Goal: Task Accomplishment & Management: Use online tool/utility

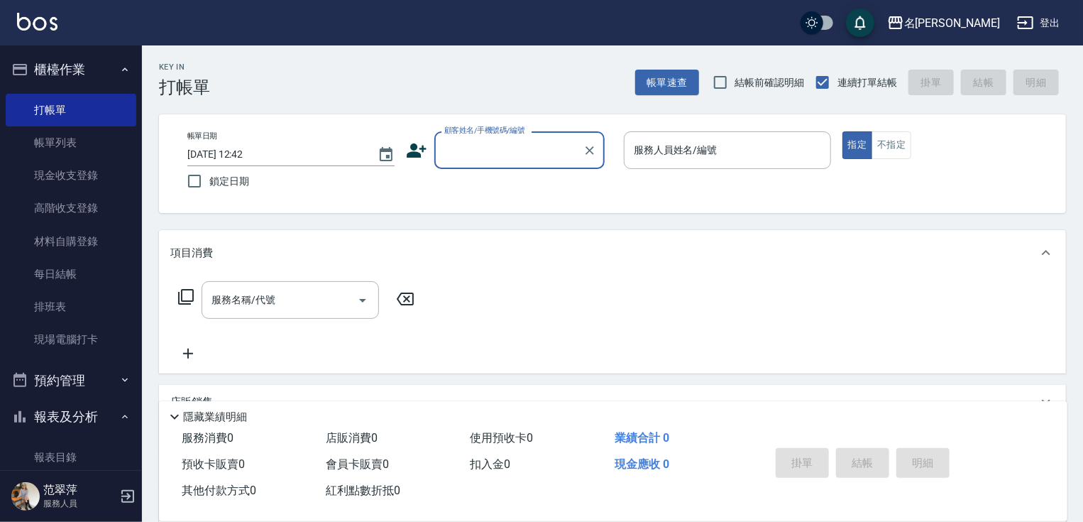
click at [467, 153] on input "顧客姓名/手機號碼/編號" at bounding box center [509, 150] width 136 height 25
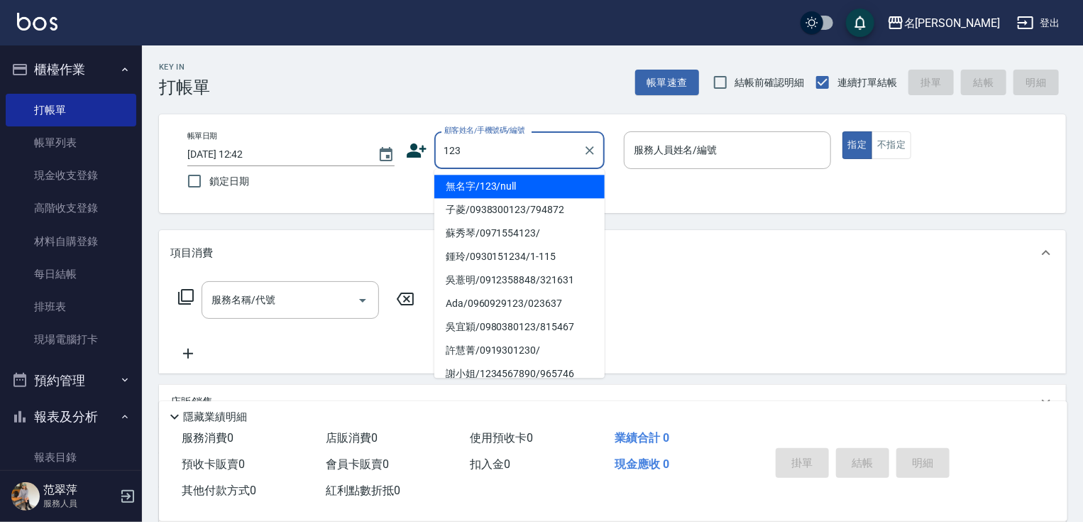
click at [494, 184] on li "無名字/123/null" at bounding box center [520, 186] width 170 height 23
type input "無名字/123/null"
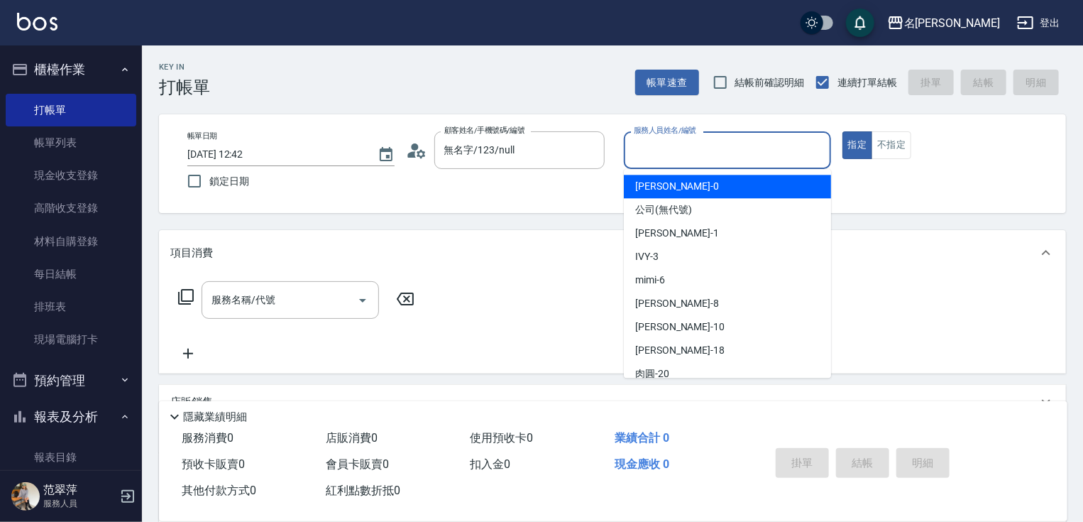
click at [688, 159] on input "服務人員姓名/編號" at bounding box center [727, 150] width 195 height 25
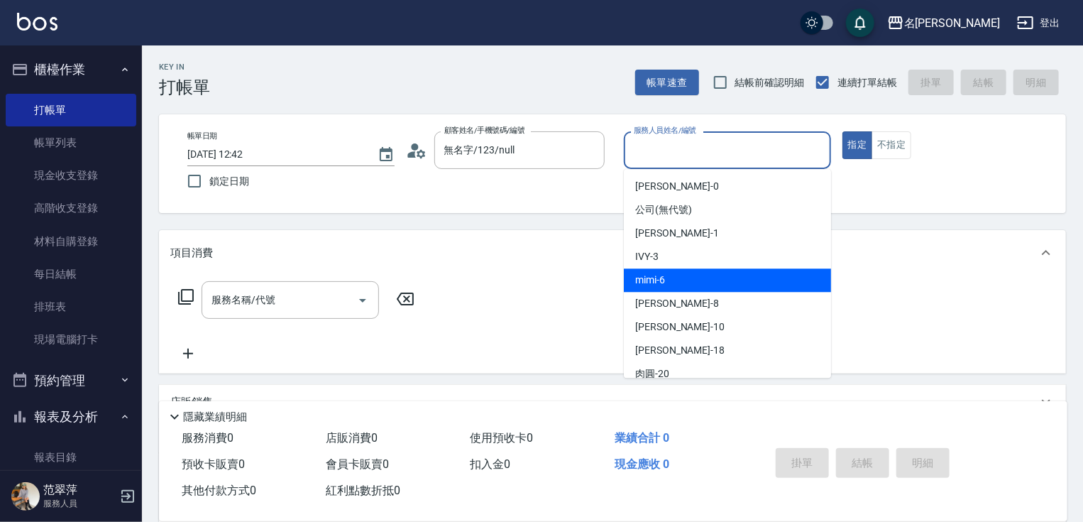
click at [672, 281] on div "mimi -6" at bounding box center [727, 279] width 207 height 23
type input "mimi-6"
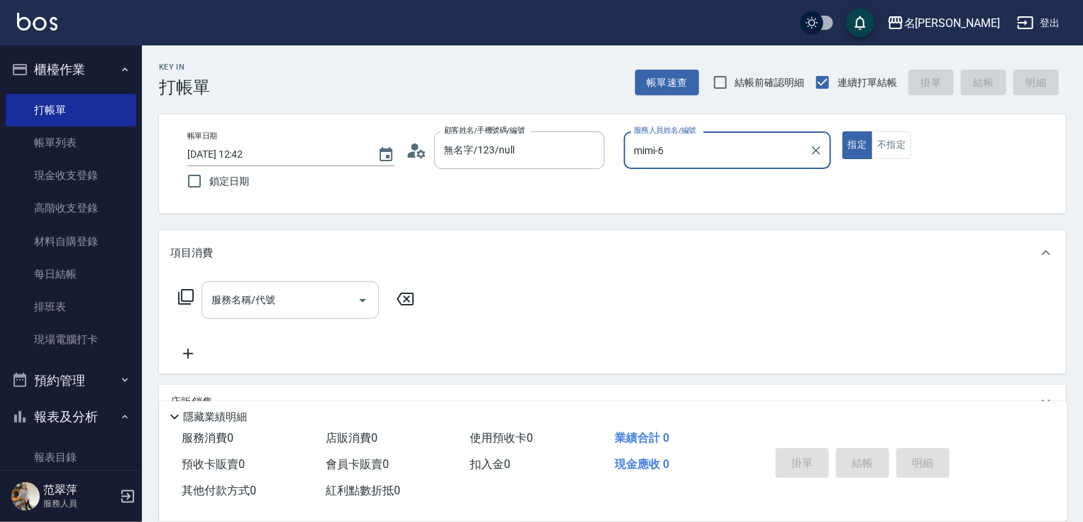
click at [317, 295] on input "服務名稱/代號" at bounding box center [279, 300] width 143 height 25
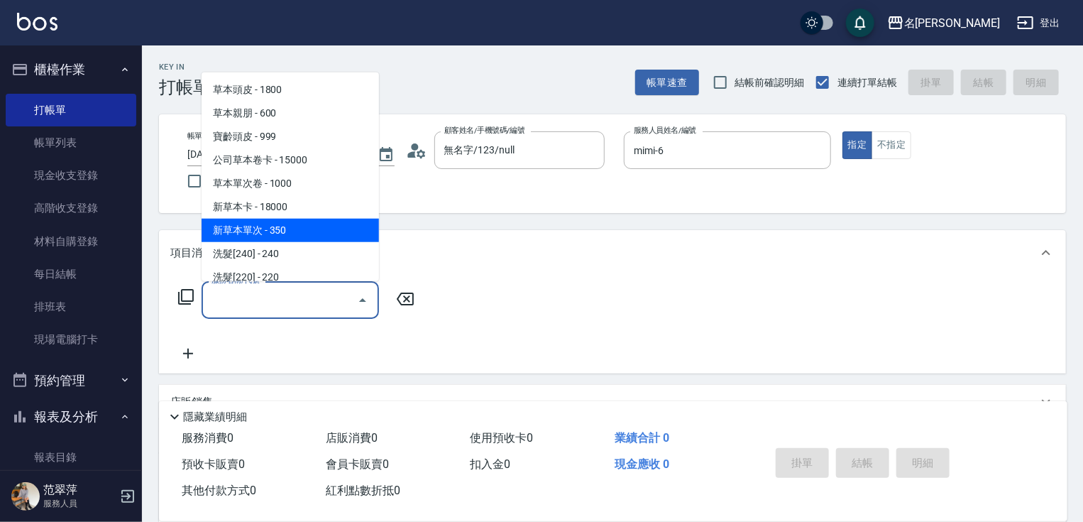
drag, startPoint x: 302, startPoint y: 230, endPoint x: 369, endPoint y: 268, distance: 77.0
click at [304, 230] on span "新草本單次 - 350" at bounding box center [290, 230] width 177 height 23
type input "新草本單次(109)"
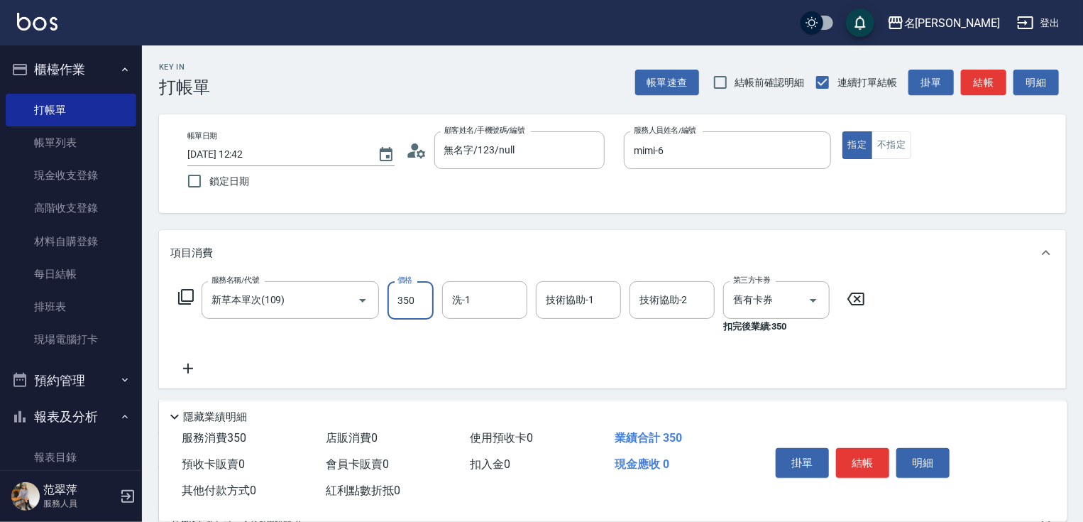
click at [400, 302] on input "350" at bounding box center [411, 300] width 46 height 38
type input "438"
type input "66"
type input "mimi-6"
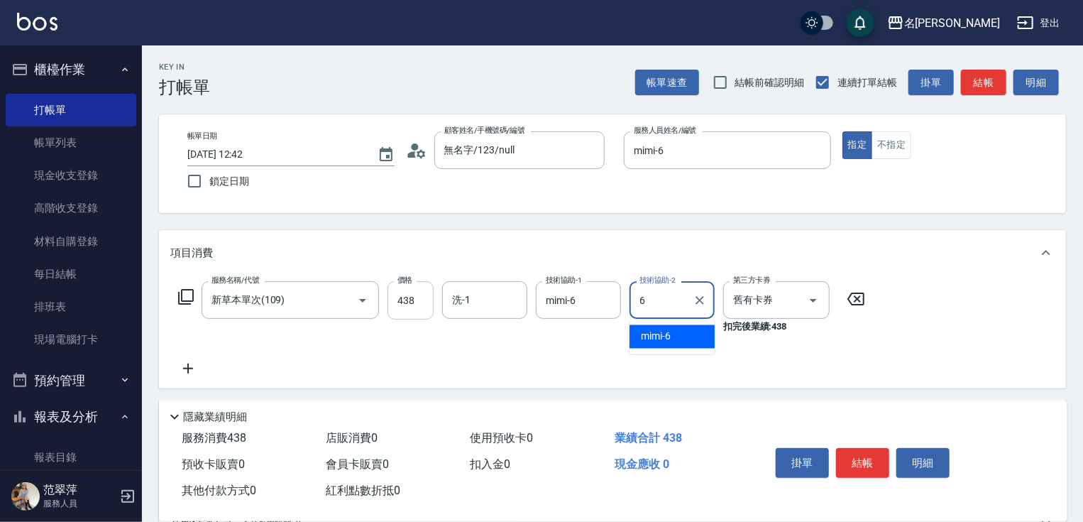
type input "mimi-6"
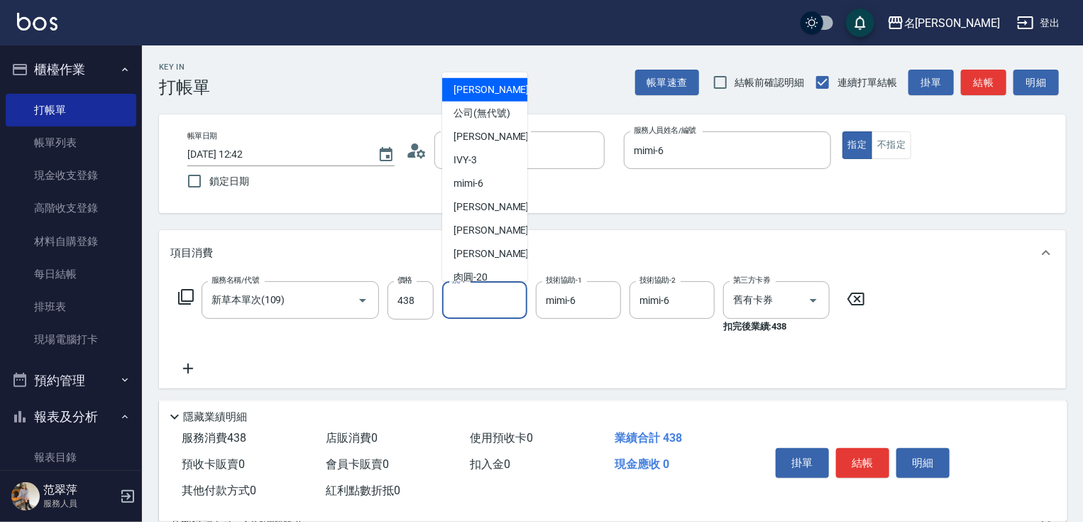
click at [493, 309] on input "洗-1" at bounding box center [485, 300] width 72 height 25
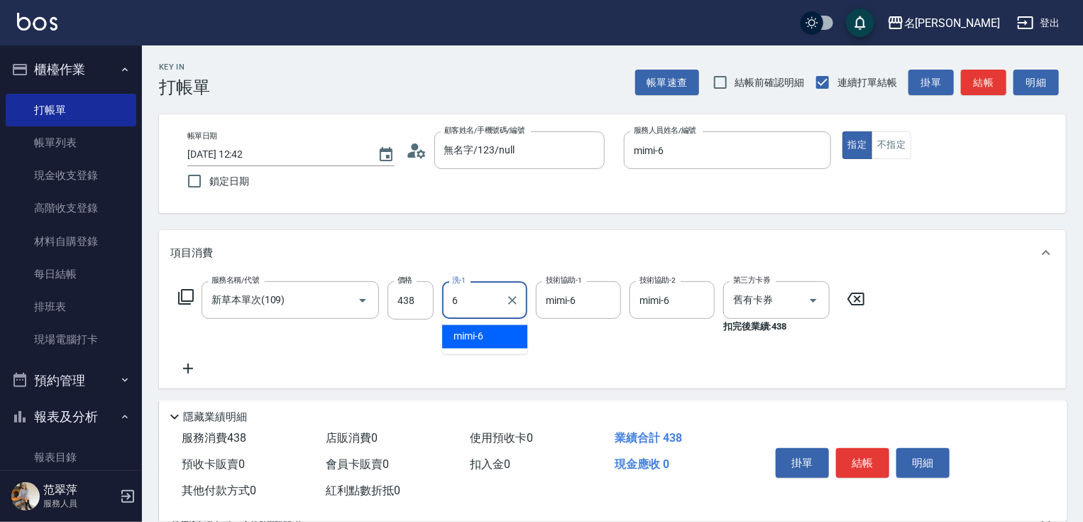
type input "mimi-6"
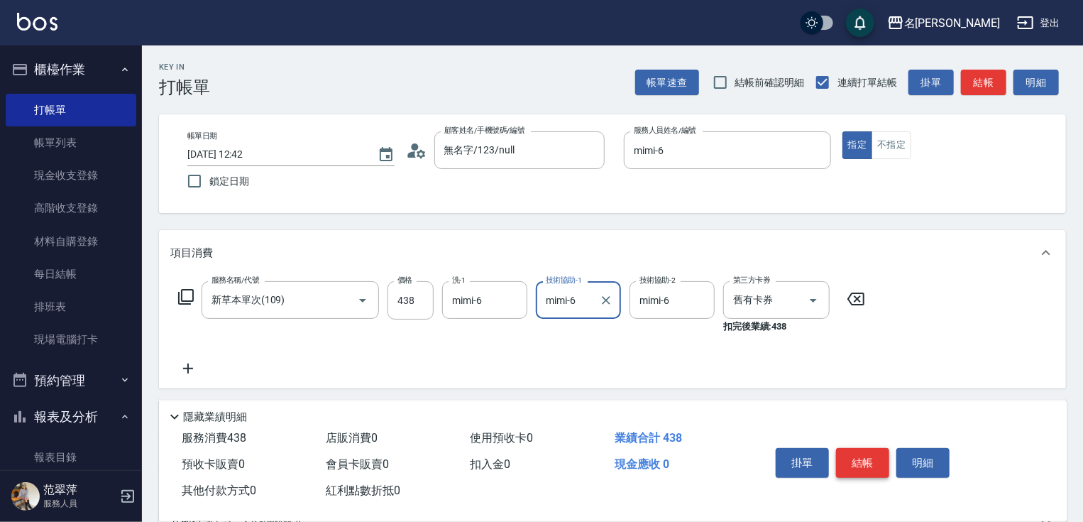
click at [856, 469] on button "結帳" at bounding box center [862, 463] width 53 height 30
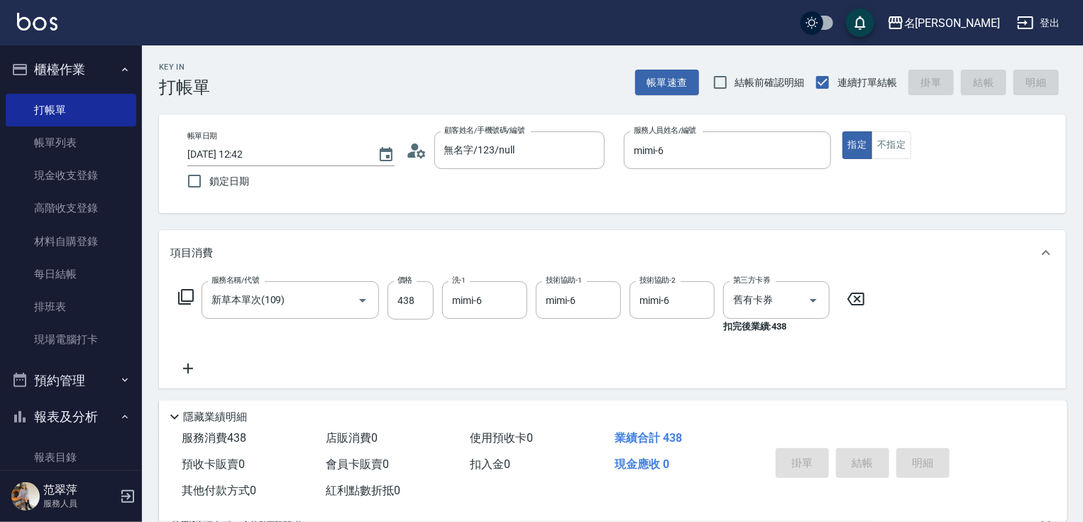
type input "[DATE] 16:27"
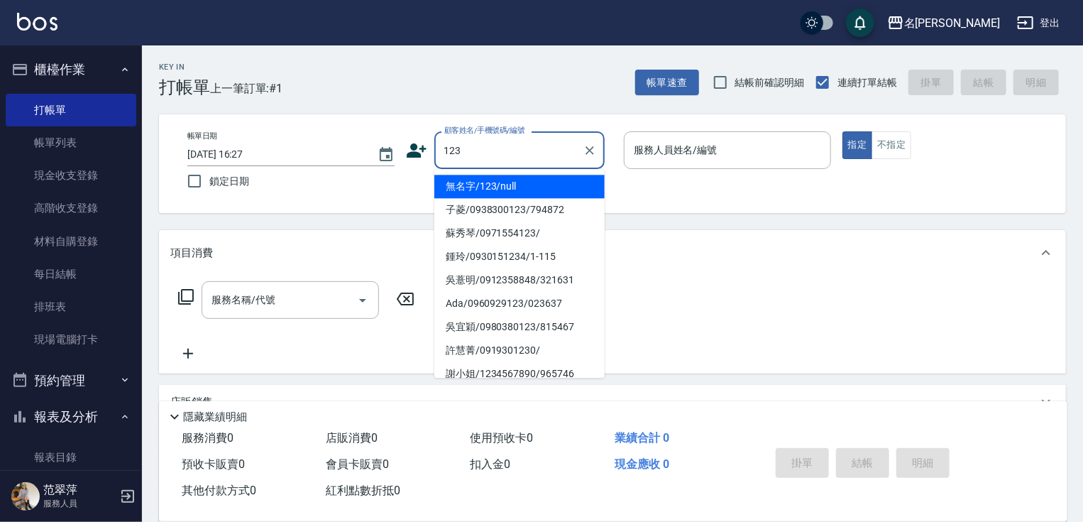
click at [547, 184] on li "無名字/123/null" at bounding box center [520, 186] width 170 height 23
type input "無名字/123/null"
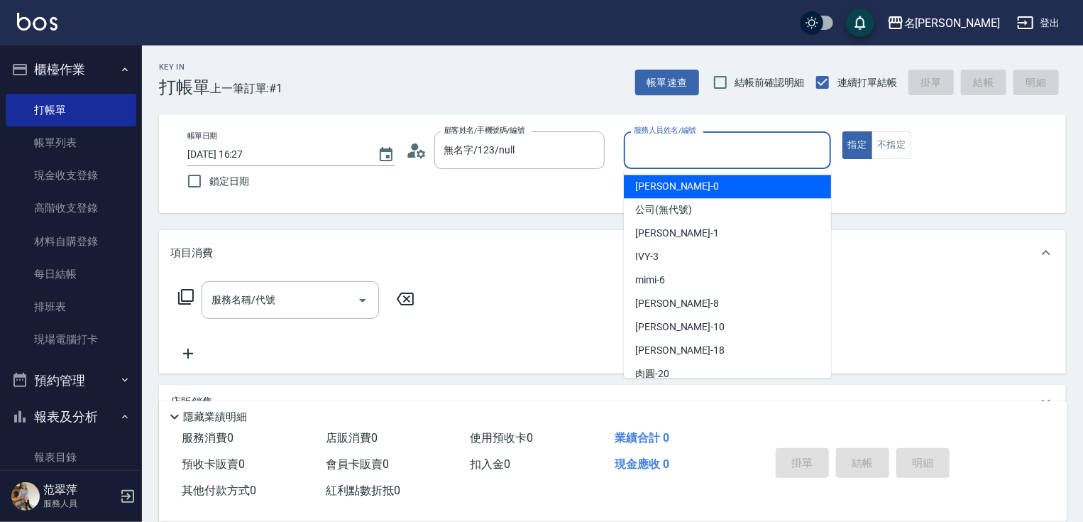
drag, startPoint x: 665, startPoint y: 158, endPoint x: 679, endPoint y: 211, distance: 54.6
click at [665, 162] on input "服務人員姓名/編號" at bounding box center [727, 150] width 195 height 25
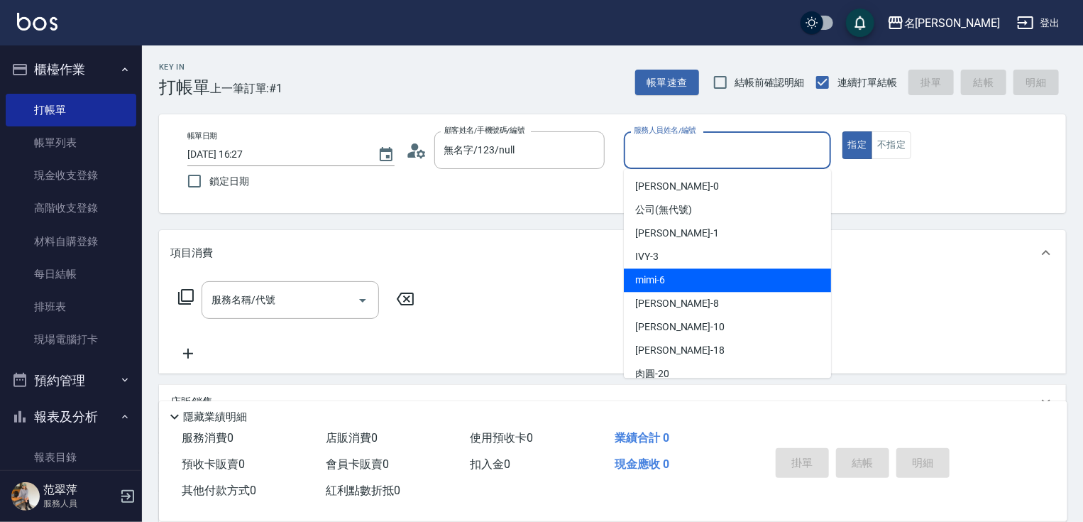
click at [687, 280] on div "mimi -6" at bounding box center [727, 279] width 207 height 23
type input "mimi-6"
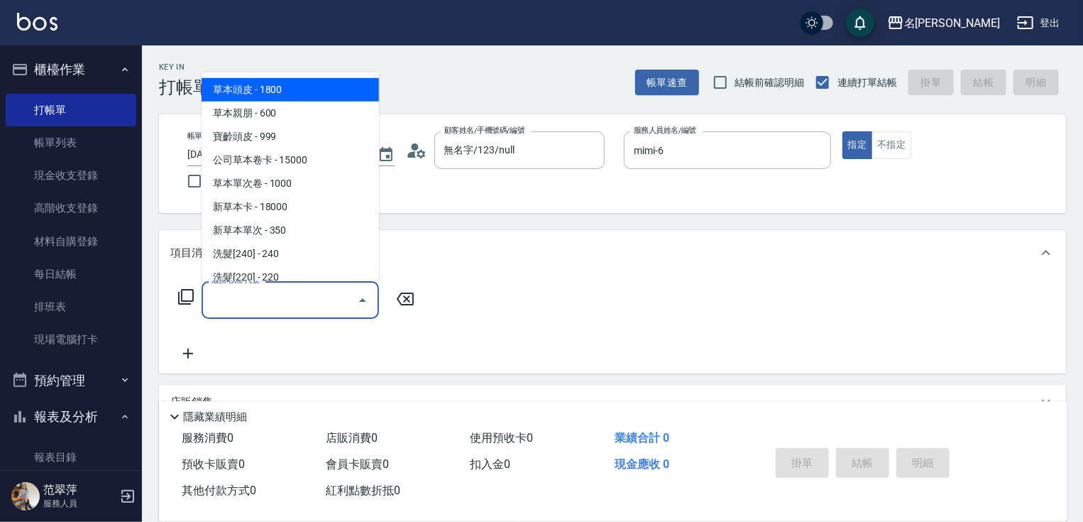
click at [290, 300] on input "服務名稱/代號" at bounding box center [279, 300] width 143 height 25
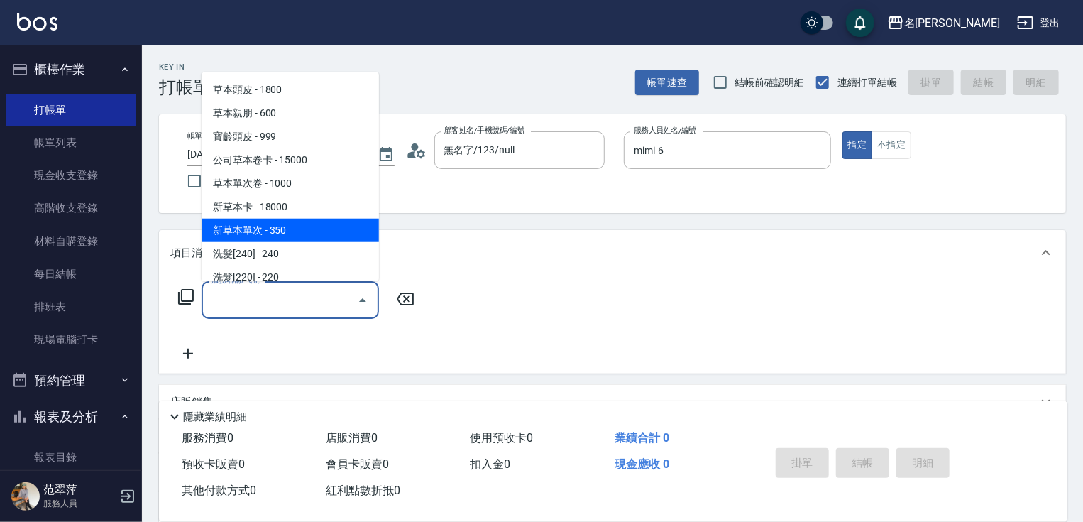
click at [294, 223] on span "新草本單次 - 350" at bounding box center [290, 230] width 177 height 23
type input "新草本單次(109)"
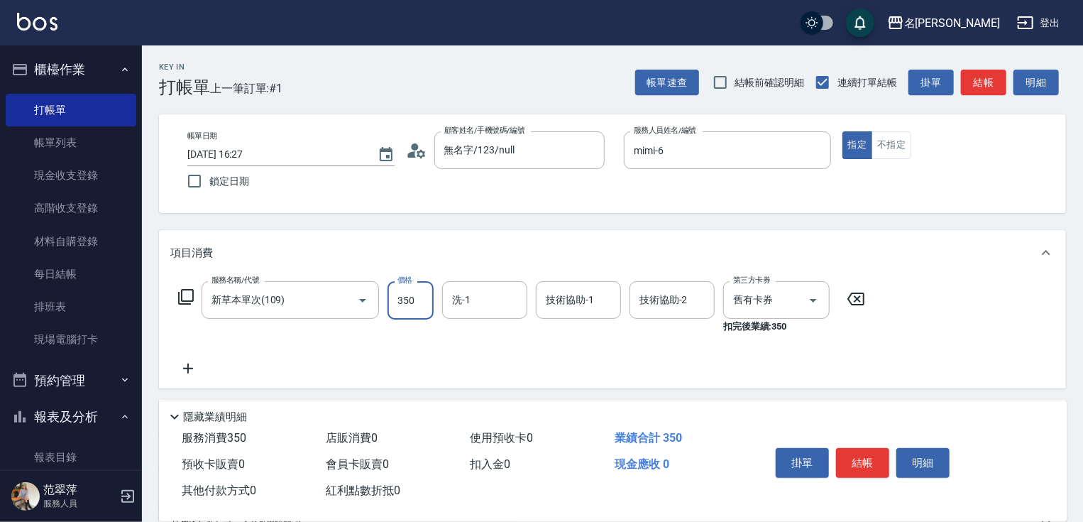
click at [415, 299] on input "350" at bounding box center [411, 300] width 46 height 38
type input "670"
type input "mimi-6"
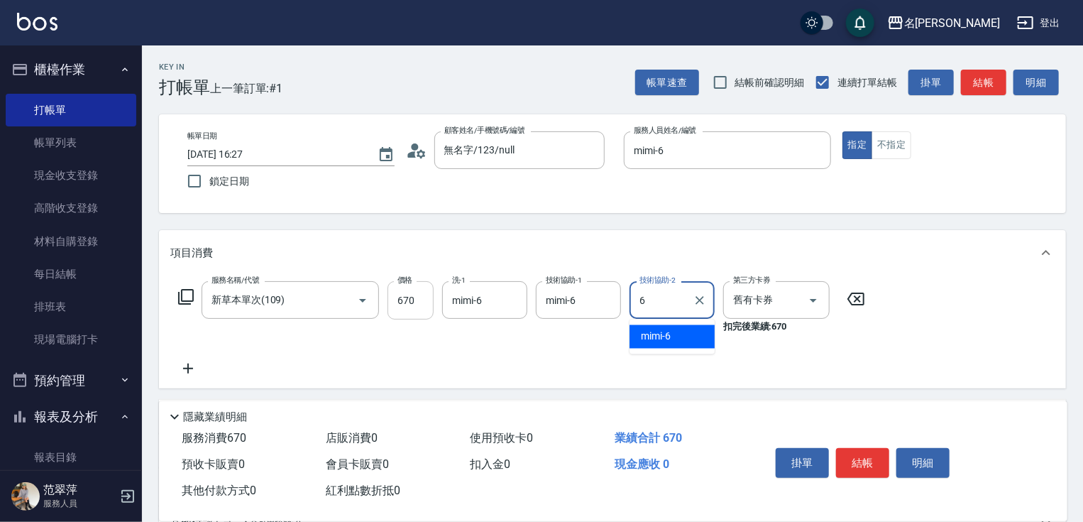
type input "mimi-6"
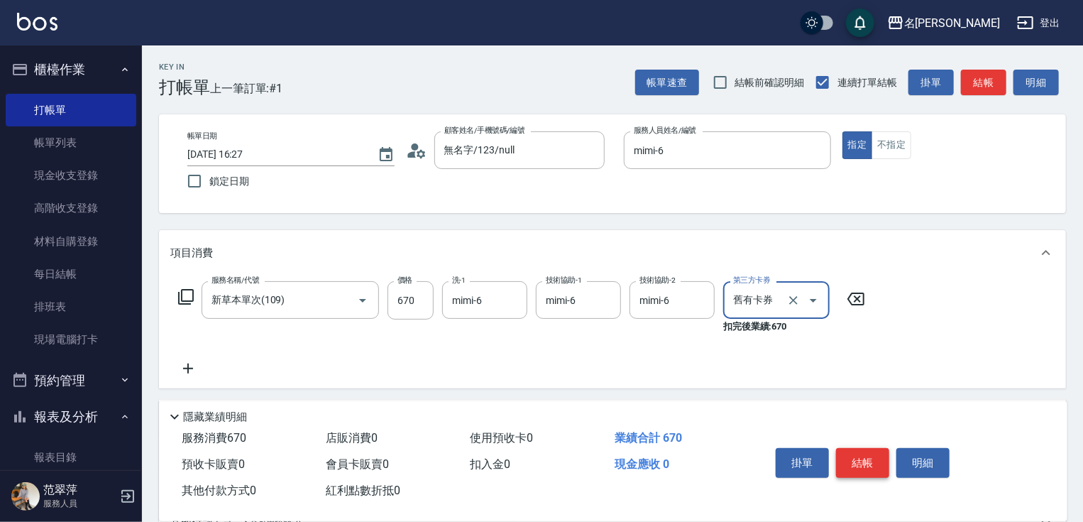
click at [866, 456] on button "結帳" at bounding box center [862, 463] width 53 height 30
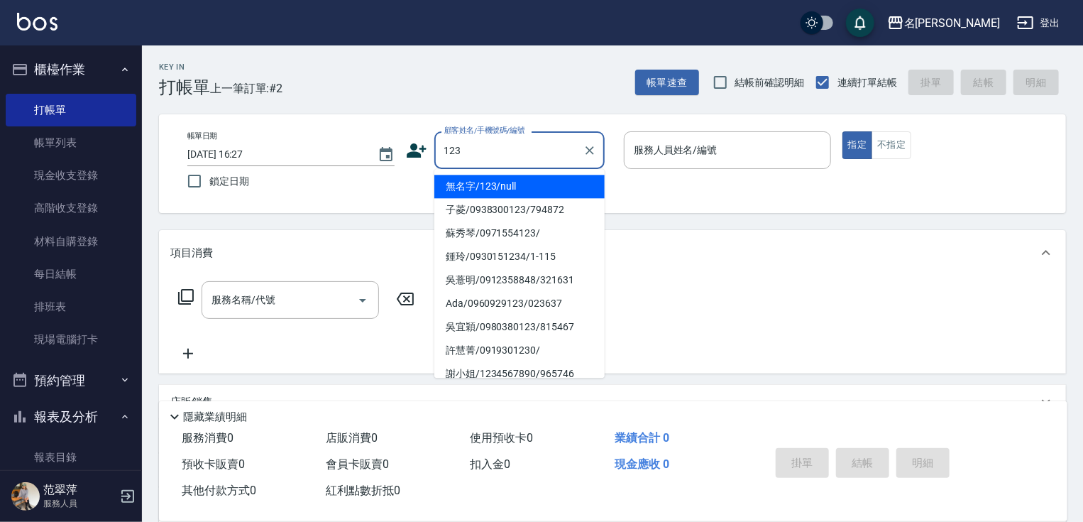
click at [540, 189] on li "無名字/123/null" at bounding box center [520, 186] width 170 height 23
type input "無名字/123/null"
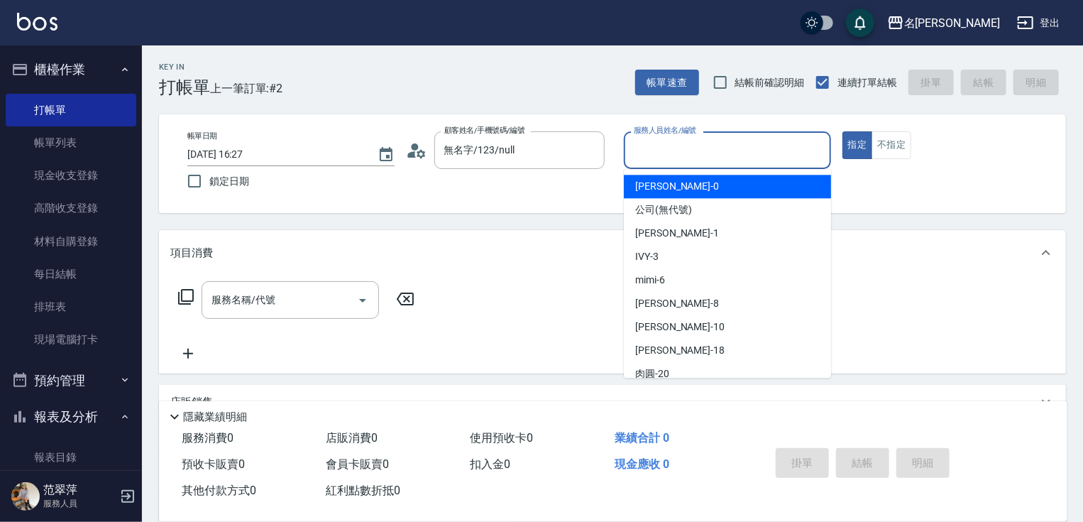
click at [682, 146] on input "服務人員姓名/編號" at bounding box center [727, 150] width 195 height 25
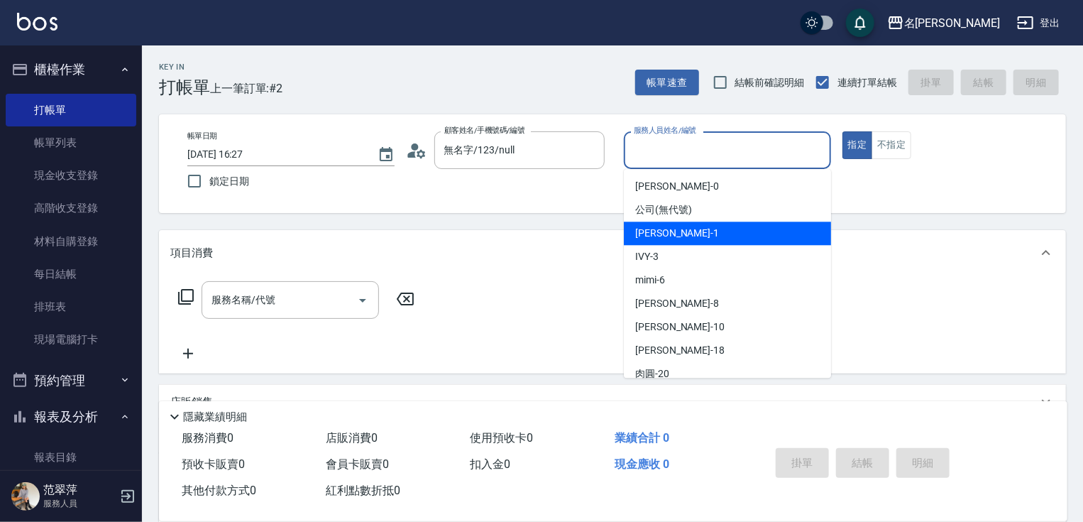
click at [684, 230] on div "[PERSON_NAME] -1" at bounding box center [727, 233] width 207 height 23
type input "[PERSON_NAME]-1"
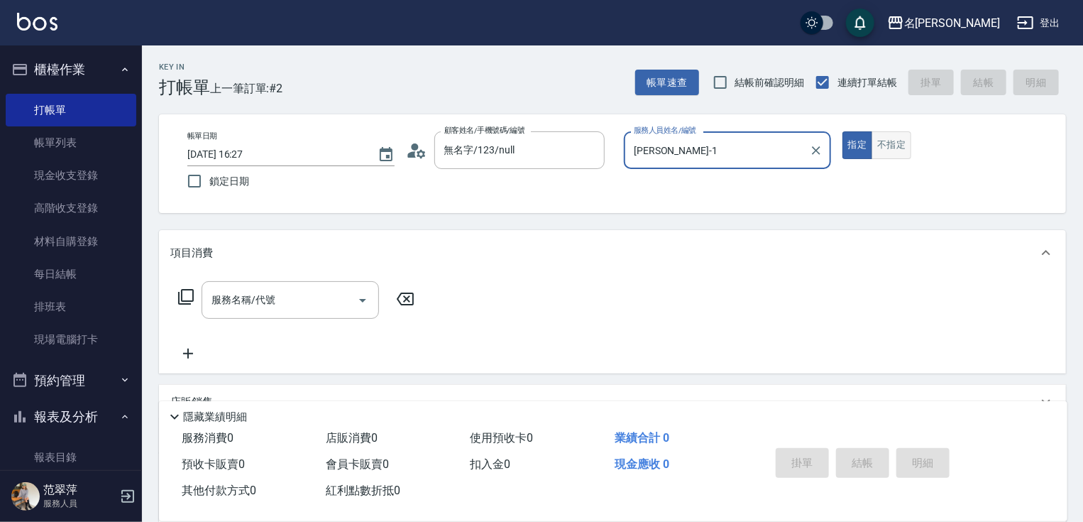
click at [892, 146] on button "不指定" at bounding box center [892, 145] width 40 height 28
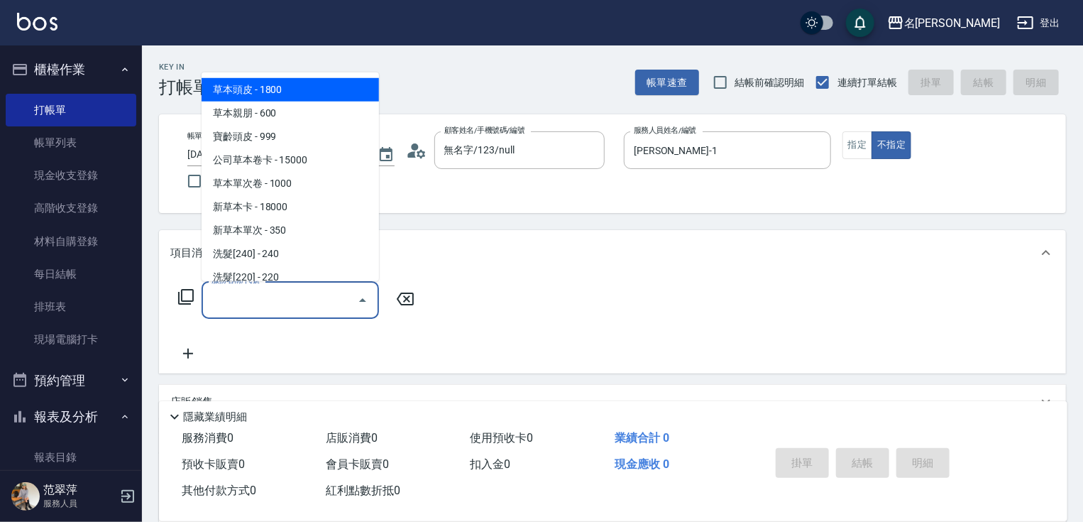
click at [266, 306] on input "服務名稱/代號" at bounding box center [279, 300] width 143 height 25
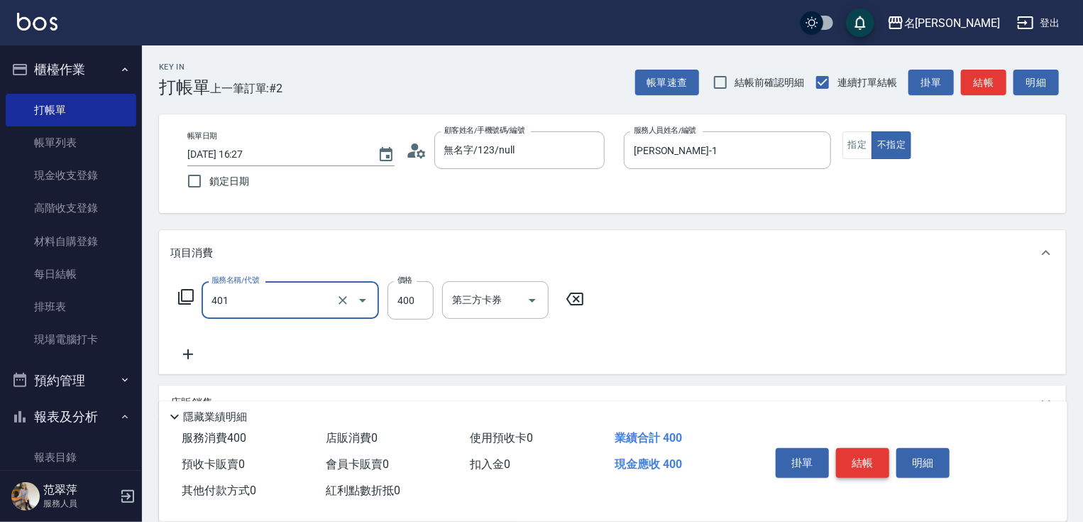
type input "剪髮(400)(401)"
click at [878, 454] on button "結帳" at bounding box center [862, 463] width 53 height 30
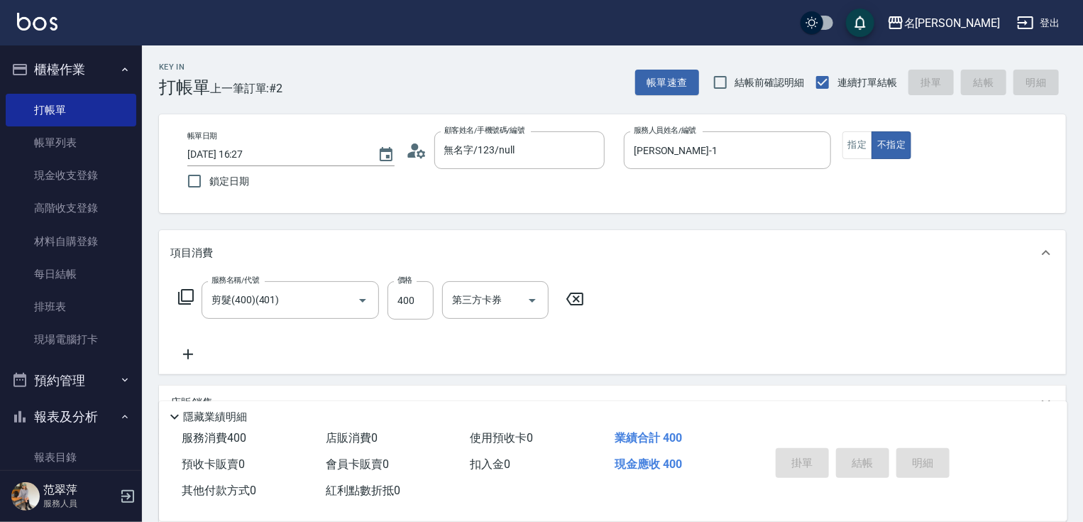
type input "[DATE] 16:28"
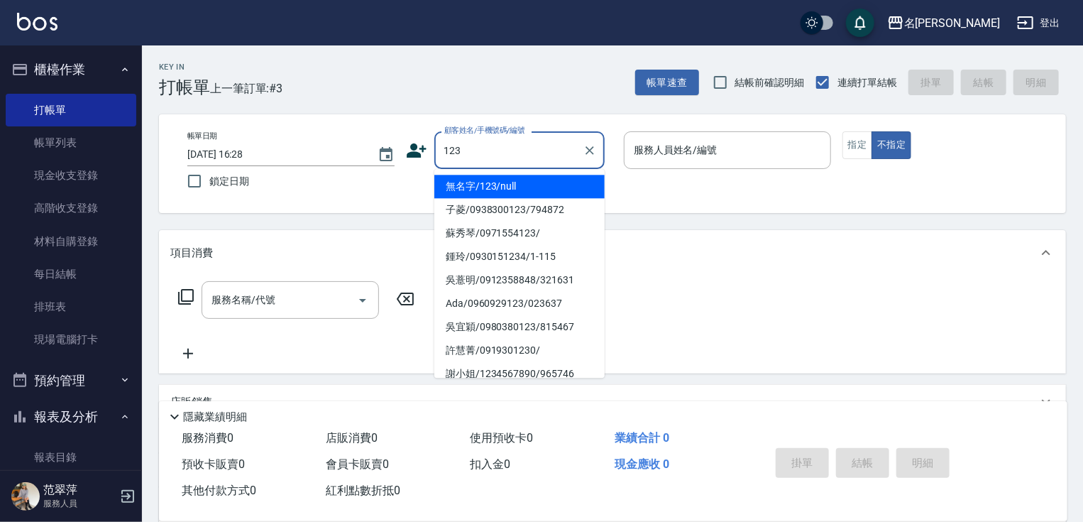
click at [560, 182] on li "無名字/123/null" at bounding box center [520, 186] width 170 height 23
type input "無名字/123/null"
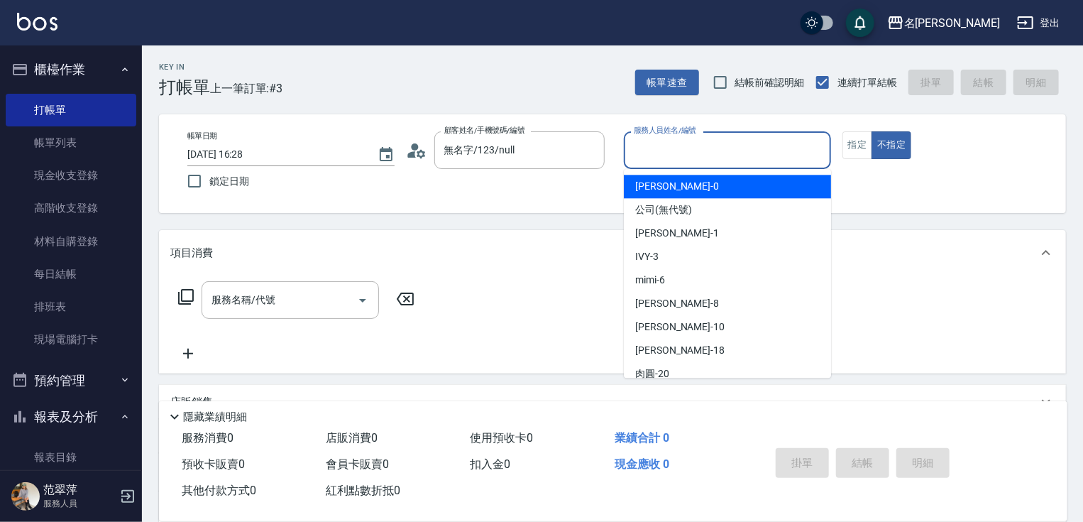
click at [687, 151] on input "服務人員姓名/編號" at bounding box center [727, 150] width 195 height 25
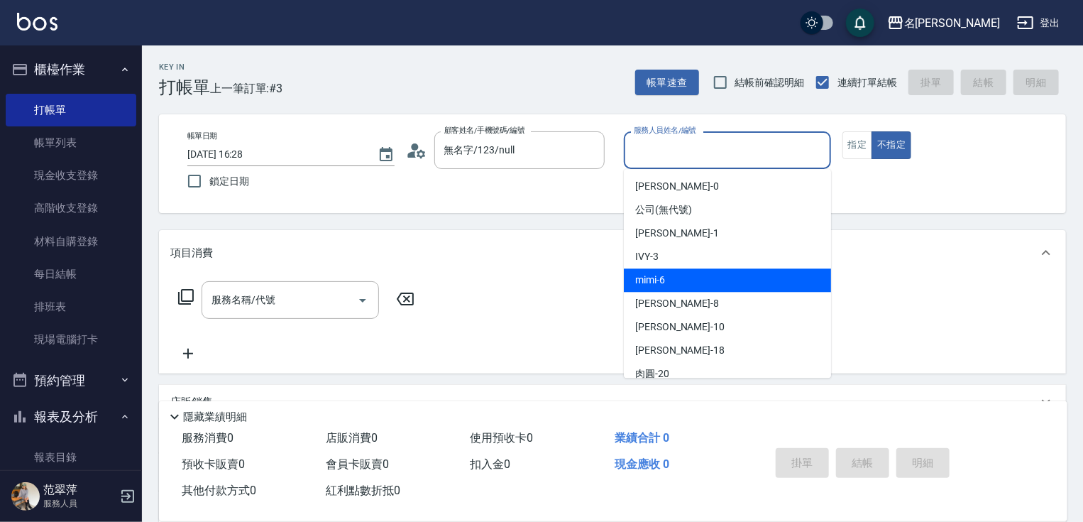
click at [676, 284] on div "mimi -6" at bounding box center [727, 279] width 207 height 23
type input "mimi-6"
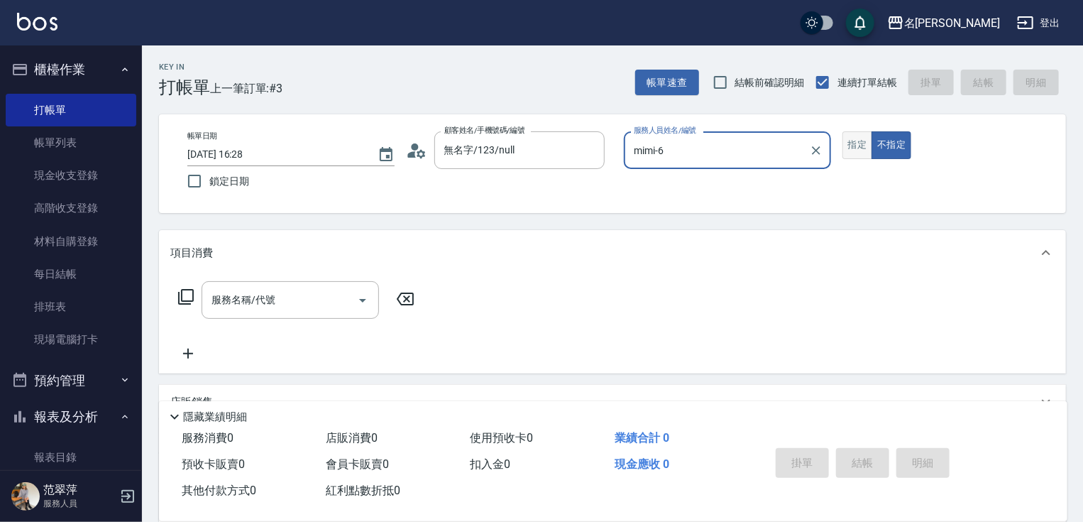
click at [858, 146] on button "指定" at bounding box center [858, 145] width 31 height 28
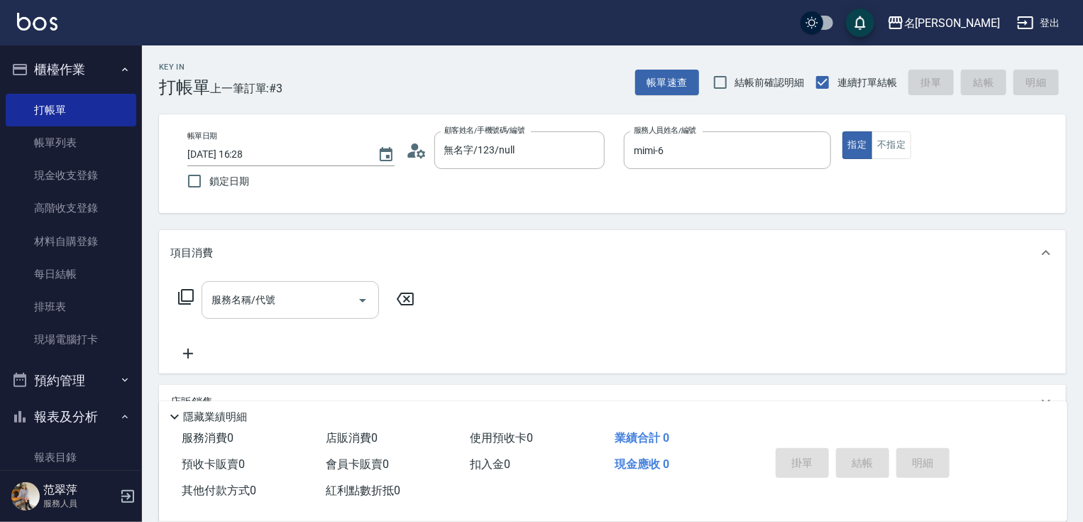
click at [305, 298] on input "服務名稱/代號" at bounding box center [279, 300] width 143 height 25
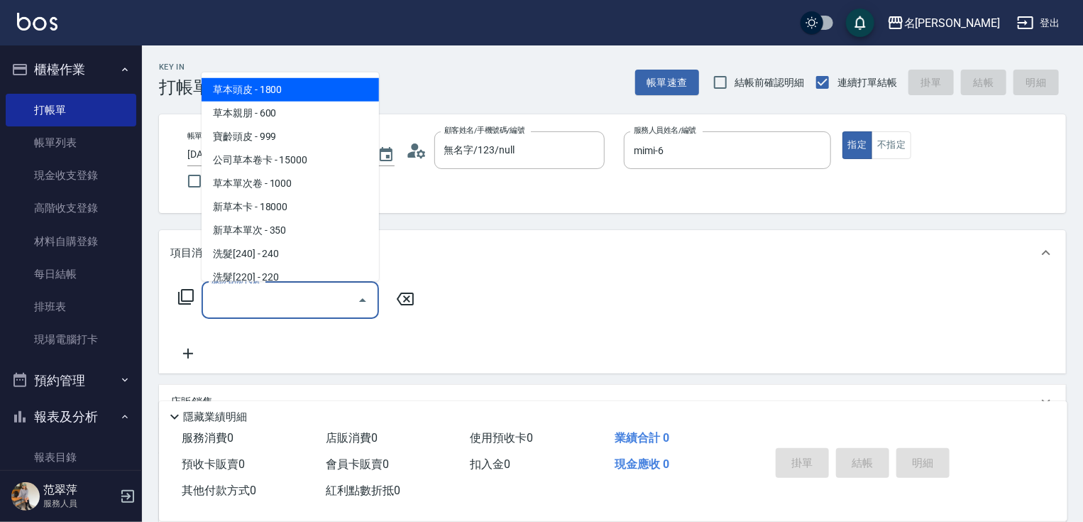
click at [189, 297] on icon at bounding box center [185, 296] width 17 height 17
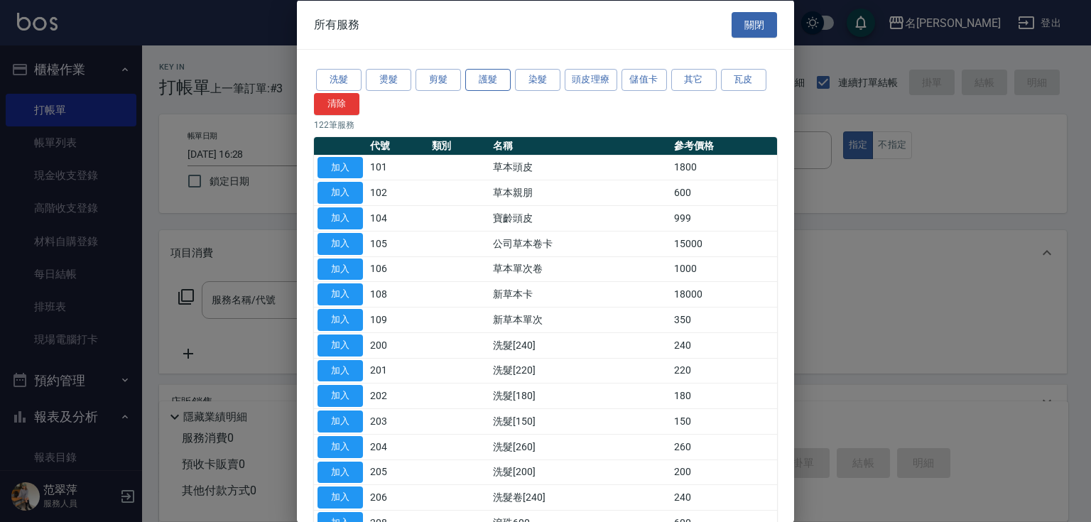
click at [500, 84] on button "護髮" at bounding box center [487, 80] width 45 height 22
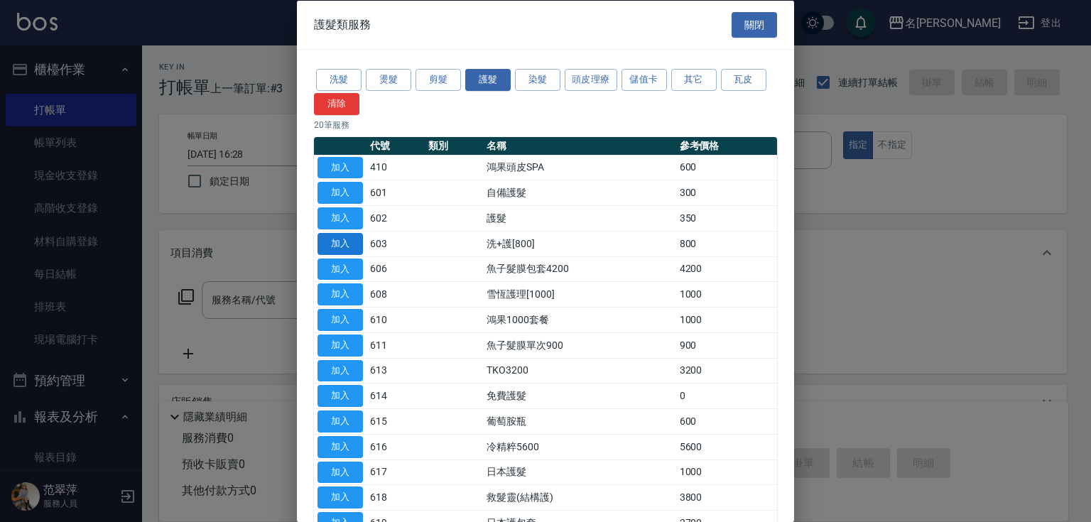
click at [344, 246] on button "加入" at bounding box center [339, 243] width 45 height 22
type input "洗+護[800](603)"
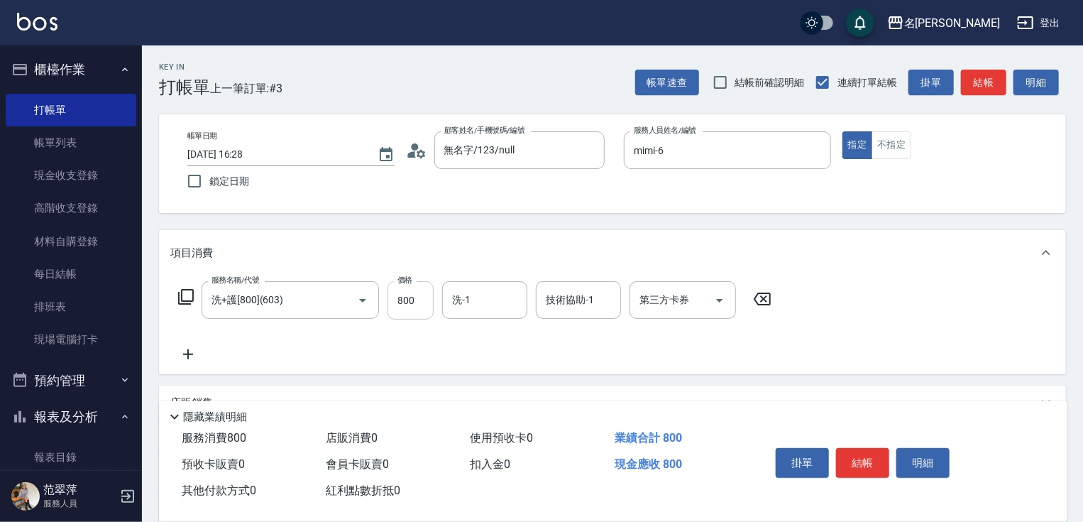
click at [420, 299] on input "800" at bounding box center [411, 300] width 46 height 38
type input "0"
type input "鴨肉-23"
drag, startPoint x: 542, startPoint y: 296, endPoint x: 562, endPoint y: 302, distance: 20.0
click at [562, 302] on input "13" at bounding box center [567, 300] width 51 height 25
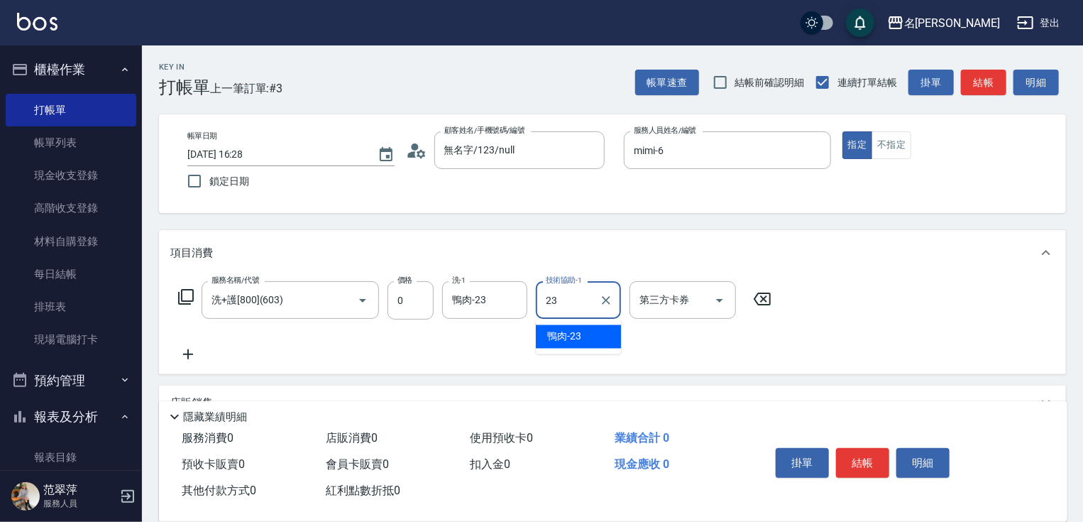
type input "鴨肉-23"
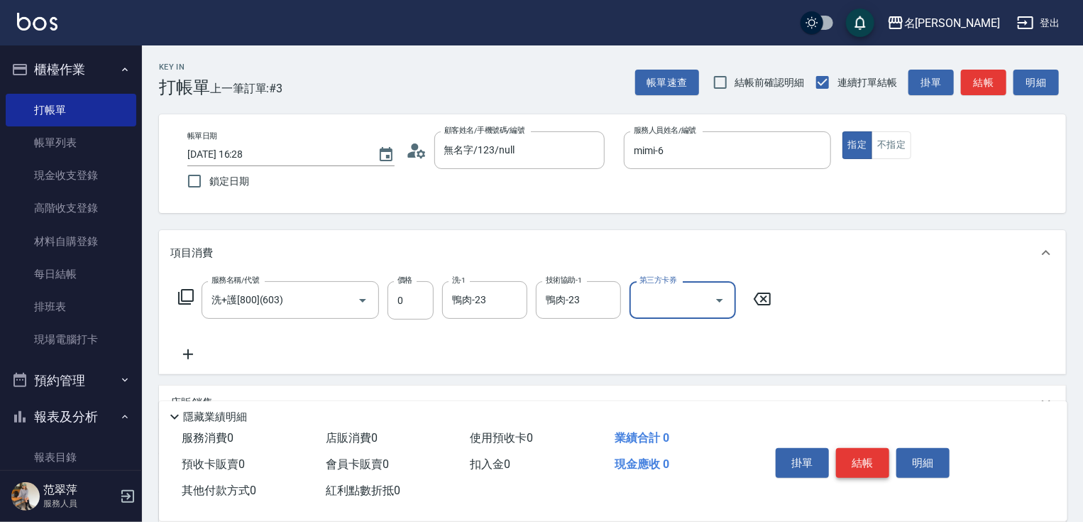
click at [883, 459] on button "結帳" at bounding box center [862, 463] width 53 height 30
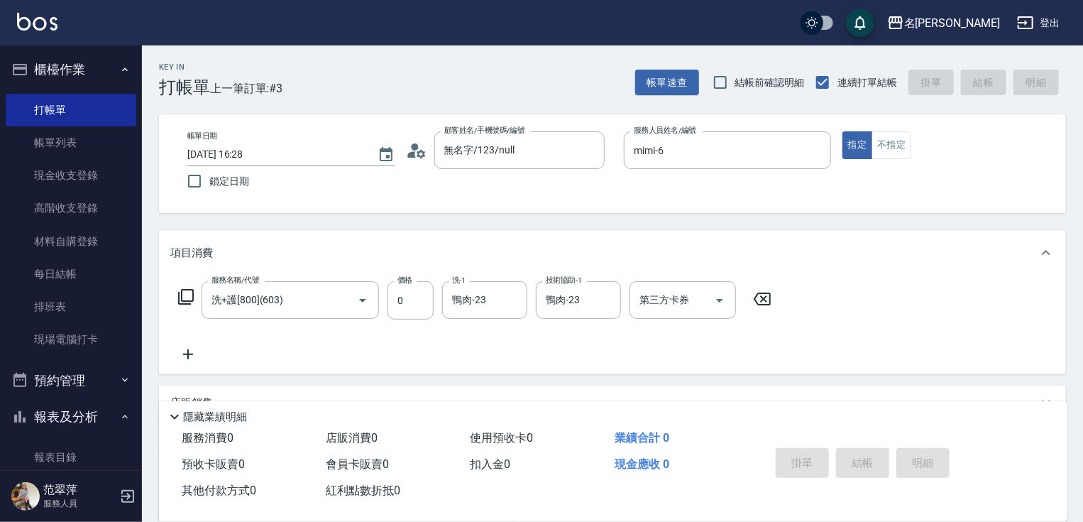
type input "[DATE] 16:29"
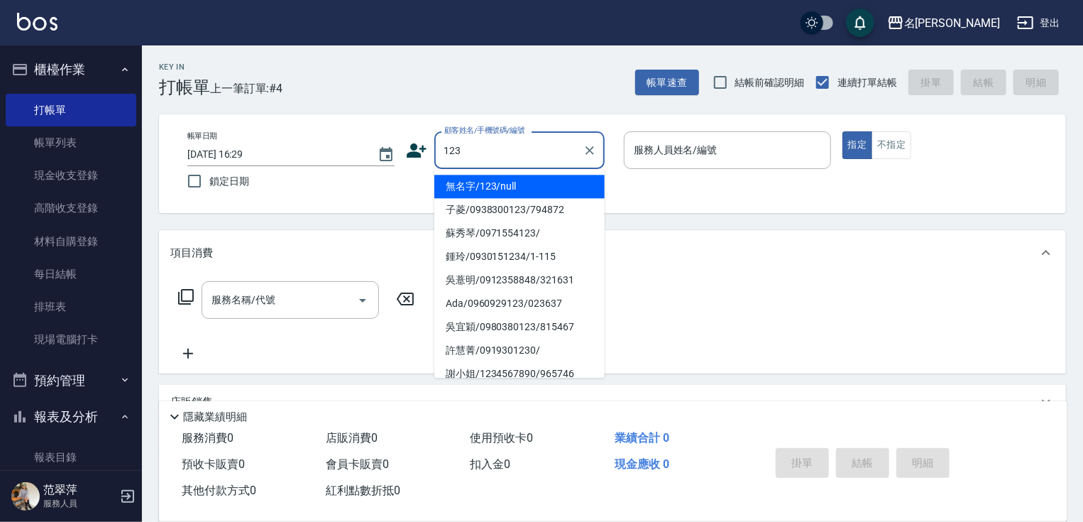
click at [533, 184] on li "無名字/123/null" at bounding box center [520, 186] width 170 height 23
type input "無名字/123/null"
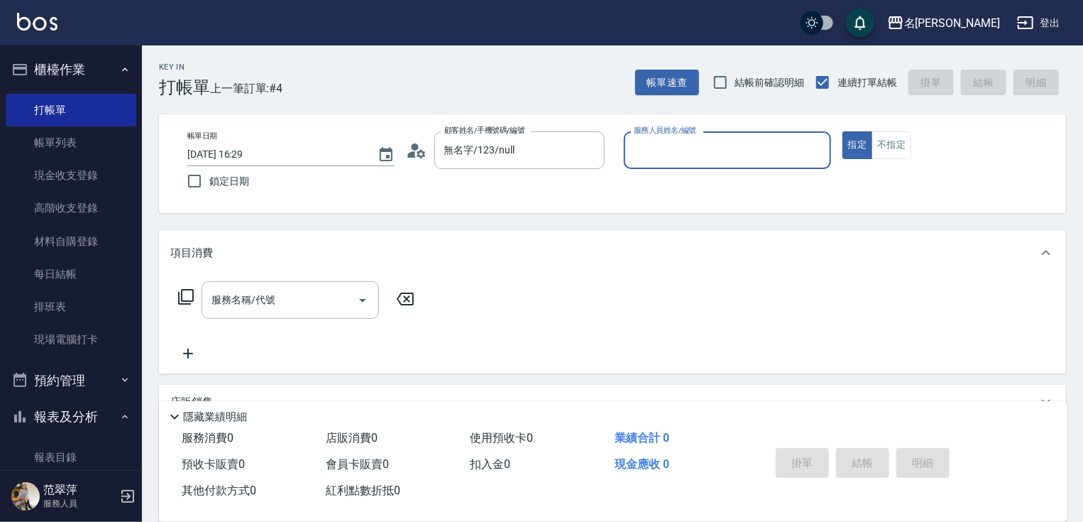
click at [683, 156] on input "服務人員姓名/編號" at bounding box center [727, 150] width 195 height 25
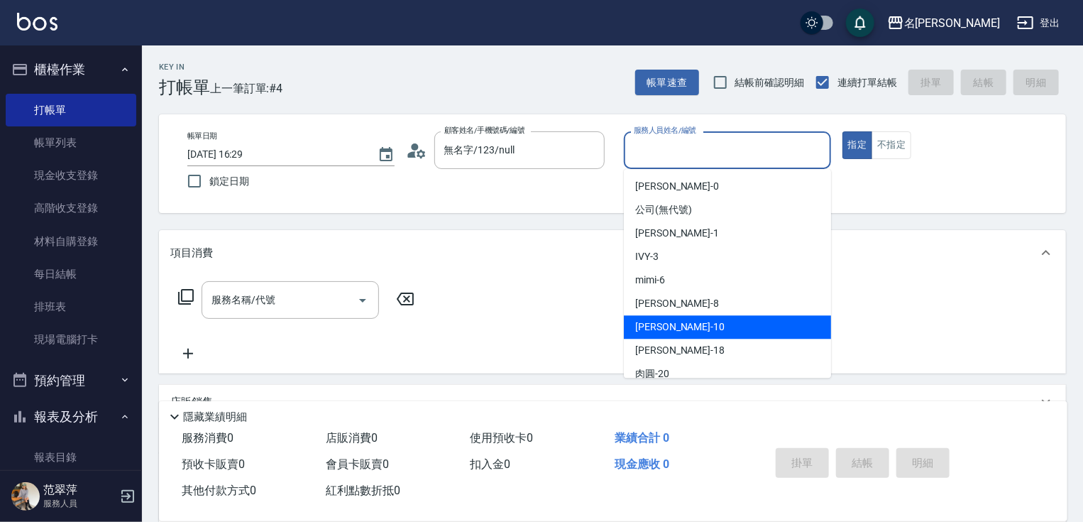
drag, startPoint x: 683, startPoint y: 327, endPoint x: 483, endPoint y: 311, distance: 200.8
click at [679, 329] on div "[PERSON_NAME] -10" at bounding box center [727, 326] width 207 height 23
type input "[PERSON_NAME]-10"
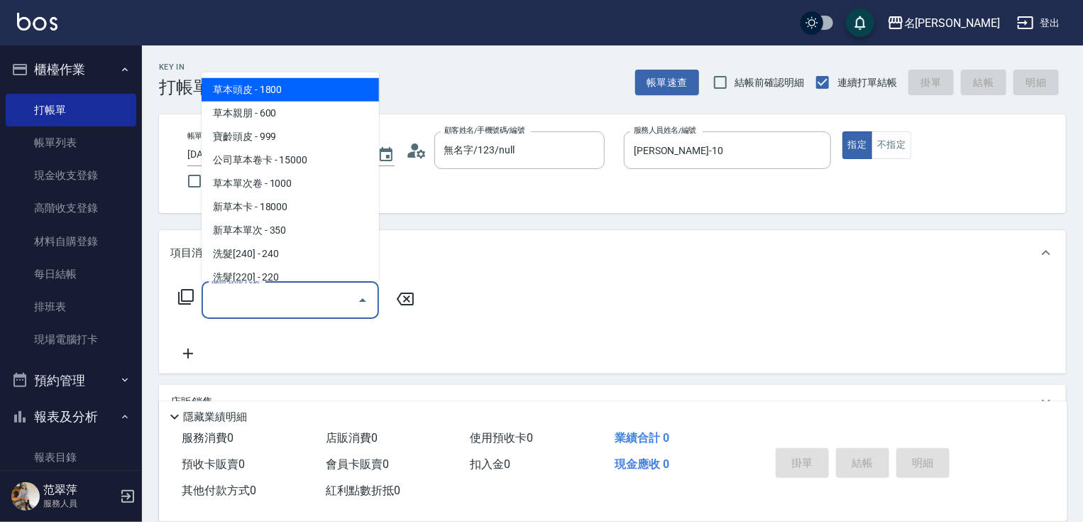
click at [312, 301] on input "服務名稱/代號" at bounding box center [279, 300] width 143 height 25
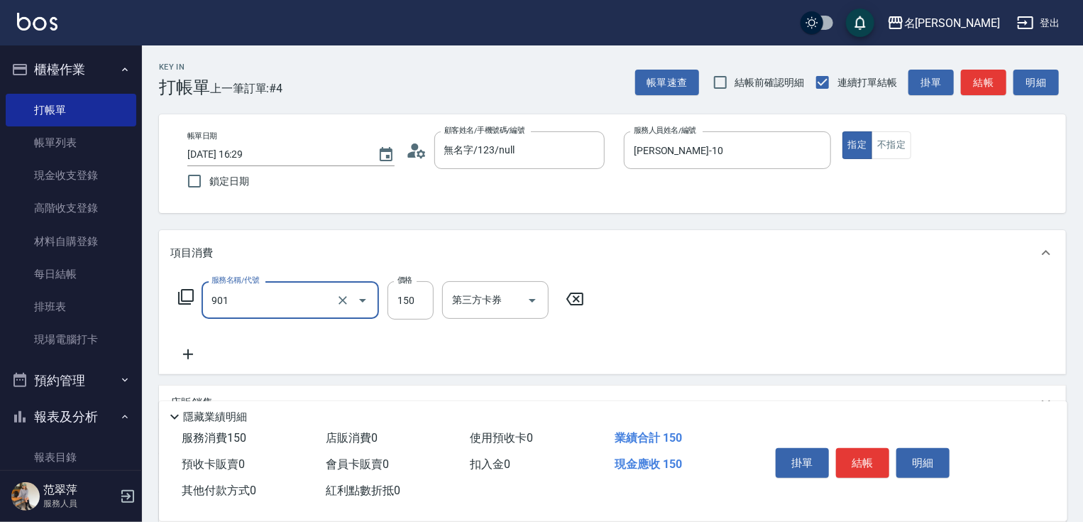
type input "修手[150](901)"
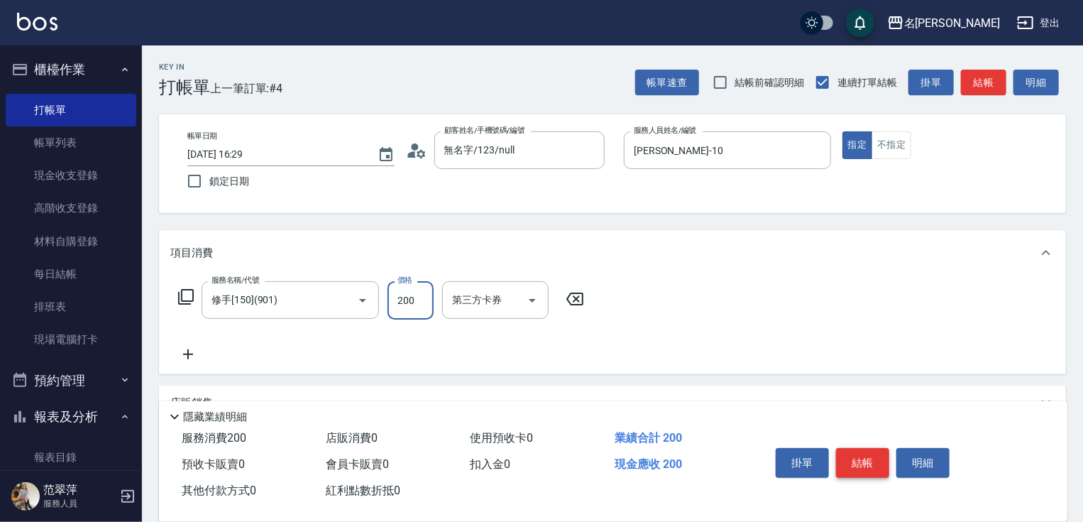
type input "200"
click at [863, 449] on button "結帳" at bounding box center [862, 463] width 53 height 30
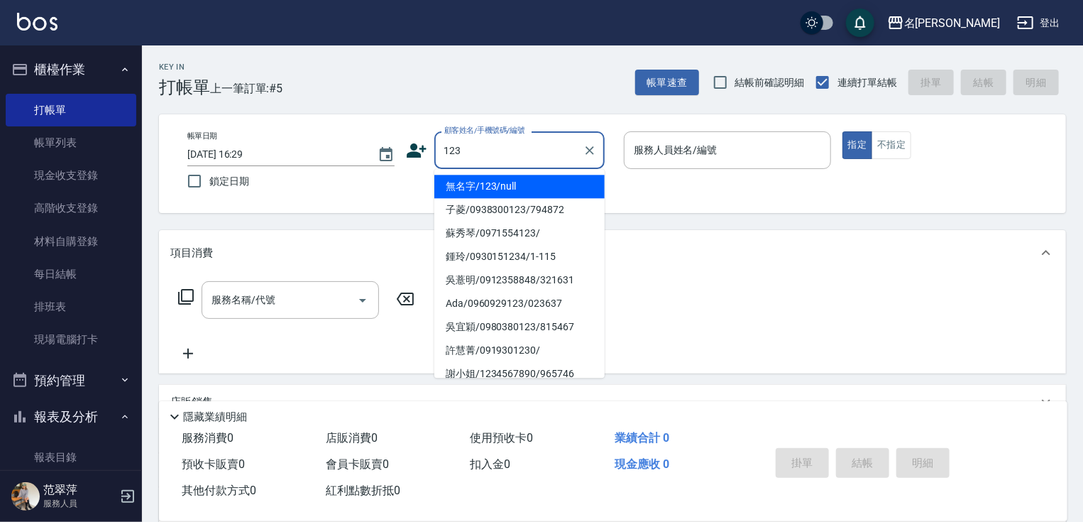
drag, startPoint x: 483, startPoint y: 184, endPoint x: 699, endPoint y: 155, distance: 218.5
click at [486, 183] on li "無名字/123/null" at bounding box center [520, 186] width 170 height 23
type input "無名字/123/null"
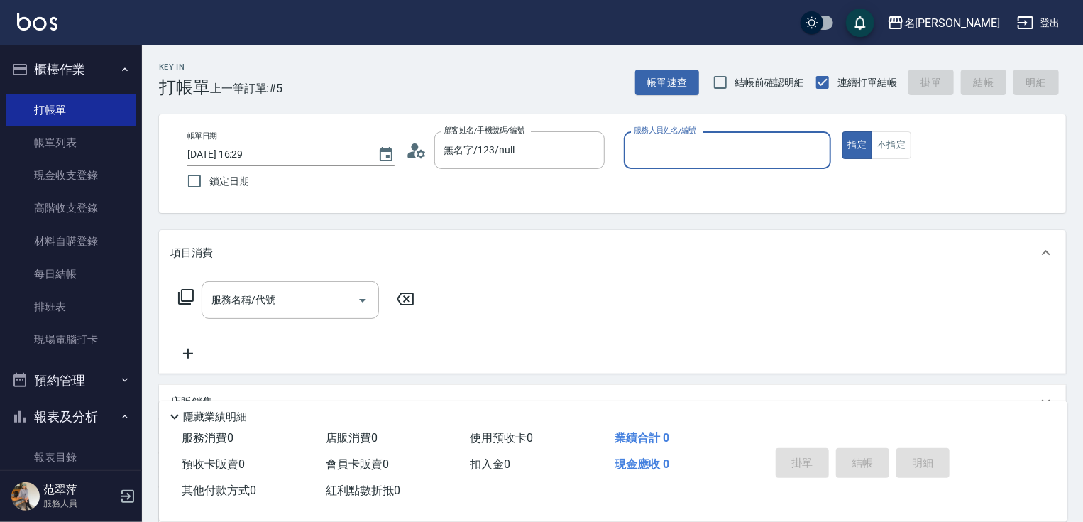
drag, startPoint x: 699, startPoint y: 152, endPoint x: 699, endPoint y: 160, distance: 8.5
click at [699, 158] on input "服務人員姓名/編號" at bounding box center [727, 150] width 195 height 25
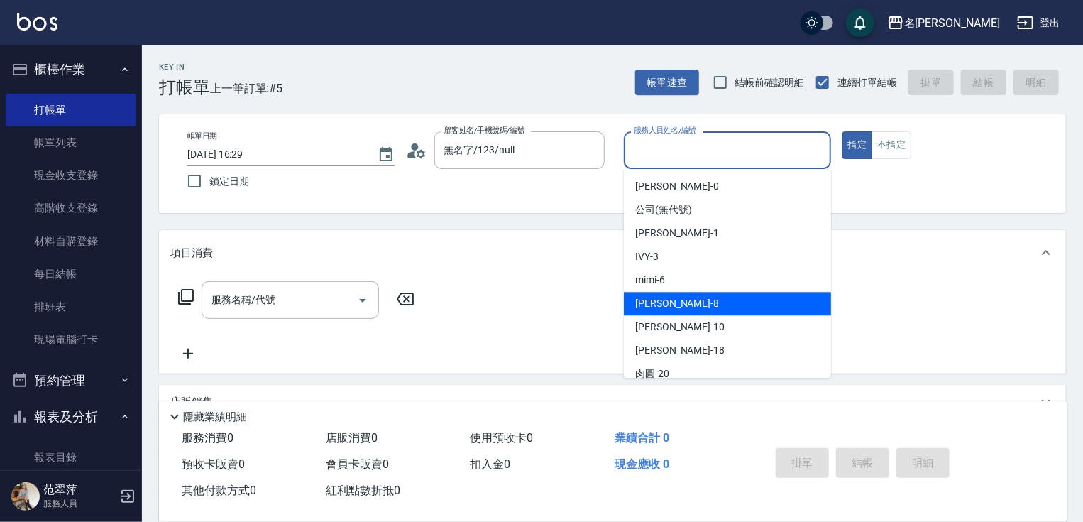
drag, startPoint x: 687, startPoint y: 302, endPoint x: 699, endPoint y: 295, distance: 13.4
click at [687, 302] on div "曉容 -8" at bounding box center [727, 303] width 207 height 23
type input "曉容-8"
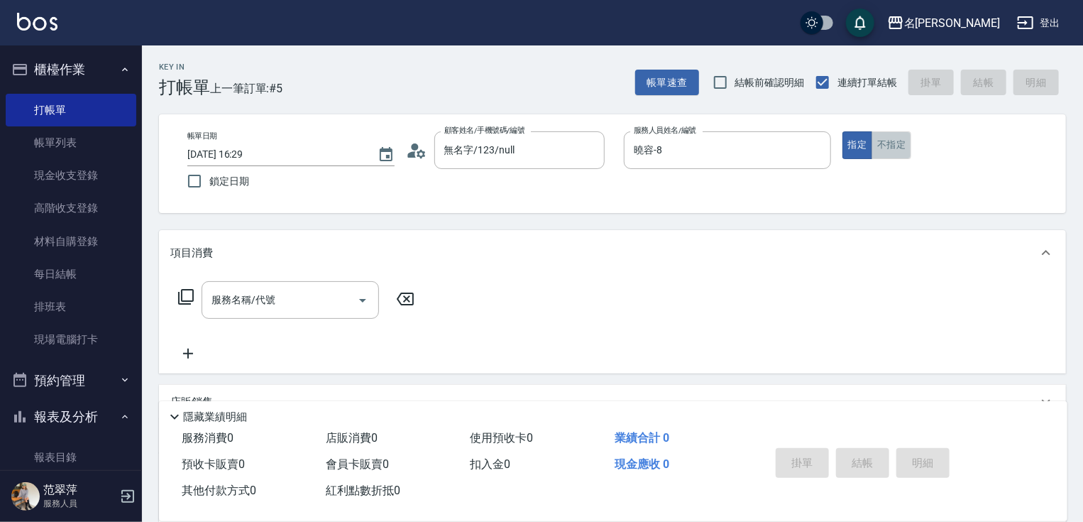
click at [891, 145] on button "不指定" at bounding box center [892, 145] width 40 height 28
click at [310, 298] on input "服務名稱/代號" at bounding box center [279, 300] width 143 height 25
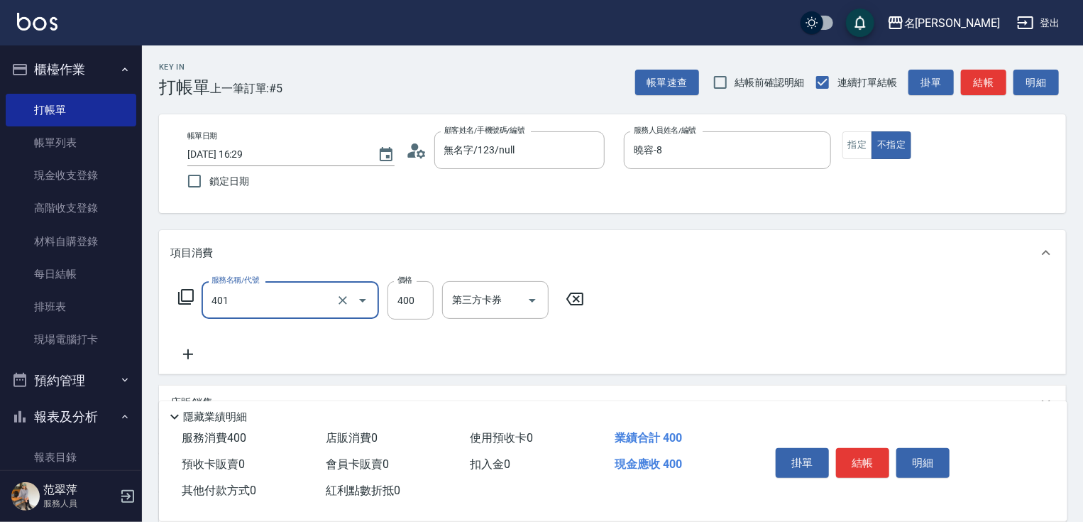
type input "剪髮(400)(401)"
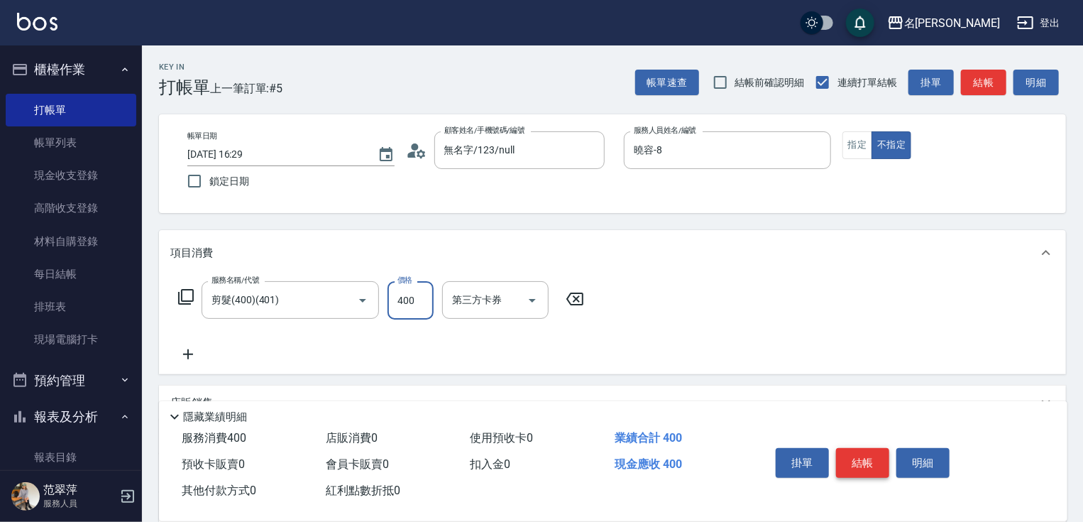
click at [875, 452] on button "結帳" at bounding box center [862, 463] width 53 height 30
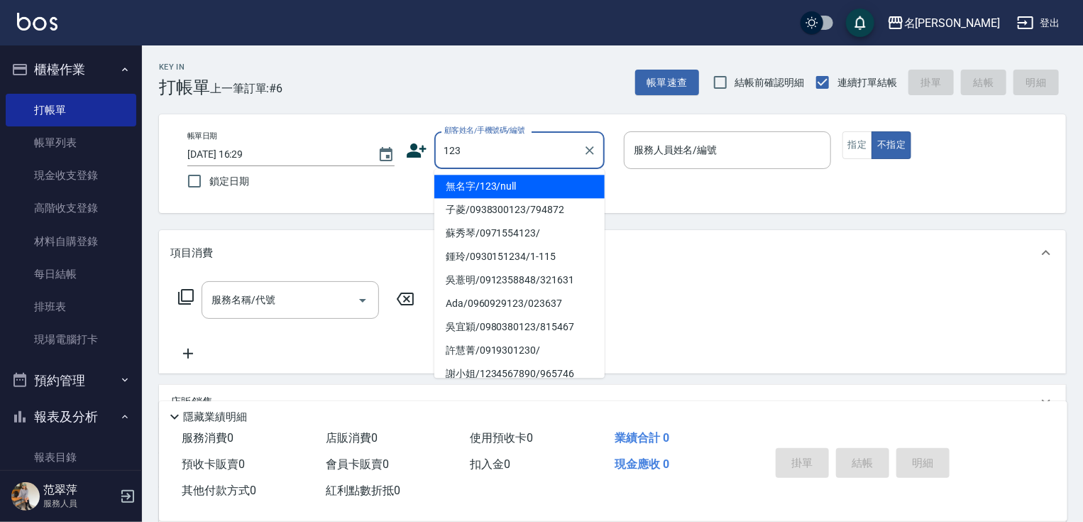
click at [497, 189] on li "無名字/123/null" at bounding box center [520, 186] width 170 height 23
type input "無名字/123/null"
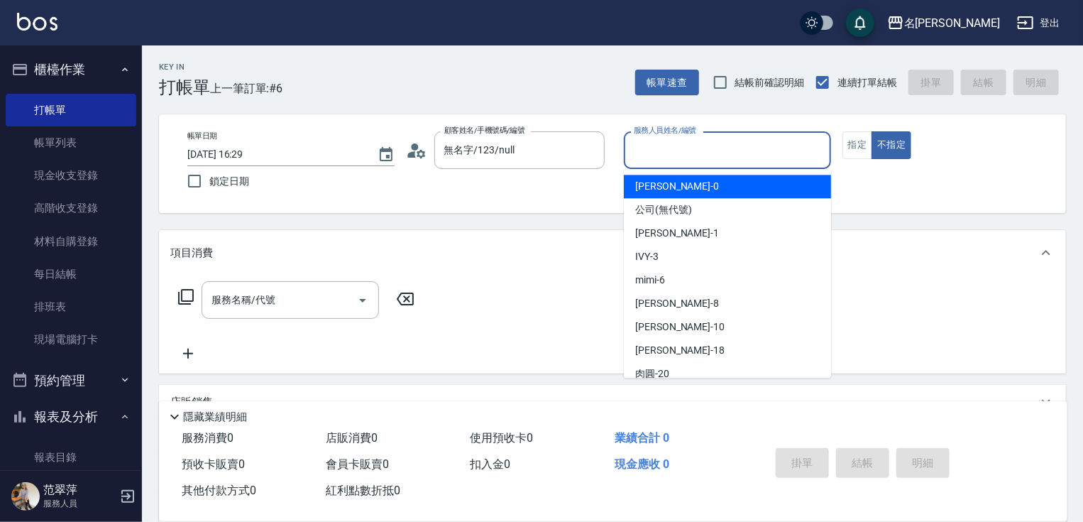
click at [750, 149] on input "服務人員姓名/編號" at bounding box center [727, 150] width 195 height 25
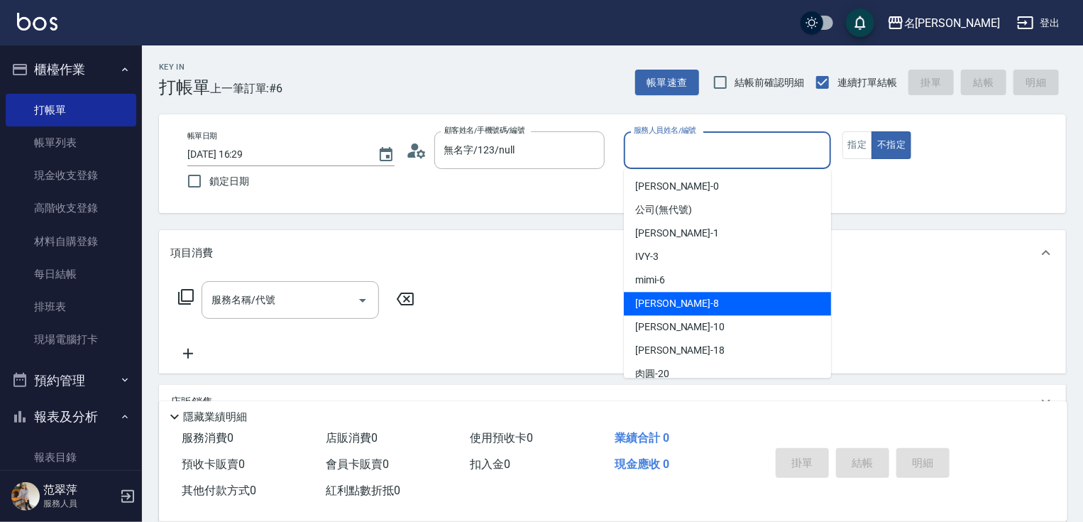
drag, startPoint x: 679, startPoint y: 305, endPoint x: 707, endPoint y: 285, distance: 34.3
click at [682, 301] on div "曉容 -8" at bounding box center [727, 303] width 207 height 23
type input "曉容-8"
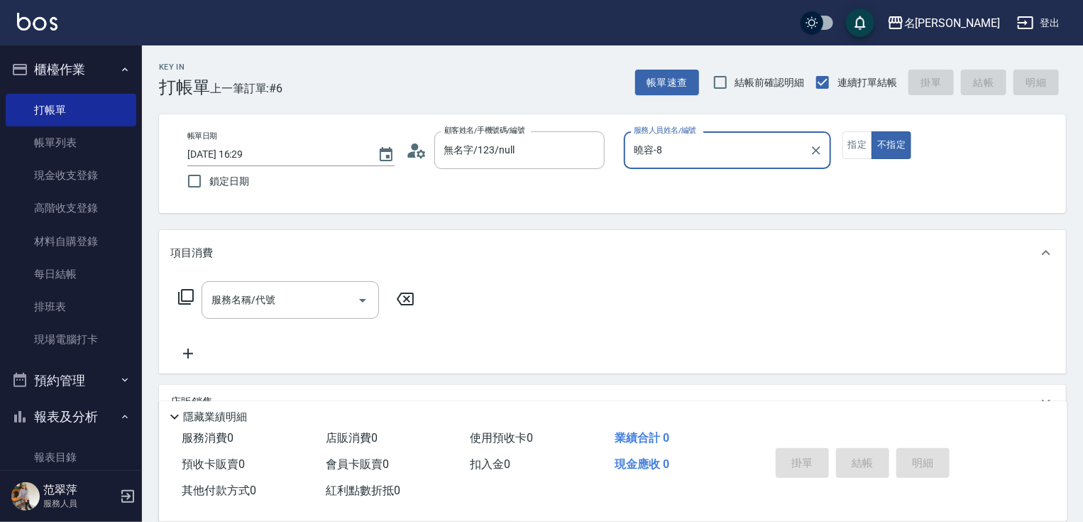
click at [836, 127] on div "帳單日期 [DATE] 16:29 鎖定日期 顧客姓名/手機號碼/編號 無名字/123/null 顧客姓名/手機號碼/編號 服務人員姓名/編號 [PERSON…" at bounding box center [612, 163] width 907 height 99
click at [863, 150] on button "指定" at bounding box center [858, 145] width 31 height 28
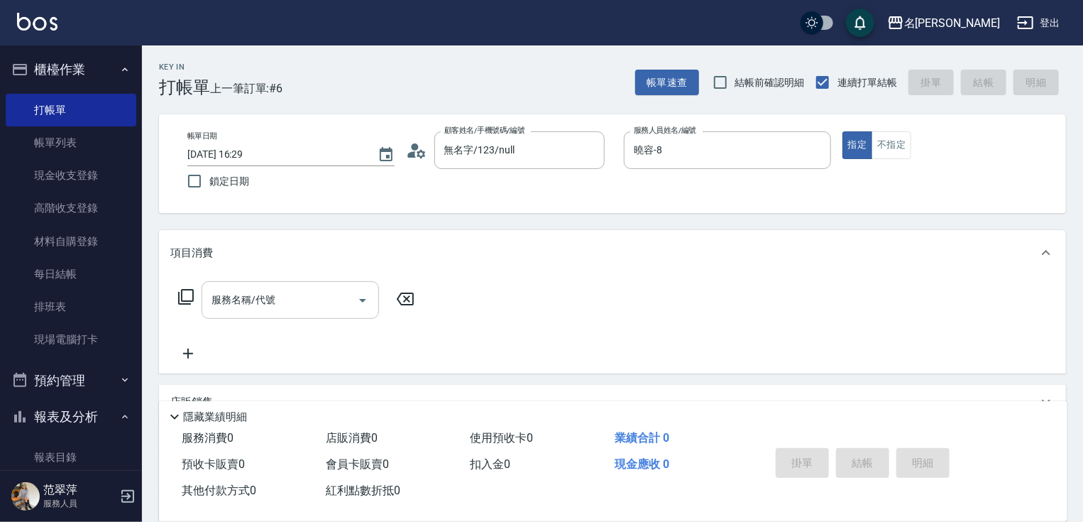
click at [278, 293] on input "服務名稱/代號" at bounding box center [279, 300] width 143 height 25
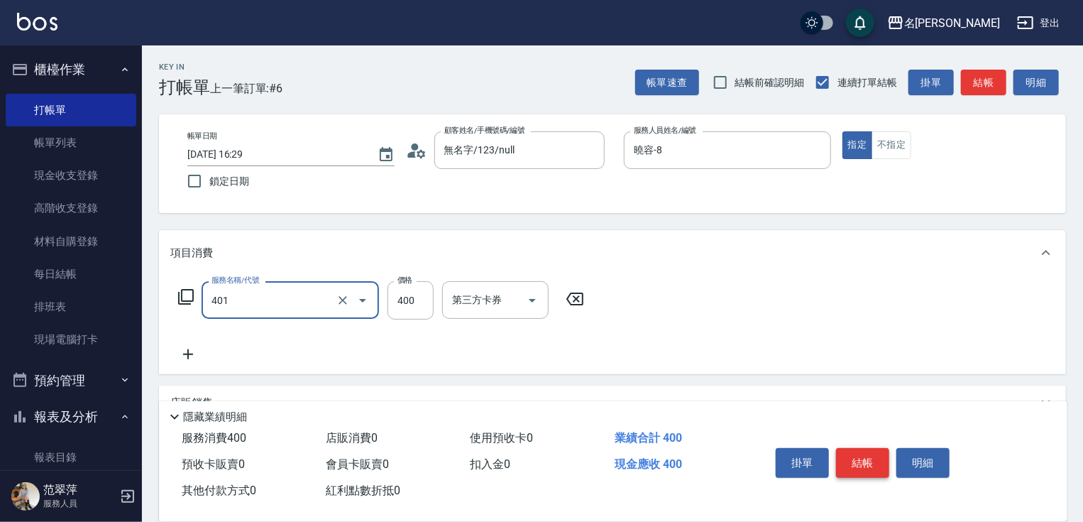
type input "剪髮(400)(401)"
click at [884, 453] on button "結帳" at bounding box center [862, 463] width 53 height 30
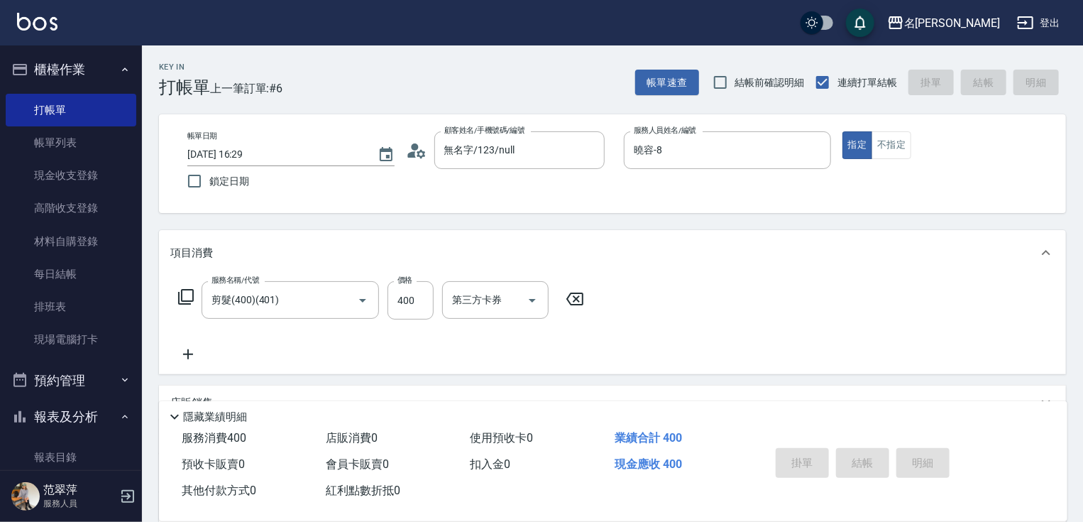
type input "[DATE] 16:30"
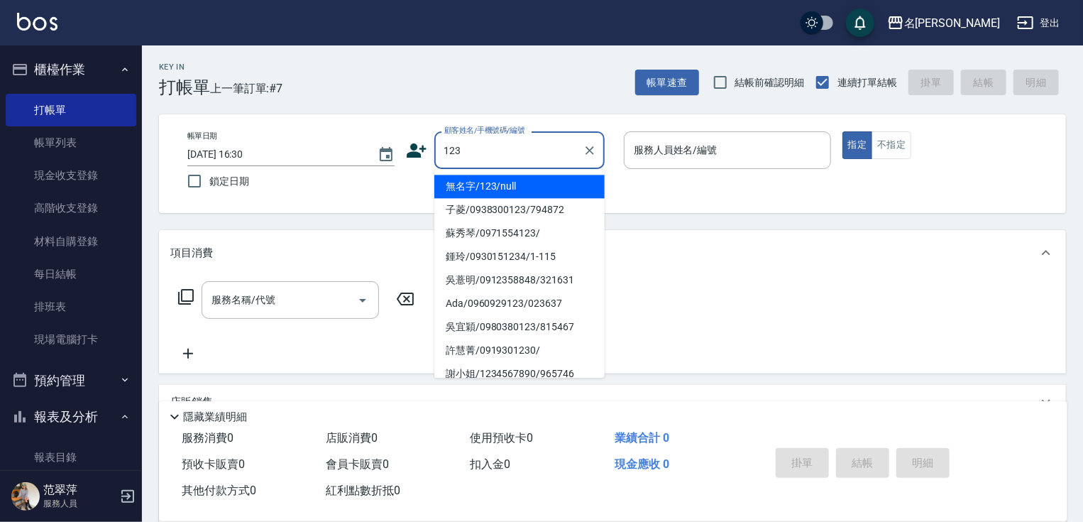
click at [524, 185] on li "無名字/123/null" at bounding box center [520, 186] width 170 height 23
type input "無名字/123/null"
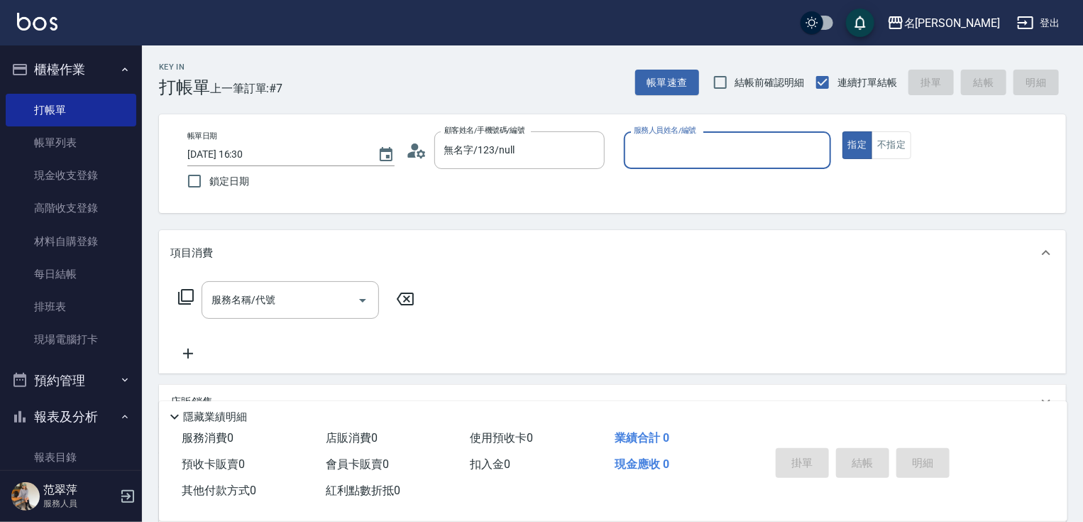
drag, startPoint x: 687, startPoint y: 146, endPoint x: 688, endPoint y: 165, distance: 19.2
click at [688, 159] on input "服務人員姓名/編號" at bounding box center [727, 150] width 195 height 25
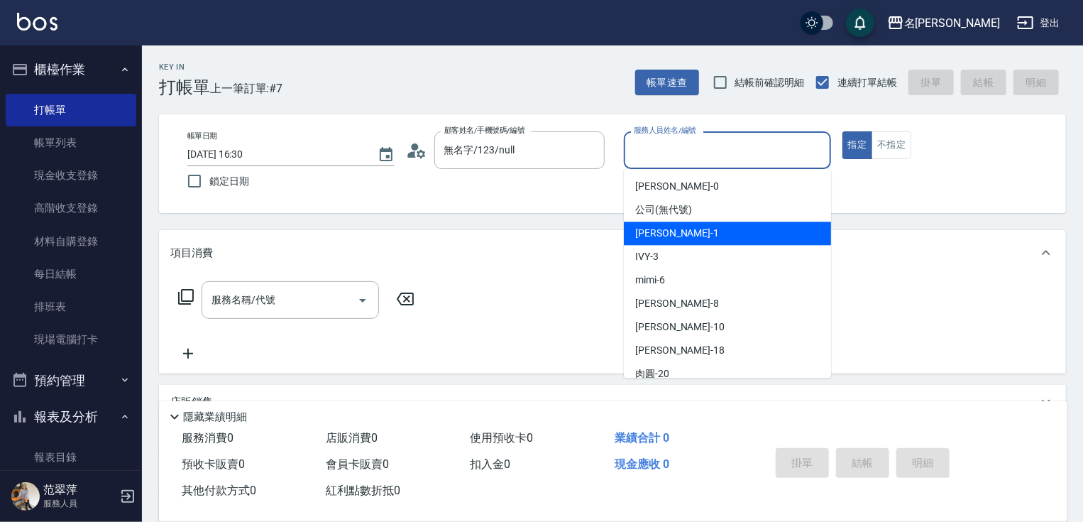
drag, startPoint x: 670, startPoint y: 226, endPoint x: 659, endPoint y: 236, distance: 14.6
click at [671, 227] on span "[PERSON_NAME] -1" at bounding box center [677, 233] width 84 height 15
type input "[PERSON_NAME]-1"
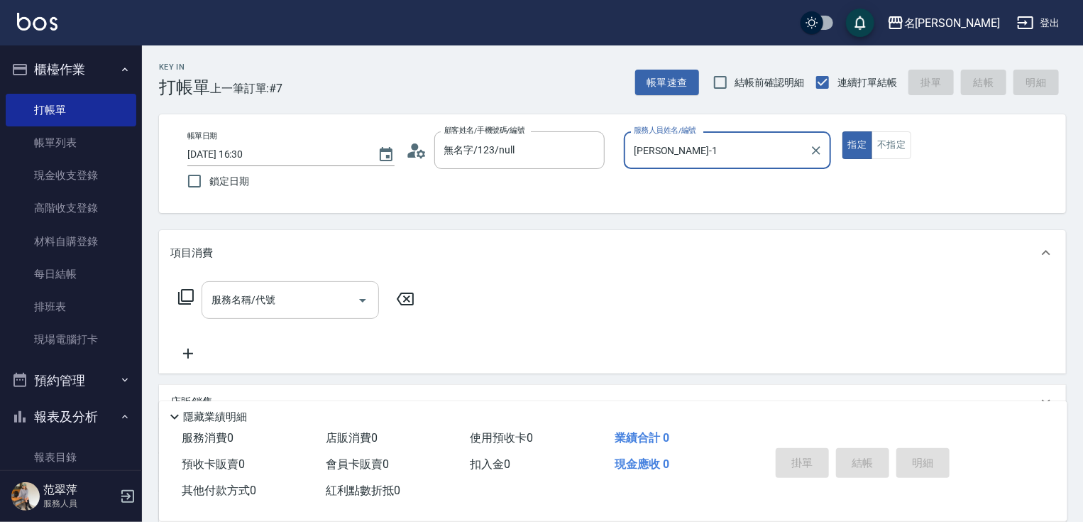
click at [287, 308] on input "服務名稱/代號" at bounding box center [279, 300] width 143 height 25
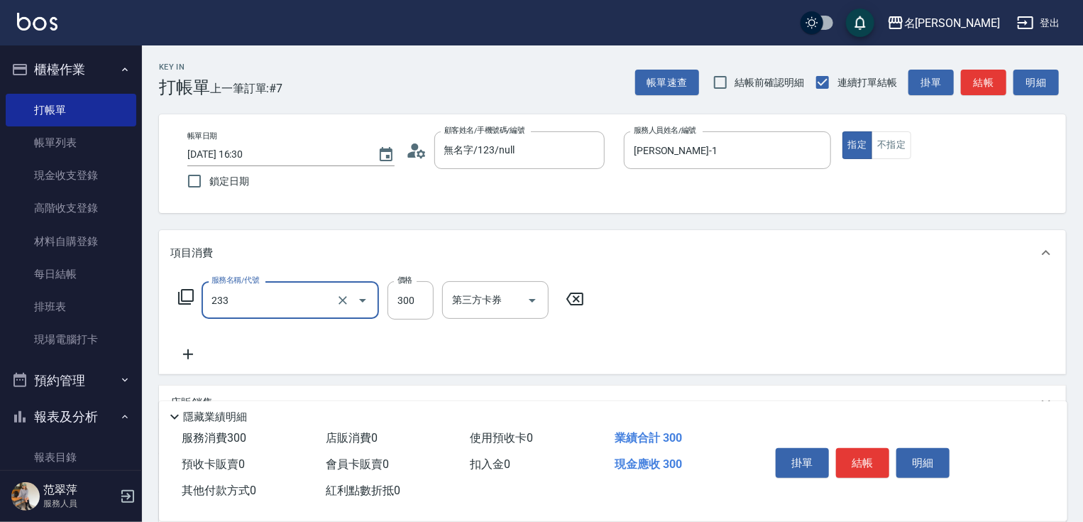
type input "洗髮300(233)"
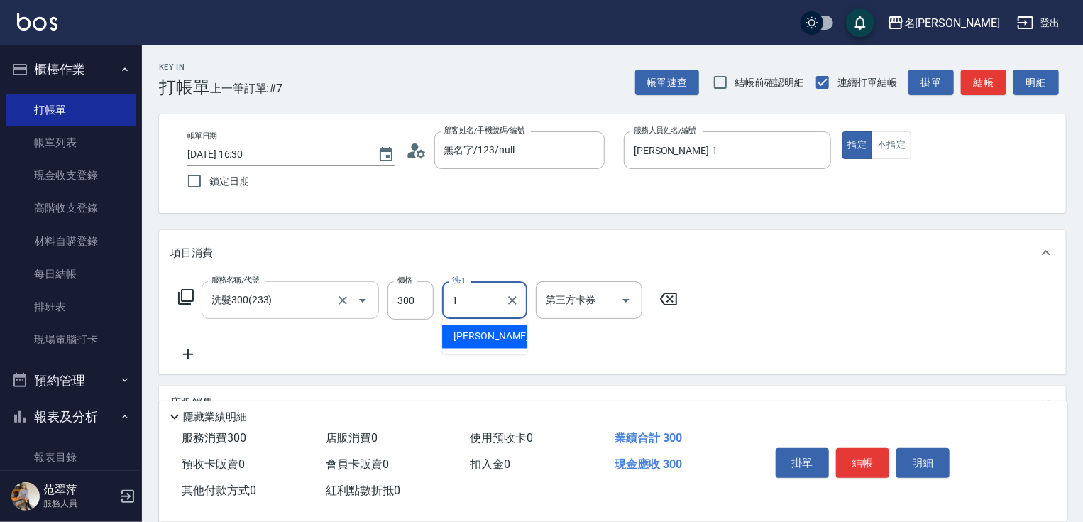
type input "[PERSON_NAME]-1"
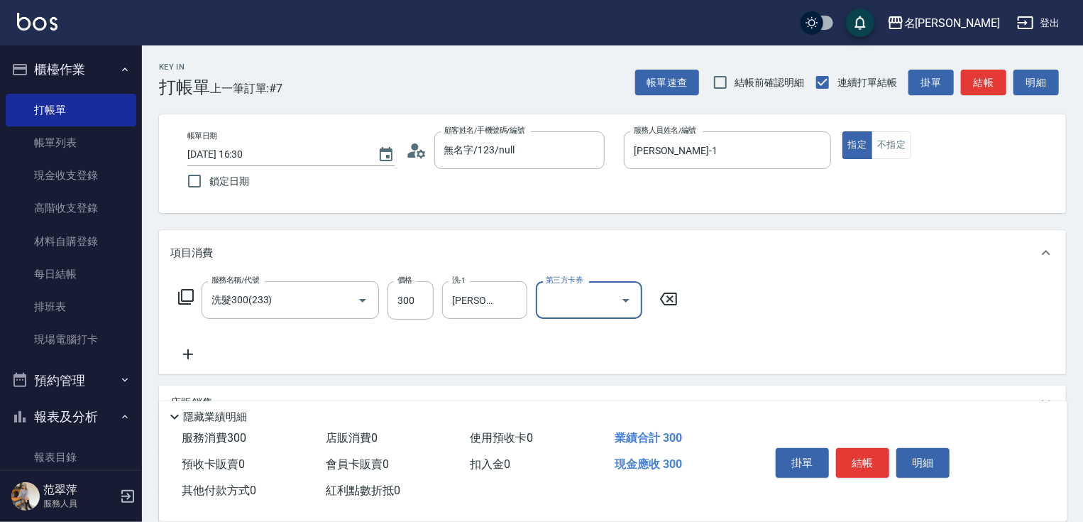
click at [188, 355] on icon at bounding box center [188, 354] width 10 height 10
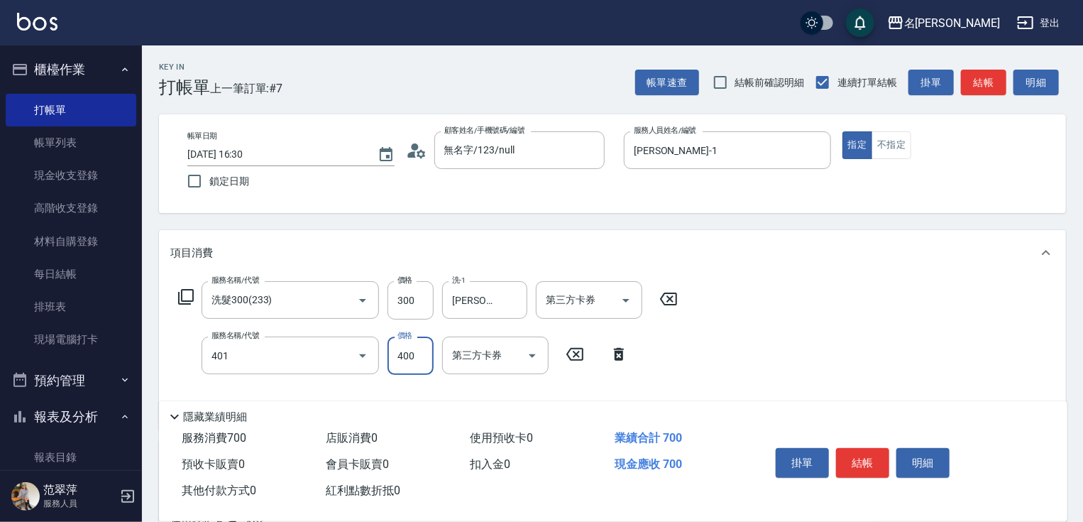
type input "剪髮(400)(401)"
type input "500"
click at [863, 457] on button "結帳" at bounding box center [862, 463] width 53 height 30
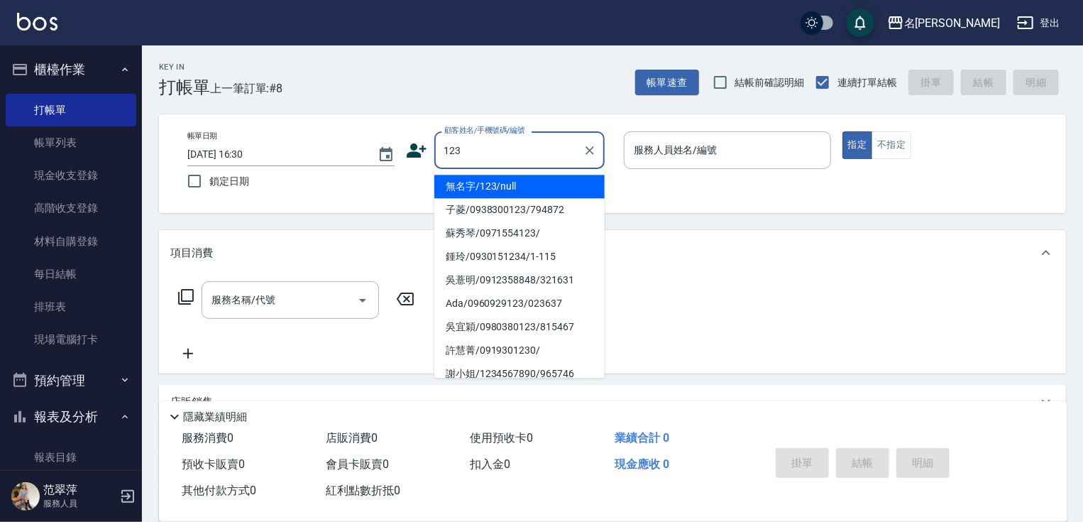
click at [551, 178] on li "無名字/123/null" at bounding box center [520, 186] width 170 height 23
type input "無名字/123/null"
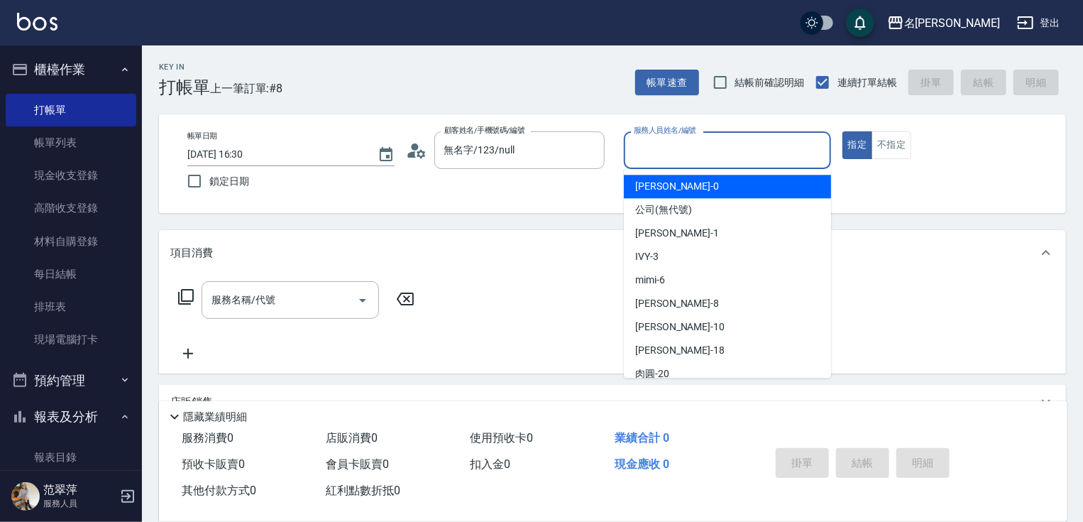
drag, startPoint x: 696, startPoint y: 150, endPoint x: 696, endPoint y: 171, distance: 21.3
click at [696, 153] on input "服務人員姓名/編號" at bounding box center [727, 150] width 195 height 25
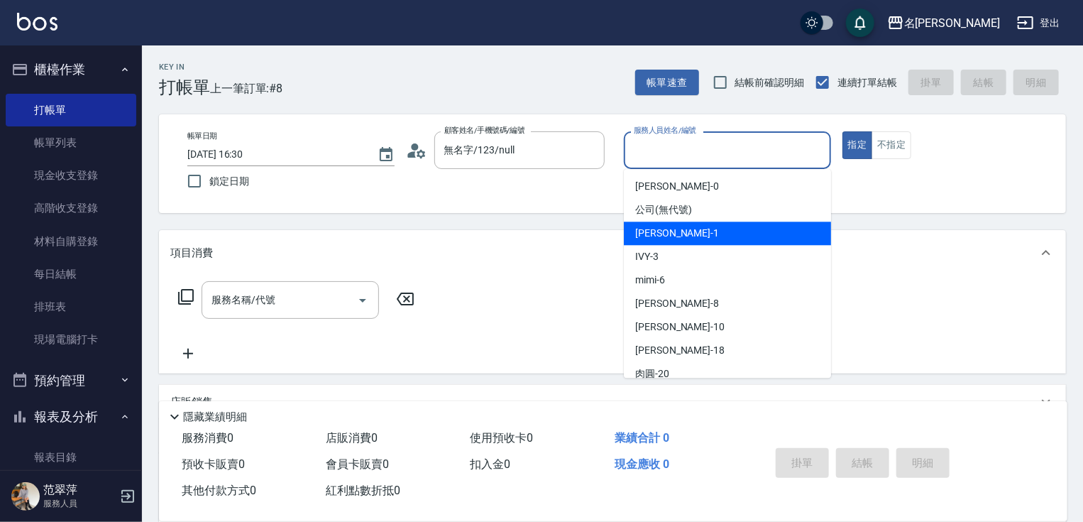
click at [668, 231] on span "[PERSON_NAME] -1" at bounding box center [677, 233] width 84 height 15
type input "[PERSON_NAME]-1"
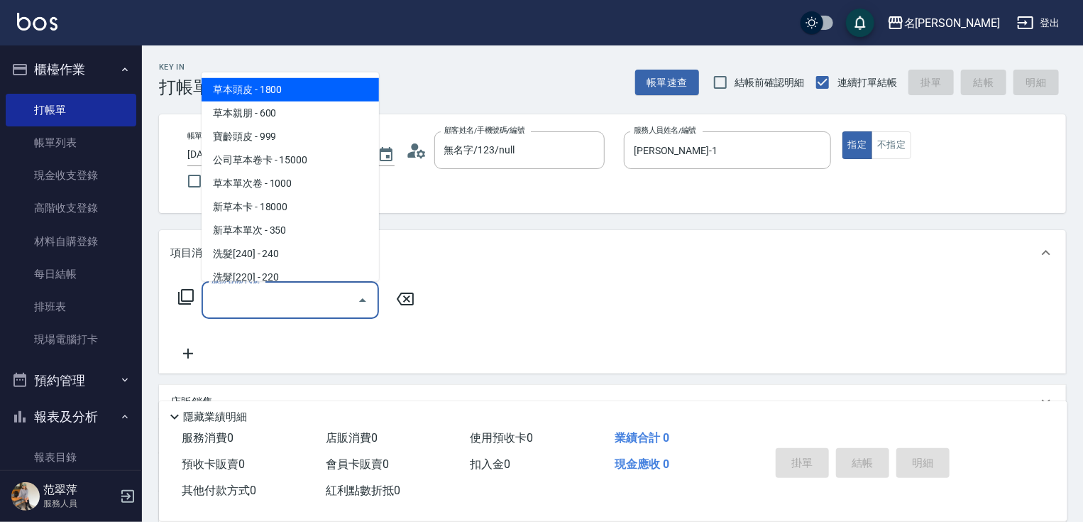
click at [280, 309] on input "服務名稱/代號" at bounding box center [279, 300] width 143 height 25
click at [185, 292] on icon at bounding box center [185, 296] width 17 height 17
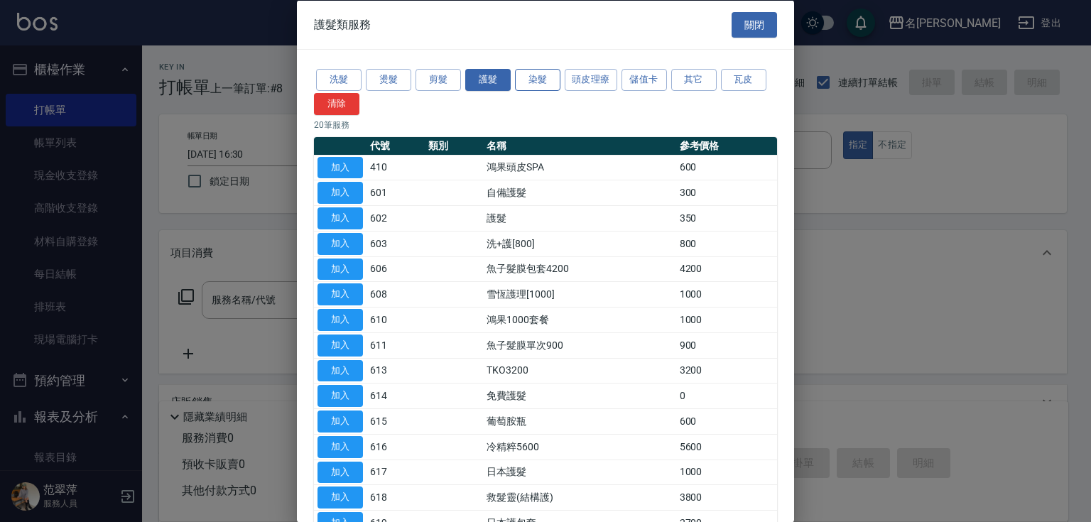
click at [533, 78] on button "染髮" at bounding box center [537, 80] width 45 height 22
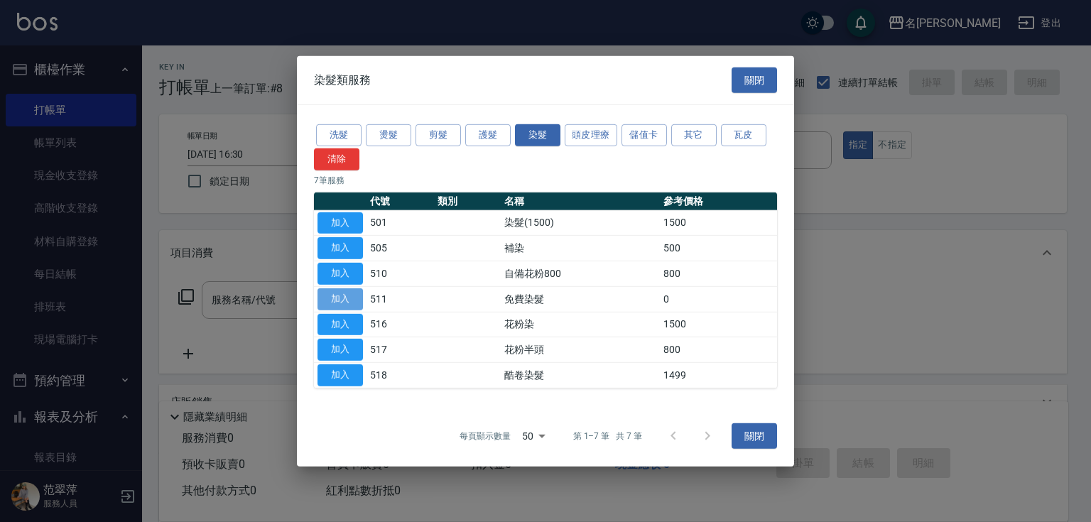
click at [345, 298] on button "加入" at bounding box center [339, 299] width 45 height 22
type input "免費染髮(511)"
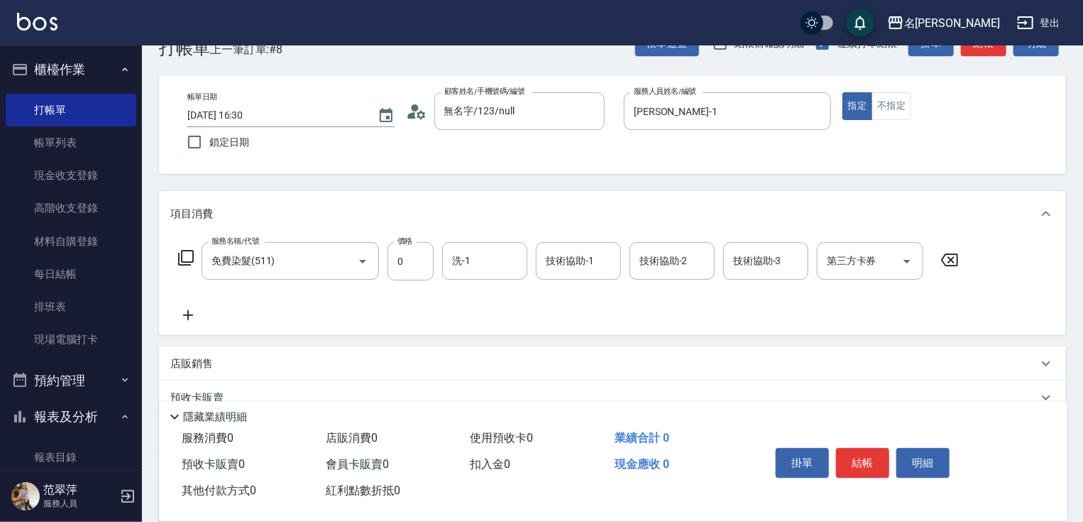
scroll to position [57, 0]
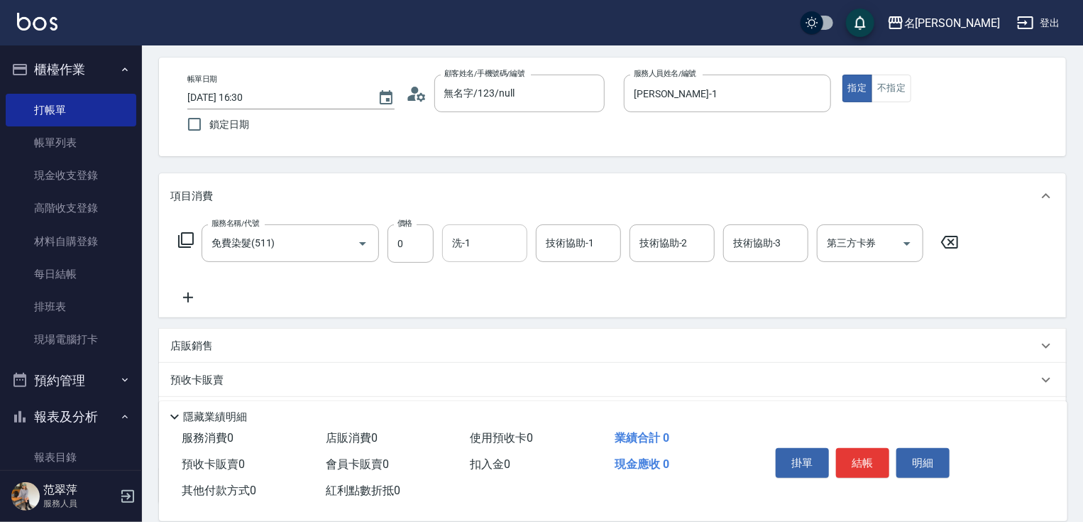
click at [476, 246] on input "洗-1" at bounding box center [485, 243] width 72 height 25
type input "[PERSON_NAME]-1"
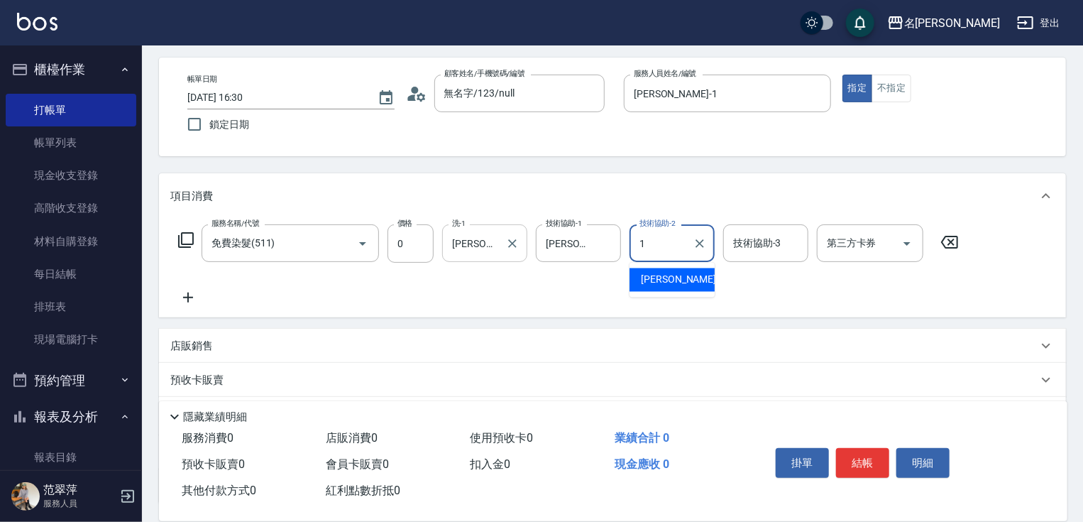
type input "[PERSON_NAME]-1"
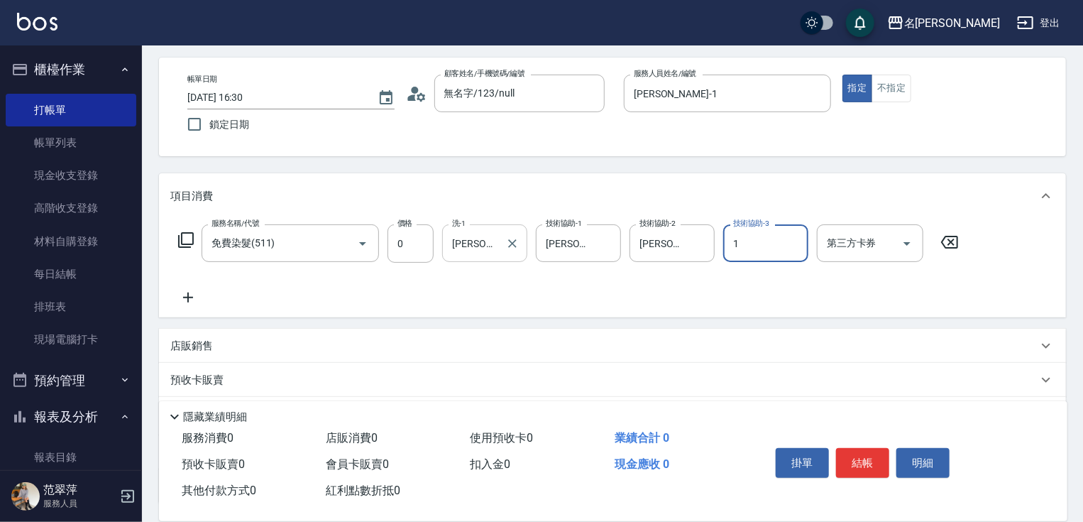
type input "[PERSON_NAME]-1"
click at [863, 457] on button "結帳" at bounding box center [862, 463] width 53 height 30
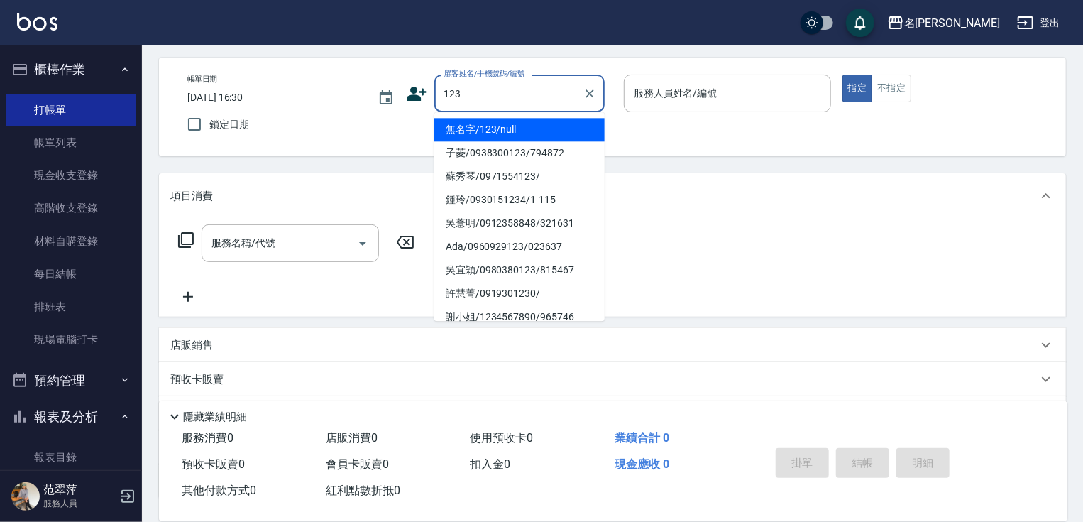
click at [497, 129] on li "無名字/123/null" at bounding box center [520, 129] width 170 height 23
type input "無名字/123/null"
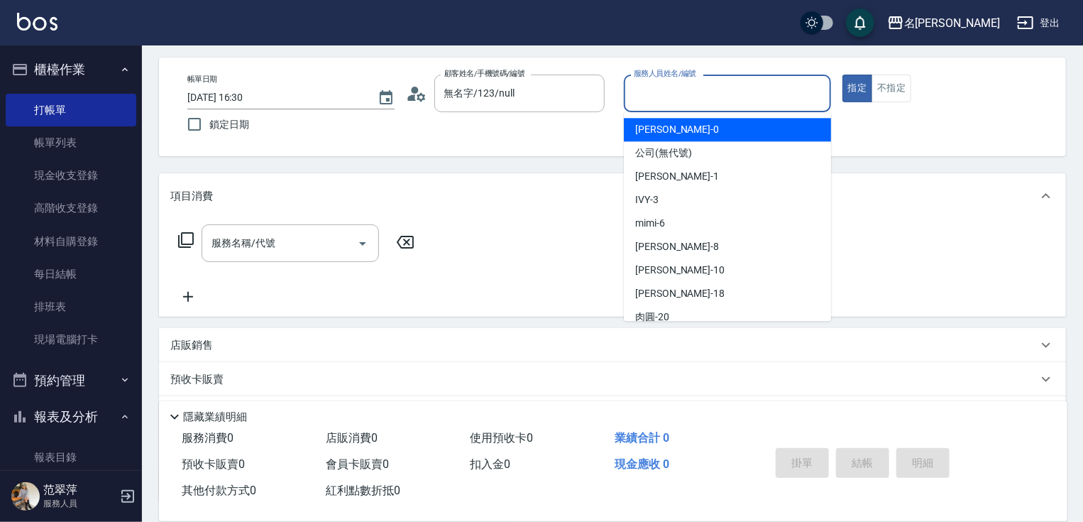
click at [669, 98] on input "服務人員姓名/編號" at bounding box center [727, 93] width 195 height 25
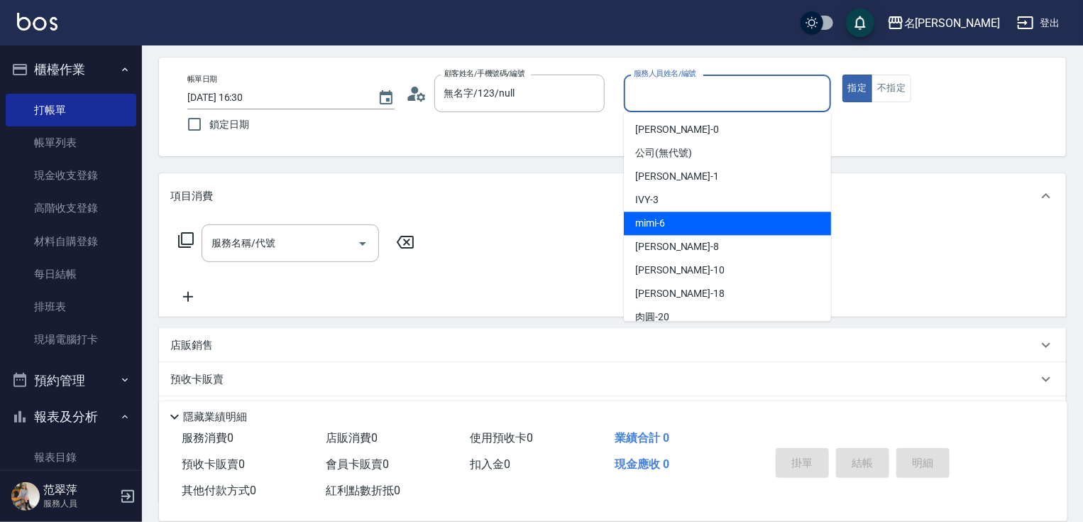
click at [667, 226] on div "mimi -6" at bounding box center [727, 223] width 207 height 23
type input "mimi-6"
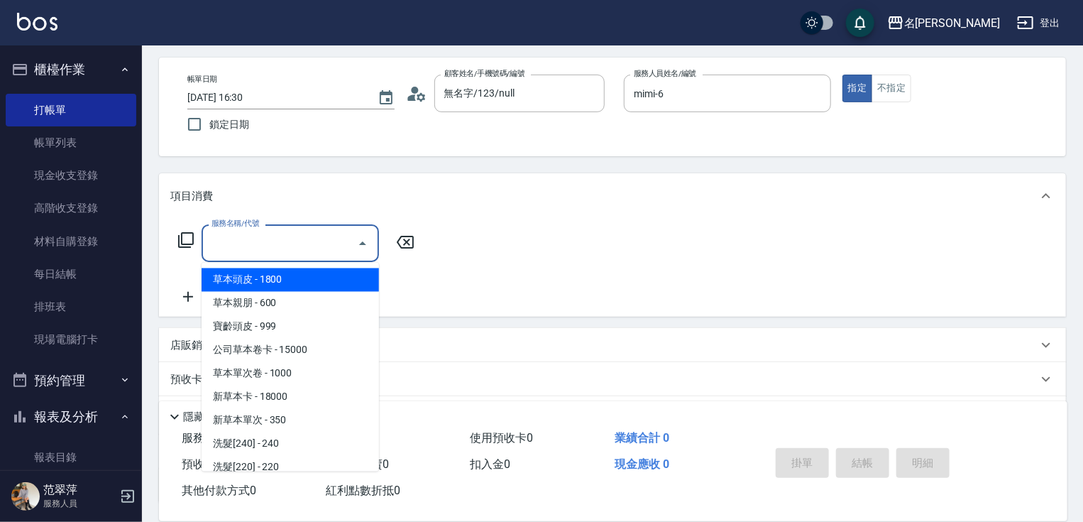
drag, startPoint x: 297, startPoint y: 247, endPoint x: 222, endPoint y: 236, distance: 76.1
click at [293, 247] on input "服務名稱/代號" at bounding box center [279, 243] width 143 height 25
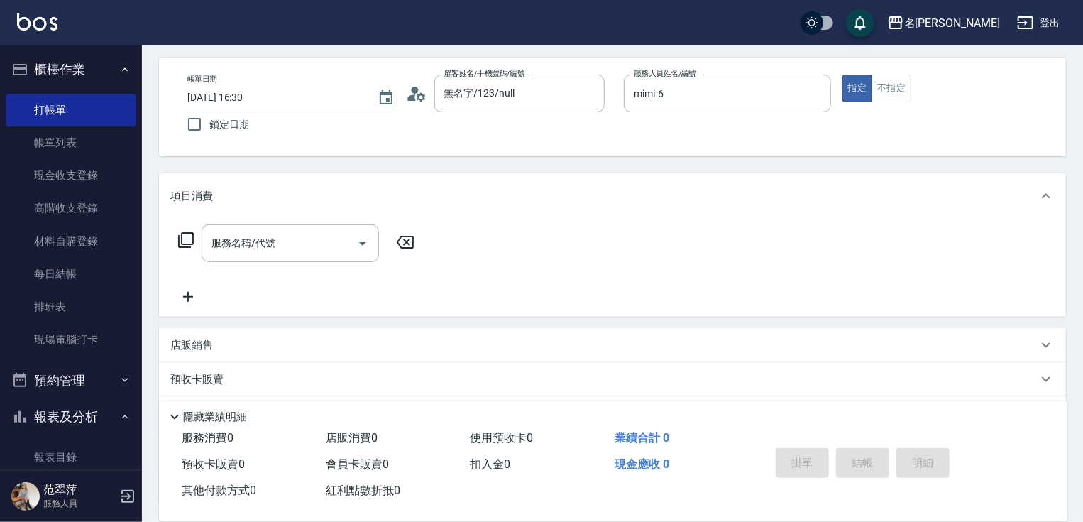
click at [188, 234] on icon at bounding box center [185, 239] width 17 height 17
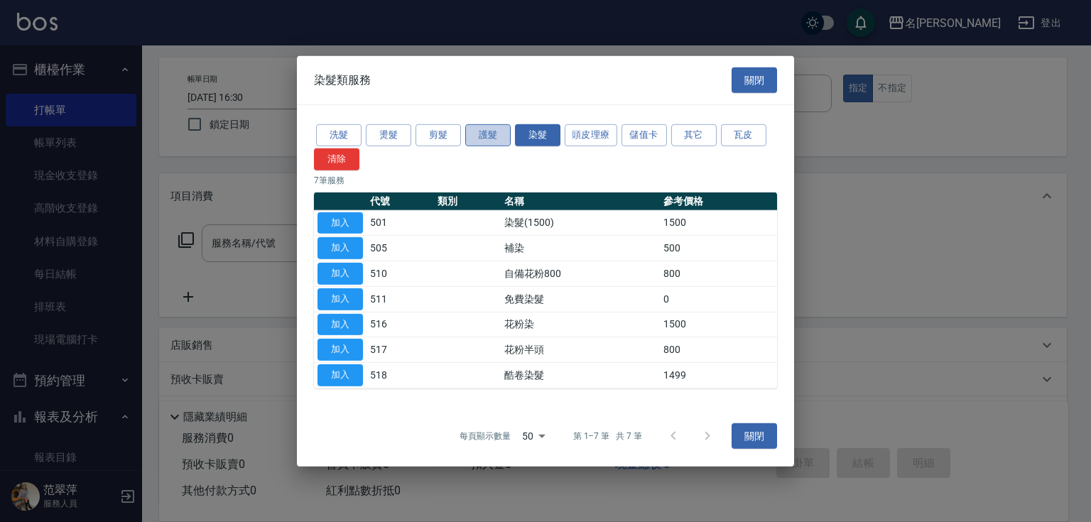
drag, startPoint x: 486, startPoint y: 135, endPoint x: 458, endPoint y: 146, distance: 29.7
click at [486, 136] on button "護髮" at bounding box center [487, 135] width 45 height 22
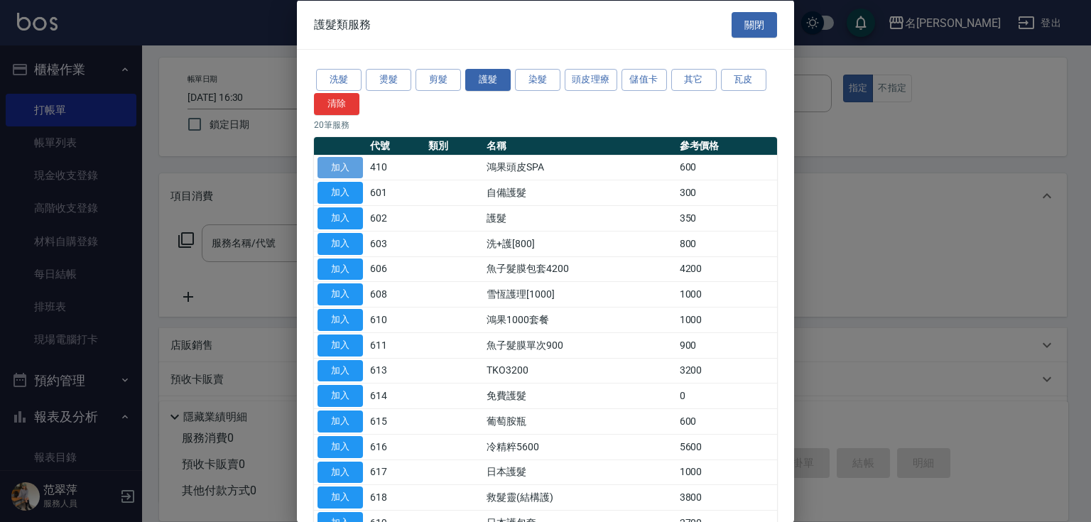
click at [344, 165] on button "加入" at bounding box center [339, 167] width 45 height 22
type input "鴻果頭皮SPA(410)"
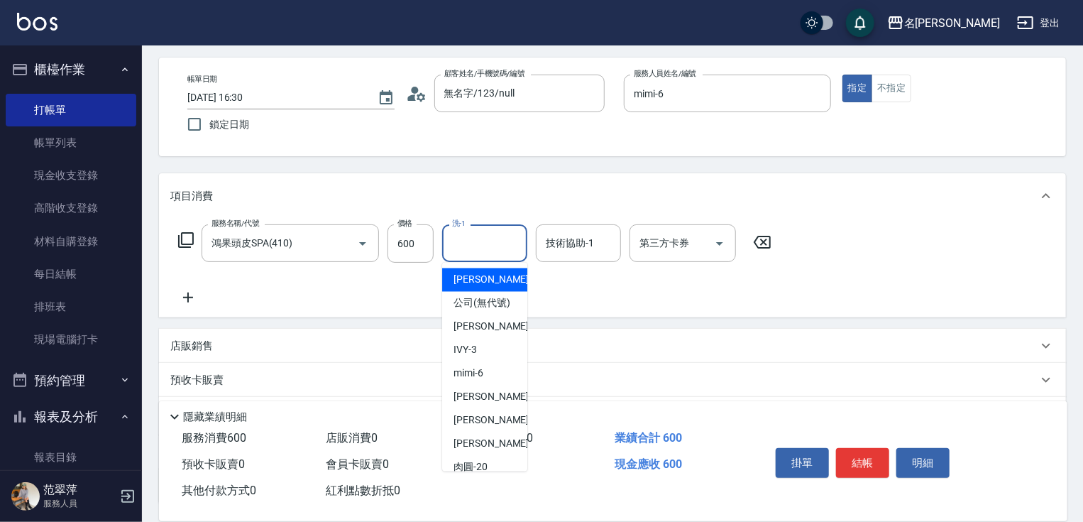
click at [469, 251] on input "洗-1" at bounding box center [485, 243] width 72 height 25
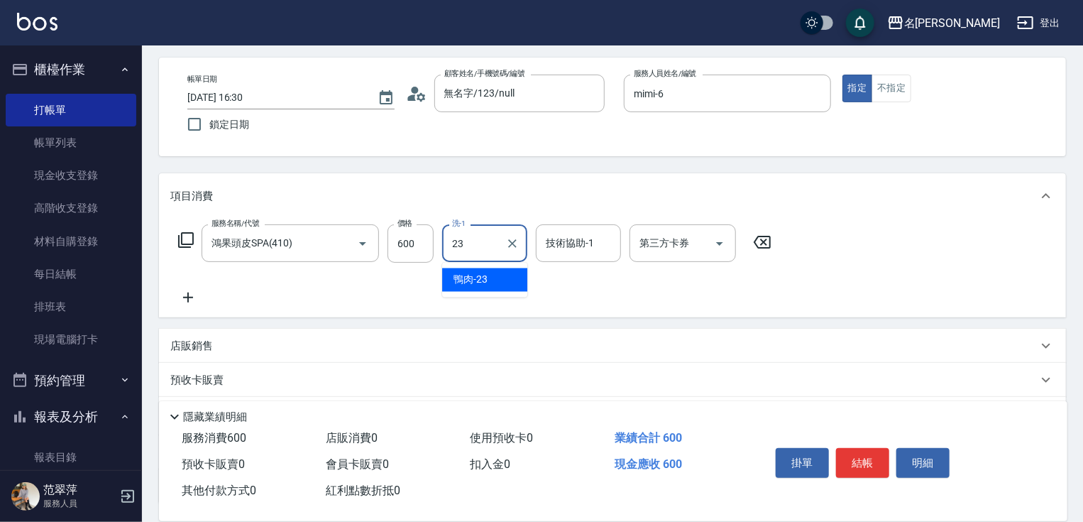
type input "鴨肉-23"
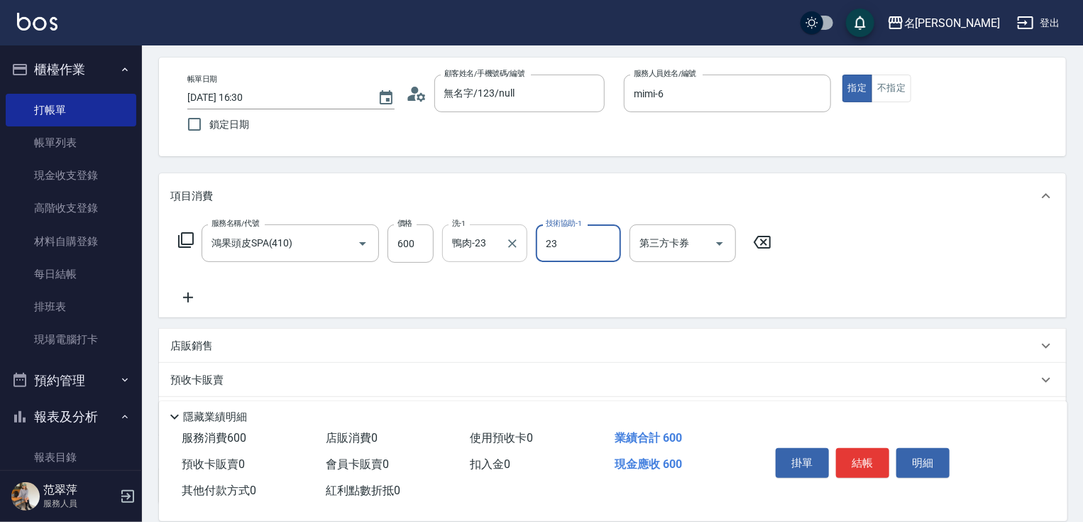
type input "鴨肉-23"
click at [193, 300] on icon at bounding box center [187, 297] width 35 height 17
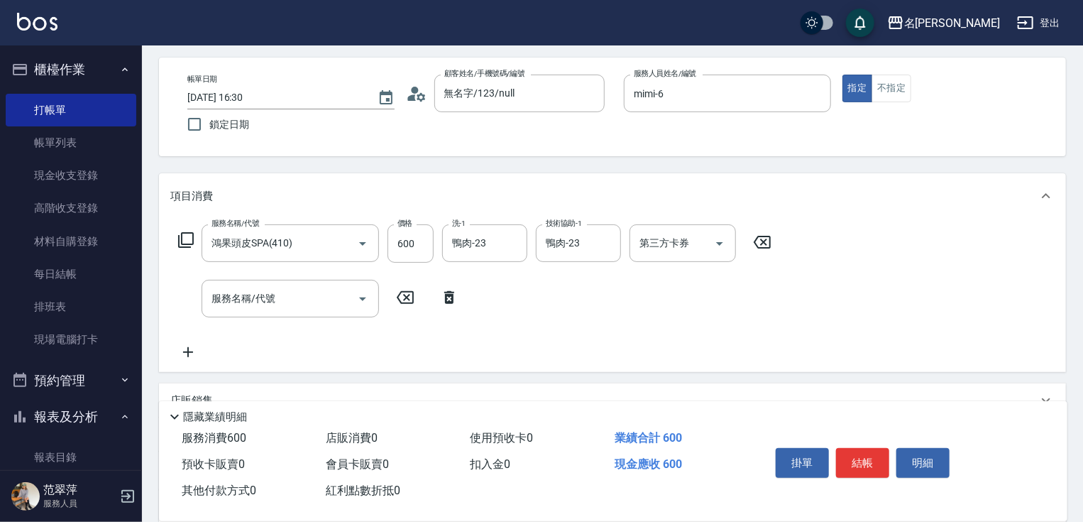
click at [187, 236] on icon at bounding box center [185, 239] width 17 height 17
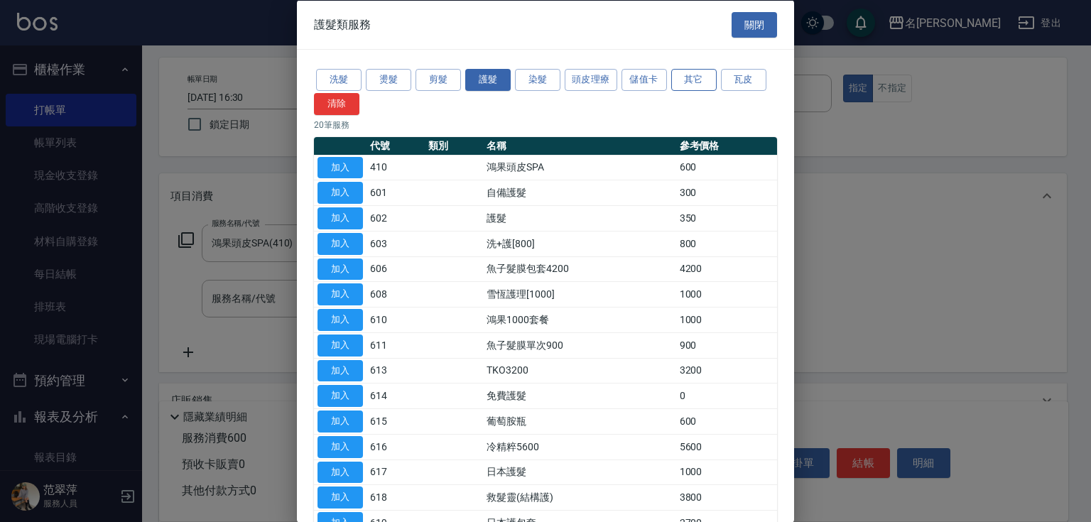
click at [692, 84] on button "其它" at bounding box center [693, 80] width 45 height 22
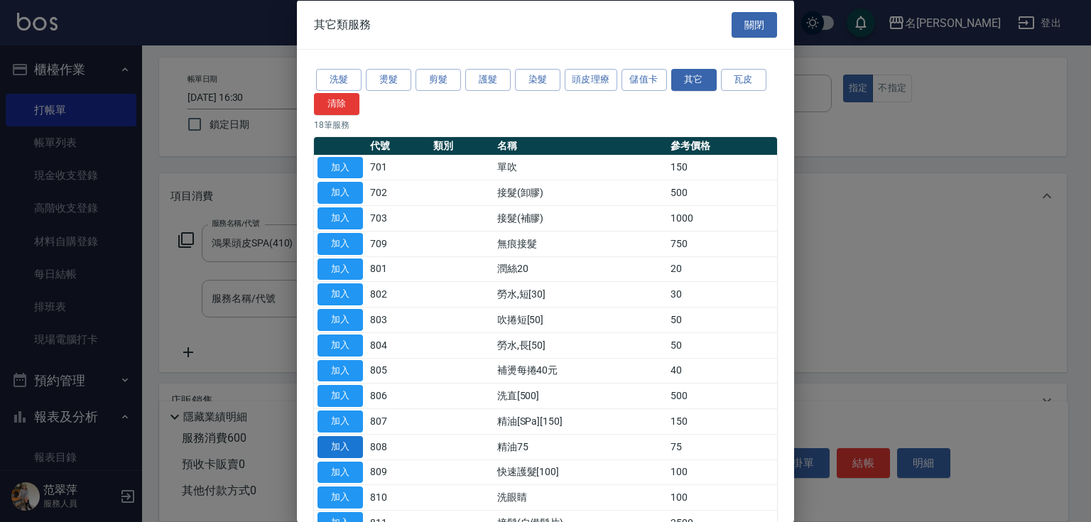
click at [351, 446] on button "加入" at bounding box center [339, 446] width 45 height 22
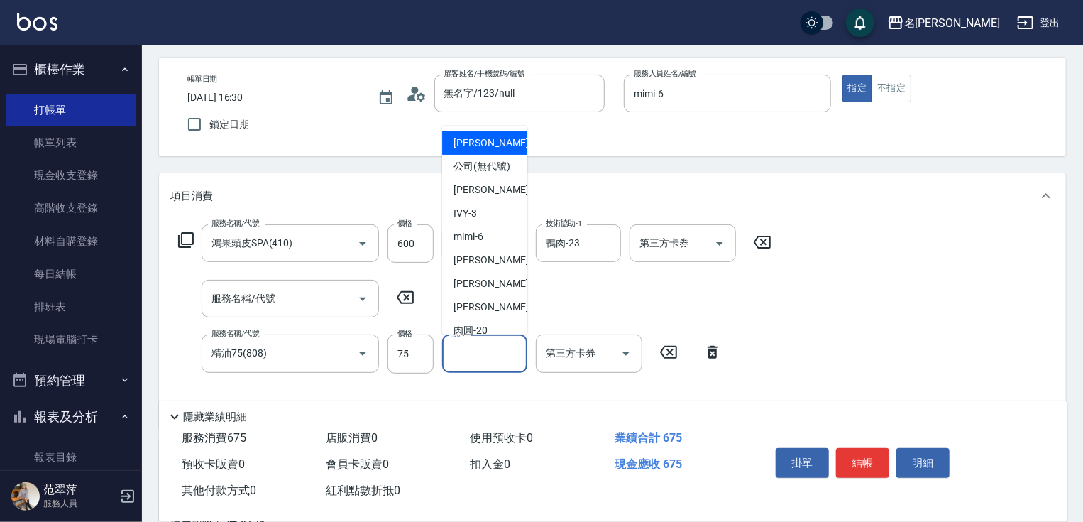
click at [494, 350] on input "洗-1" at bounding box center [485, 353] width 72 height 25
type input "鴨肉-23"
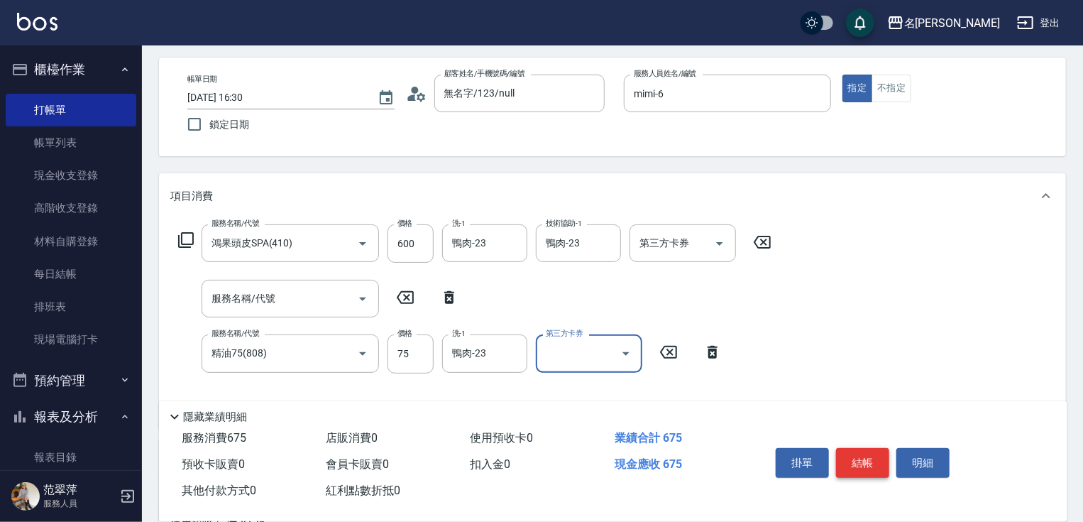
click at [871, 460] on button "結帳" at bounding box center [862, 463] width 53 height 30
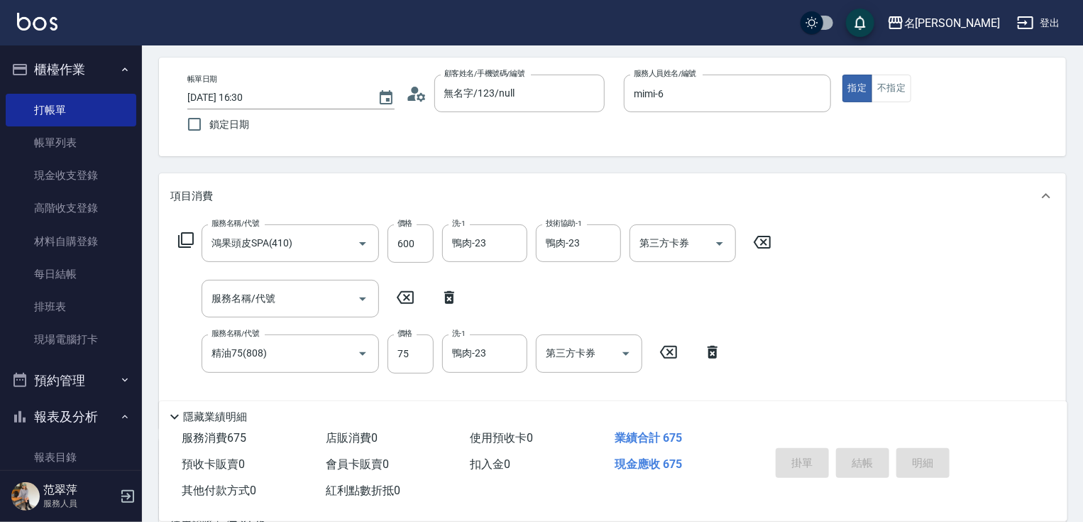
type input "[DATE] 16:31"
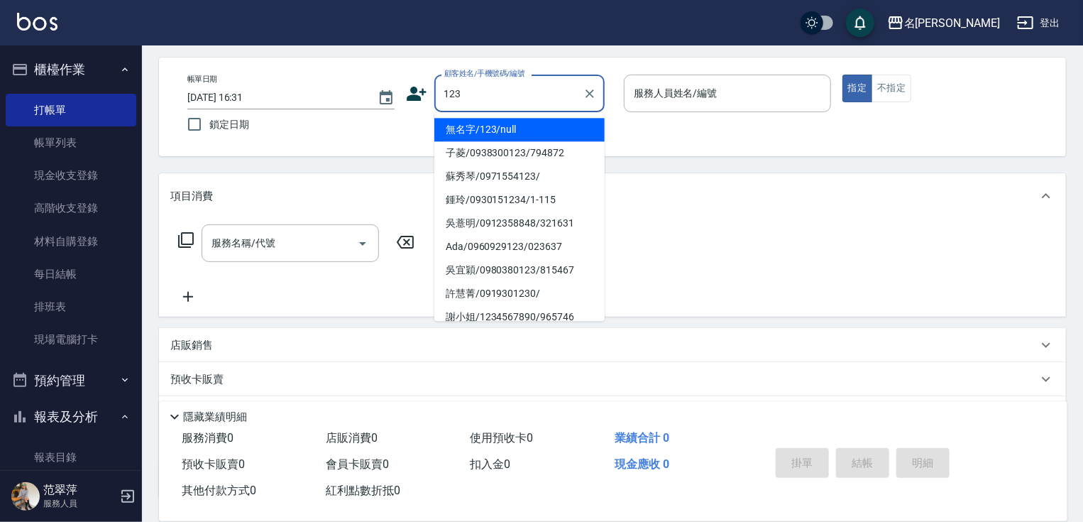
click at [532, 127] on li "無名字/123/null" at bounding box center [520, 129] width 170 height 23
type input "無名字/123/null"
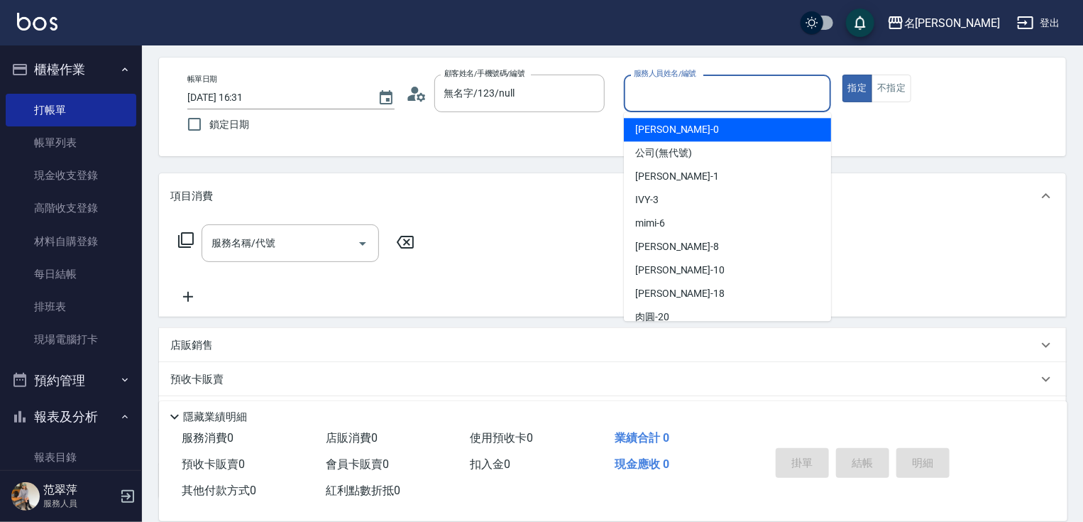
drag, startPoint x: 674, startPoint y: 102, endPoint x: 679, endPoint y: 111, distance: 9.9
click at [677, 106] on div "服務人員姓名/編號" at bounding box center [727, 94] width 207 height 38
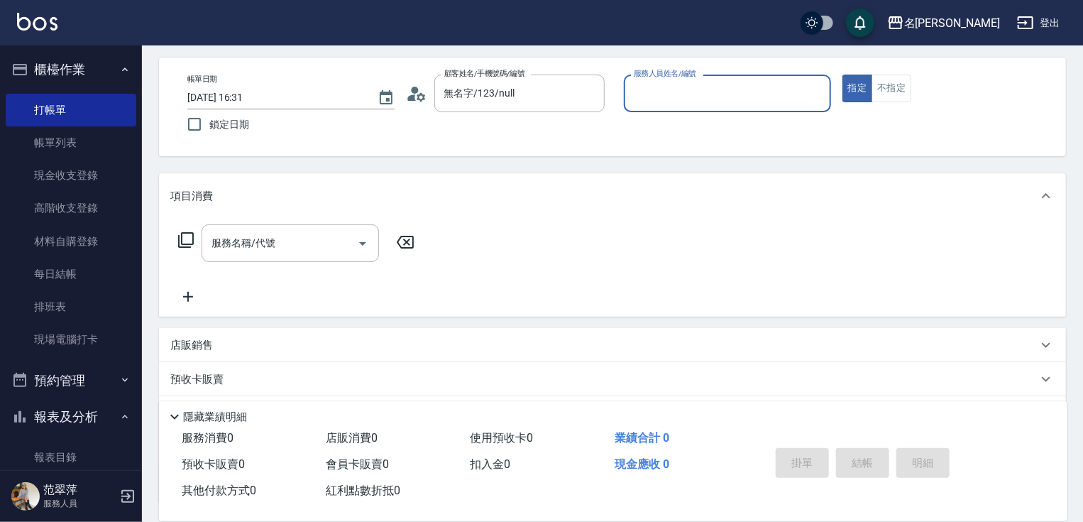
drag, startPoint x: 682, startPoint y: 94, endPoint x: 683, endPoint y: 109, distance: 15.6
click at [682, 99] on input "服務人員姓名/編號" at bounding box center [727, 93] width 195 height 25
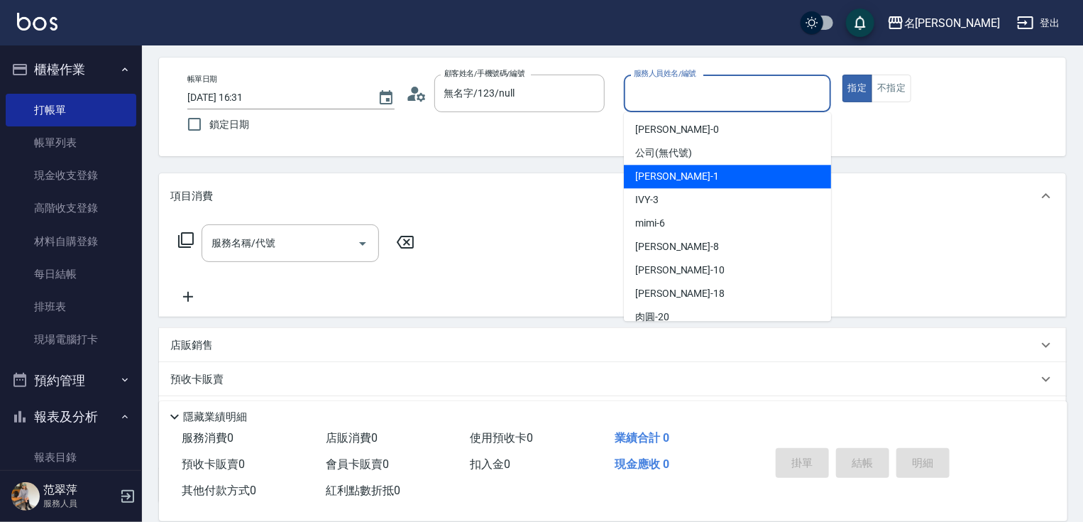
click at [679, 180] on div "[PERSON_NAME] -1" at bounding box center [727, 176] width 207 height 23
type input "[PERSON_NAME]-1"
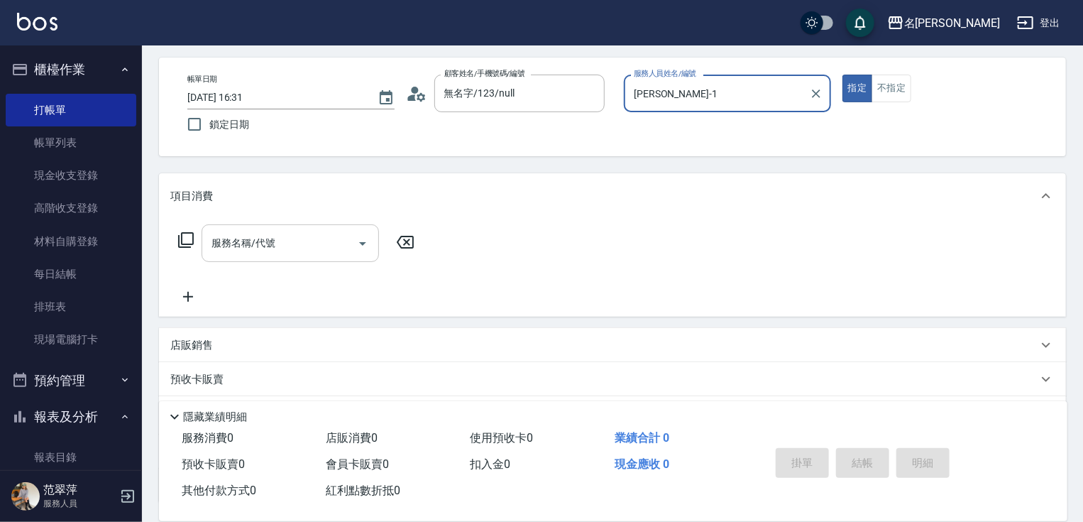
click at [300, 246] on input "服務名稱/代號" at bounding box center [279, 243] width 143 height 25
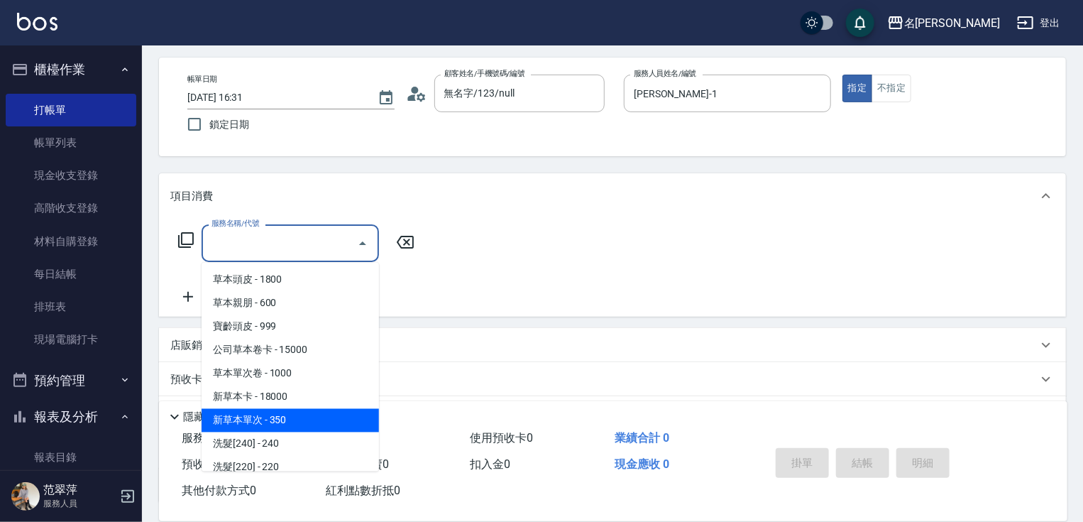
drag, startPoint x: 311, startPoint y: 419, endPoint x: 373, endPoint y: 354, distance: 90.4
click at [315, 417] on span "新草本單次 - 350" at bounding box center [290, 420] width 177 height 23
type input "新草本單次(109)"
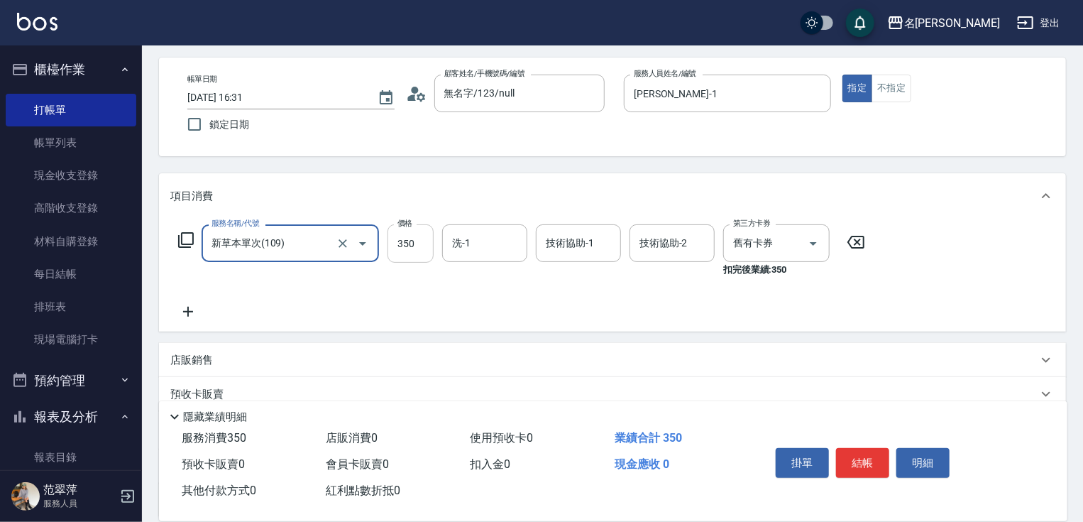
drag, startPoint x: 404, startPoint y: 249, endPoint x: 404, endPoint y: 239, distance: 9.9
click at [404, 249] on input "350" at bounding box center [411, 243] width 46 height 38
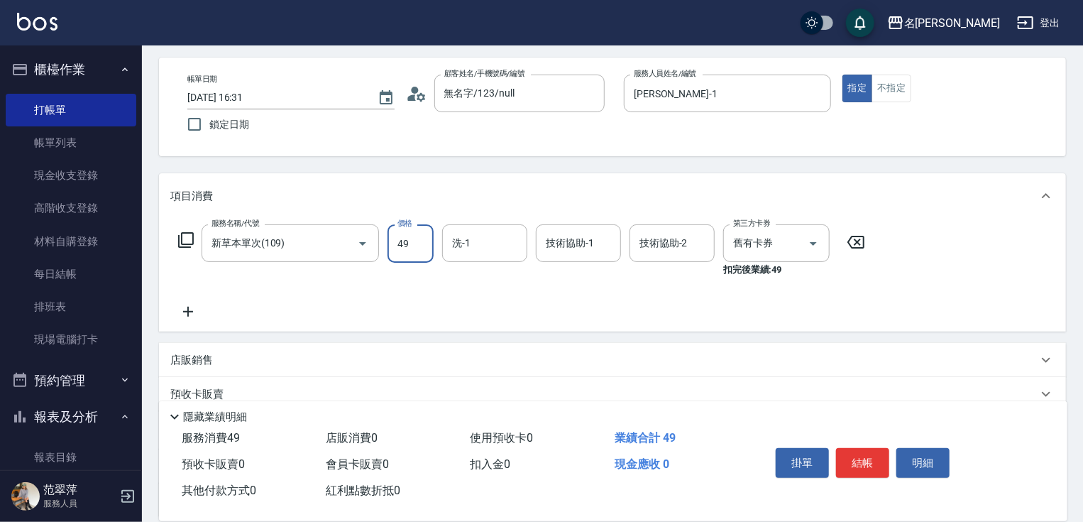
type input "49"
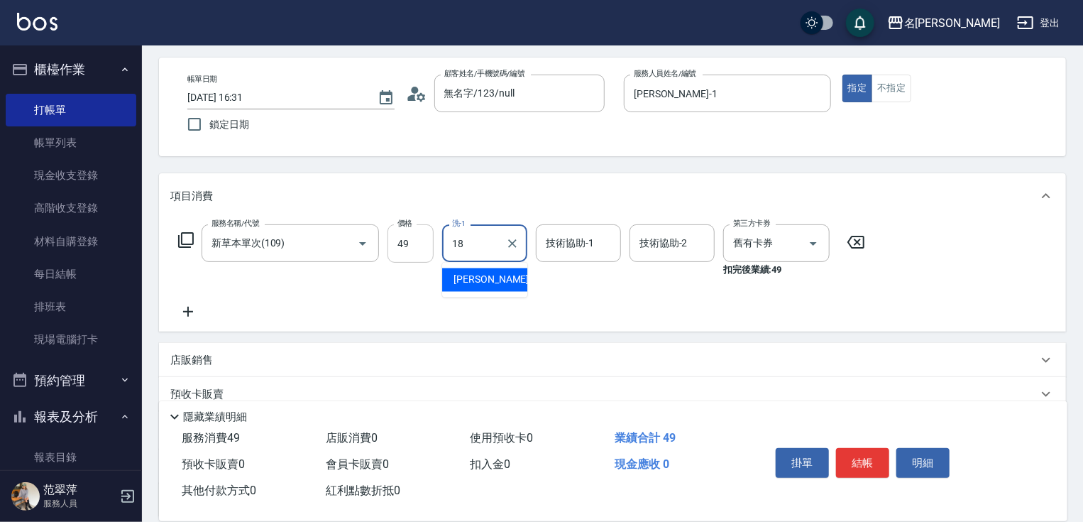
type input "[PERSON_NAME]-18"
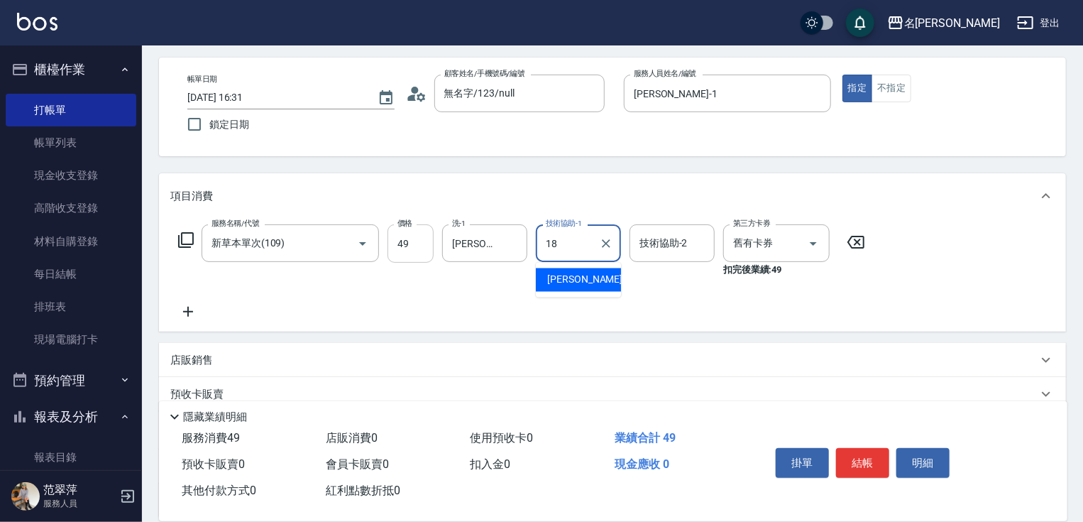
type input "[PERSON_NAME]-18"
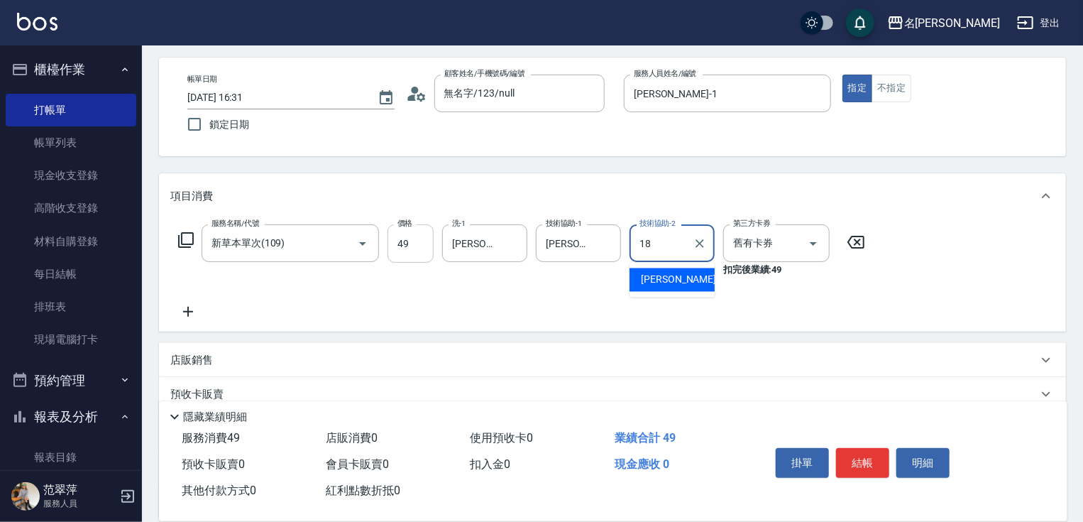
type input "[PERSON_NAME]-18"
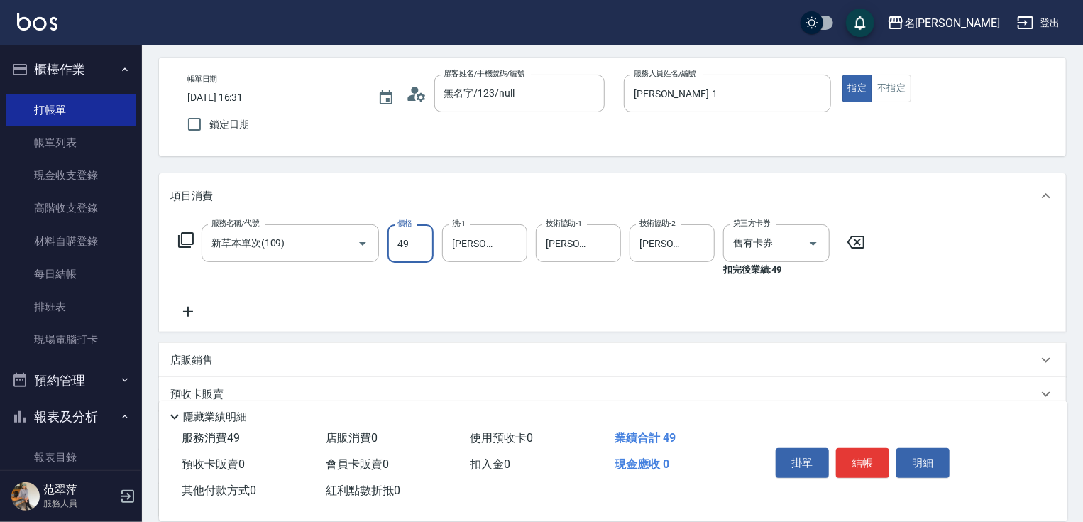
drag, startPoint x: 433, startPoint y: 250, endPoint x: 425, endPoint y: 249, distance: 7.8
click at [432, 250] on input "49" at bounding box center [411, 243] width 46 height 38
type input "496"
click at [875, 461] on button "結帳" at bounding box center [862, 463] width 53 height 30
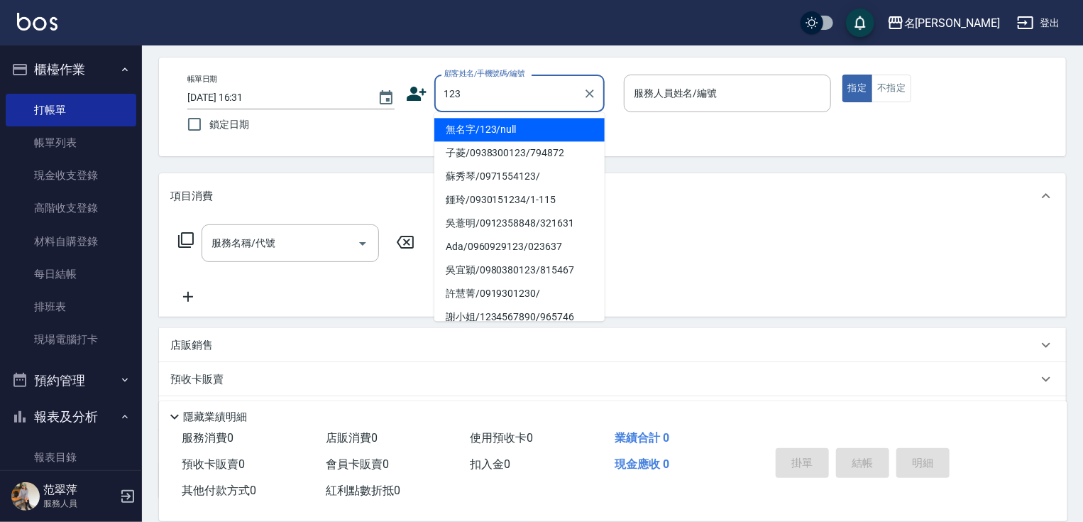
click at [534, 124] on li "無名字/123/null" at bounding box center [520, 129] width 170 height 23
type input "無名字/123/null"
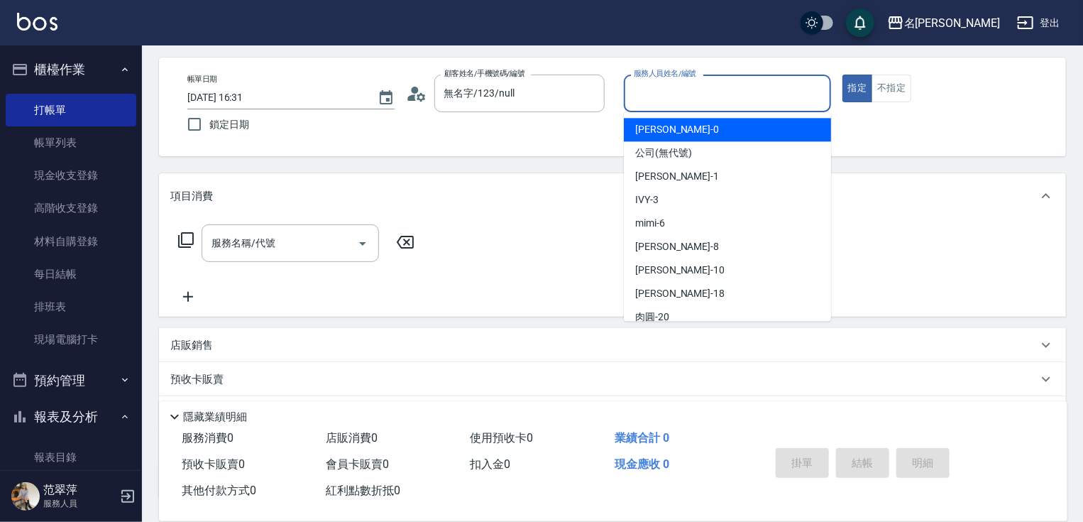
drag, startPoint x: 696, startPoint y: 99, endPoint x: 687, endPoint y: 144, distance: 45.7
click at [696, 105] on input "服務人員姓名/編號" at bounding box center [727, 93] width 195 height 25
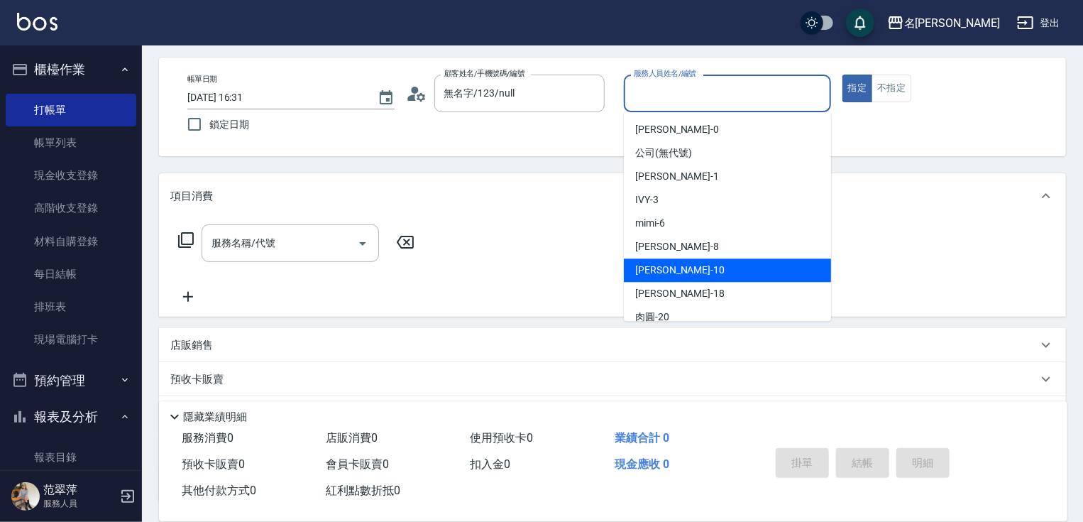
click at [698, 270] on div "[PERSON_NAME] -10" at bounding box center [727, 269] width 207 height 23
type input "[PERSON_NAME]-10"
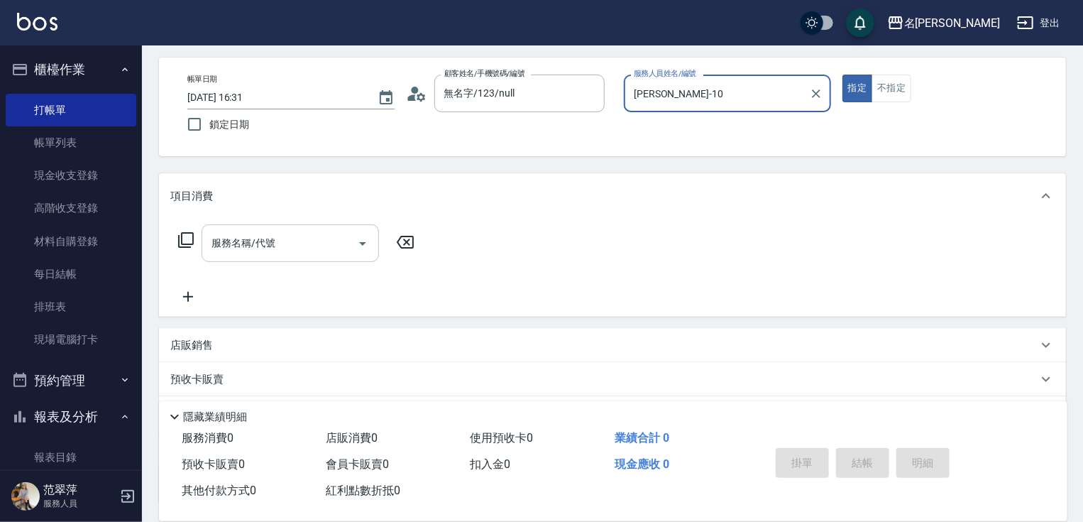
click at [313, 242] on input "服務名稱/代號" at bounding box center [279, 243] width 143 height 25
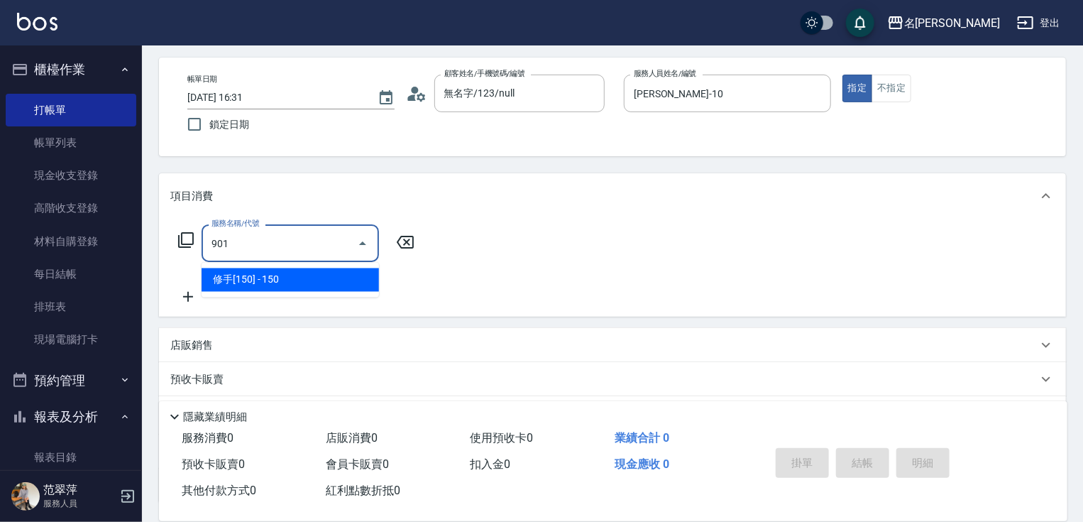
type input "修手[150](901)"
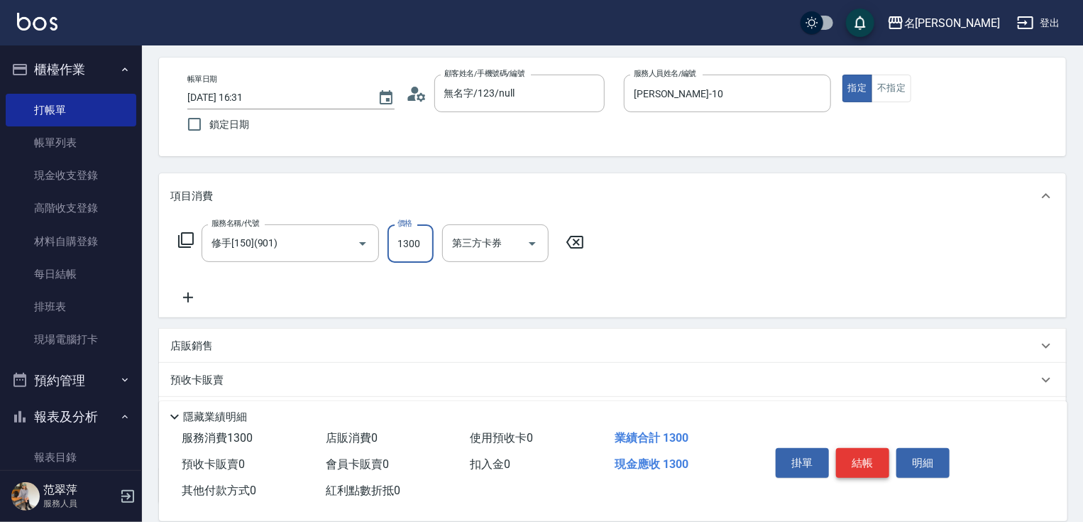
type input "1300"
click at [873, 460] on button "結帳" at bounding box center [862, 463] width 53 height 30
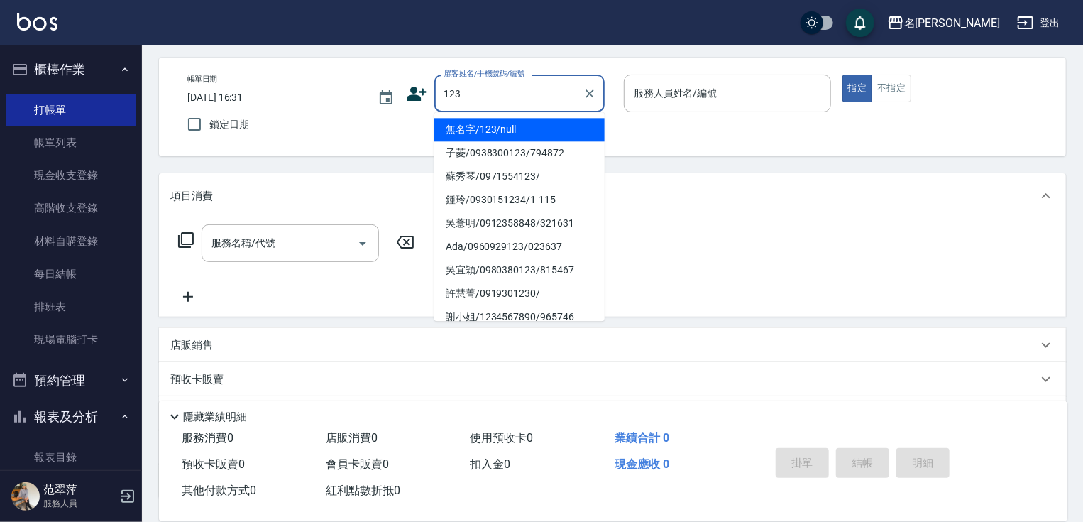
click at [527, 119] on li "無名字/123/null" at bounding box center [520, 129] width 170 height 23
type input "無名字/123/null"
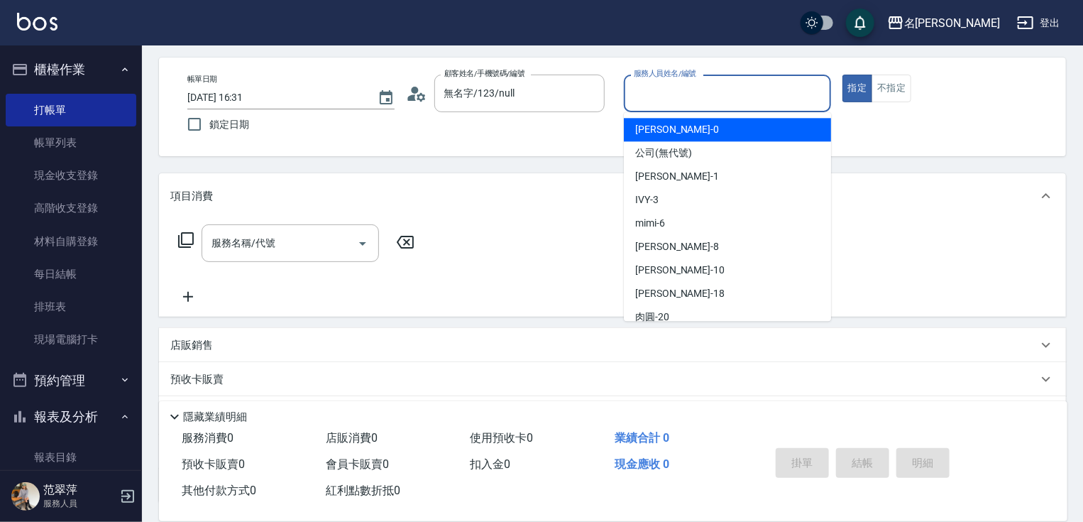
click at [658, 99] on input "服務人員姓名/編號" at bounding box center [727, 93] width 195 height 25
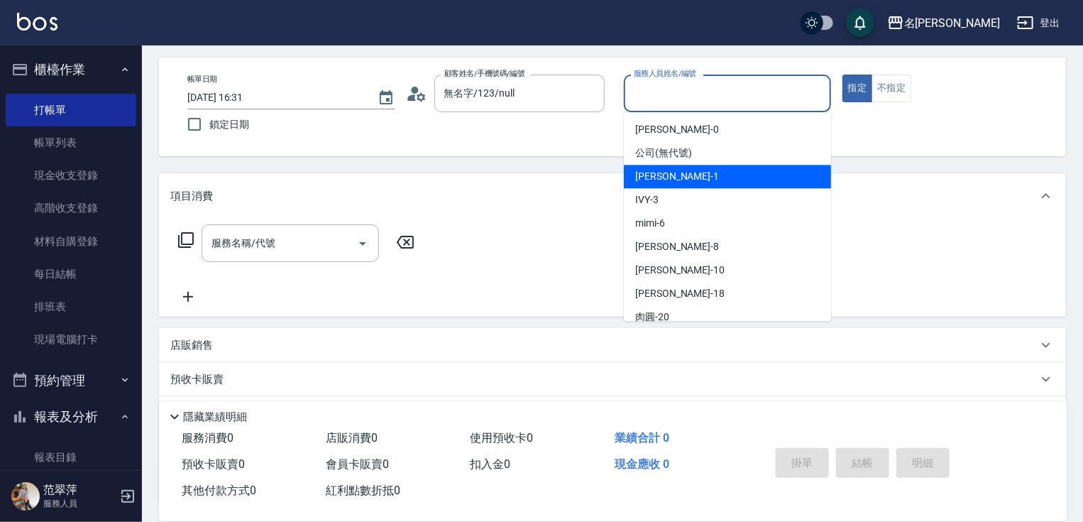
click at [668, 172] on span "[PERSON_NAME] -1" at bounding box center [677, 176] width 84 height 15
type input "[PERSON_NAME]-1"
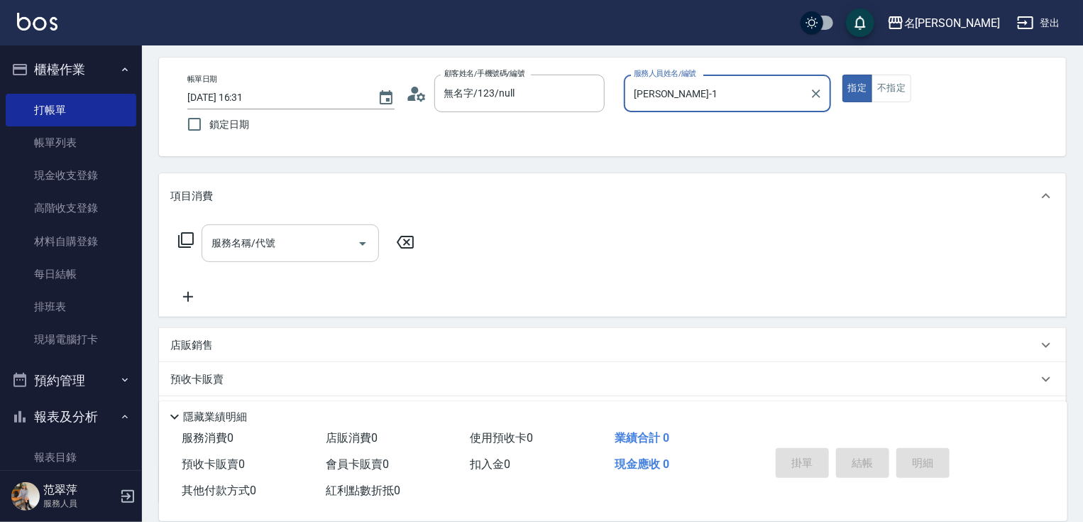
click at [296, 247] on input "服務名稱/代號" at bounding box center [279, 243] width 143 height 25
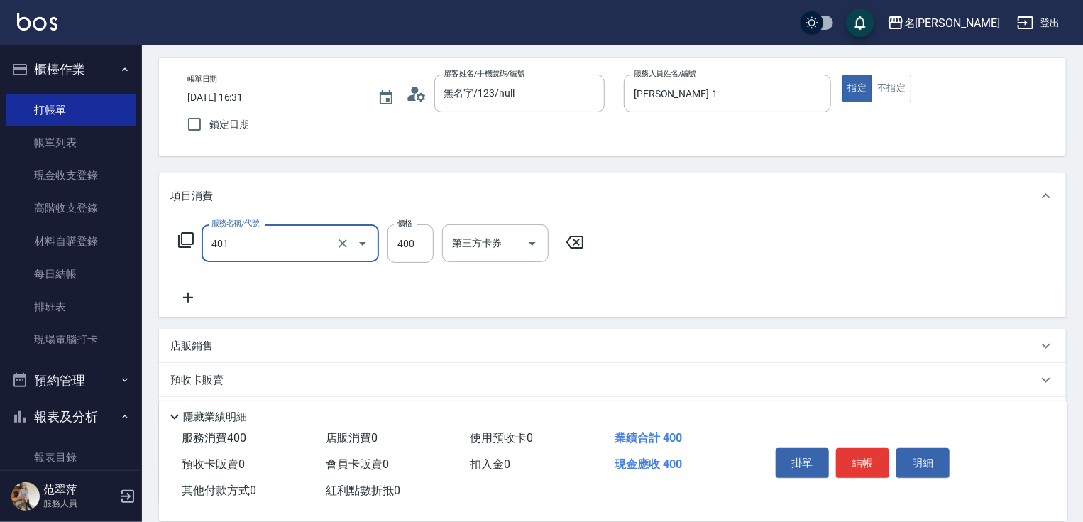
type input "剪髮(400)(401)"
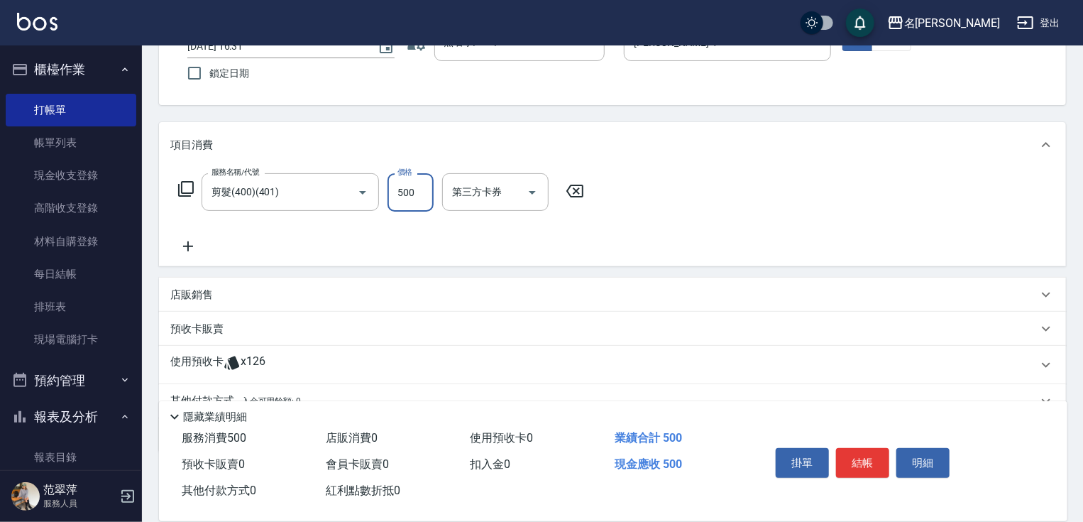
scroll to position [173, 0]
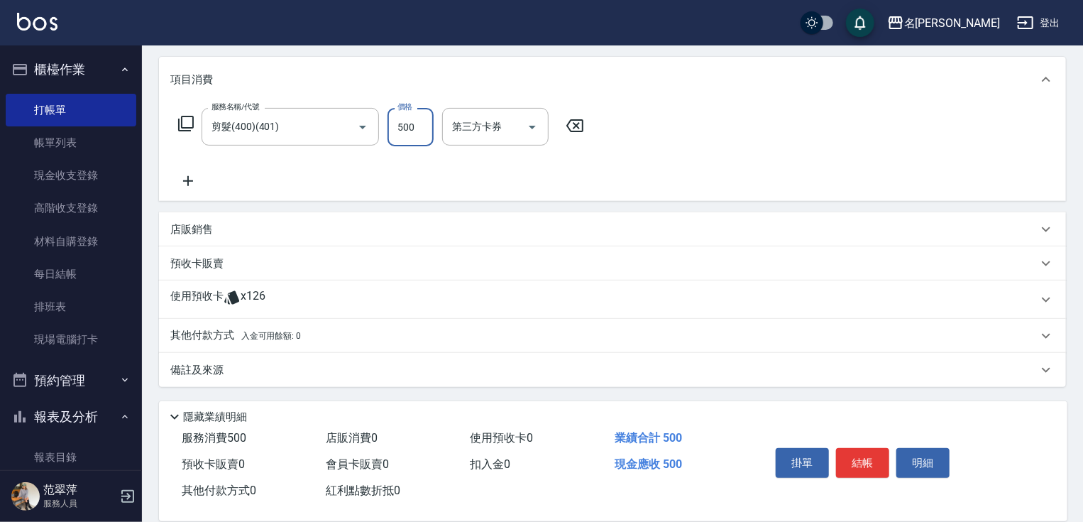
type input "500"
click at [185, 181] on icon at bounding box center [188, 181] width 10 height 10
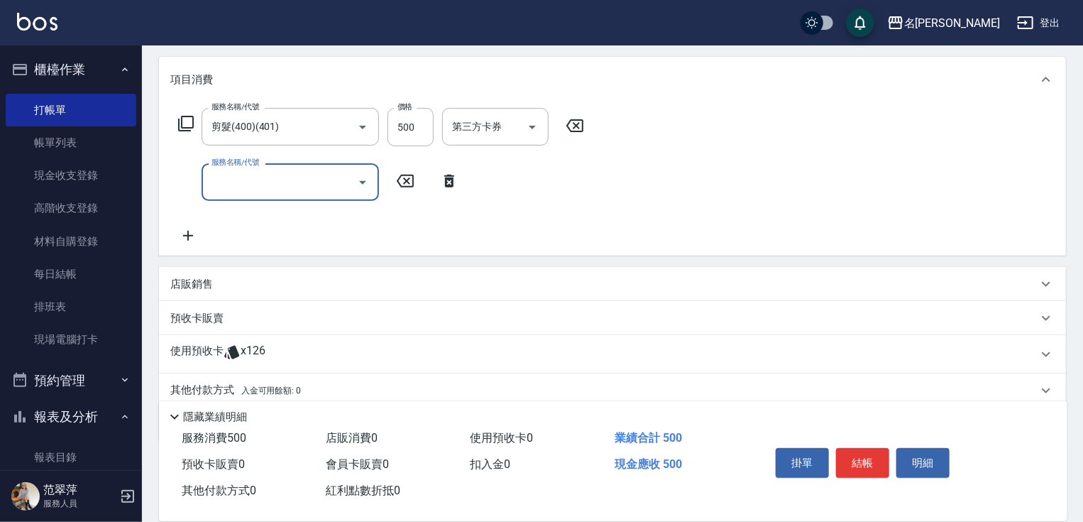
click at [243, 191] on input "服務名稱/代號" at bounding box center [279, 182] width 143 height 25
click at [243, 183] on input "服務名稱/代號" at bounding box center [279, 182] width 143 height 25
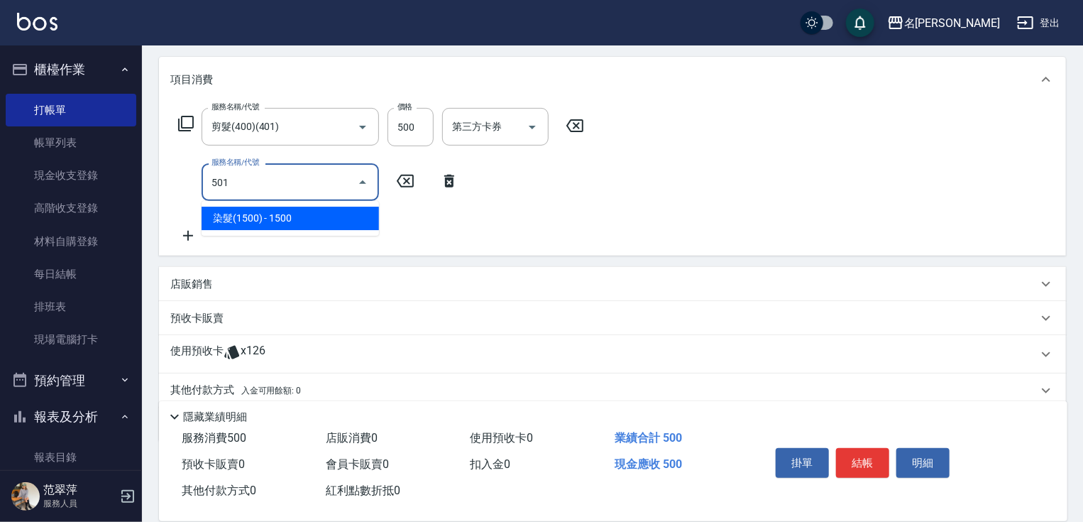
type input "染髮(1500)(501)"
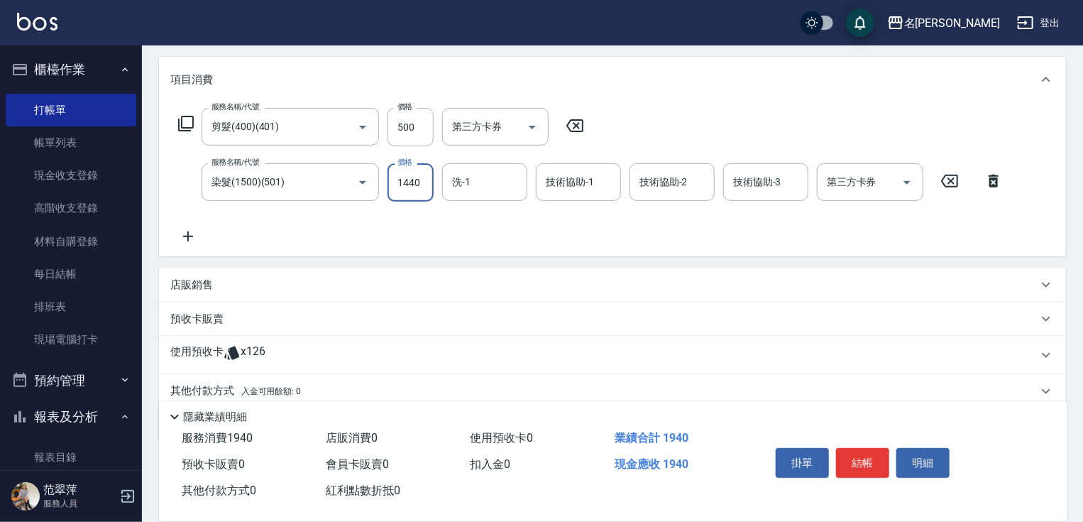
scroll to position [228, 0]
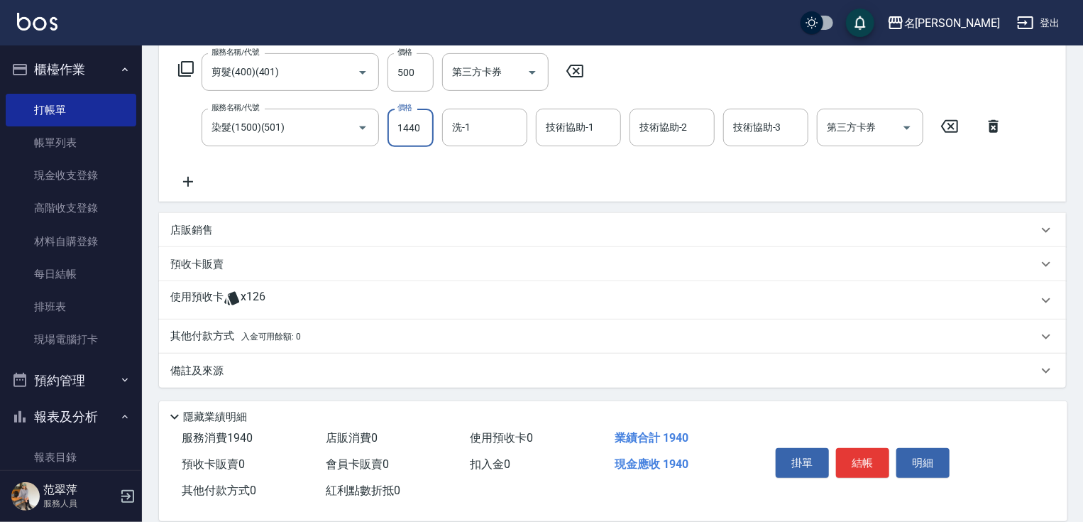
type input "1440"
click at [187, 180] on icon at bounding box center [187, 181] width 35 height 17
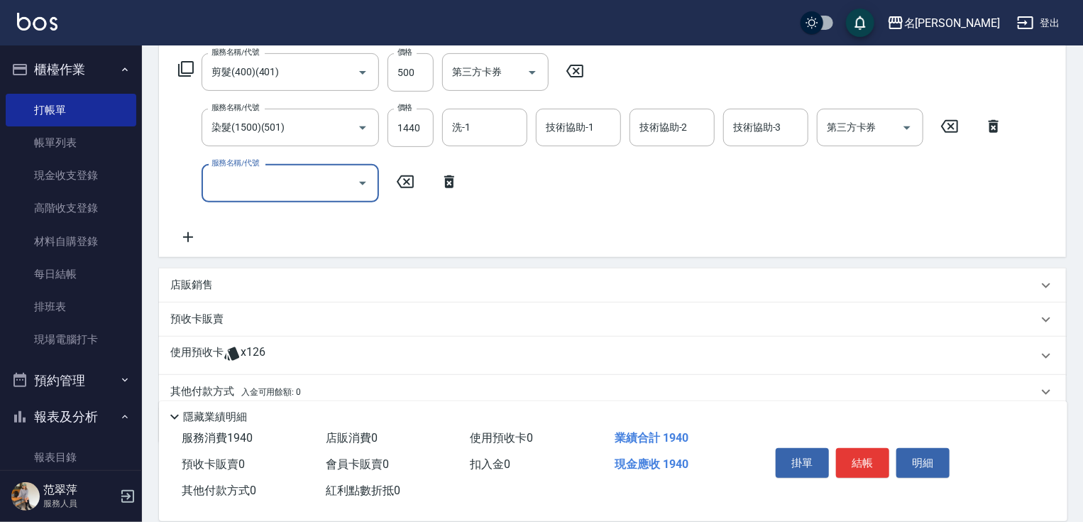
click at [224, 177] on input "服務名稱/代號" at bounding box center [279, 182] width 143 height 25
type input "染髮(1500)(501)"
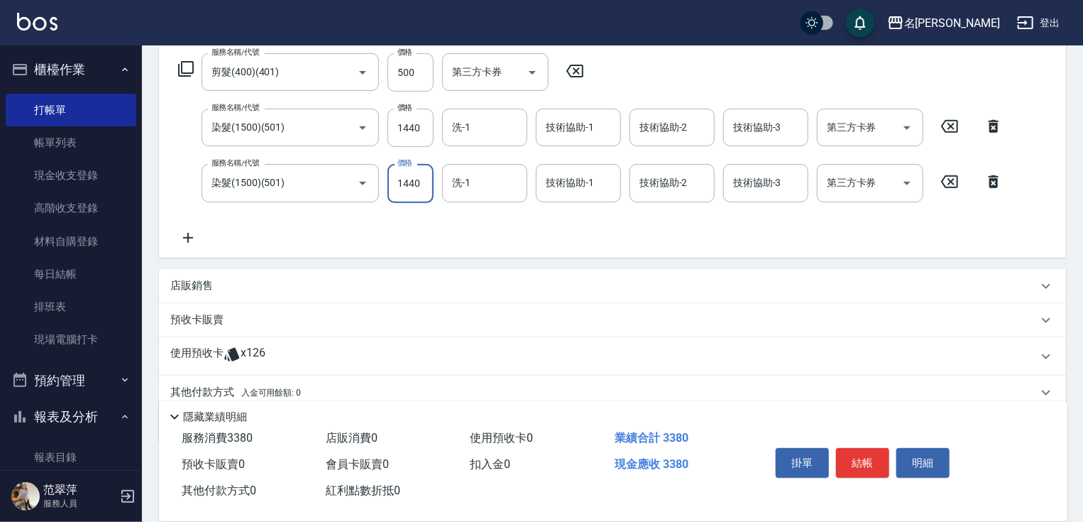
type input "1440"
click at [182, 239] on icon at bounding box center [187, 237] width 35 height 17
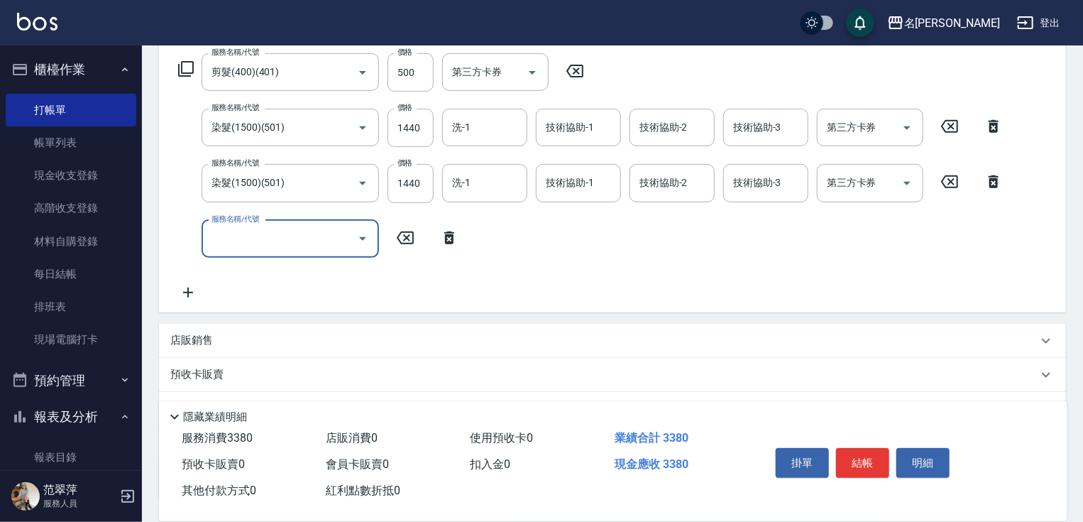
click at [222, 233] on input "服務名稱/代號" at bounding box center [279, 238] width 143 height 25
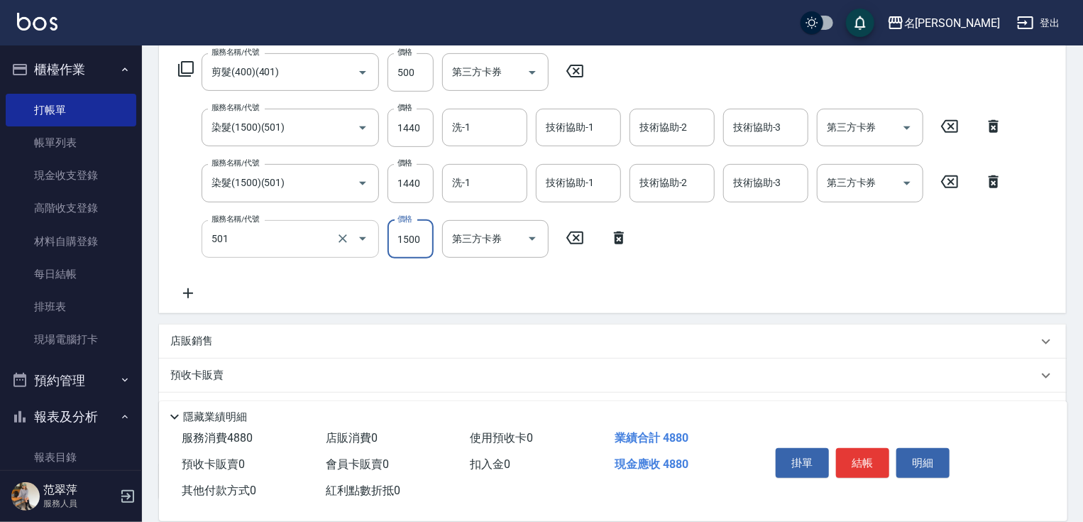
type input "染髮(1500)(501)"
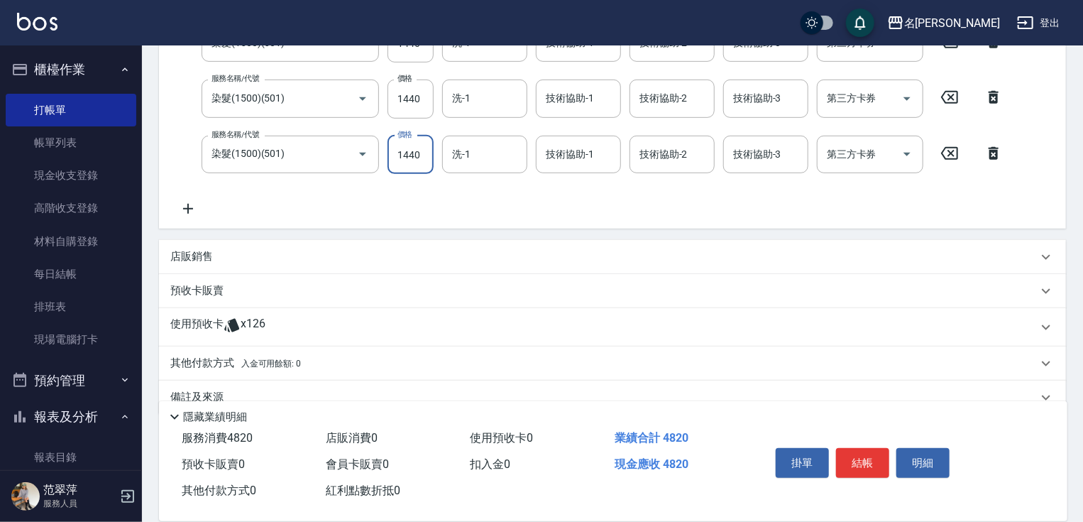
scroll to position [339, 0]
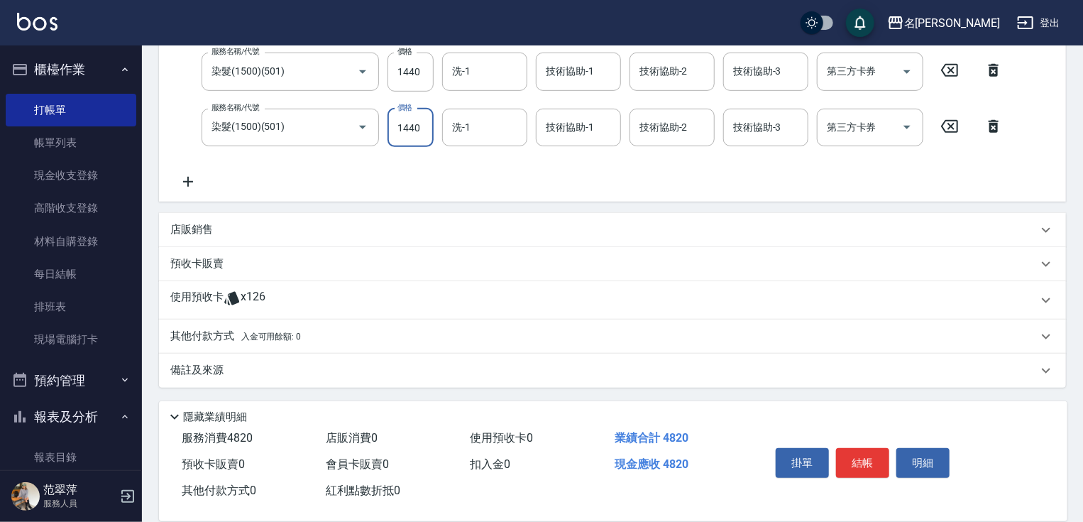
type input "1440"
click at [185, 179] on icon at bounding box center [187, 181] width 35 height 17
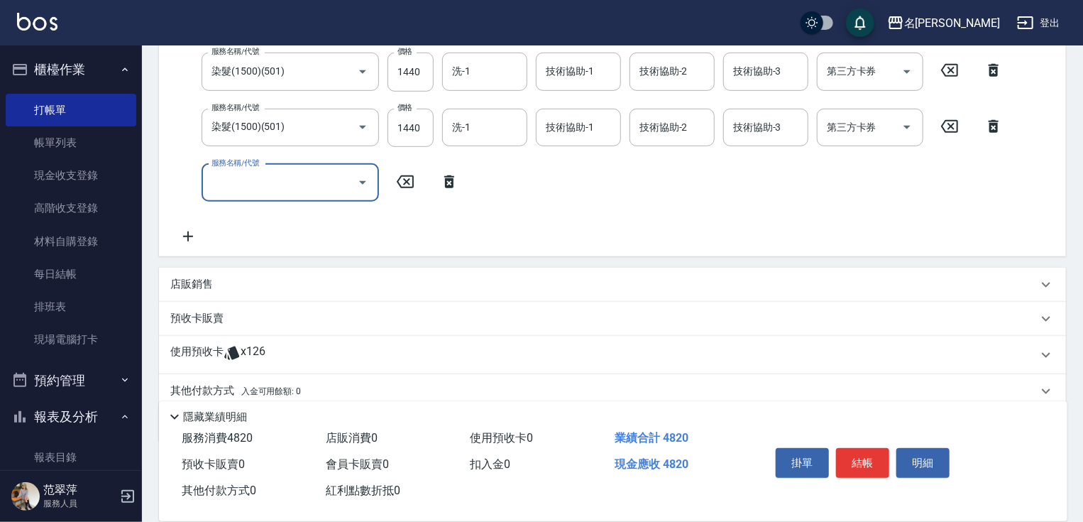
scroll to position [39, 0]
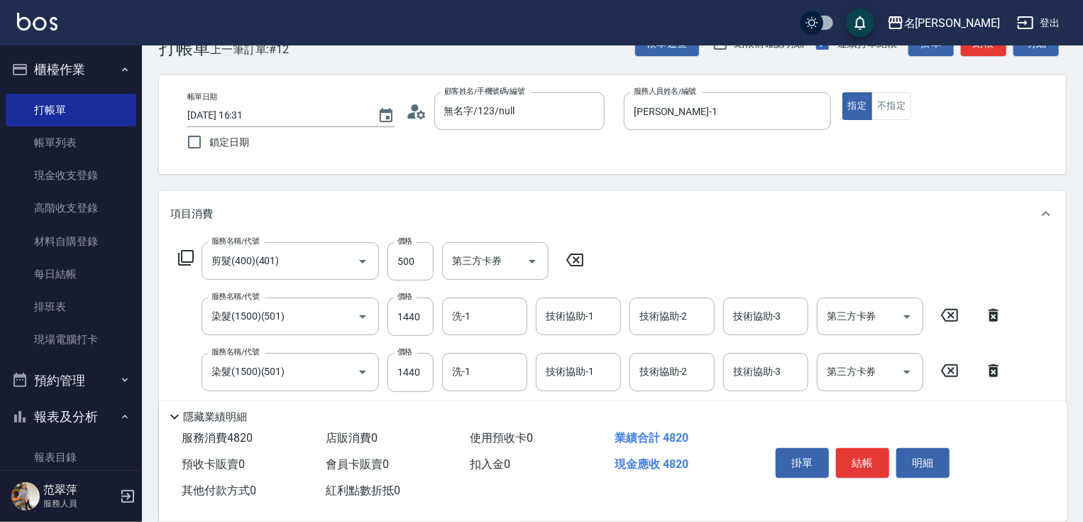
click at [222, 179] on div "Key In 打帳單 上一筆訂單:#12 帳單速查 結帳前確認明細 連續打單結帳 掛單 結帳 明細 帳單日期 [DATE] 16:31 鎖定日期 顧客姓名/手…" at bounding box center [612, 441] width 941 height 871
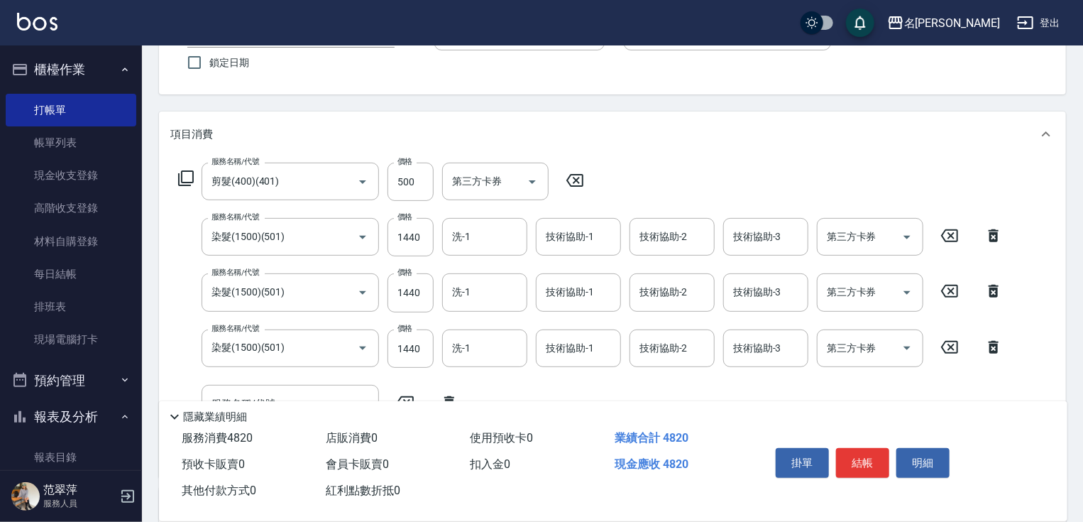
scroll to position [247, 0]
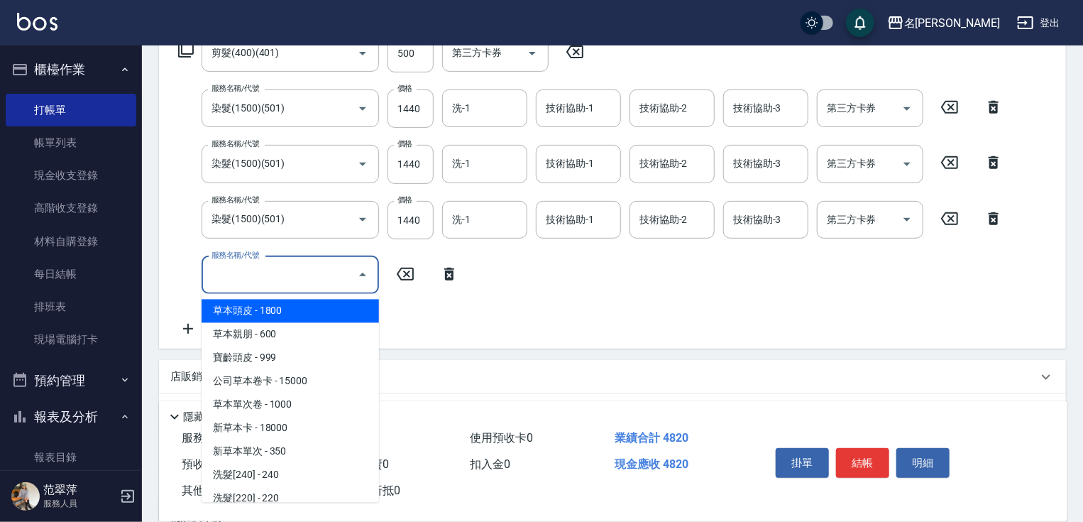
click at [304, 275] on input "服務名稱/代號" at bounding box center [279, 275] width 143 height 25
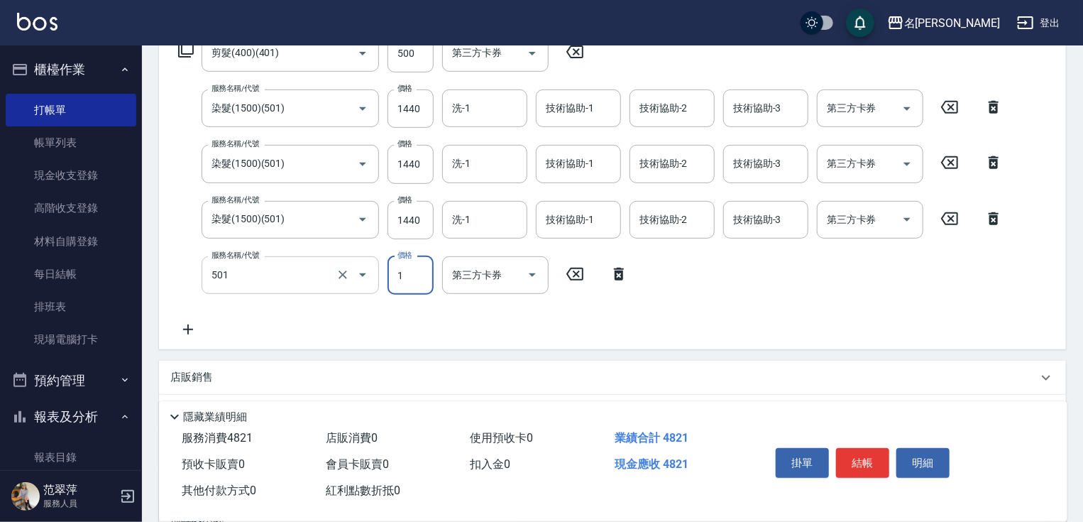
type input "染髮(1500)(501)"
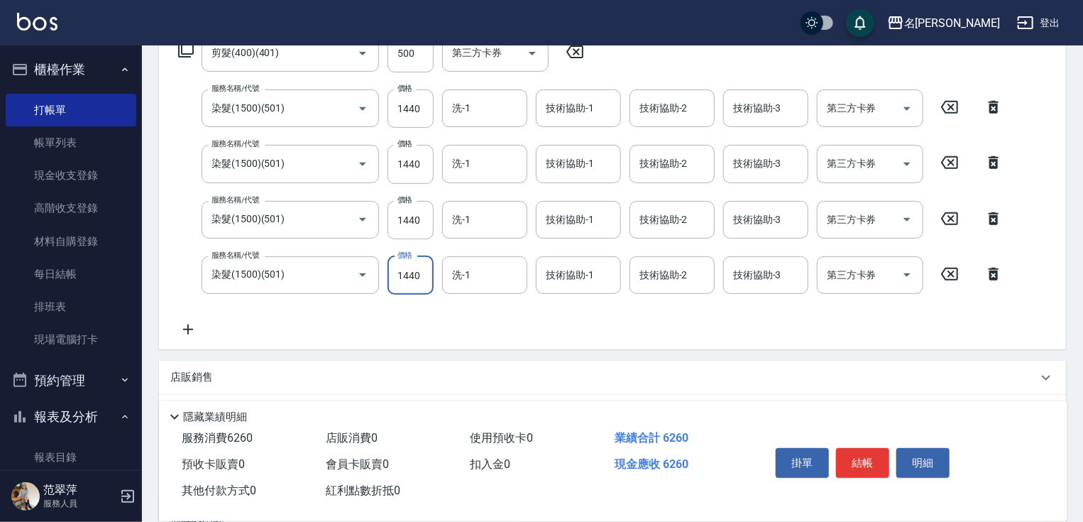
type input "1440"
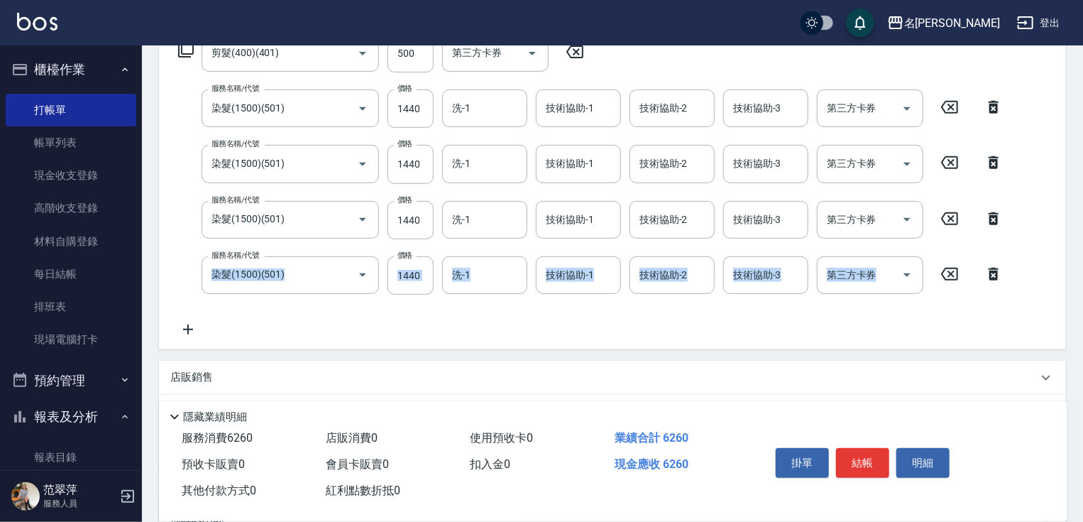
drag, startPoint x: 1081, startPoint y: 239, endPoint x: 1077, endPoint y: 259, distance: 20.9
click at [1077, 259] on div "Key In 打帳單 上一筆訂單:#12 帳單速查 結帳前確認明細 連續打單結帳 掛單 結帳 明細 帳單日期 [DATE] 16:31 鎖定日期 顧客姓名/手…" at bounding box center [612, 234] width 941 height 872
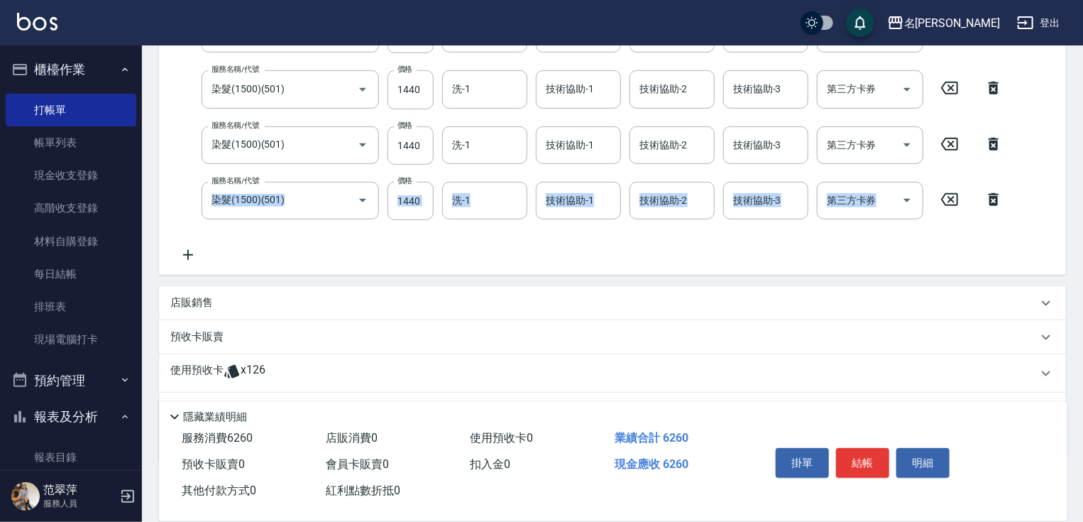
scroll to position [326, 0]
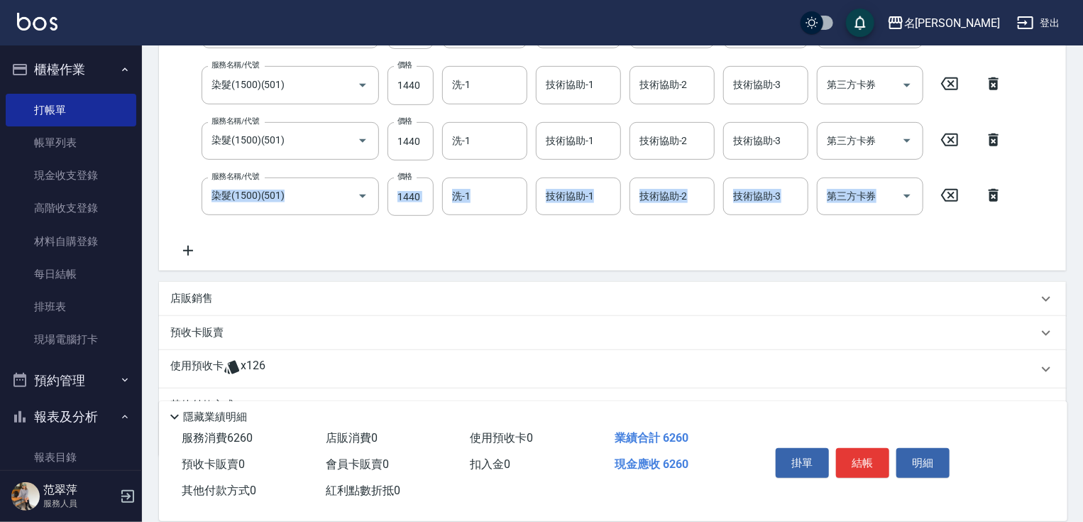
click at [187, 250] on icon at bounding box center [188, 251] width 10 height 10
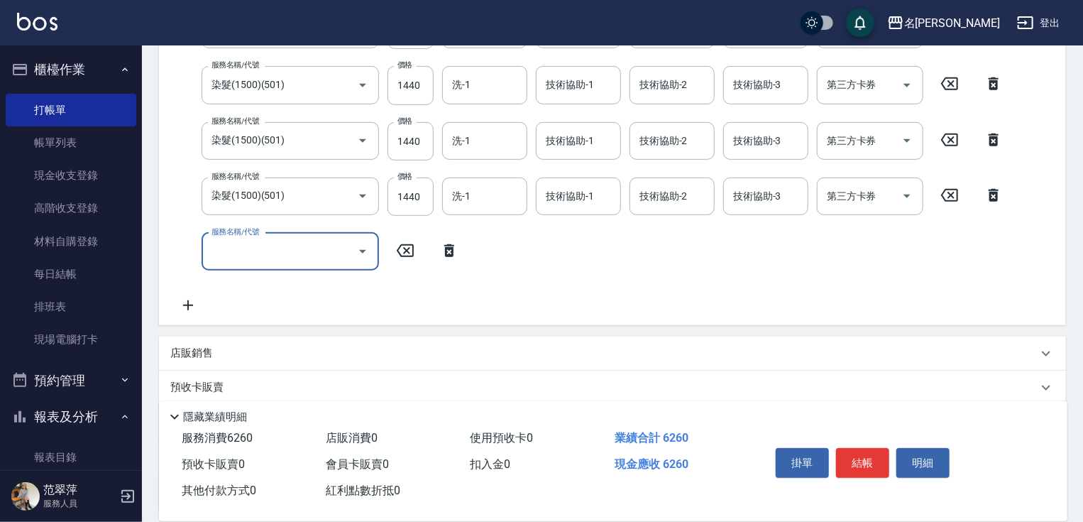
scroll to position [316, 0]
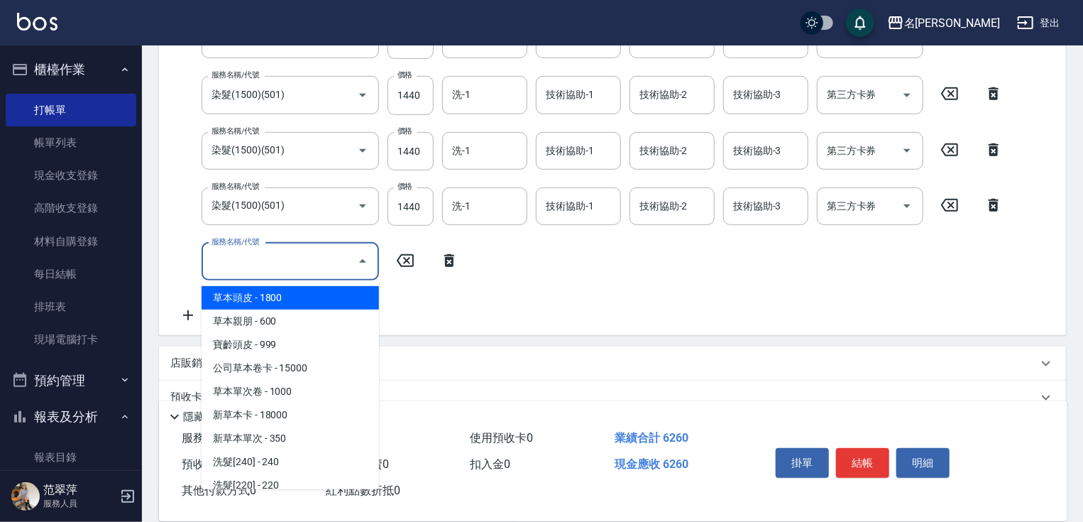
click at [231, 250] on input "服務名稱/代號" at bounding box center [279, 261] width 143 height 25
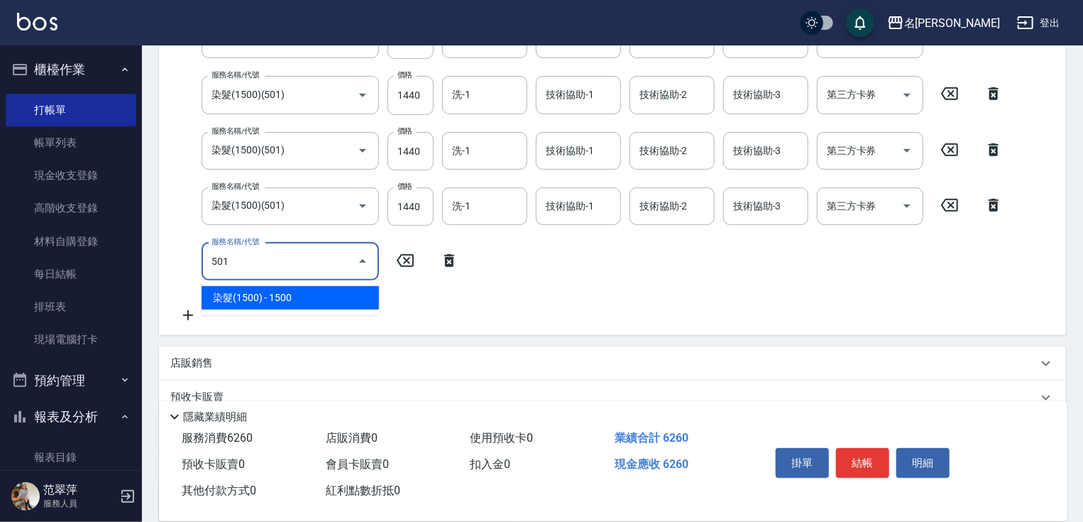
type input "染髮(1500)(501)"
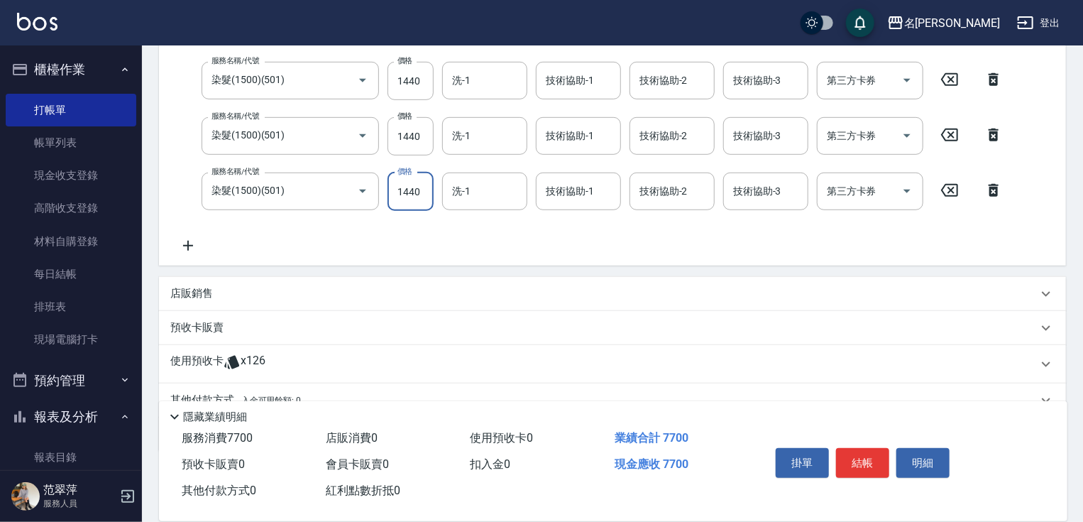
scroll to position [450, 0]
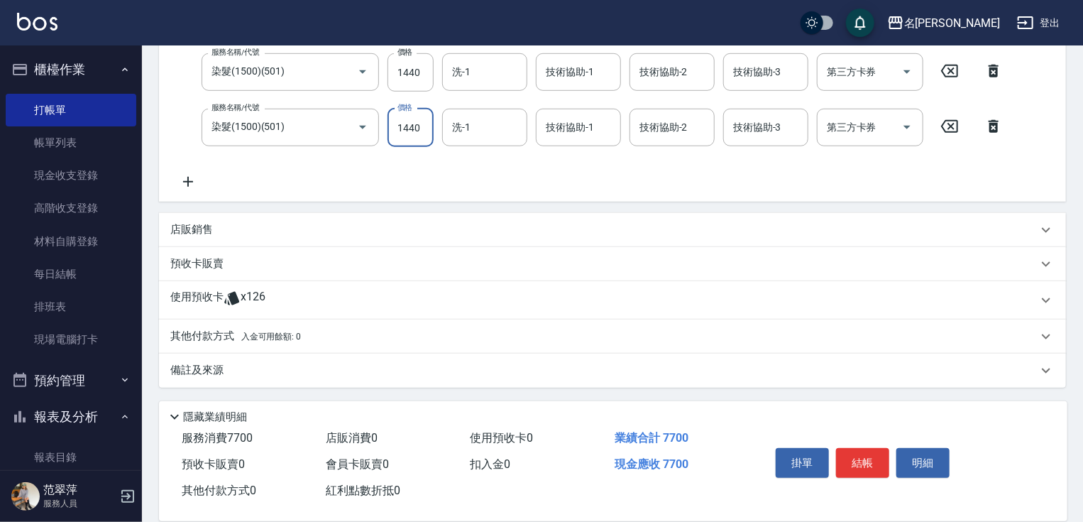
type input "1440"
click at [210, 337] on p "其他付款方式 入金可用餘額: 0" at bounding box center [235, 337] width 131 height 16
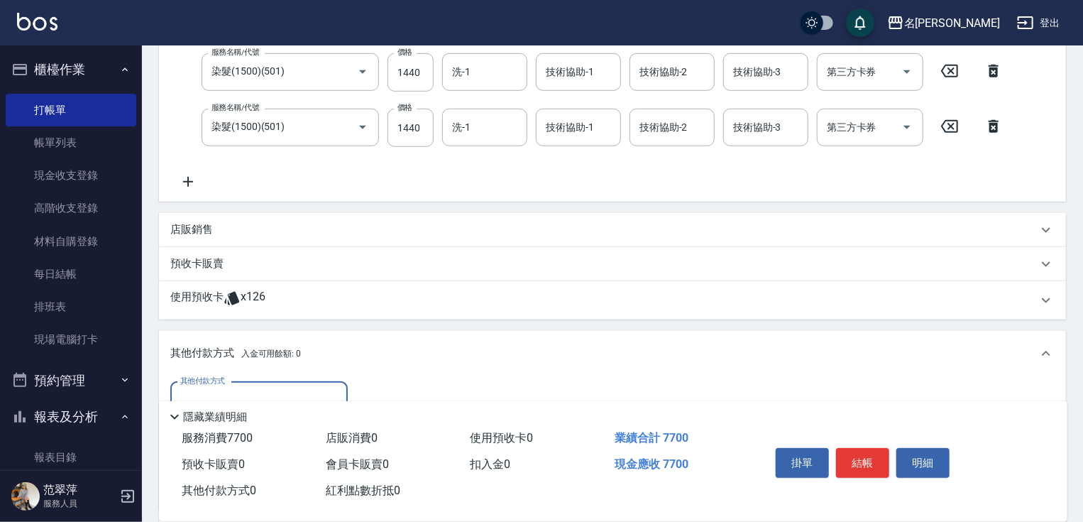
scroll to position [0, 0]
click at [230, 392] on input "其他付款方式" at bounding box center [259, 400] width 165 height 25
click at [238, 456] on span "信用卡" at bounding box center [258, 460] width 177 height 23
type input "信用卡"
click at [363, 395] on input "0" at bounding box center [409, 401] width 106 height 38
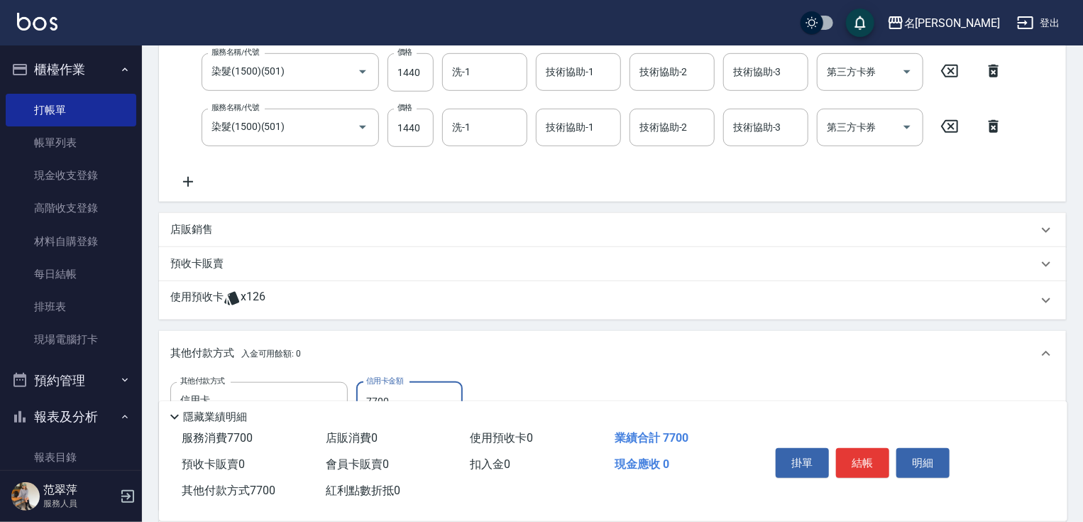
type input "7700"
click at [845, 442] on div "掛單 結帳 明細" at bounding box center [862, 464] width 185 height 45
click at [870, 467] on button "結帳" at bounding box center [862, 463] width 53 height 30
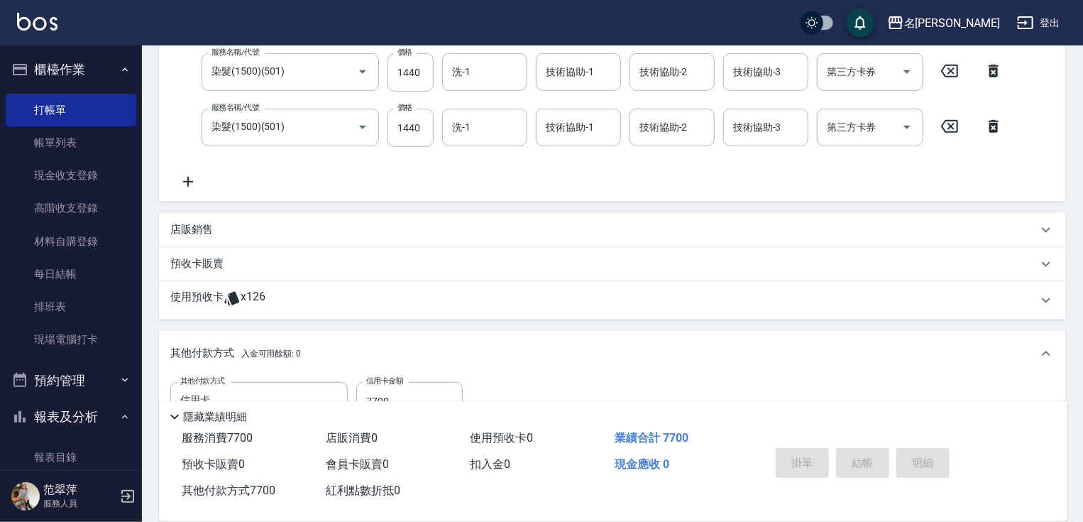
type input "[DATE] 16:33"
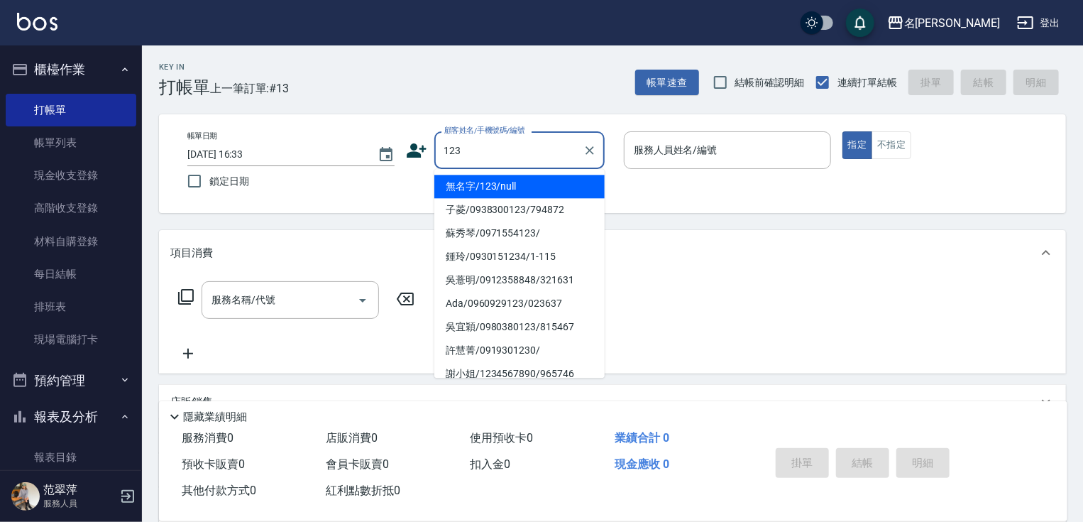
click at [501, 182] on li "無名字/123/null" at bounding box center [520, 186] width 170 height 23
type input "無名字/123/null"
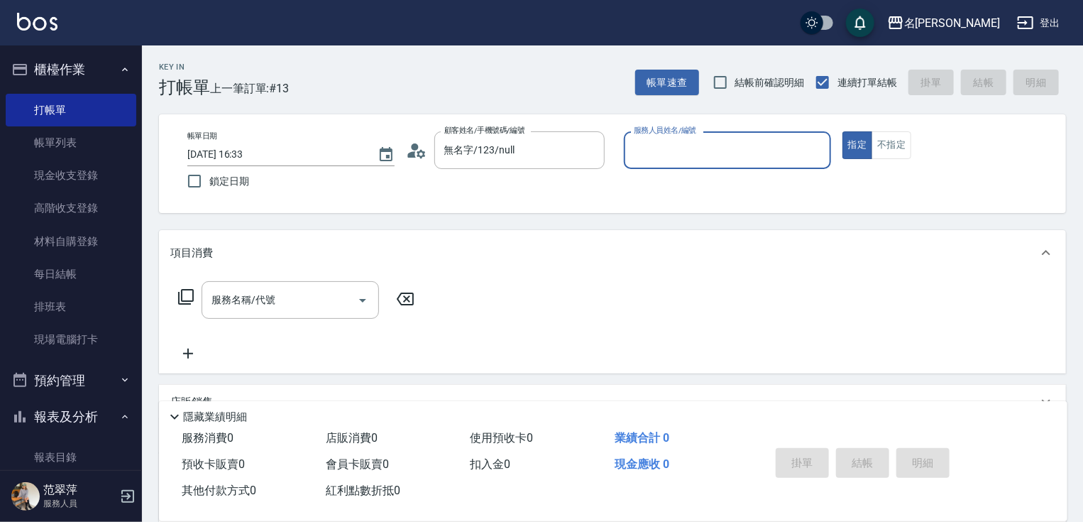
click at [650, 146] on input "服務人員姓名/編號" at bounding box center [727, 150] width 195 height 25
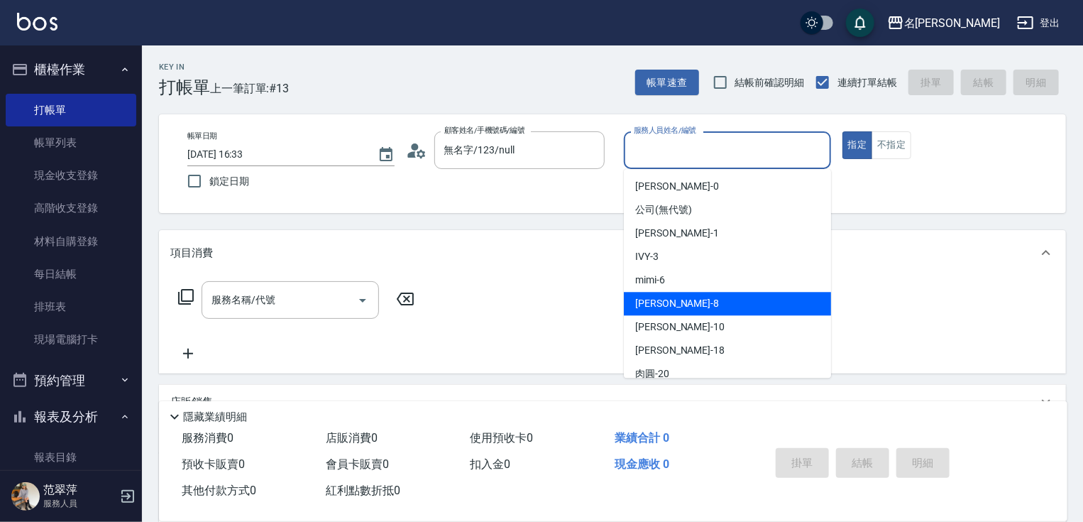
click at [683, 305] on div "曉容 -8" at bounding box center [727, 303] width 207 height 23
type input "曉容-8"
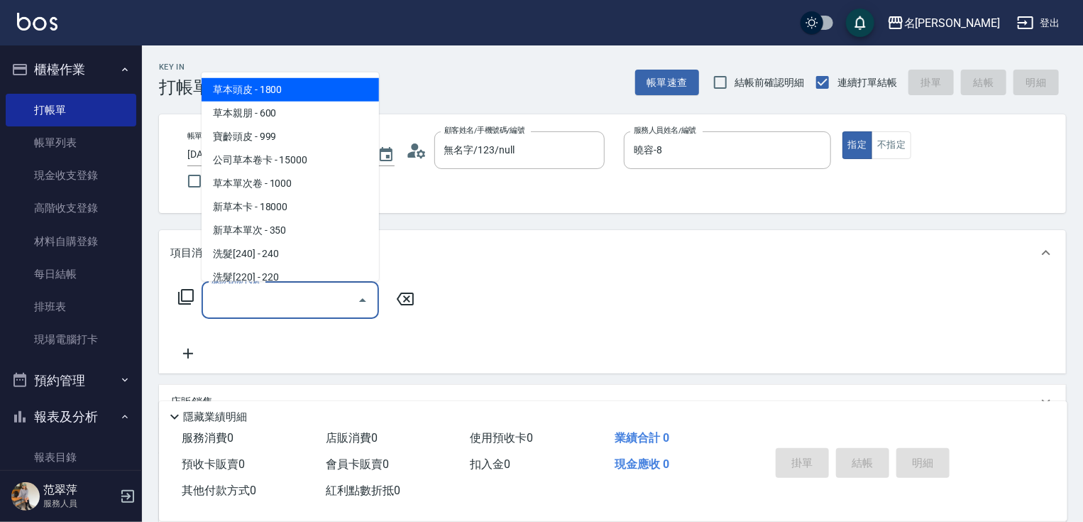
click at [320, 301] on input "服務名稱/代號" at bounding box center [279, 300] width 143 height 25
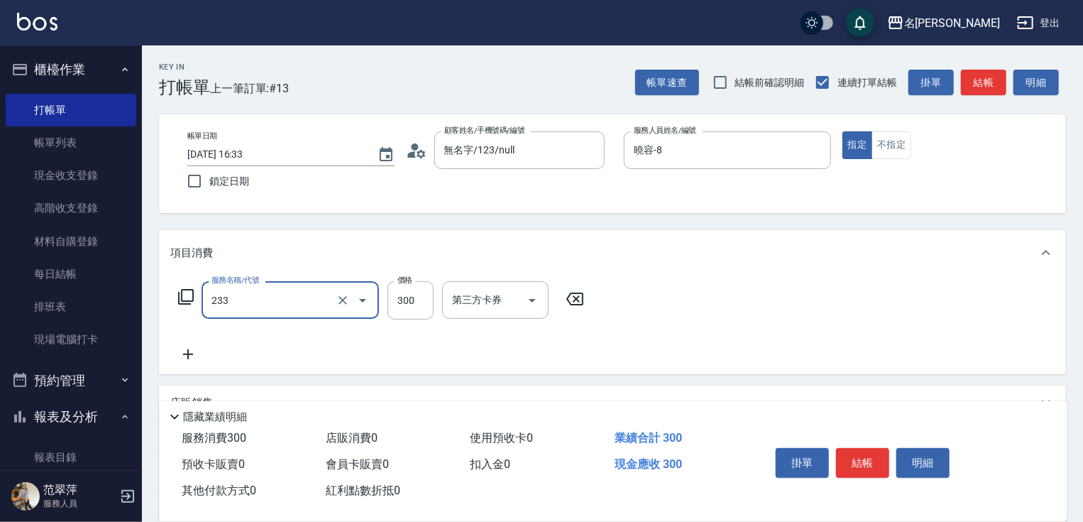
type input "洗髮300(233)"
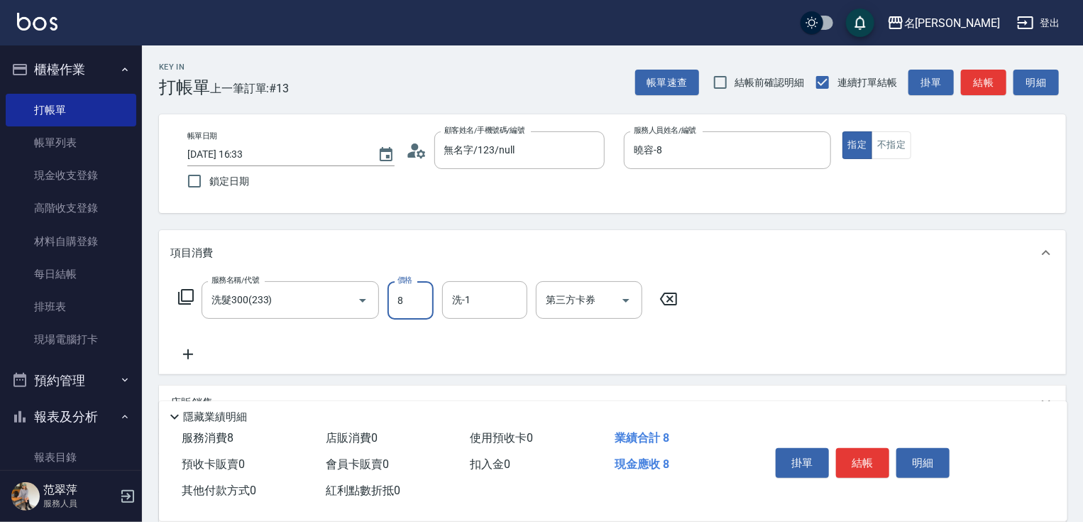
drag, startPoint x: 387, startPoint y: 299, endPoint x: 398, endPoint y: 305, distance: 12.7
click at [388, 299] on input "8" at bounding box center [411, 300] width 46 height 38
type input "300"
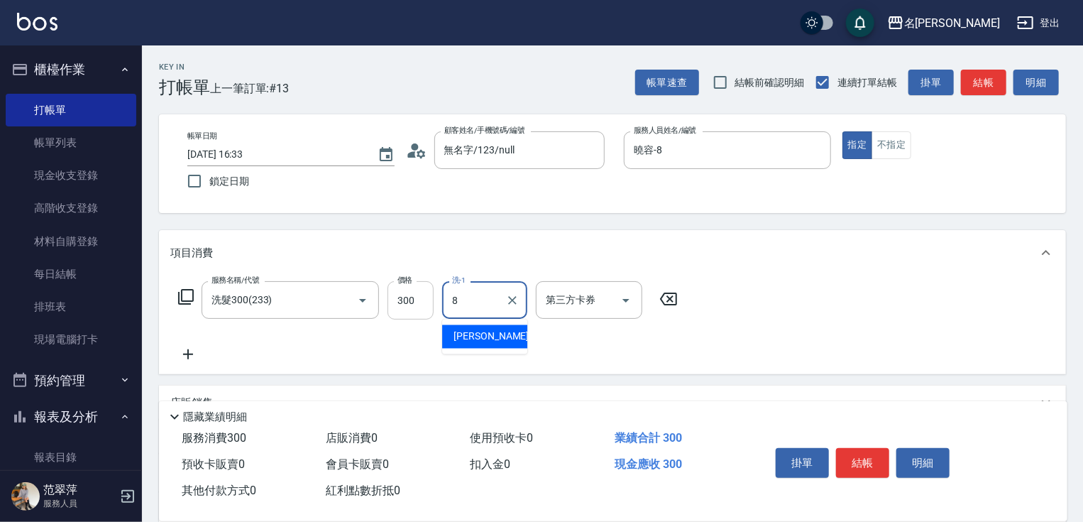
type input "曉容-8"
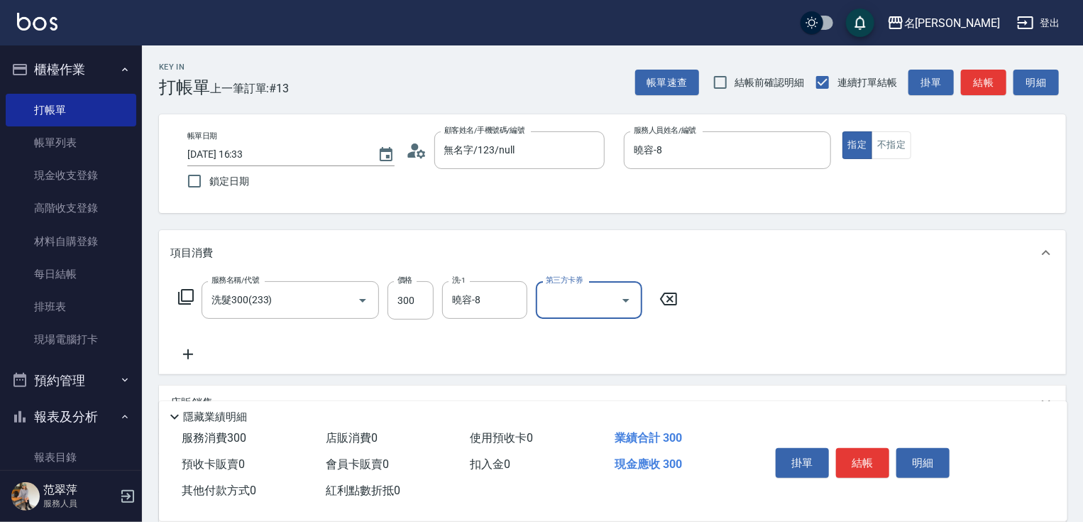
click at [193, 354] on icon at bounding box center [188, 354] width 10 height 10
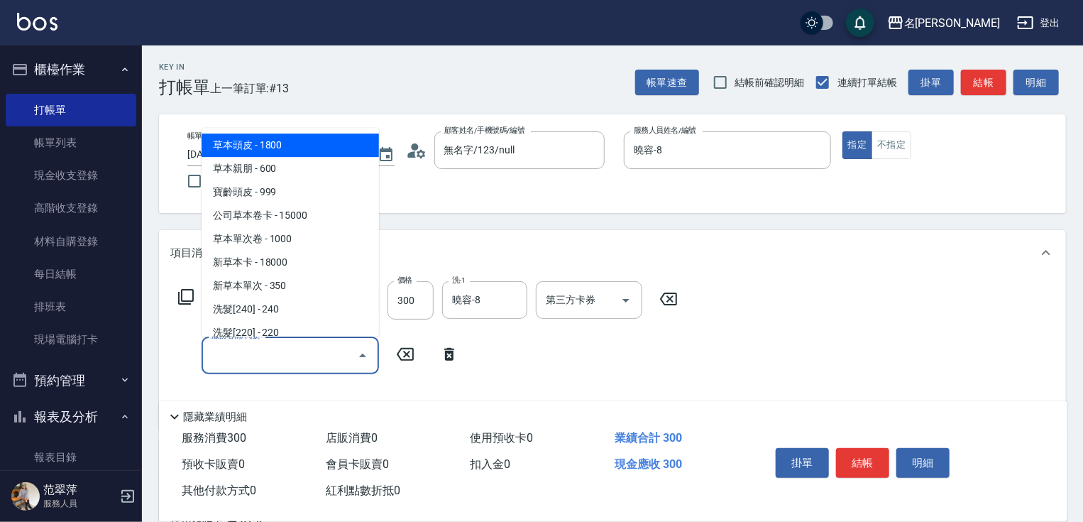
click at [221, 356] on input "服務名稱/代號" at bounding box center [279, 355] width 143 height 25
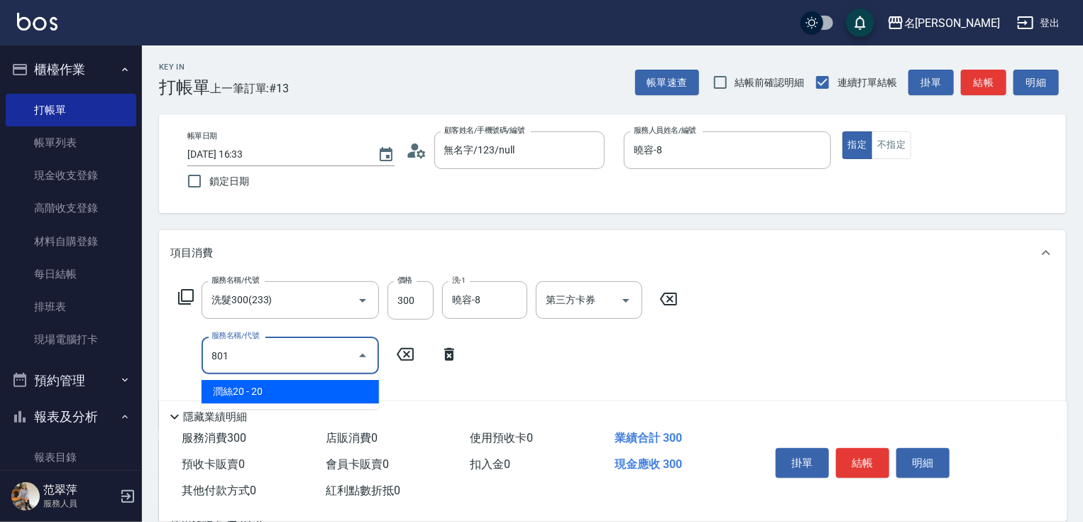
type input "潤絲20(801)"
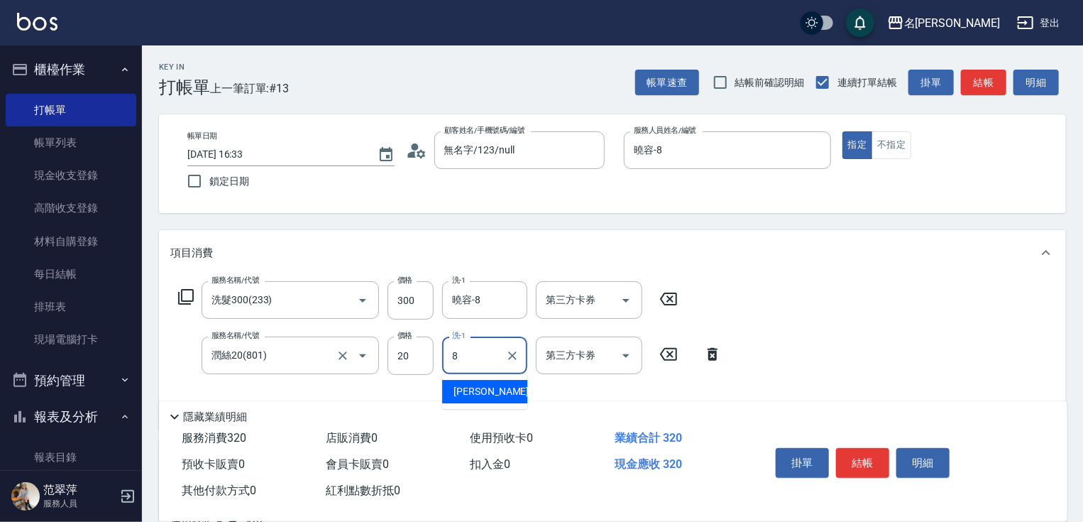
type input "曉容-8"
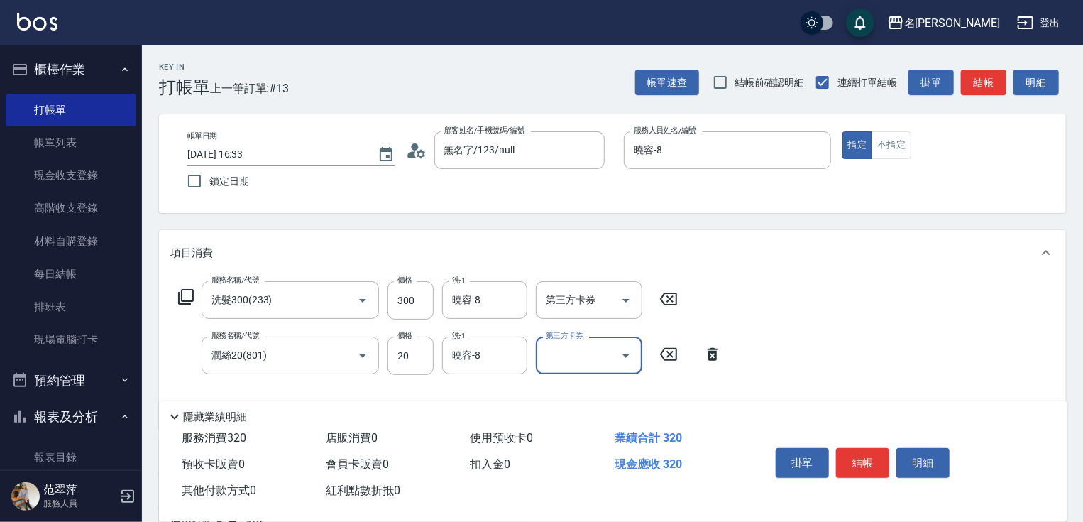
click at [857, 457] on button "結帳" at bounding box center [862, 463] width 53 height 30
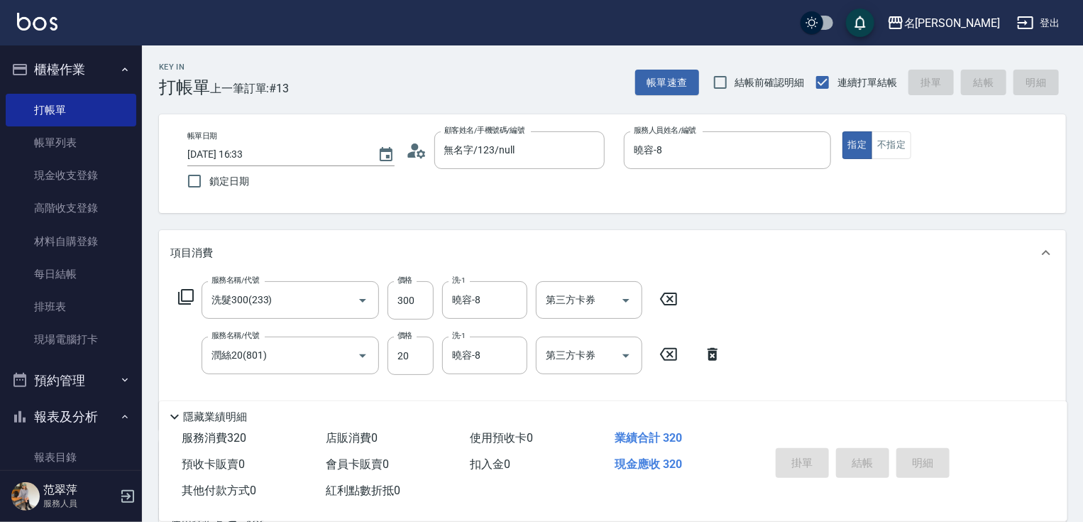
type input "[DATE] 16:34"
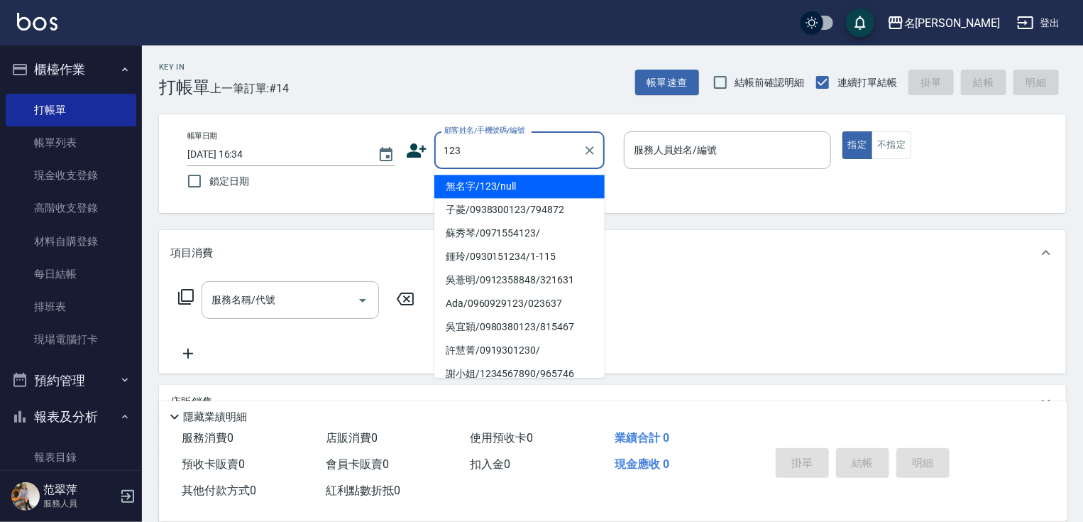
click at [523, 187] on li "無名字/123/null" at bounding box center [520, 186] width 170 height 23
type input "無名字/123/null"
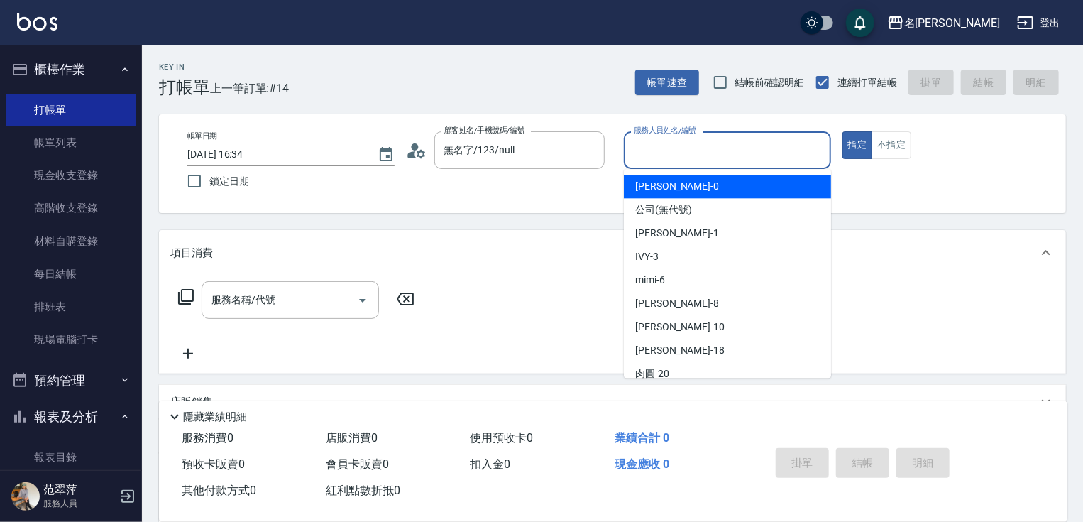
click at [662, 159] on input "服務人員姓名/編號" at bounding box center [727, 150] width 195 height 25
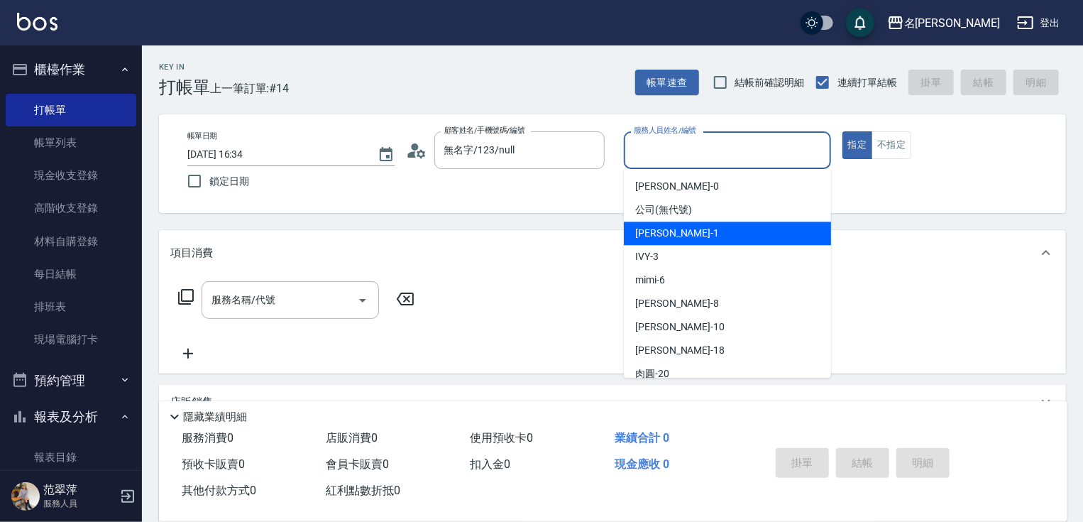
click at [660, 239] on span "[PERSON_NAME] -1" at bounding box center [677, 233] width 84 height 15
type input "[PERSON_NAME]-1"
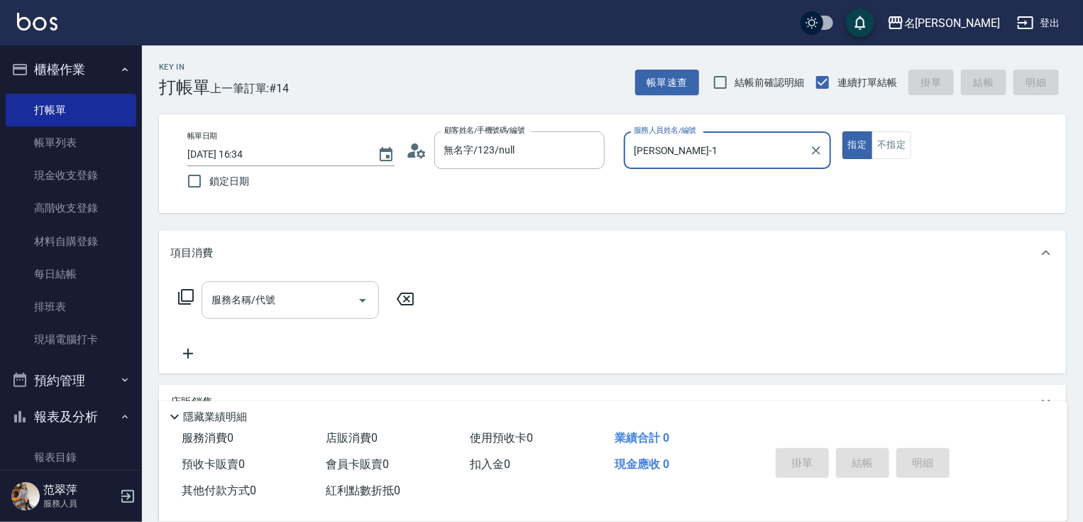
click at [318, 302] on input "服務名稱/代號" at bounding box center [279, 300] width 143 height 25
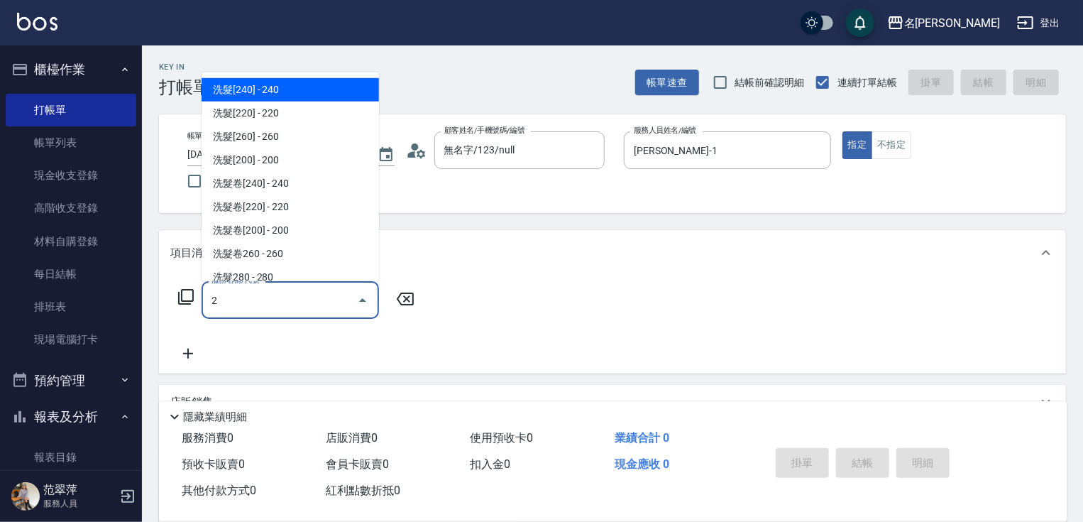
type input "2"
click at [190, 295] on icon at bounding box center [185, 296] width 17 height 17
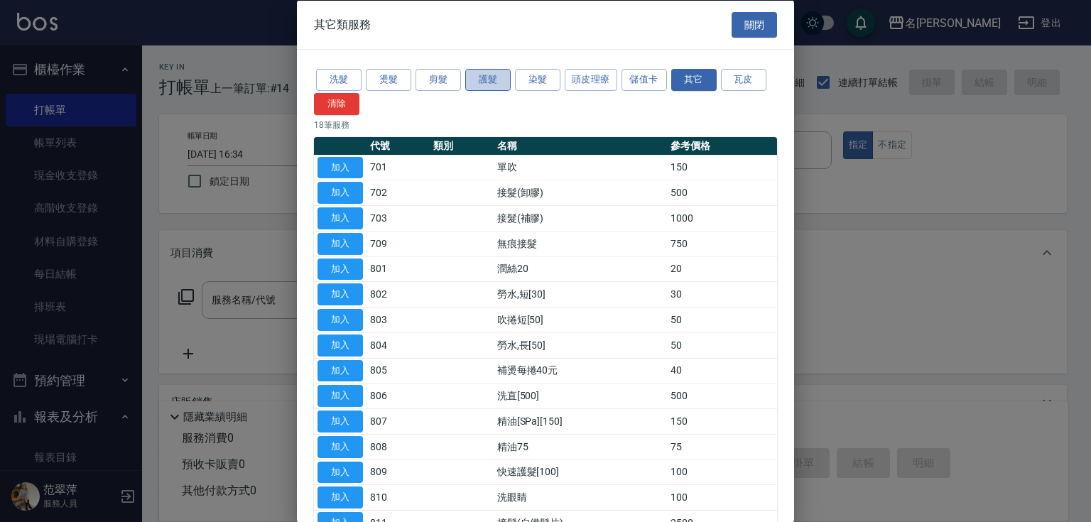
click at [506, 76] on button "護髮" at bounding box center [487, 80] width 45 height 22
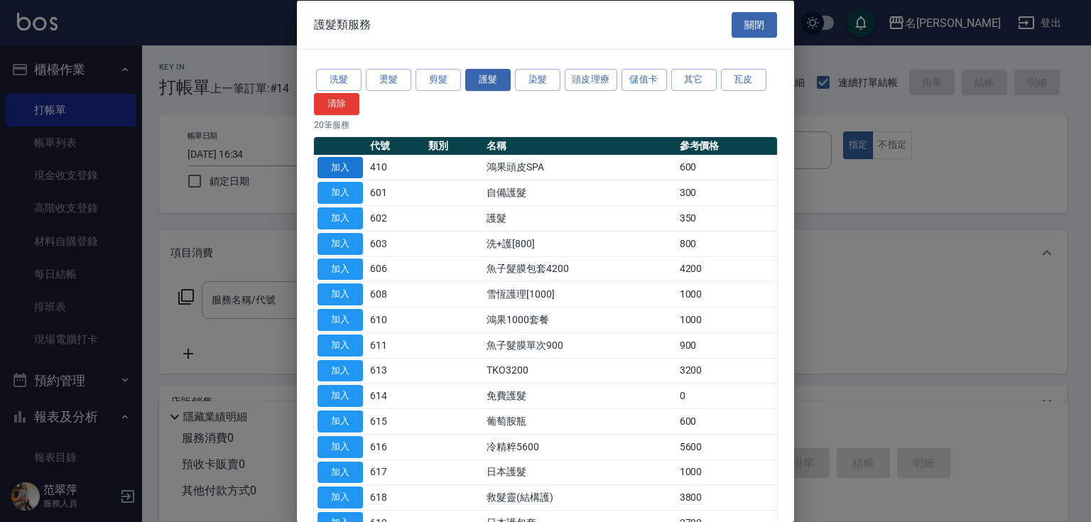
click at [339, 174] on button "加入" at bounding box center [339, 167] width 45 height 22
type input "鴻果頭皮SPA(410)"
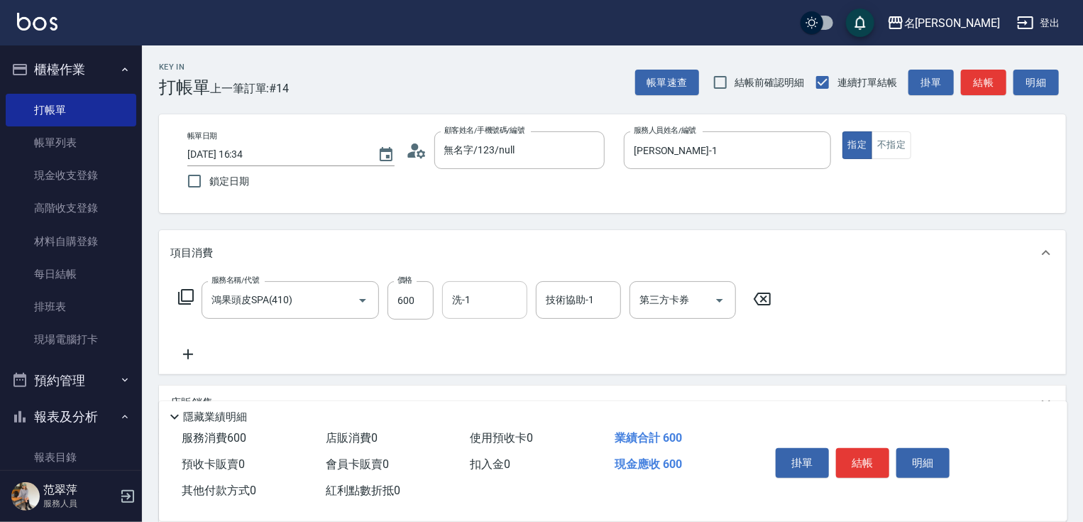
click at [459, 310] on input "洗-1" at bounding box center [485, 300] width 72 height 25
type input "鴨肉-23"
click at [186, 353] on icon at bounding box center [187, 354] width 35 height 17
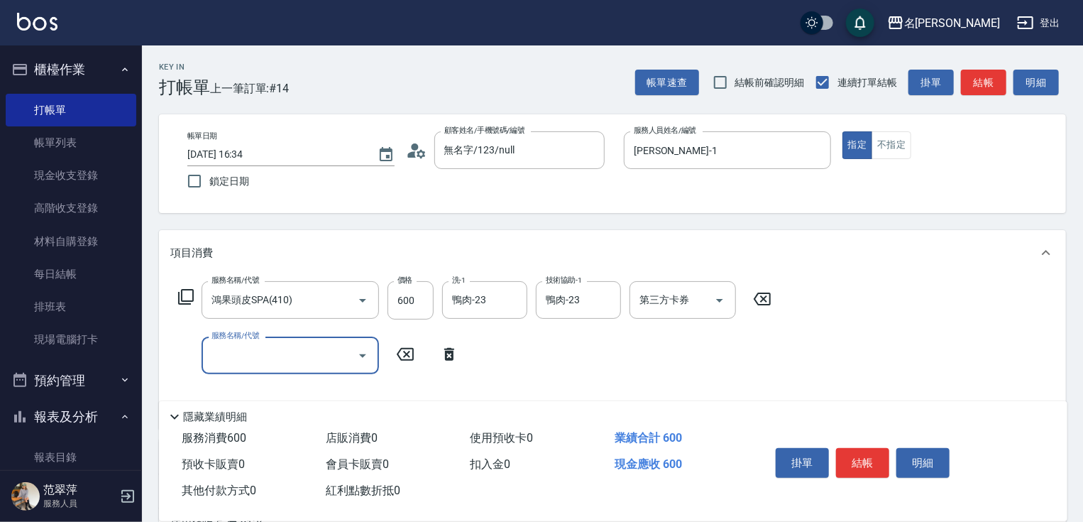
click at [187, 297] on icon at bounding box center [185, 296] width 17 height 17
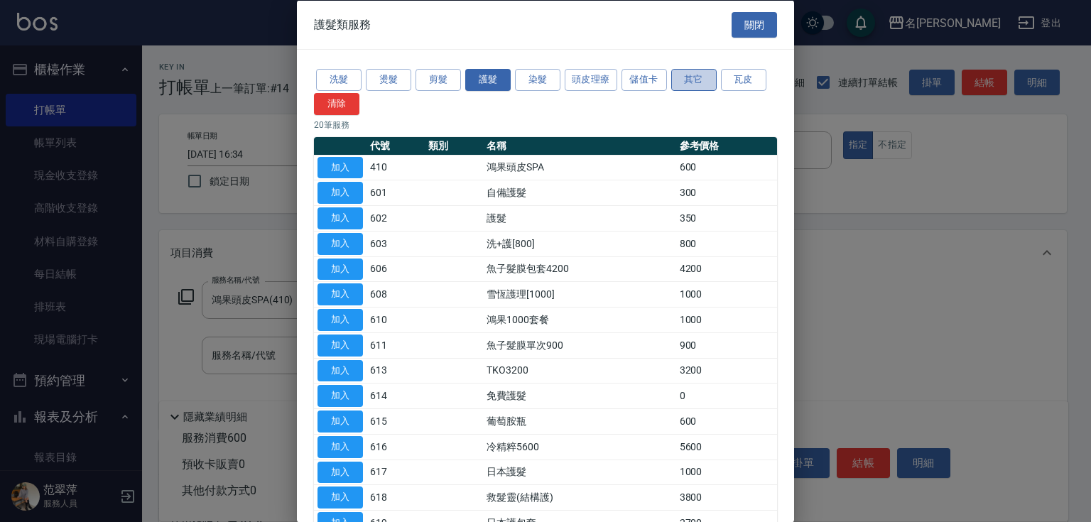
click at [693, 76] on button "其它" at bounding box center [693, 80] width 45 height 22
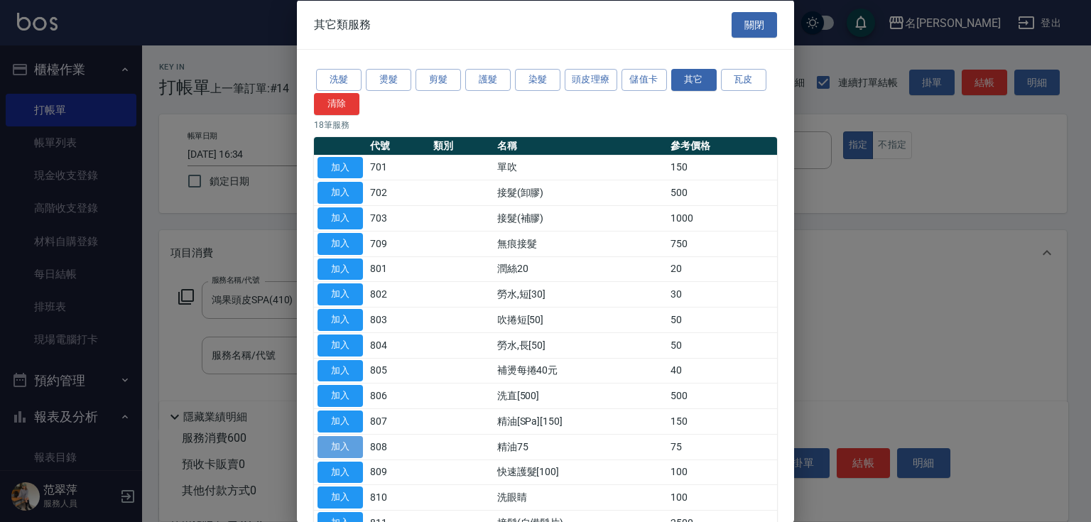
click at [345, 447] on button "加入" at bounding box center [339, 446] width 45 height 22
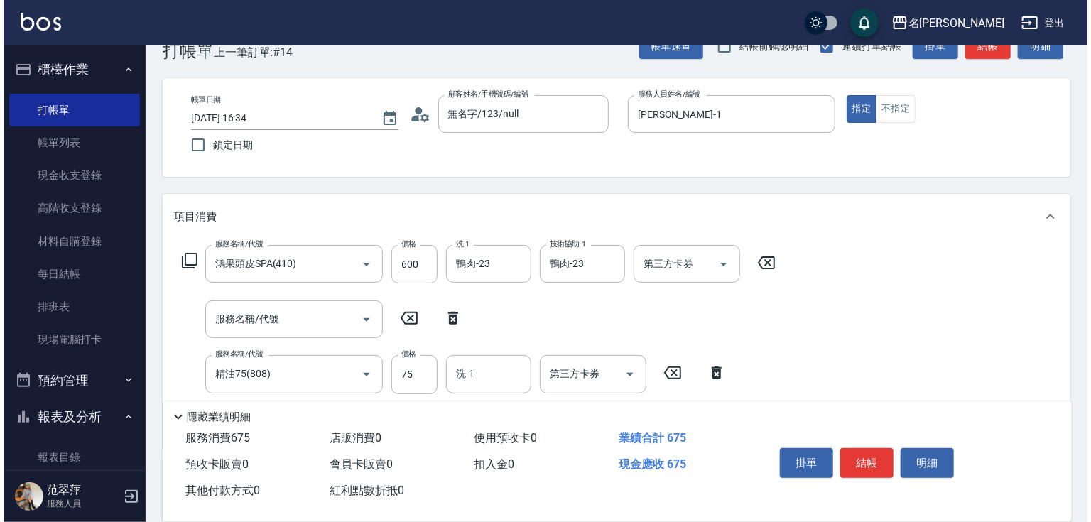
scroll to position [57, 0]
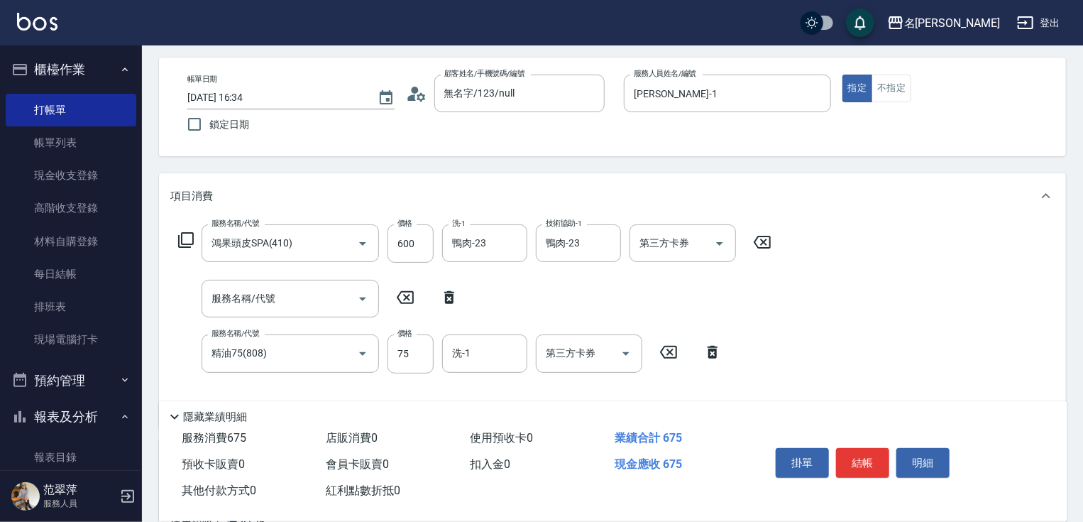
click at [472, 377] on div "服務名稱/代號 鴻果頭皮SPA(410) 服務名稱/代號 價格 600 價格 洗-1 鴨肉-23 洗-1 技術協助-1 鴨肉-23 技術協助-1 第三方卡券 …" at bounding box center [475, 320] width 610 height 192
click at [463, 356] on input "洗-1" at bounding box center [485, 353] width 72 height 25
type input "鴨肉-23"
click at [858, 451] on button "結帳" at bounding box center [862, 463] width 53 height 30
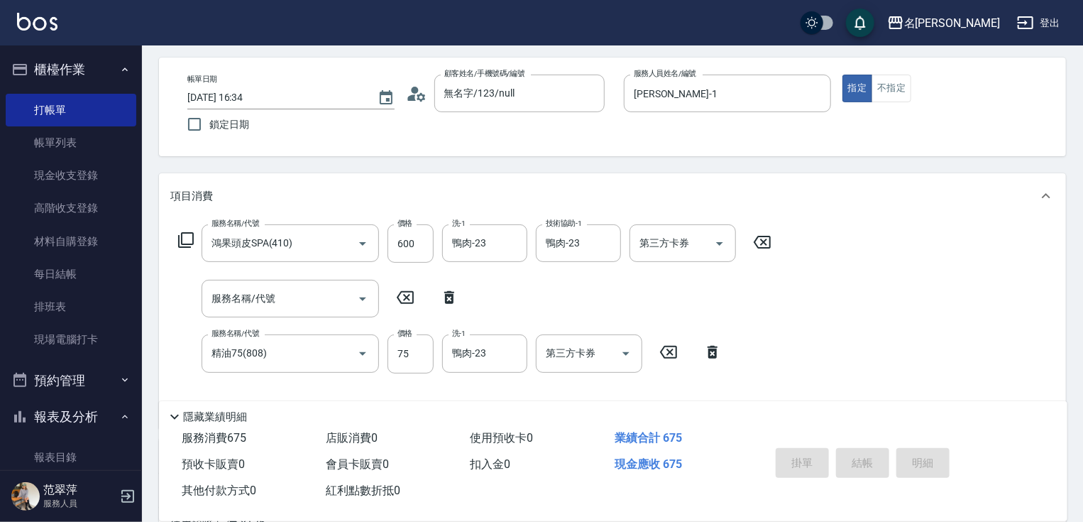
type input "[DATE] 16:35"
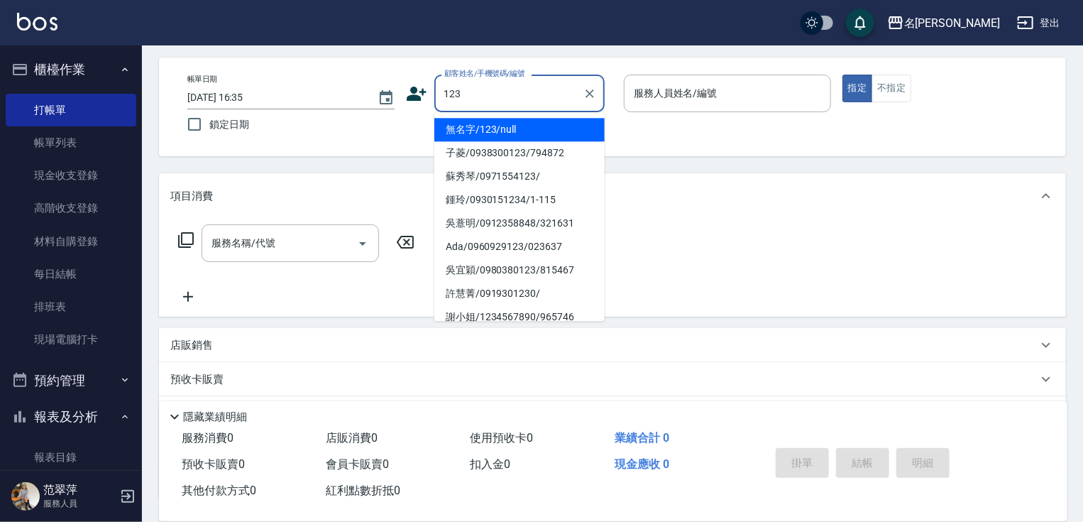
click at [545, 128] on li "無名字/123/null" at bounding box center [520, 129] width 170 height 23
type input "無名字/123/null"
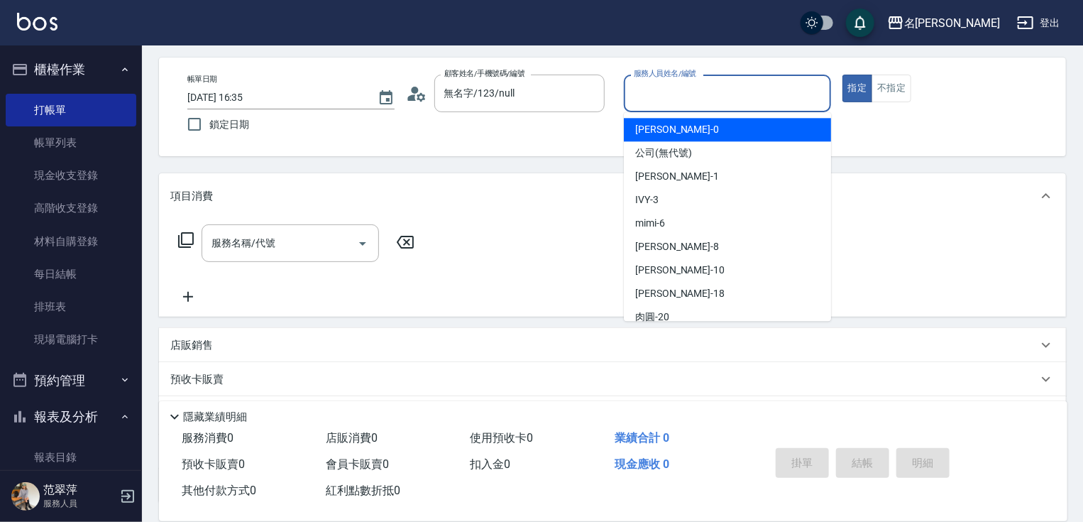
click at [667, 104] on input "服務人員姓名/編號" at bounding box center [727, 93] width 195 height 25
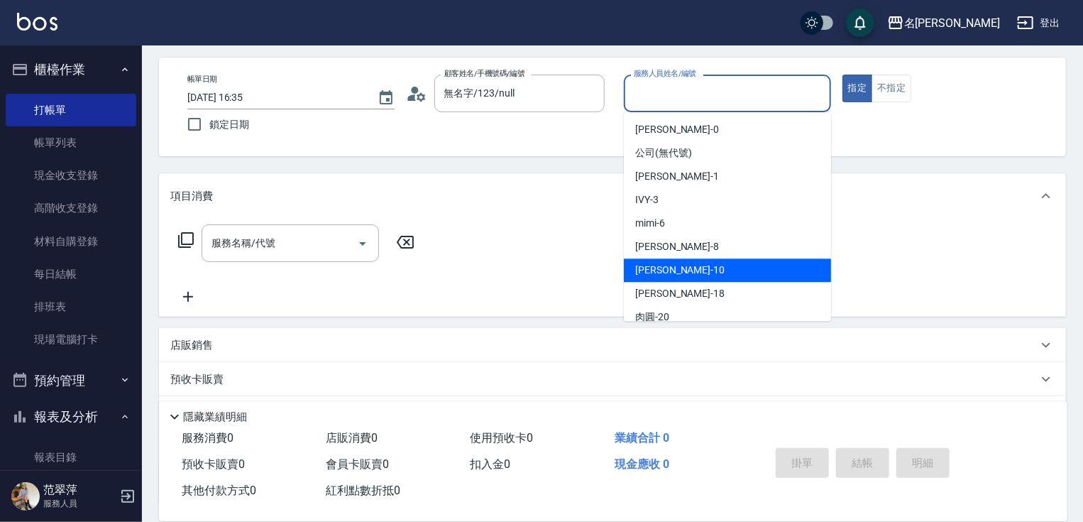
click at [673, 267] on span "[PERSON_NAME] -10" at bounding box center [679, 270] width 89 height 15
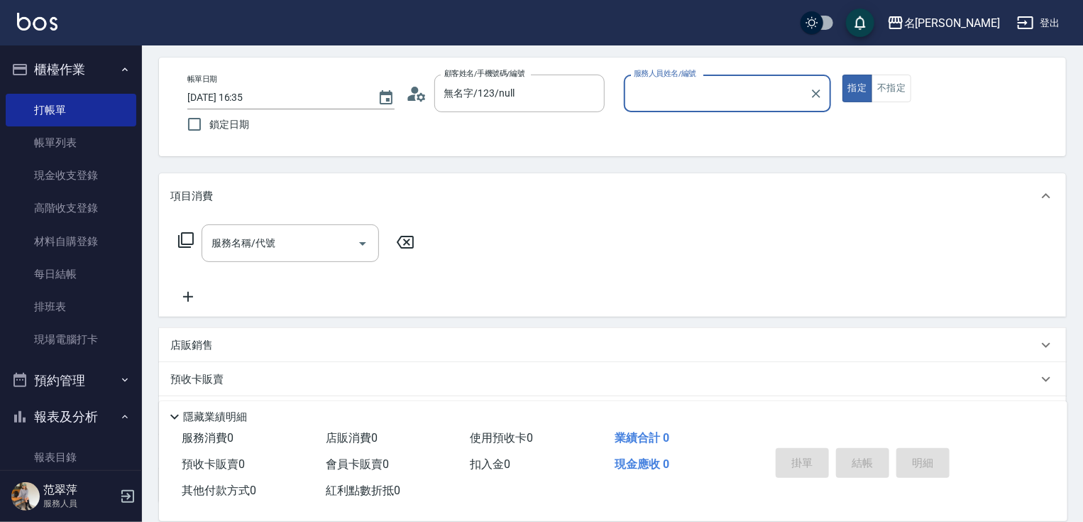
type input "[PERSON_NAME]-10"
click at [312, 245] on input "服務名稱/代號" at bounding box center [279, 243] width 143 height 25
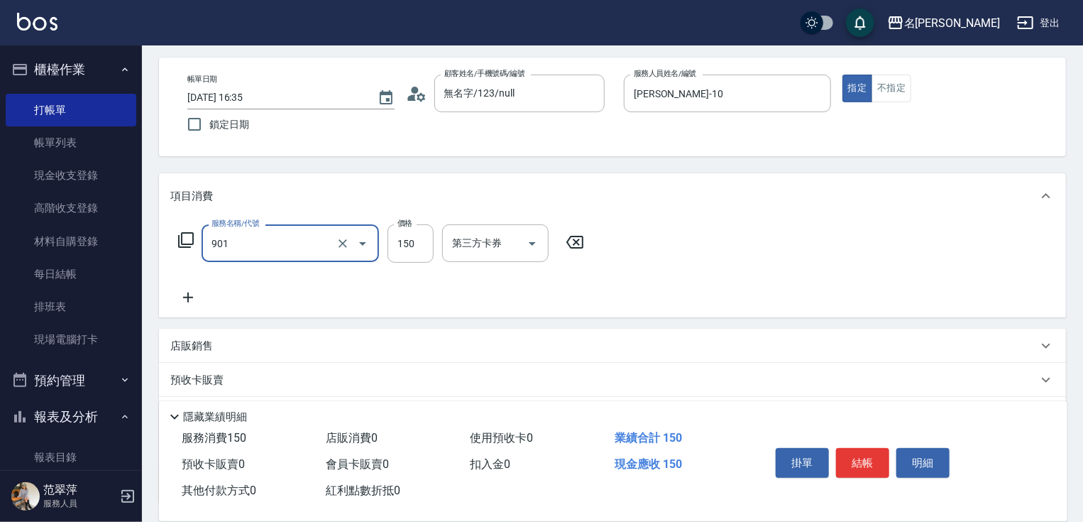
type input "修手[150](901)"
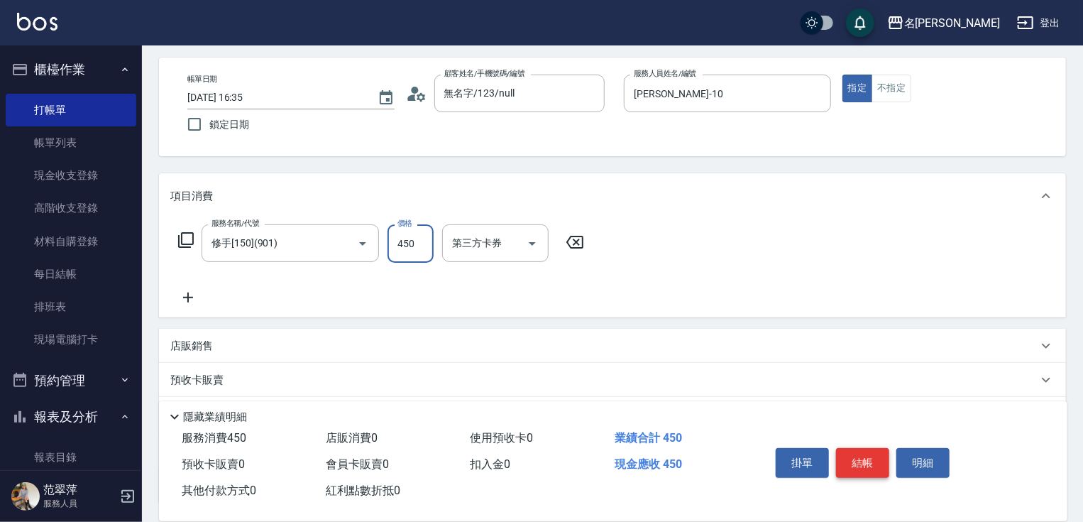
type input "450"
click at [870, 453] on button "結帳" at bounding box center [862, 463] width 53 height 30
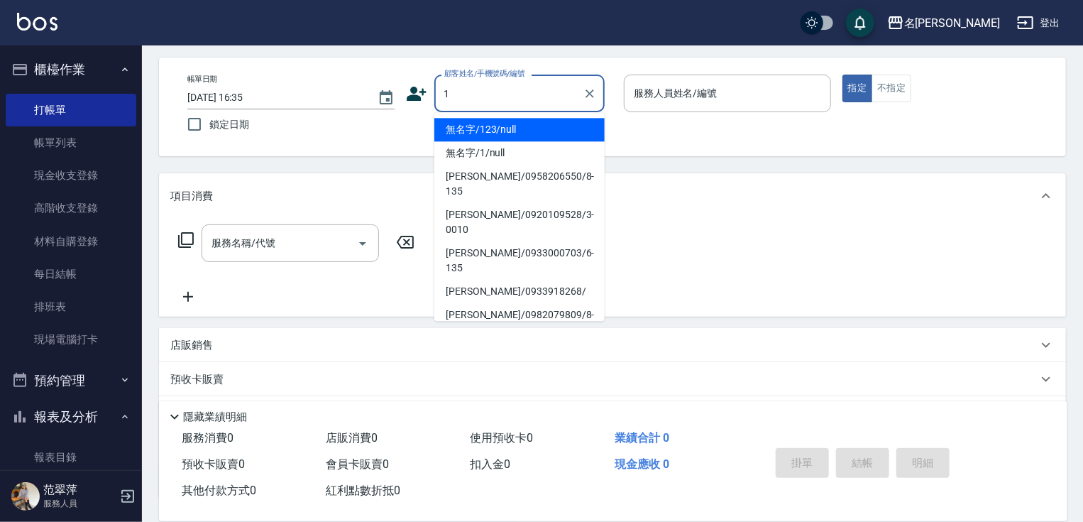
drag, startPoint x: 503, startPoint y: 131, endPoint x: 701, endPoint y: 101, distance: 200.3
click at [503, 131] on li "無名字/123/null" at bounding box center [520, 129] width 170 height 23
type input "無名字/123/null"
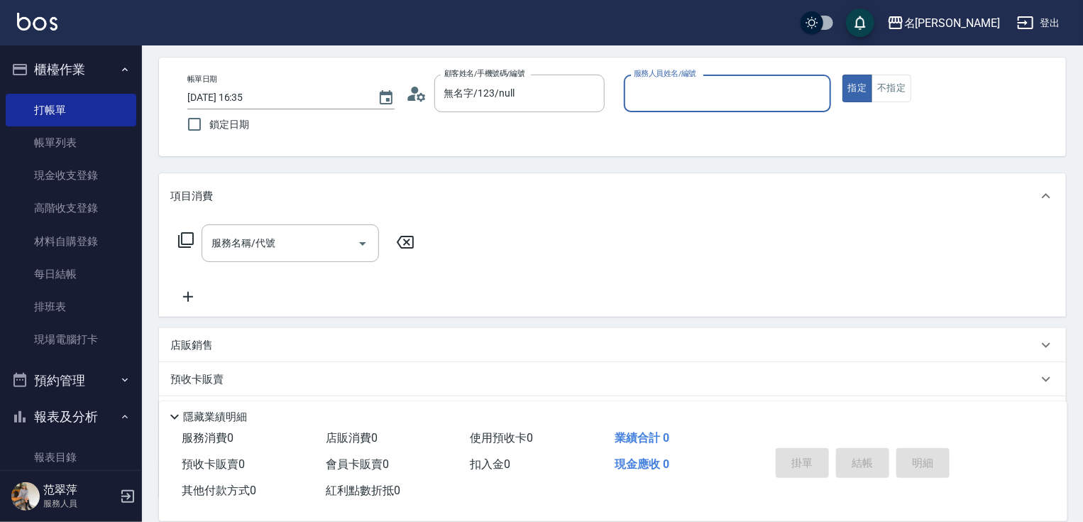
click at [704, 99] on input "服務人員姓名/編號" at bounding box center [727, 93] width 195 height 25
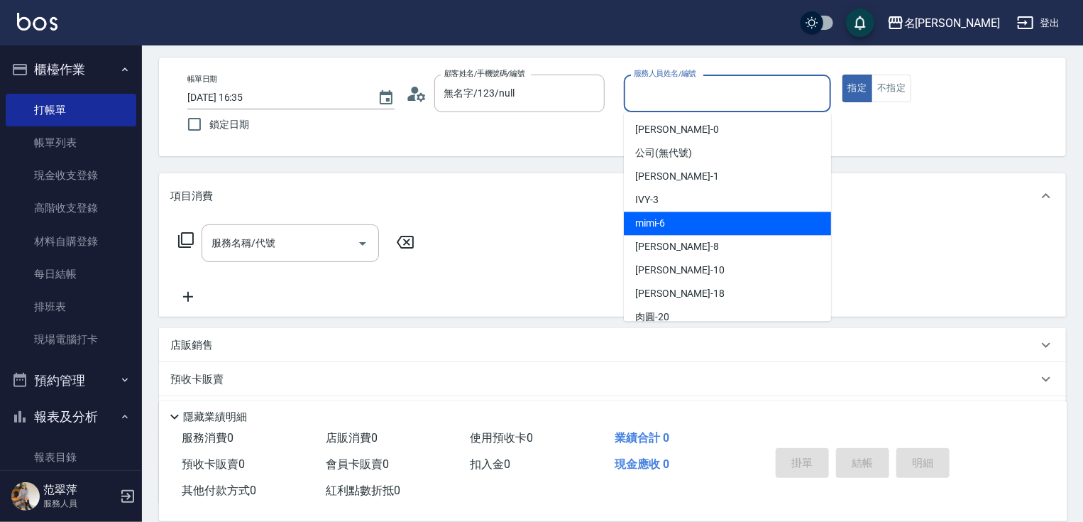
click at [679, 224] on div "mimi -6" at bounding box center [727, 223] width 207 height 23
type input "mimi-6"
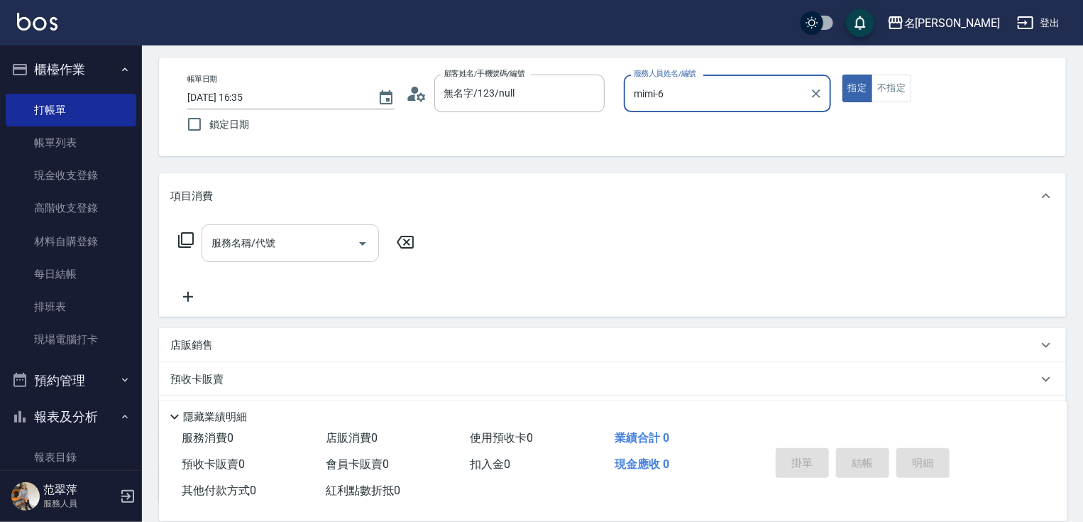
click at [284, 236] on input "服務名稱/代號" at bounding box center [279, 243] width 143 height 25
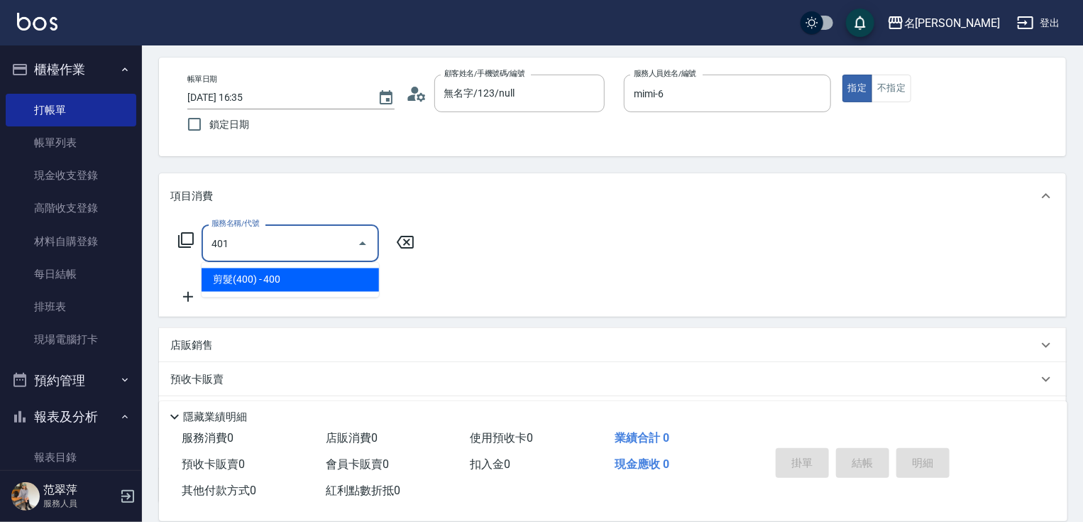
type input "剪髮(400)(401)"
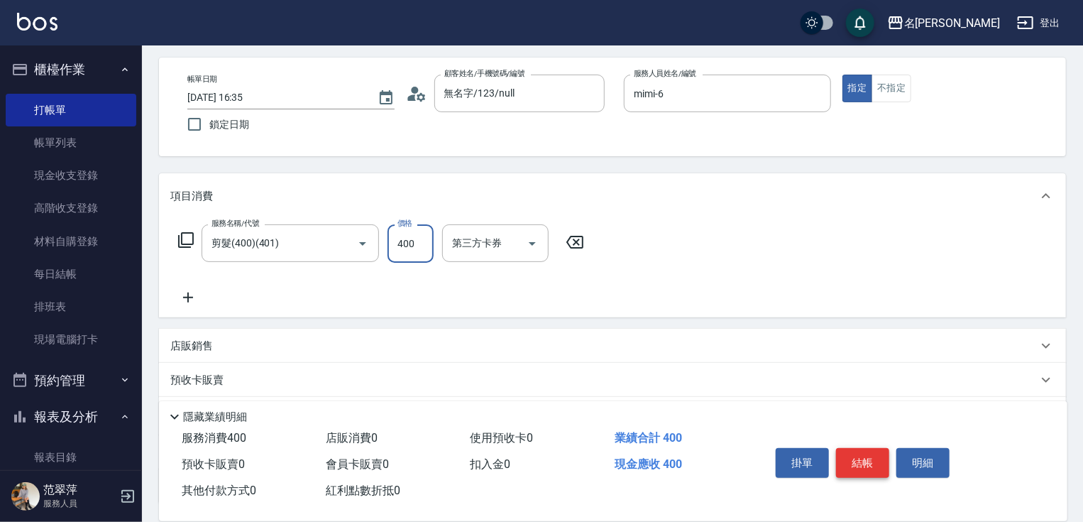
click at [880, 467] on button "結帳" at bounding box center [862, 463] width 53 height 30
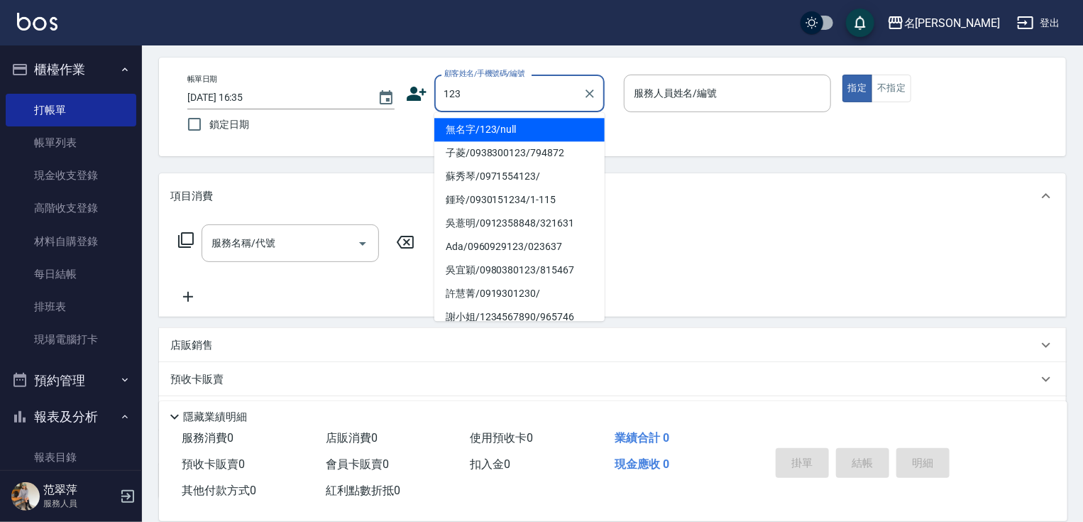
click at [488, 129] on li "無名字/123/null" at bounding box center [520, 129] width 170 height 23
type input "無名字/123/null"
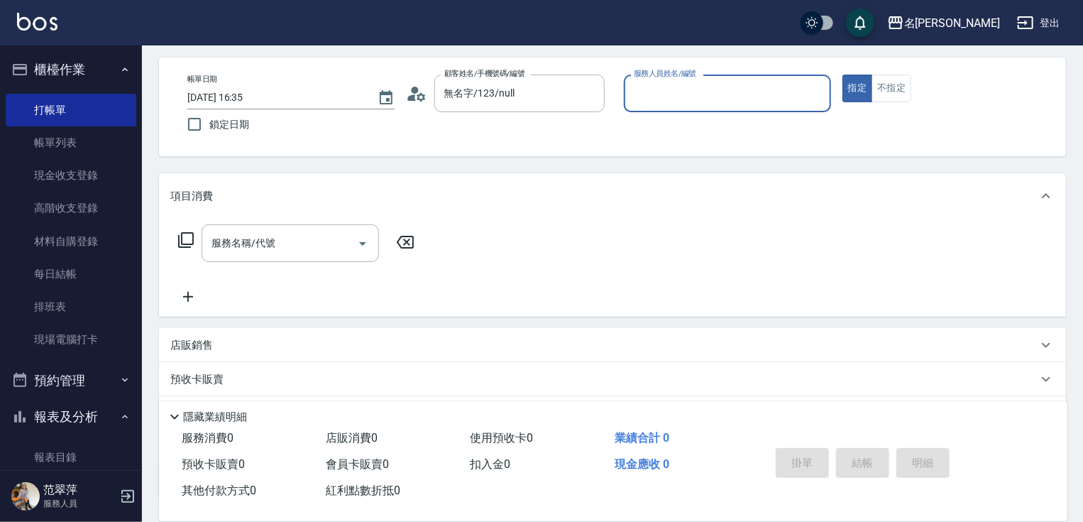
drag, startPoint x: 688, startPoint y: 82, endPoint x: 689, endPoint y: 108, distance: 25.6
click at [689, 88] on input "服務人員姓名/編號" at bounding box center [727, 93] width 195 height 25
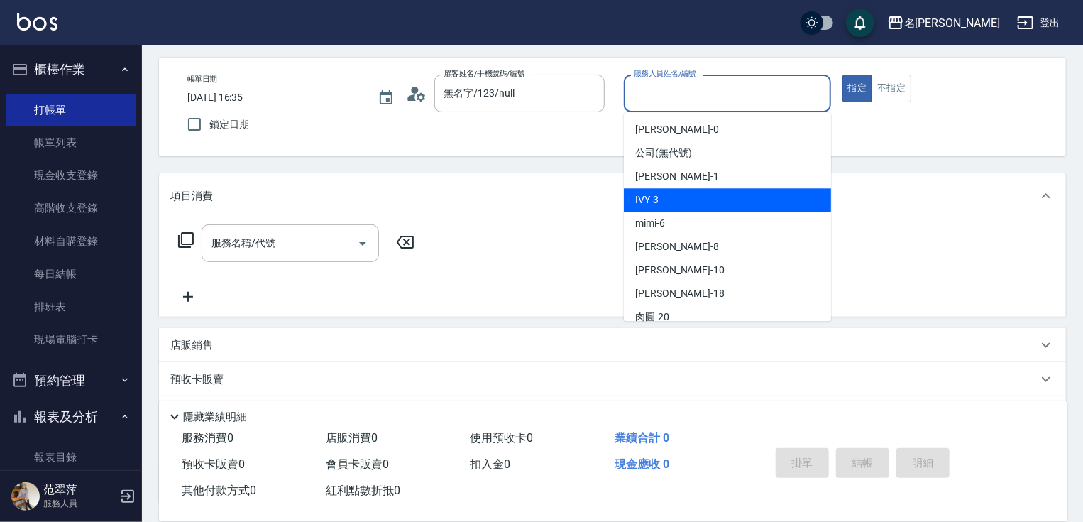
click at [674, 190] on div "IVY -3" at bounding box center [727, 199] width 207 height 23
type input "IVY-3"
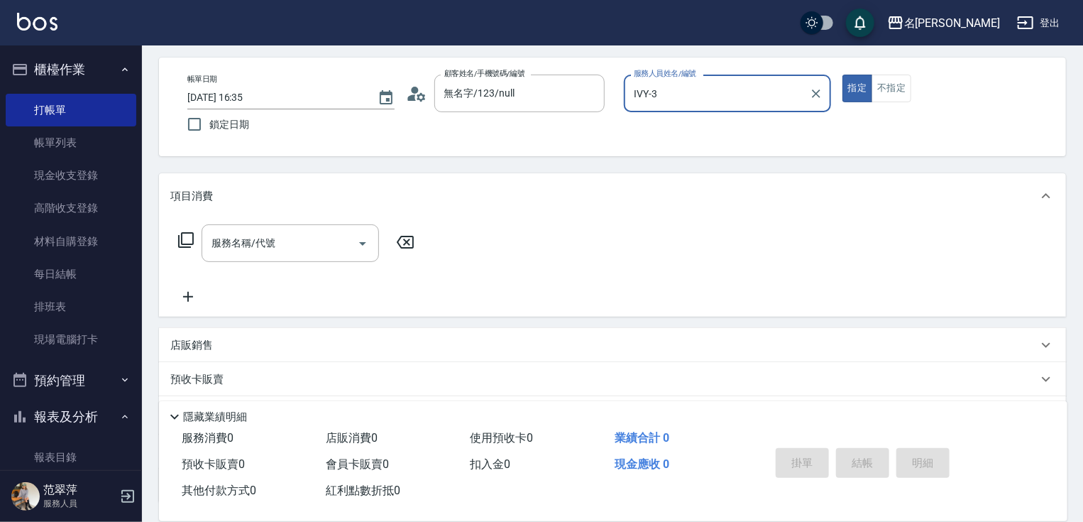
drag, startPoint x: 907, startPoint y: 90, endPoint x: 753, endPoint y: 131, distance: 158.8
click at [900, 94] on button "不指定" at bounding box center [892, 89] width 40 height 28
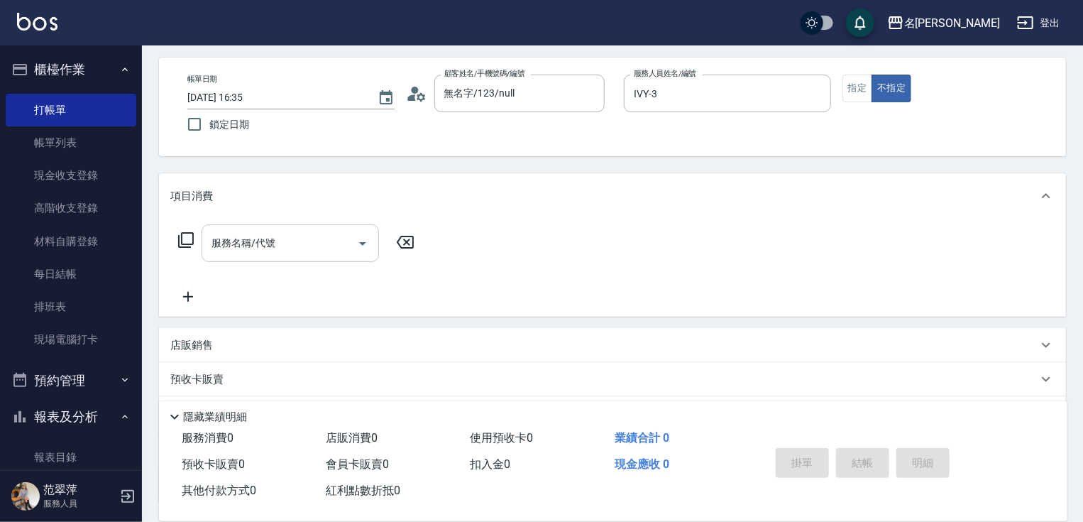
click at [309, 239] on input "服務名稱/代號" at bounding box center [279, 243] width 143 height 25
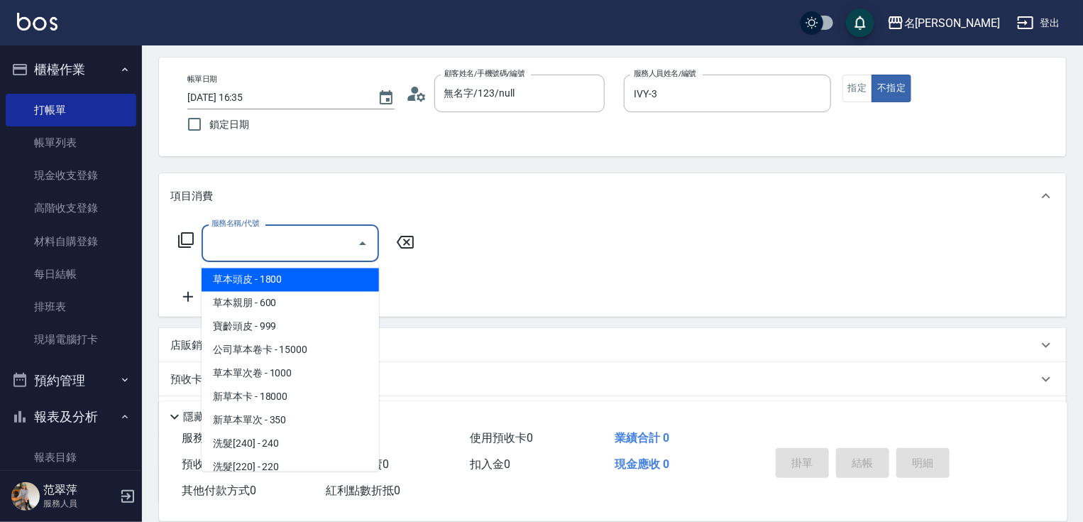
click at [186, 233] on icon at bounding box center [186, 240] width 16 height 16
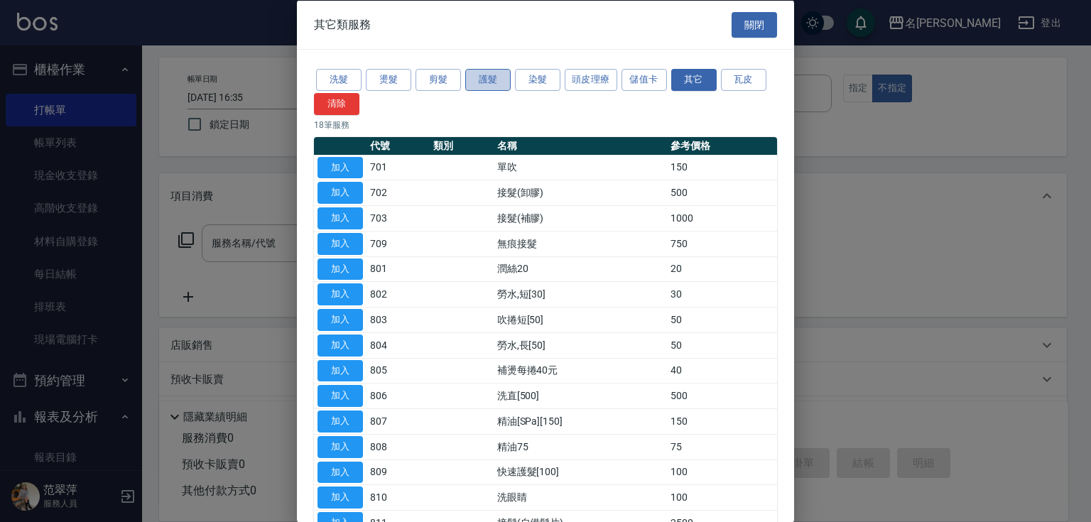
click at [483, 80] on button "護髮" at bounding box center [487, 80] width 45 height 22
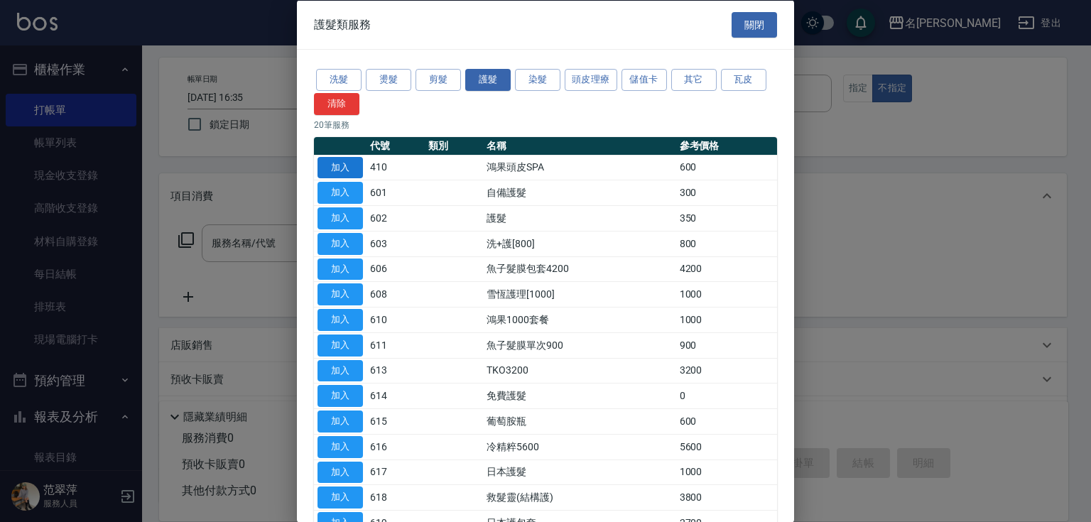
click at [346, 165] on button "加入" at bounding box center [339, 167] width 45 height 22
type input "鴻果頭皮SPA(410)"
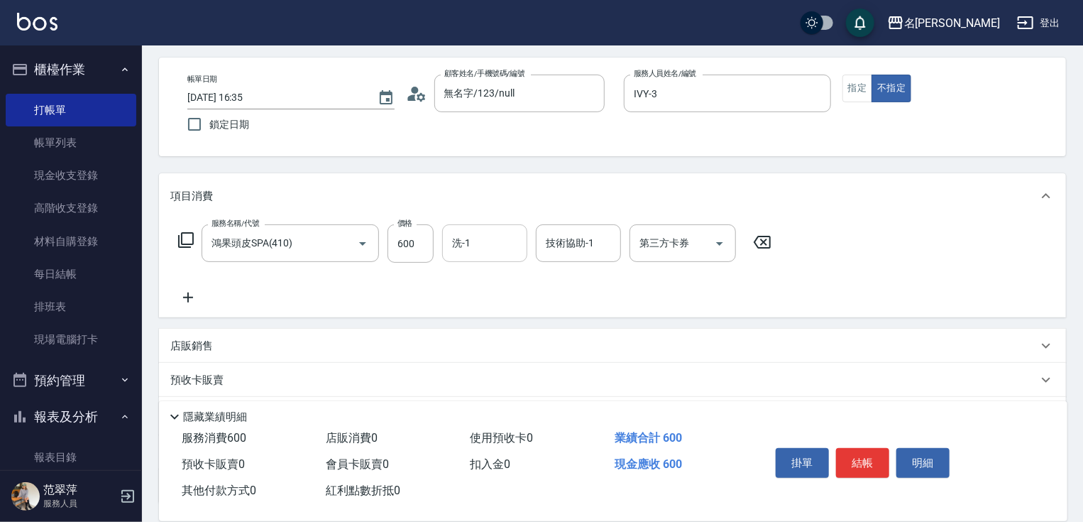
click at [475, 246] on input "洗-1" at bounding box center [485, 243] width 72 height 25
type input "IVY-3"
click at [187, 293] on icon at bounding box center [188, 298] width 10 height 10
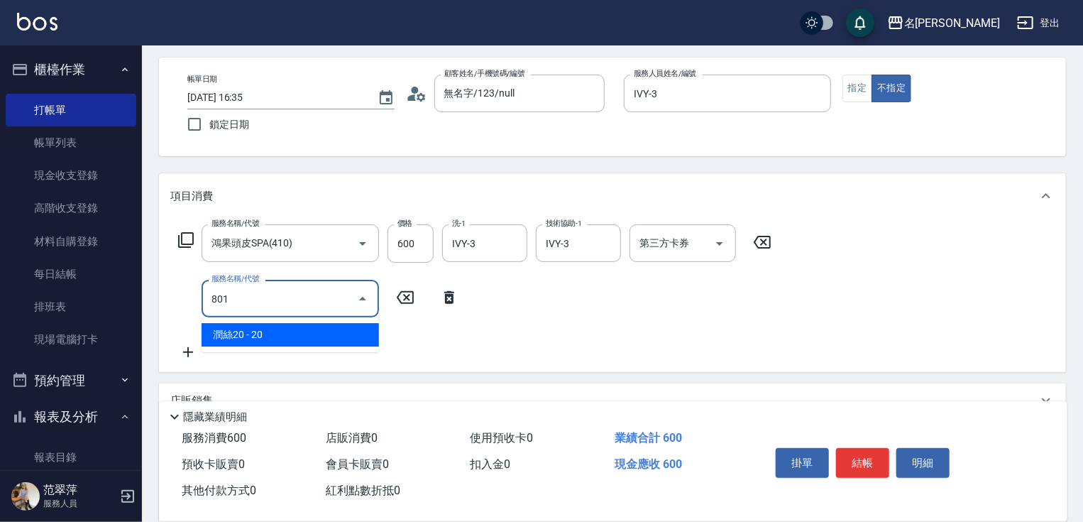
type input "潤絲20(801)"
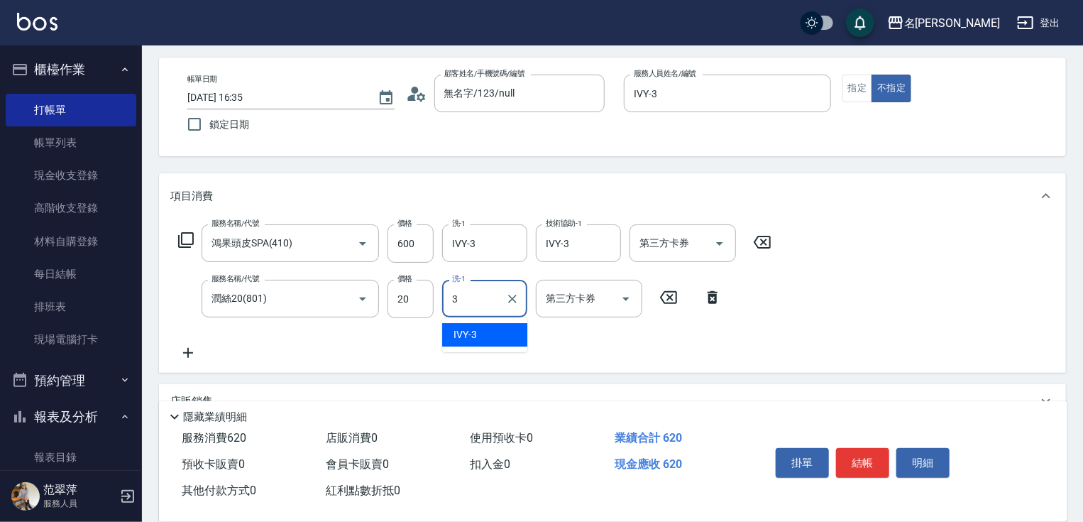
type input "IVY-3"
click at [877, 460] on button "結帳" at bounding box center [862, 463] width 53 height 30
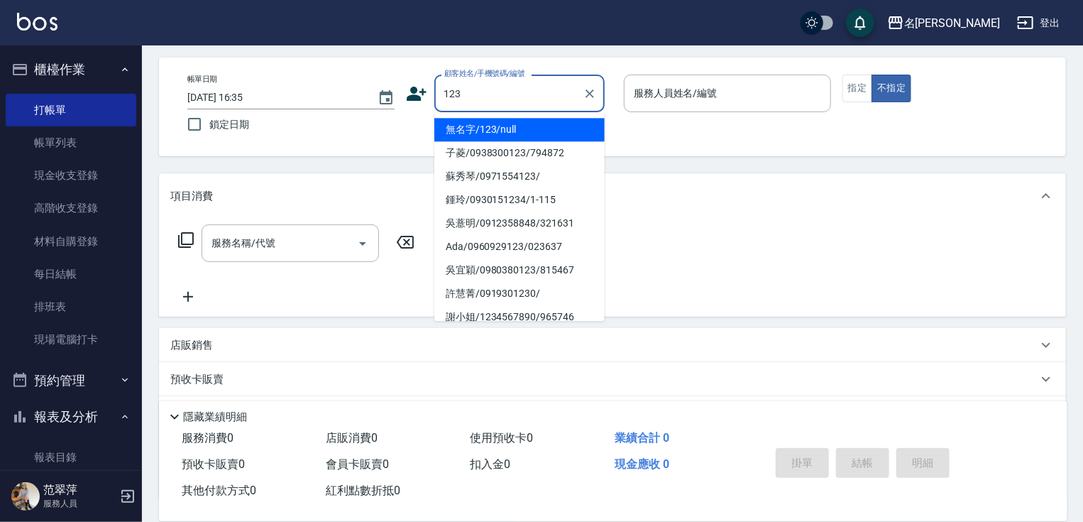
click at [564, 130] on li "無名字/123/null" at bounding box center [520, 129] width 170 height 23
type input "無名字/123/null"
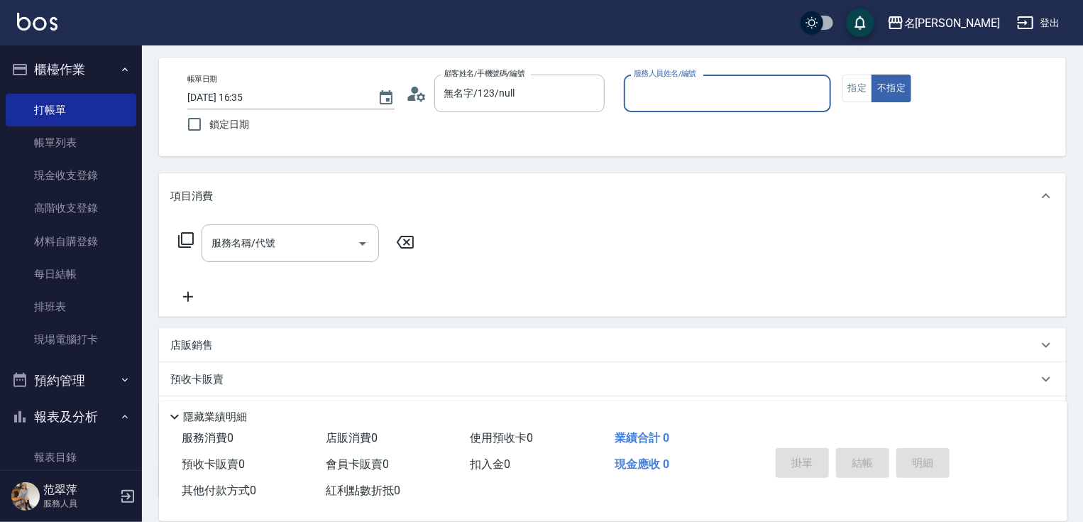
click at [661, 102] on input "服務人員姓名/編號" at bounding box center [727, 93] width 195 height 25
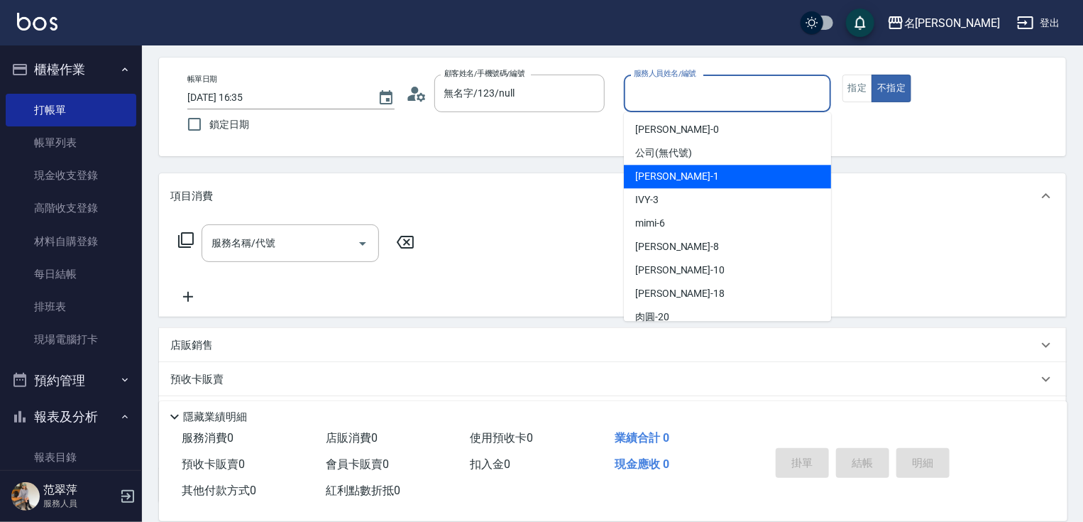
drag, startPoint x: 671, startPoint y: 179, endPoint x: 693, endPoint y: 170, distance: 23.6
click at [673, 179] on span "[PERSON_NAME] -1" at bounding box center [677, 176] width 84 height 15
type input "[PERSON_NAME]-1"
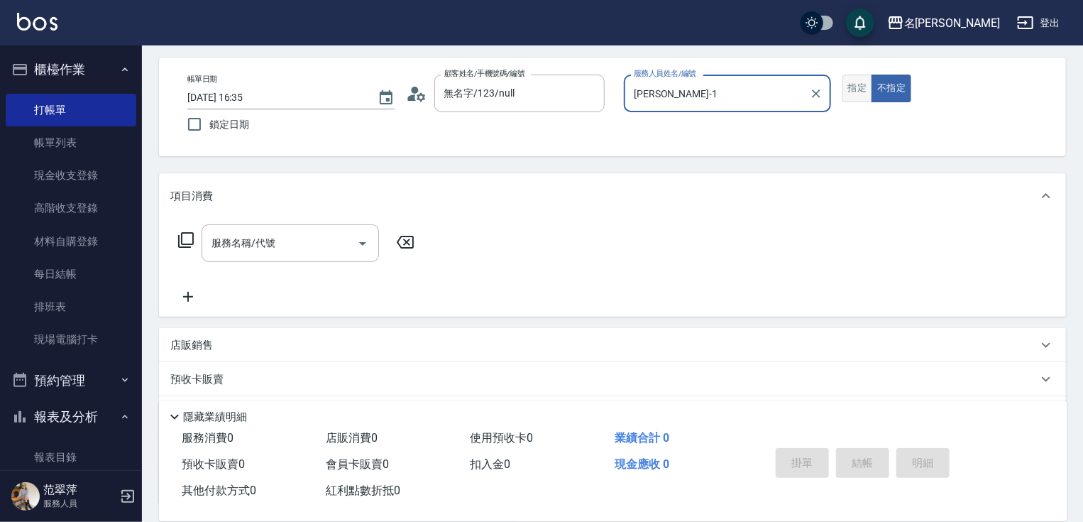
click at [858, 91] on button "指定" at bounding box center [858, 89] width 31 height 28
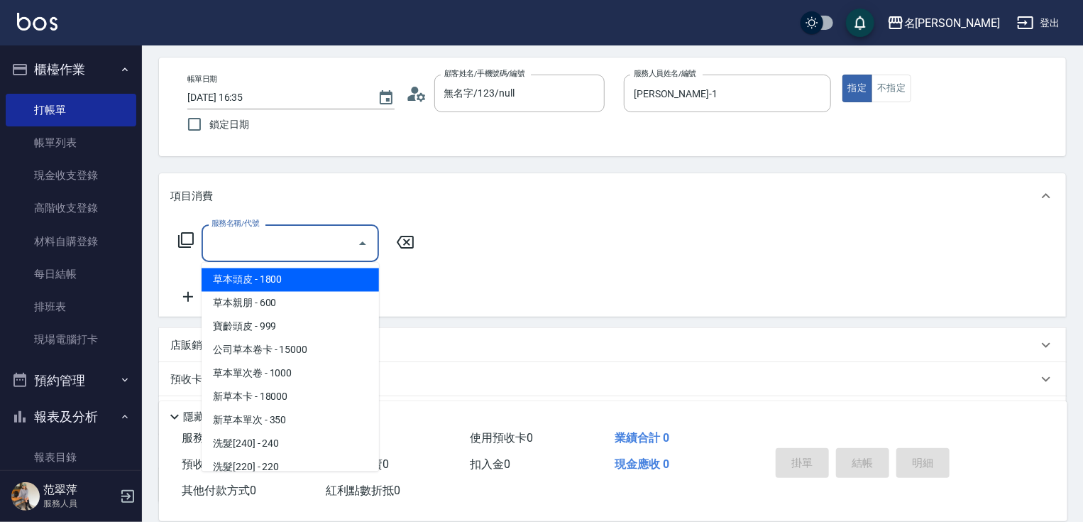
click at [279, 252] on input "服務名稱/代號" at bounding box center [279, 243] width 143 height 25
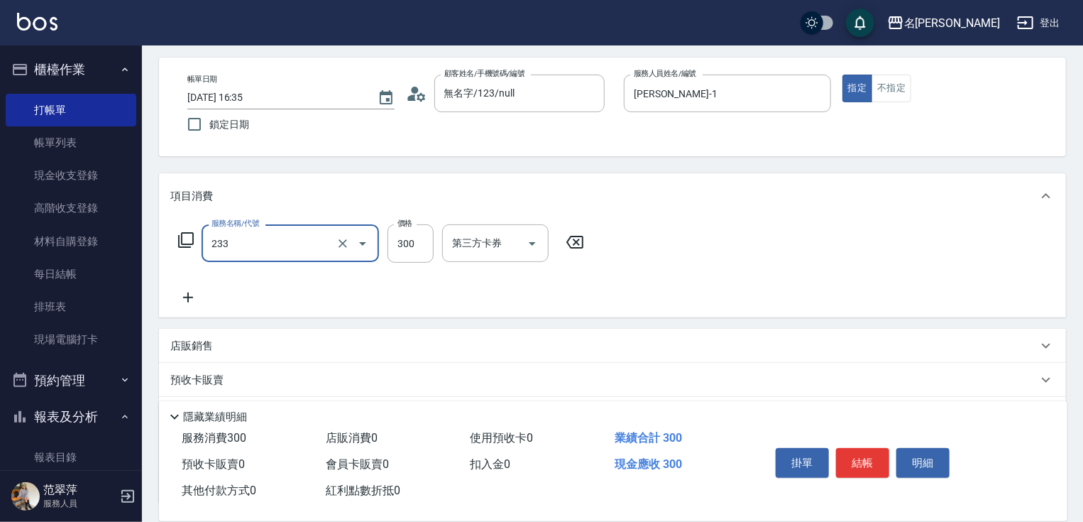
type input "洗髮300(233)"
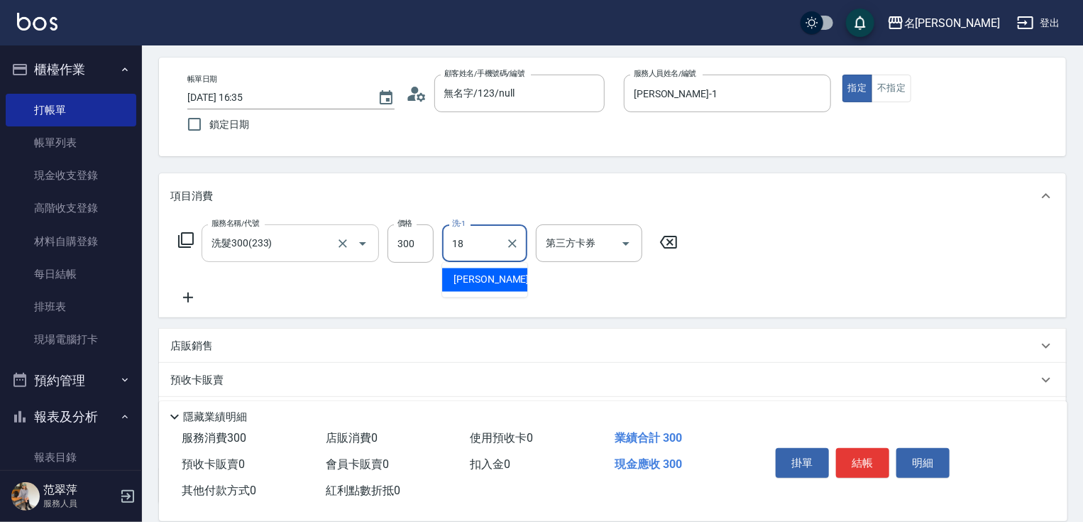
type input "[PERSON_NAME]-18"
click at [185, 297] on icon at bounding box center [188, 298] width 10 height 10
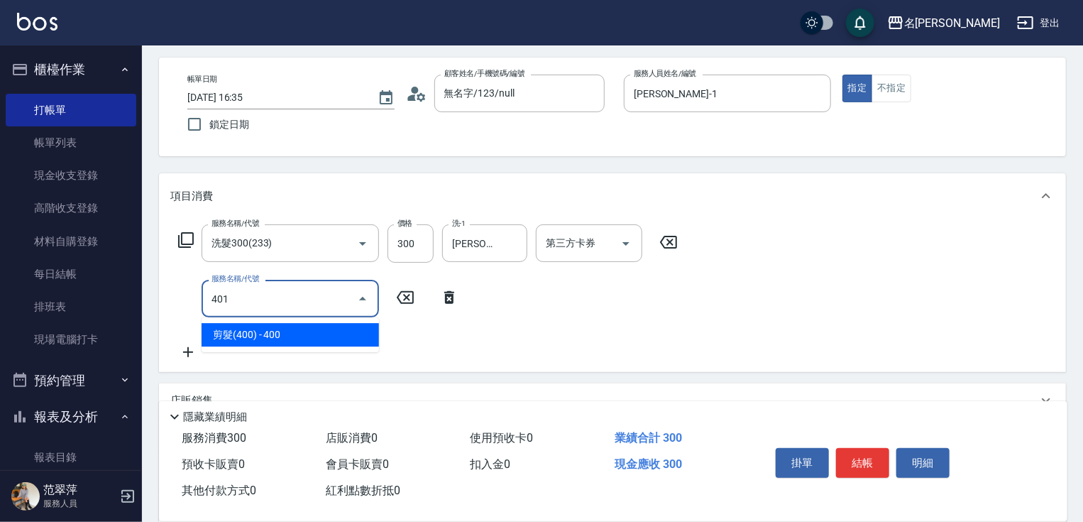
type input "剪髮(400)(401)"
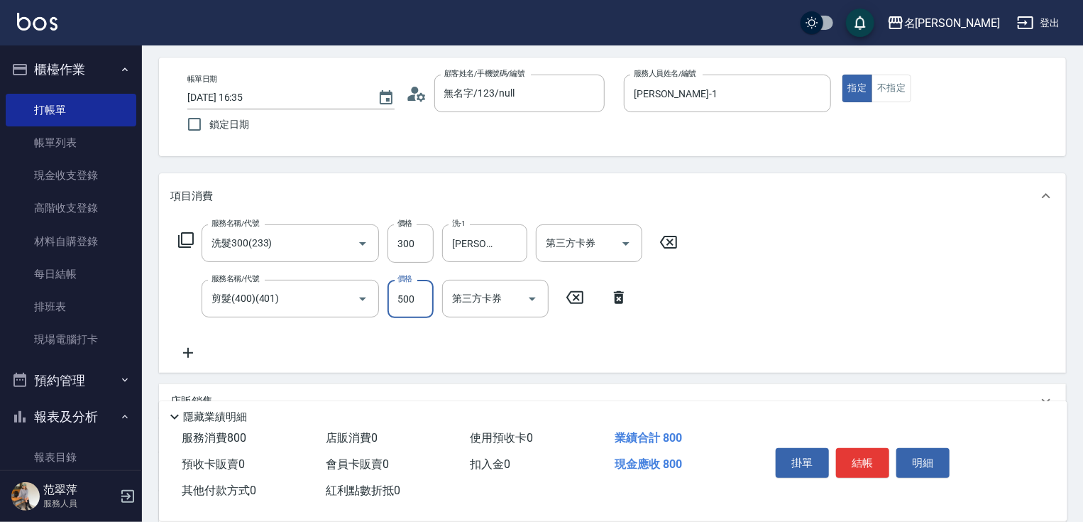
type input "500"
click at [185, 349] on icon at bounding box center [187, 352] width 35 height 17
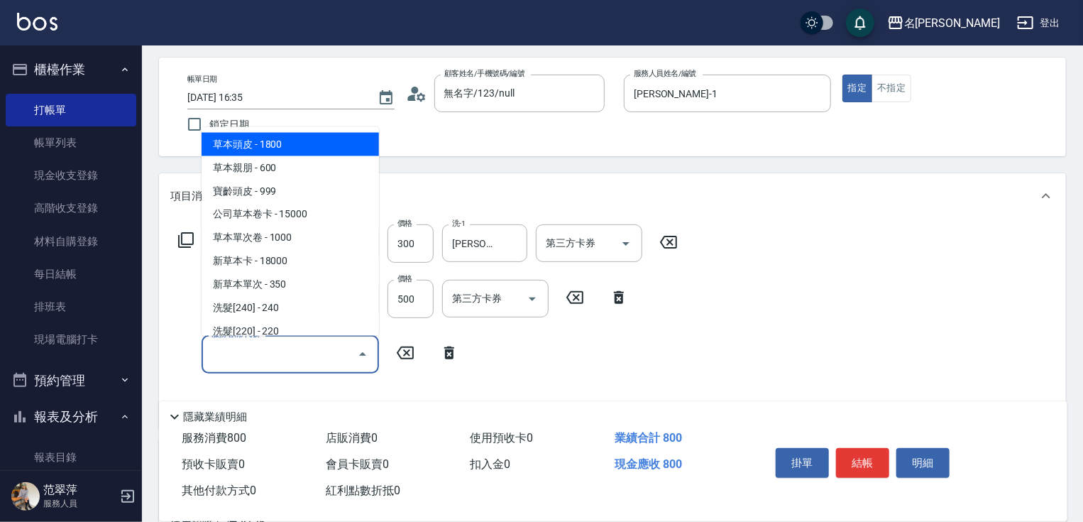
click at [252, 361] on input "服務名稱/代號" at bounding box center [279, 354] width 143 height 25
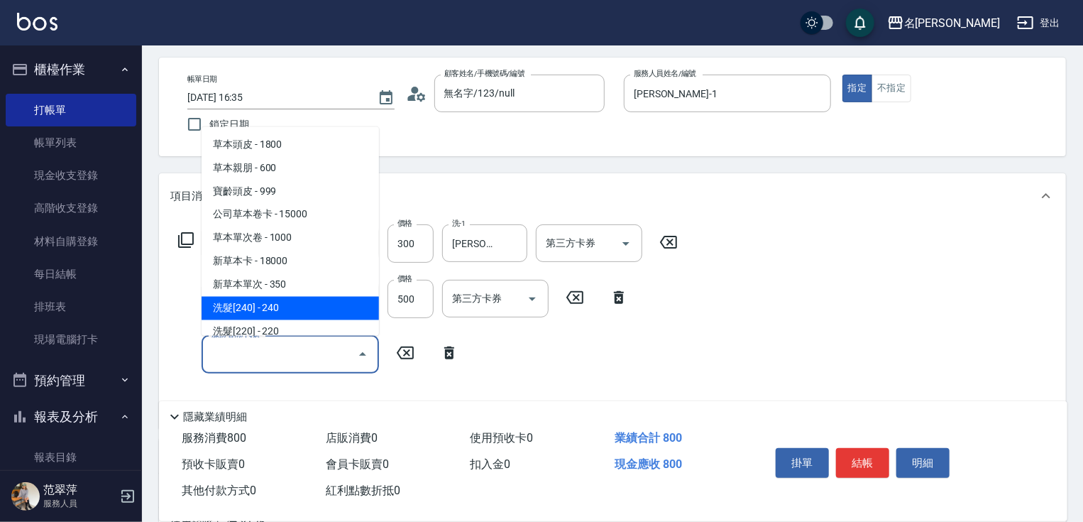
click at [189, 240] on icon at bounding box center [185, 239] width 17 height 17
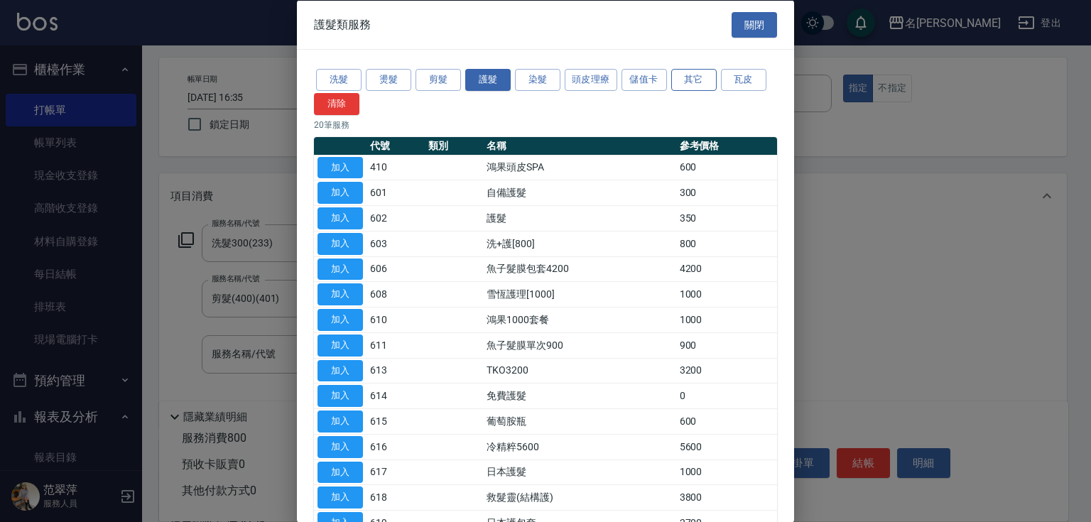
click at [689, 75] on button "其它" at bounding box center [693, 80] width 45 height 22
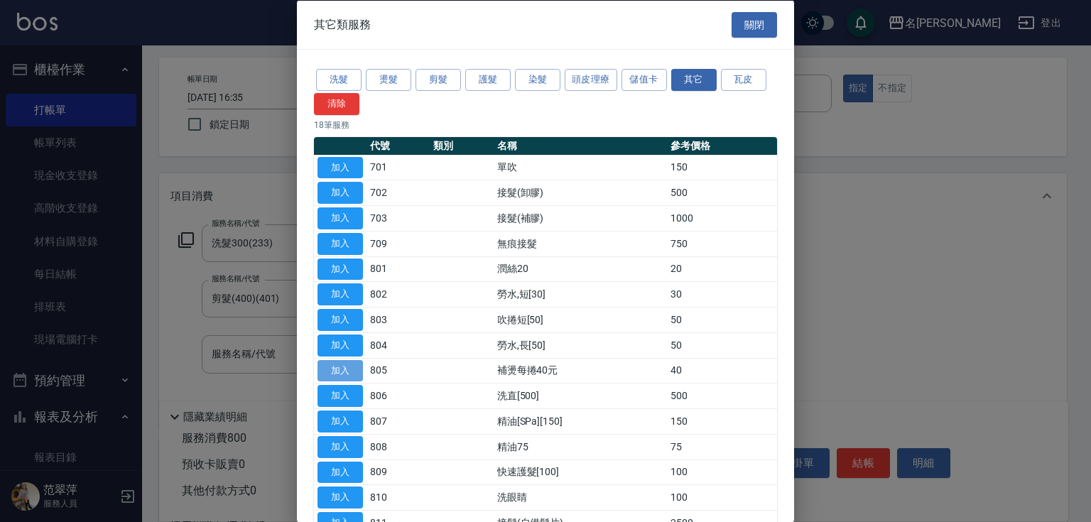
click at [349, 361] on button "加入" at bounding box center [339, 370] width 45 height 22
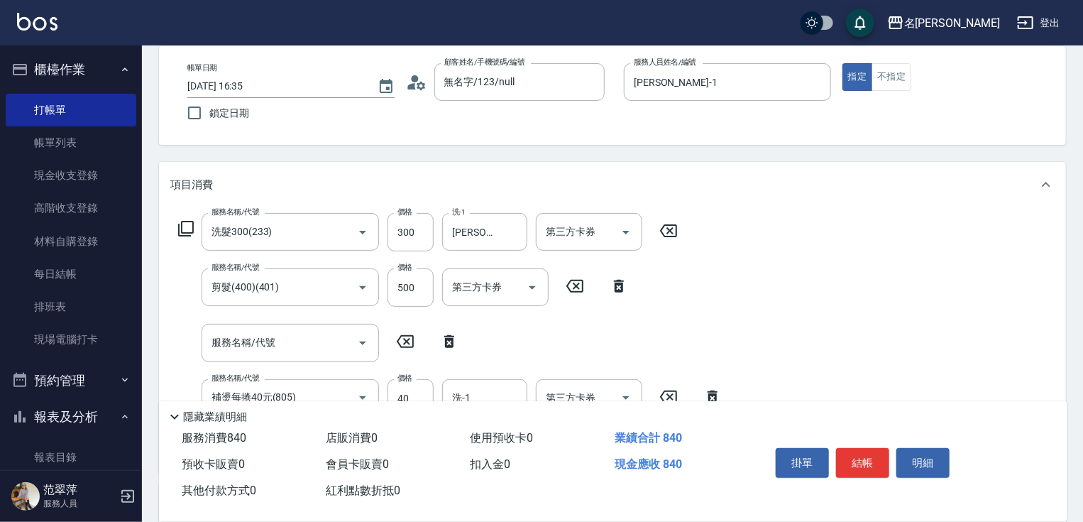
scroll to position [170, 0]
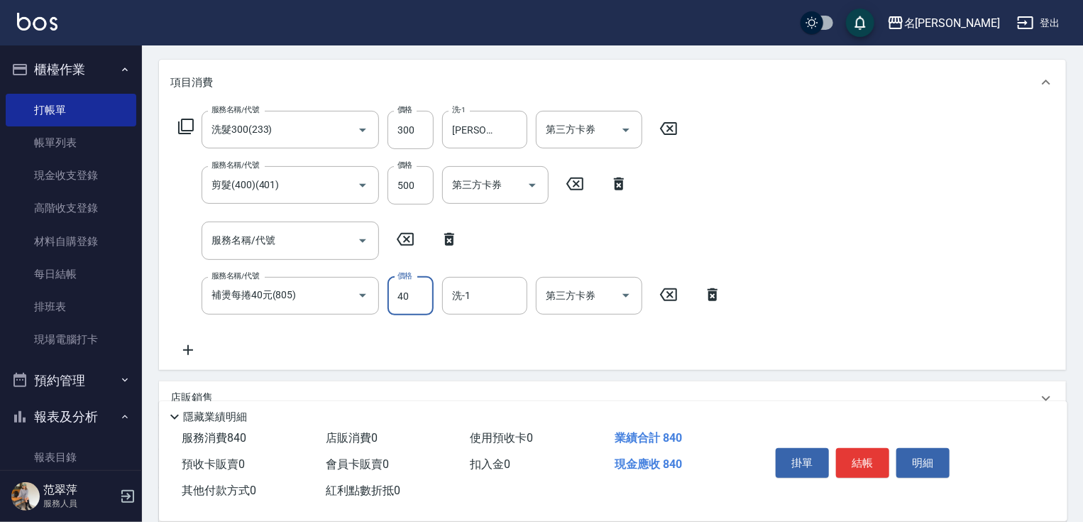
click at [398, 312] on input "40" at bounding box center [411, 296] width 46 height 38
type input "1000"
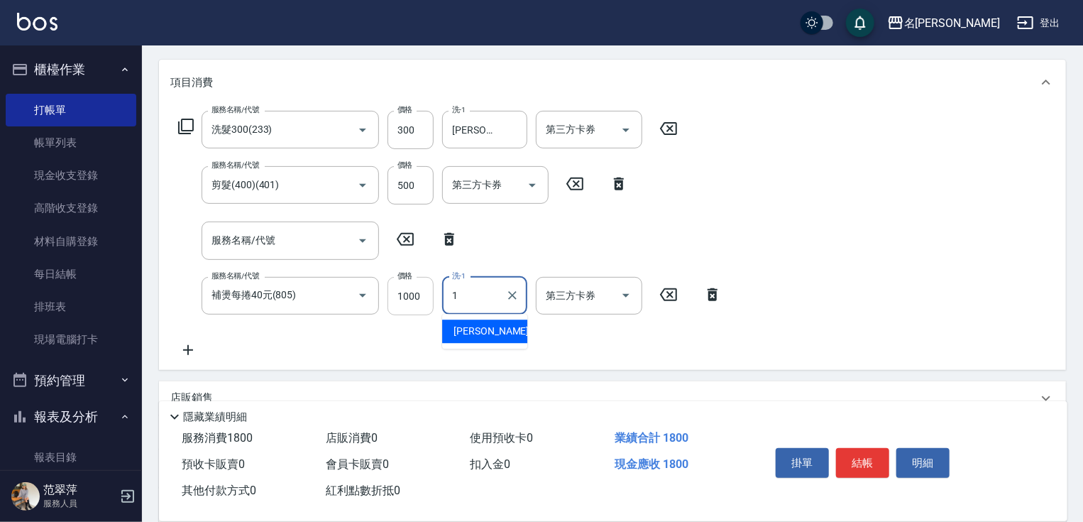
type input "[PERSON_NAME]-1"
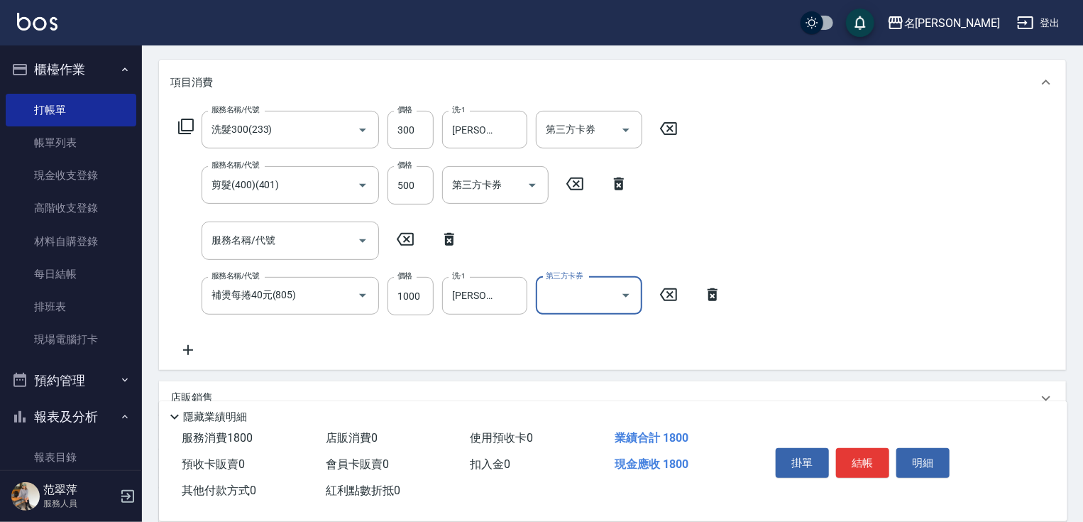
click at [1083, 253] on html "名留竹林 登出 櫃檯作業 打帳單 帳單列表 現金收支登錄 高階收支登錄 材料自購登錄 每日結帳 排班表 現場電腦打卡 預約管理 預約管理 單日預約紀錄 單週預…" at bounding box center [541, 260] width 1083 height 861
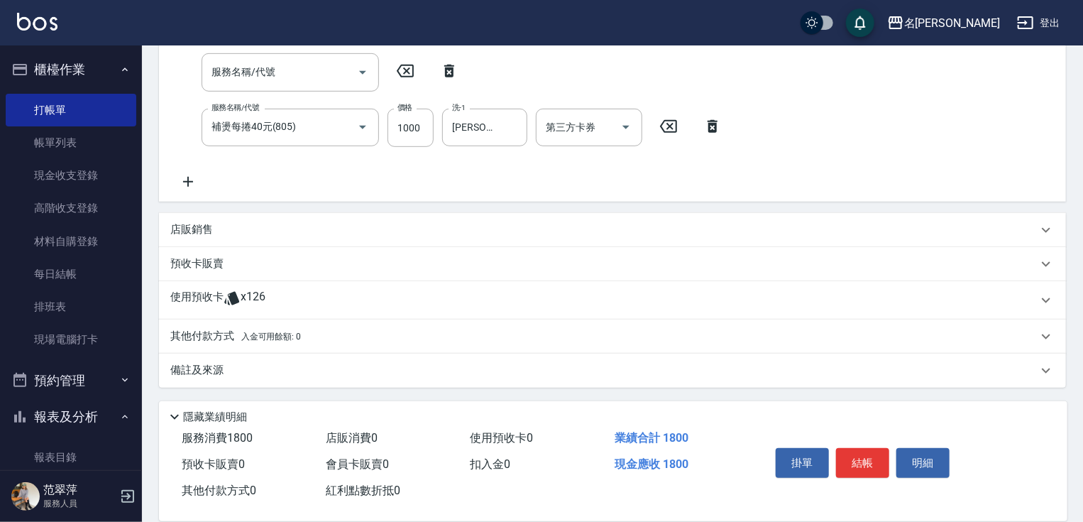
click at [221, 337] on p "其他付款方式 入金可用餘額: 0" at bounding box center [235, 337] width 131 height 16
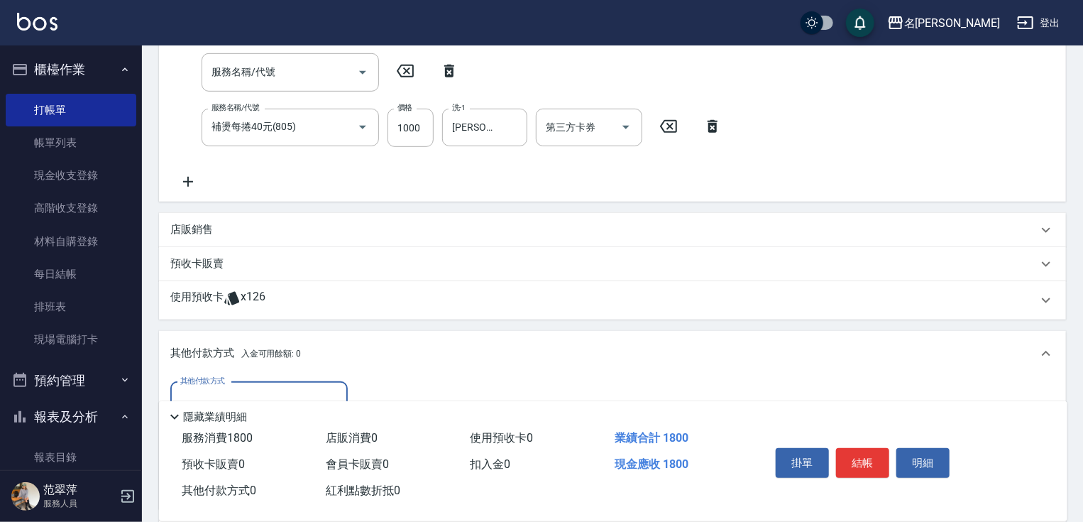
scroll to position [0, 0]
drag, startPoint x: 230, startPoint y: 371, endPoint x: 238, endPoint y: 382, distance: 13.8
click at [238, 382] on div "其他付款方式 入金可用餘額: 0 其他付款方式 其他付款方式 入金剩餘： 0元 0 ​ 整筆扣入金 0元 異動入金" at bounding box center [612, 420] width 907 height 178
click at [271, 392] on input "其他付款方式" at bounding box center [259, 400] width 165 height 25
drag, startPoint x: 247, startPoint y: 455, endPoint x: 312, endPoint y: 426, distance: 70.9
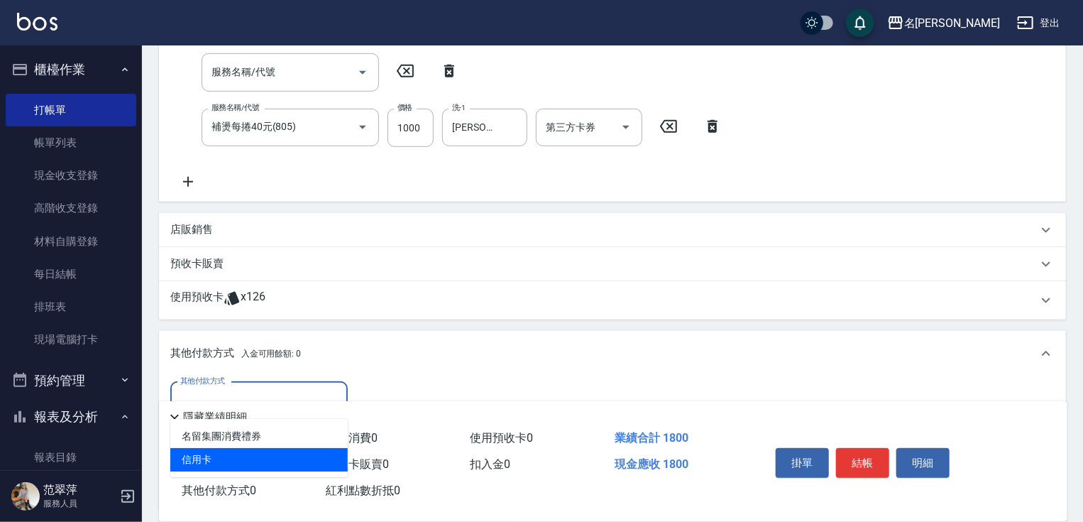
click at [257, 454] on span "信用卡" at bounding box center [258, 459] width 177 height 23
type input "信用卡"
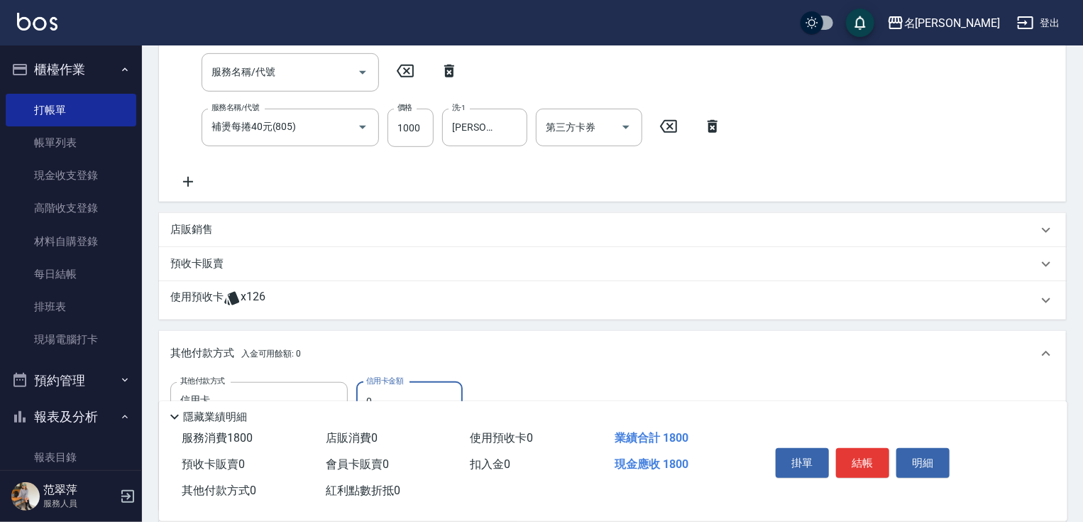
click at [361, 388] on input "0" at bounding box center [409, 401] width 106 height 38
type input "1800"
click at [870, 459] on button "結帳" at bounding box center [862, 463] width 53 height 30
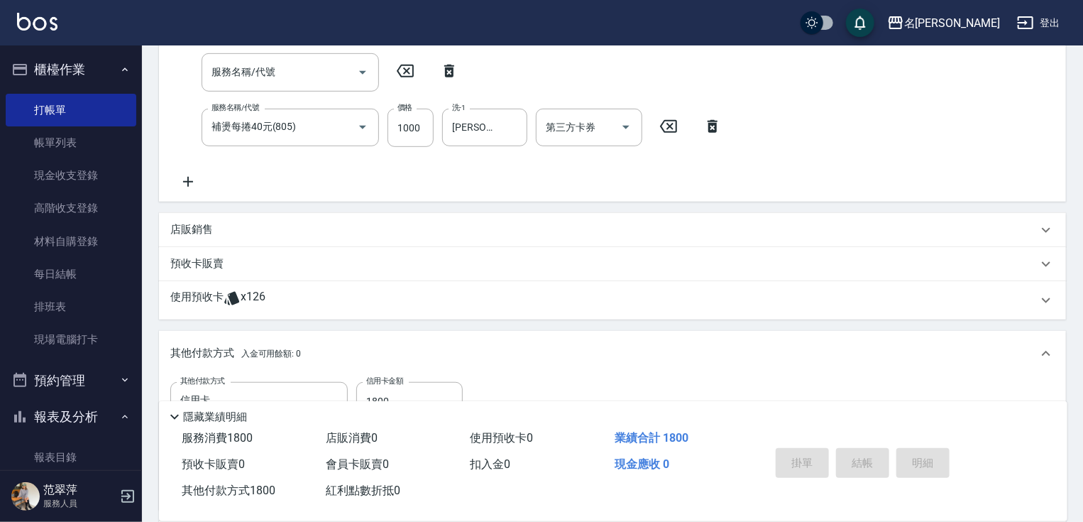
type input "[DATE] 16:36"
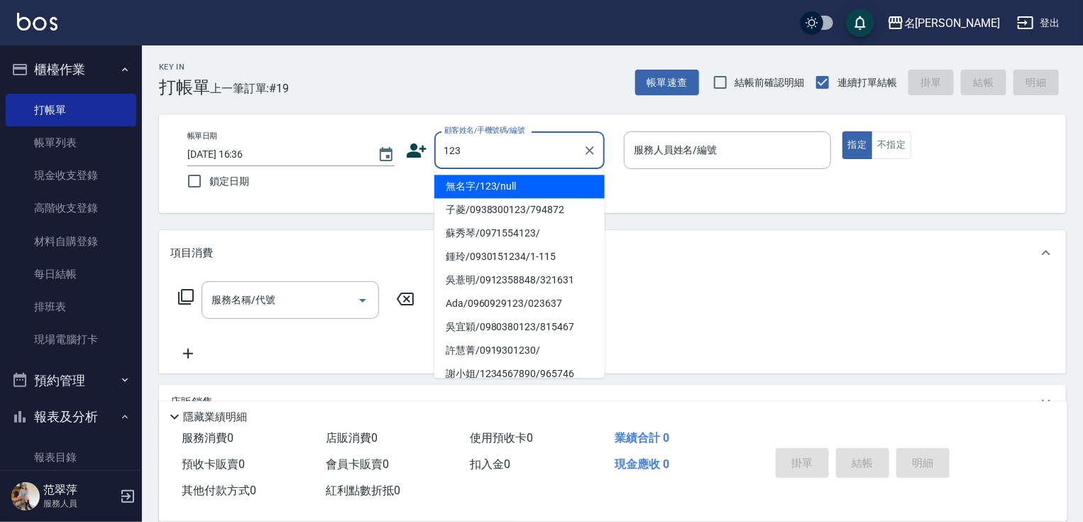
click at [535, 193] on li "無名字/123/null" at bounding box center [520, 186] width 170 height 23
type input "無名字/123/null"
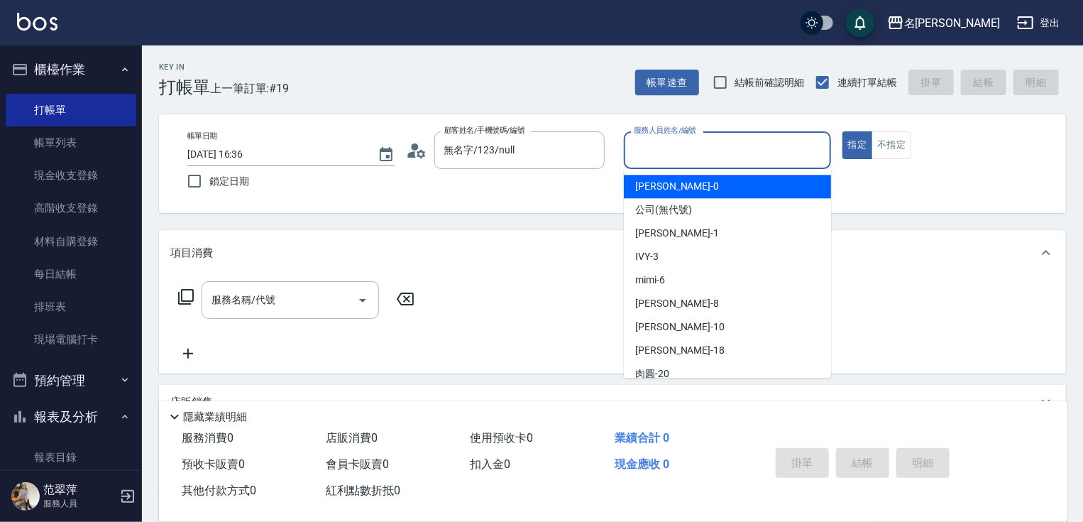
click at [669, 146] on input "服務人員姓名/編號" at bounding box center [727, 150] width 195 height 25
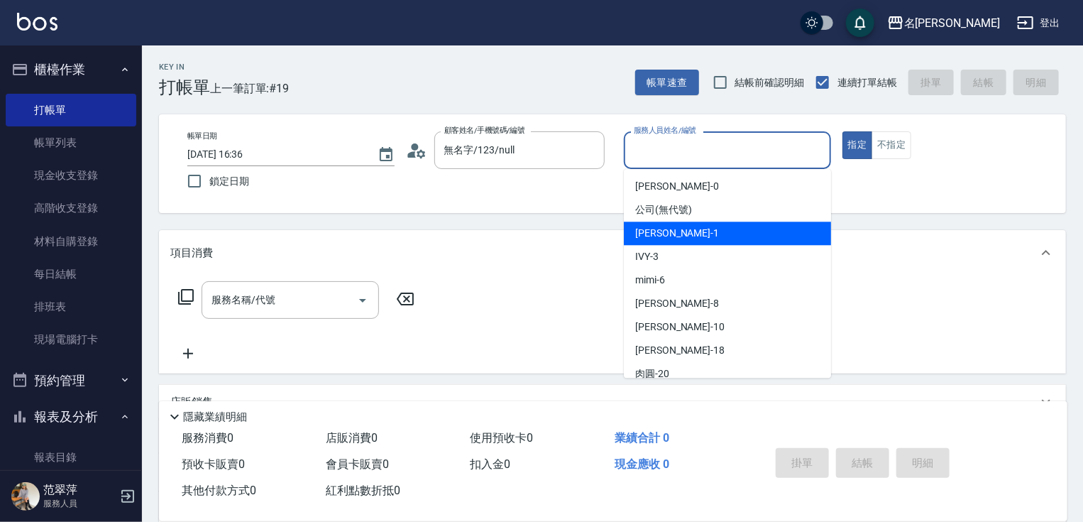
click at [673, 231] on span "[PERSON_NAME] -1" at bounding box center [677, 233] width 84 height 15
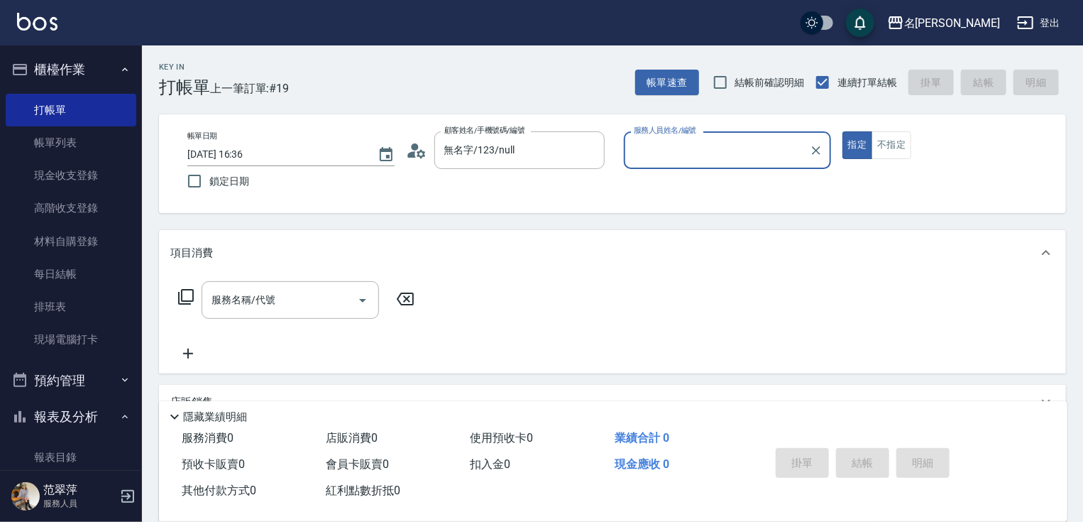
type input "[PERSON_NAME]-1"
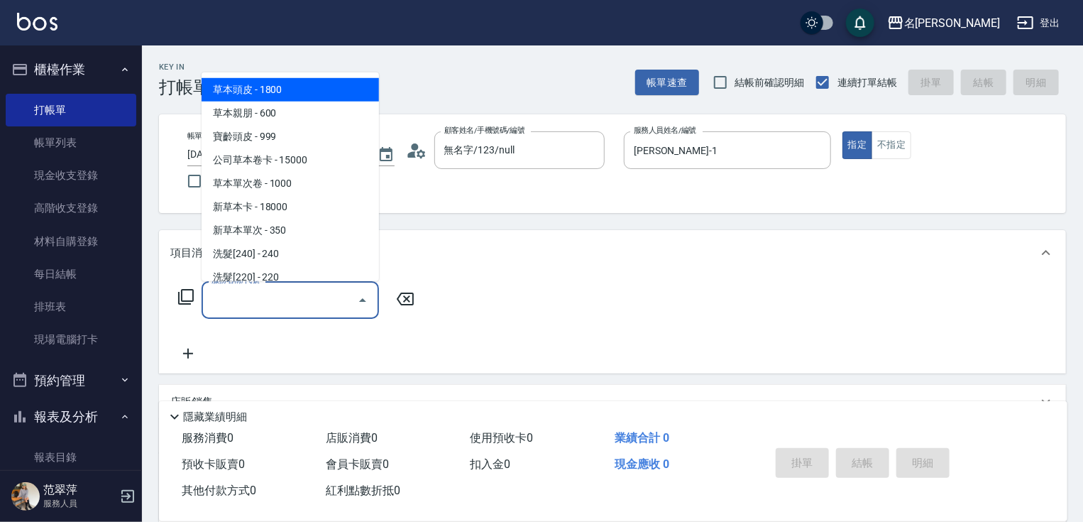
click at [297, 293] on input "服務名稱/代號" at bounding box center [279, 300] width 143 height 25
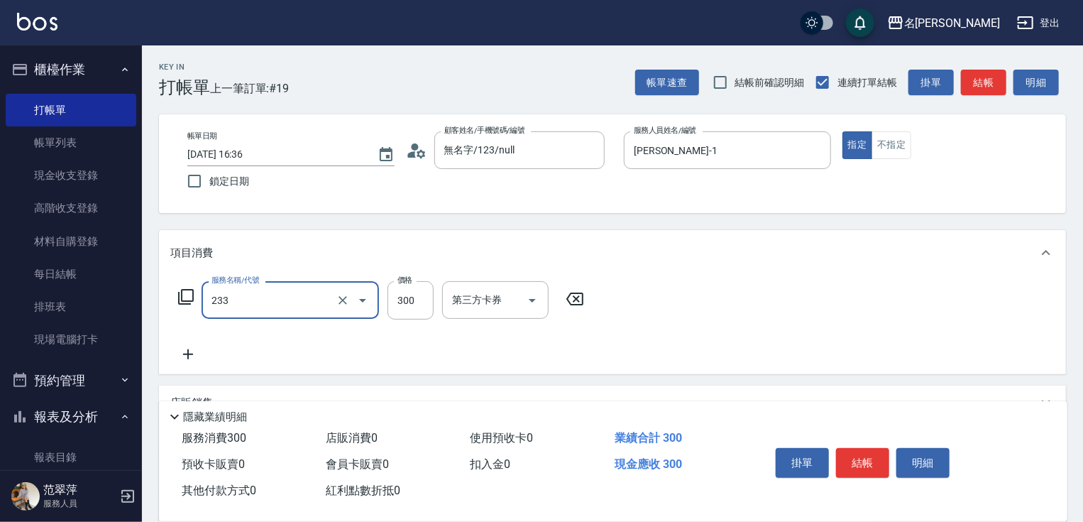
type input "洗髮300(233)"
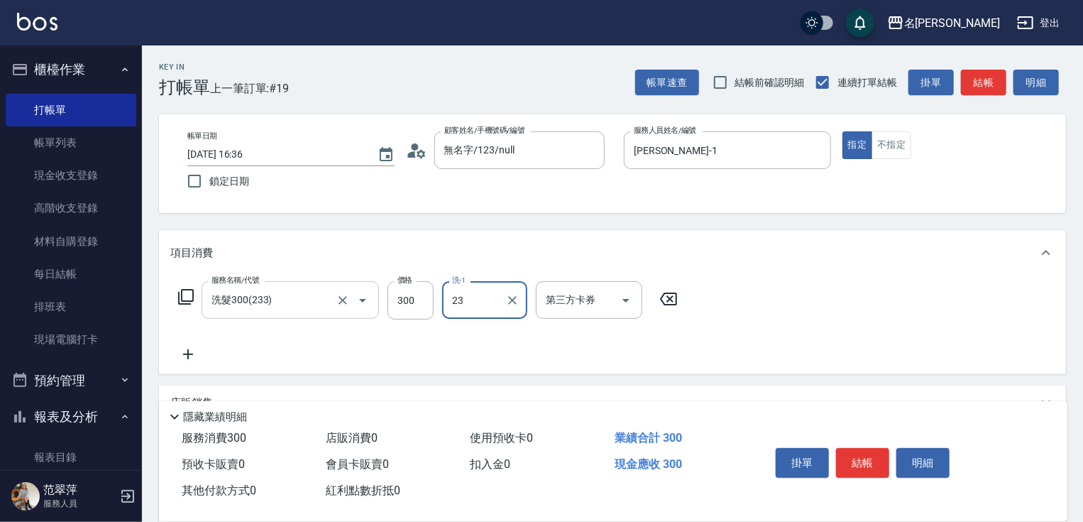
type input "鴨肉-23"
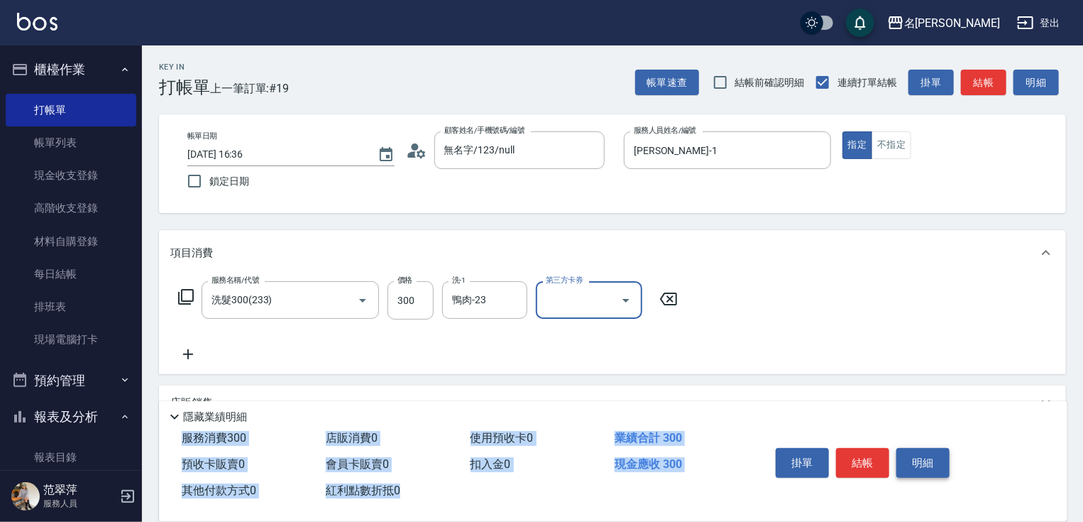
drag, startPoint x: 923, startPoint y: 447, endPoint x: 898, endPoint y: 453, distance: 25.7
click at [919, 450] on div "隱藏業績明細 服務消費 300 店販消費 0 使用預收卡 0 業績合計 300 預收卡販賣 0 會員卡販賣 0 扣入金 0 現金應收 300 其他付款方式 0…" at bounding box center [613, 461] width 909 height 120
click at [860, 454] on button "結帳" at bounding box center [862, 463] width 53 height 30
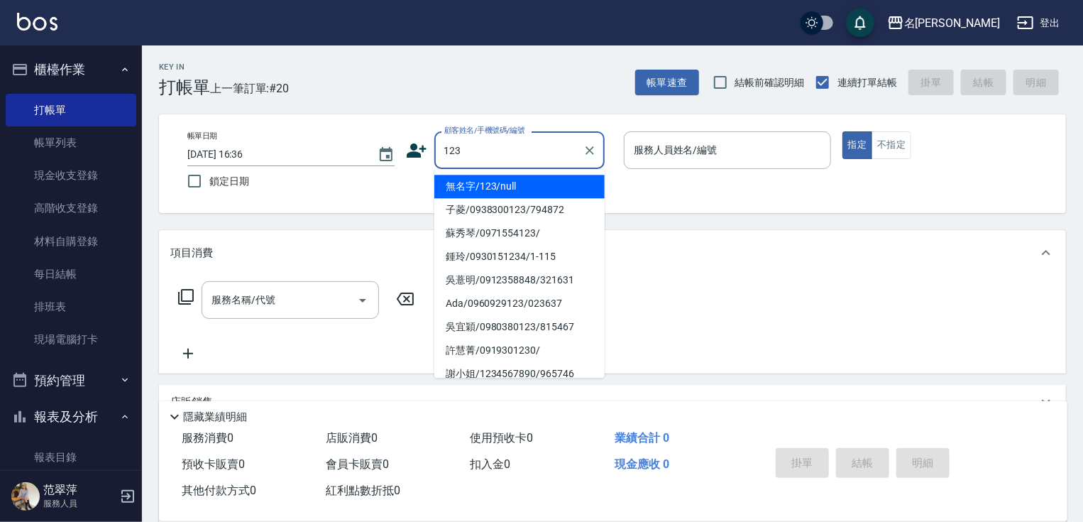
click at [541, 182] on li "無名字/123/null" at bounding box center [520, 186] width 170 height 23
type input "無名字/123/null"
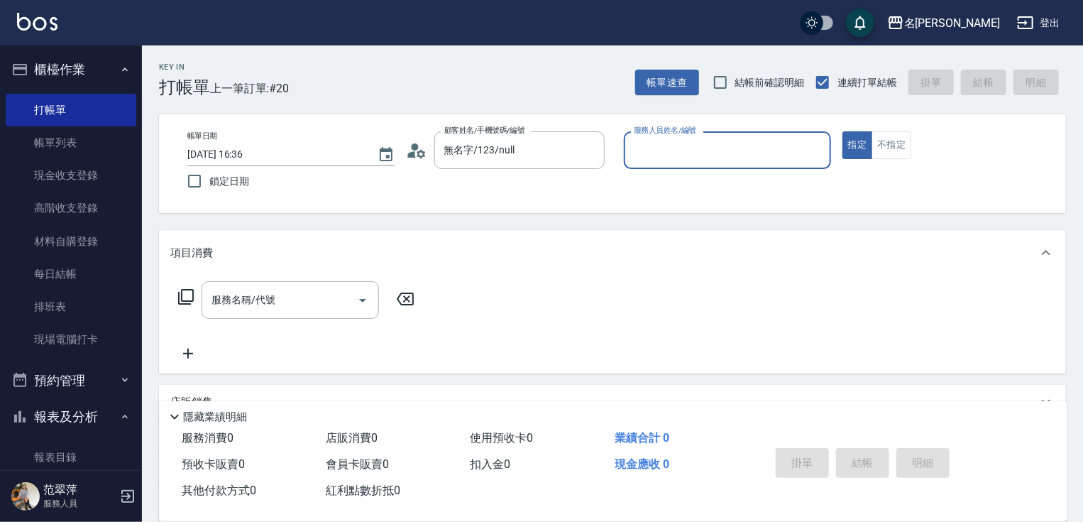
click at [683, 141] on input "服務人員姓名/編號" at bounding box center [727, 150] width 195 height 25
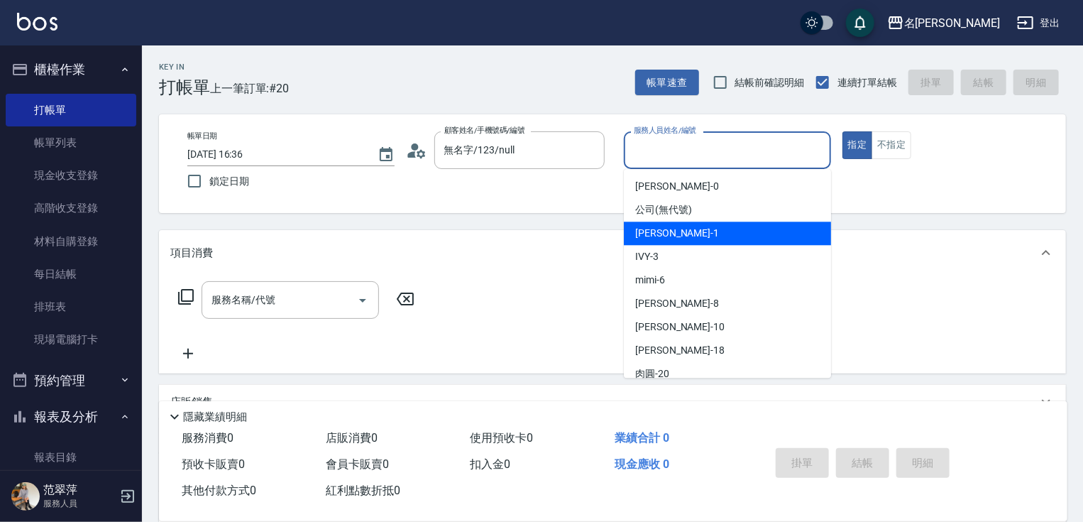
click at [675, 239] on span "[PERSON_NAME] -1" at bounding box center [677, 233] width 84 height 15
type input "[PERSON_NAME]-1"
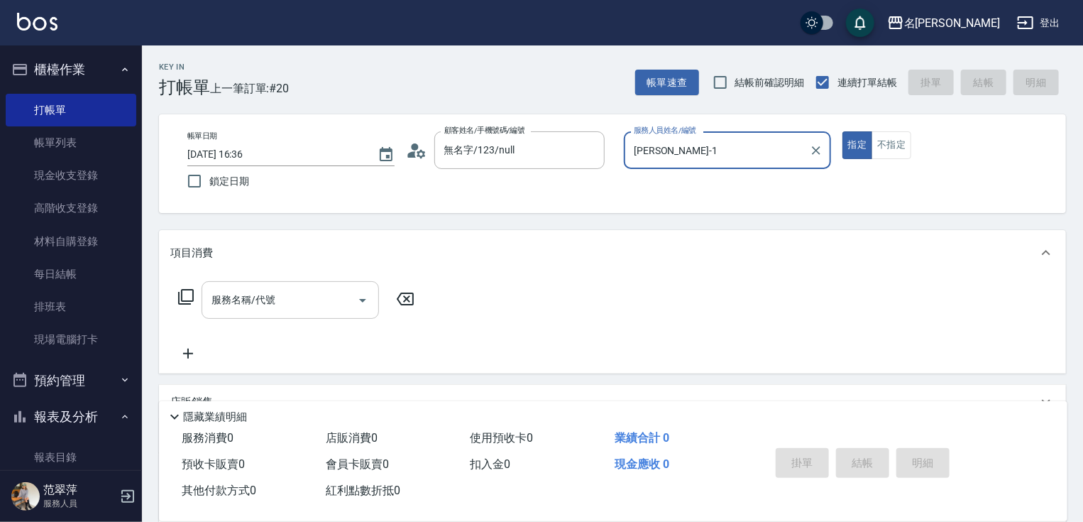
click at [301, 300] on input "服務名稱/代號" at bounding box center [279, 300] width 143 height 25
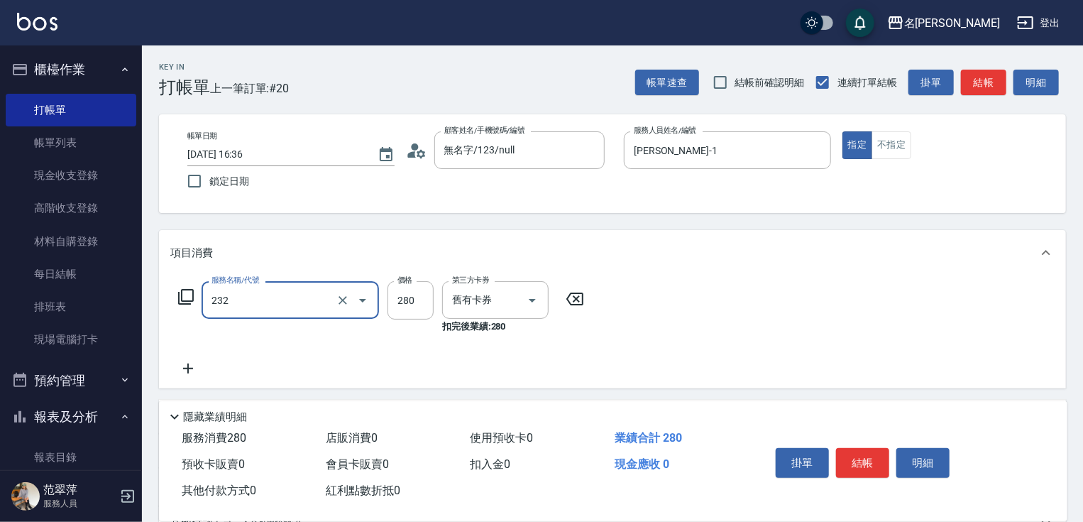
type input "洗髮卷280(232)"
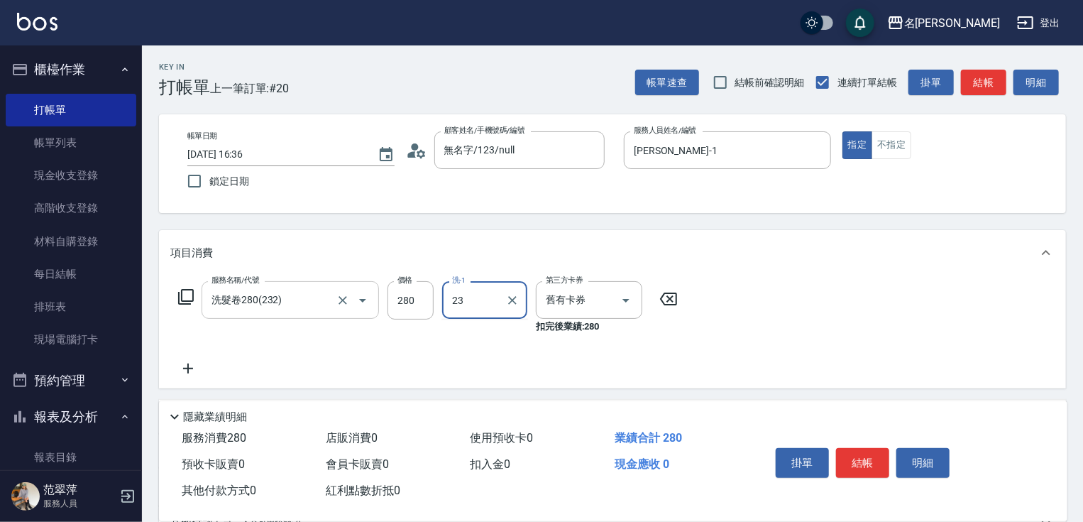
type input "鴨肉-23"
click at [190, 364] on icon at bounding box center [187, 368] width 35 height 17
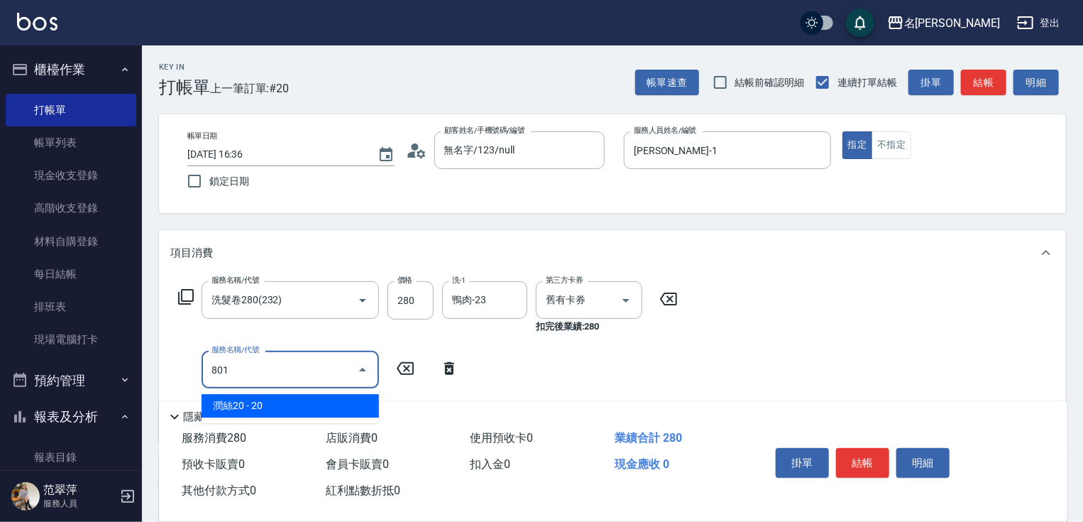
type input "潤絲20(801)"
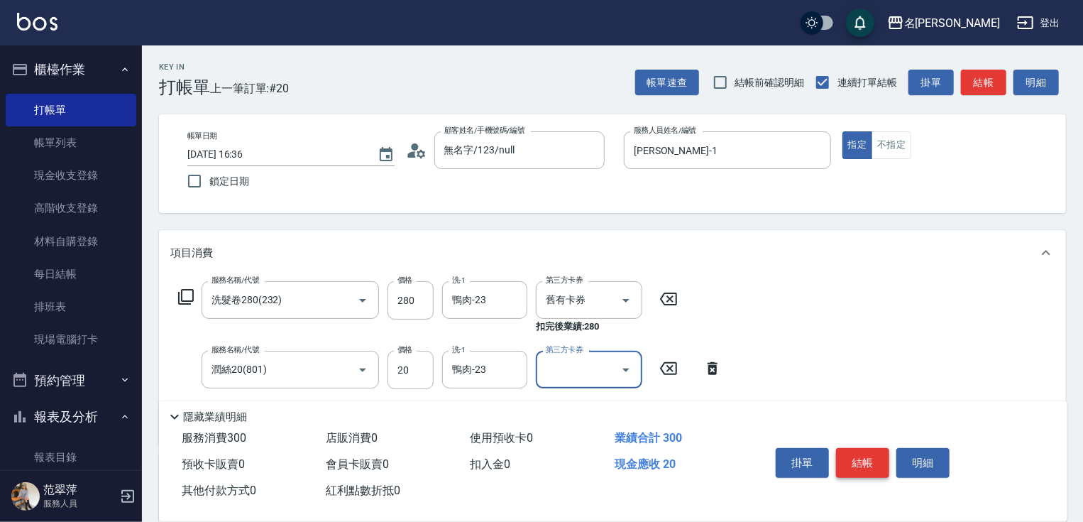
click at [866, 461] on button "結帳" at bounding box center [862, 463] width 53 height 30
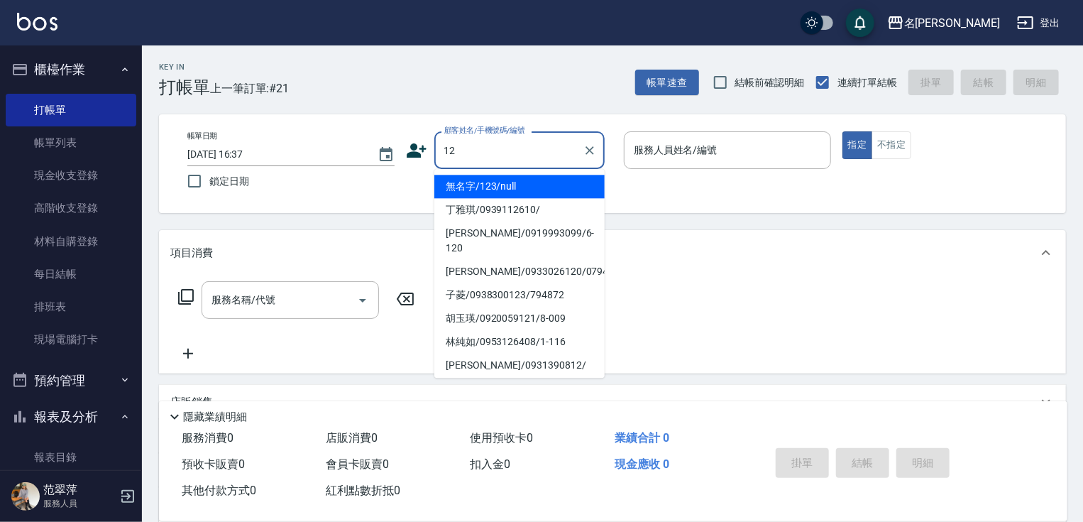
click at [537, 183] on li "無名字/123/null" at bounding box center [520, 186] width 170 height 23
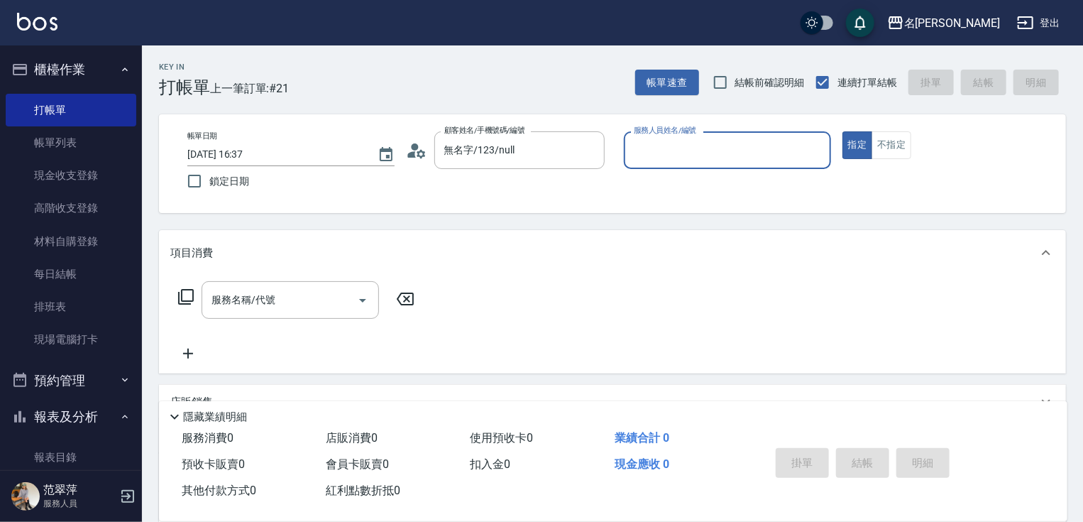
click at [667, 159] on input "服務人員姓名/編號" at bounding box center [727, 150] width 195 height 25
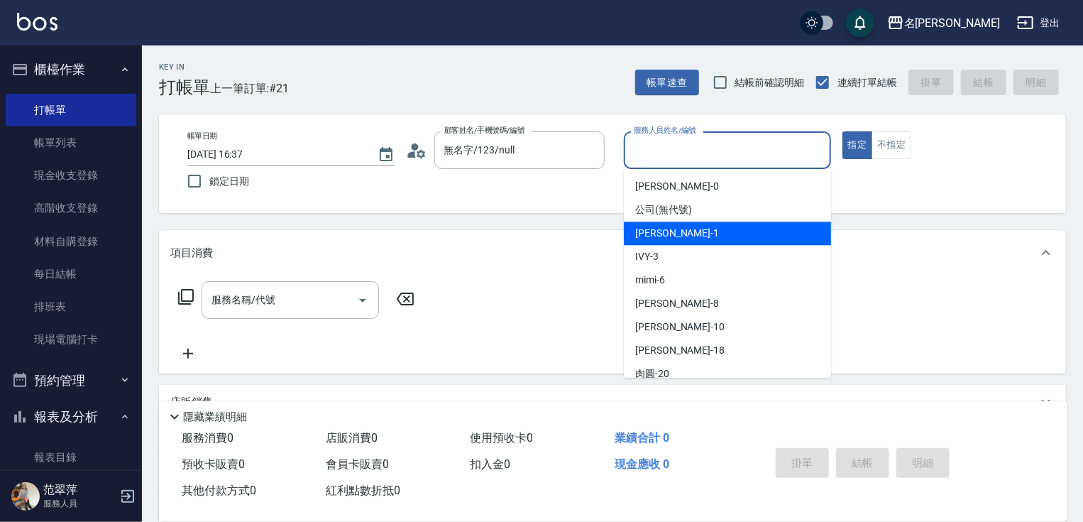
drag, startPoint x: 659, startPoint y: 220, endPoint x: 659, endPoint y: 228, distance: 7.8
click at [659, 228] on ul "[PERSON_NAME] -0 公司 (無代號) [PERSON_NAME] -1 IVY -3 mimi -6 曉容 -8 [PERSON_NAME] -…" at bounding box center [727, 273] width 207 height 209
click at [659, 228] on span "[PERSON_NAME] -1" at bounding box center [677, 233] width 84 height 15
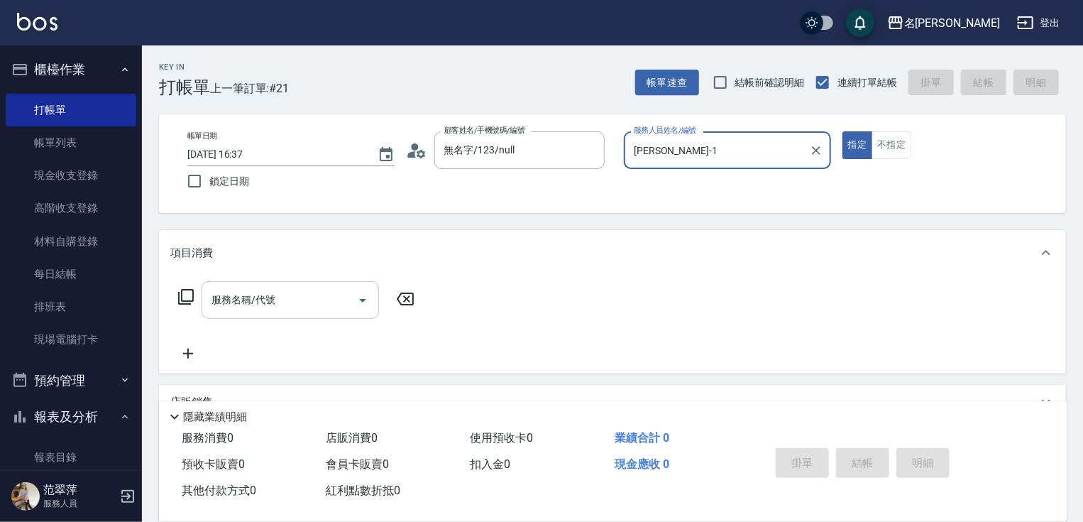
click at [309, 298] on input "服務名稱/代號" at bounding box center [279, 300] width 143 height 25
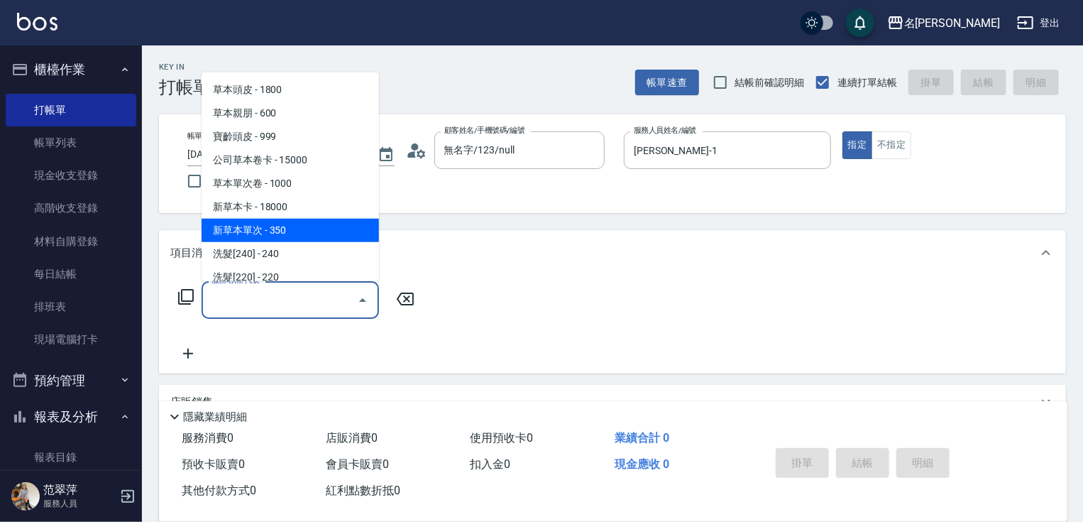
click at [315, 232] on span "新草本單次 - 350" at bounding box center [290, 230] width 177 height 23
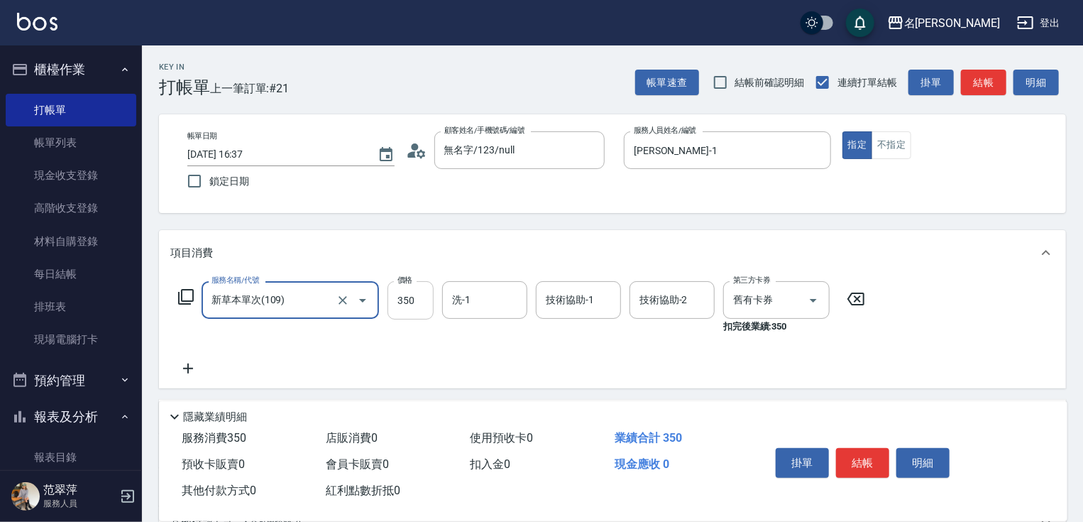
click at [413, 299] on input "350" at bounding box center [411, 300] width 46 height 38
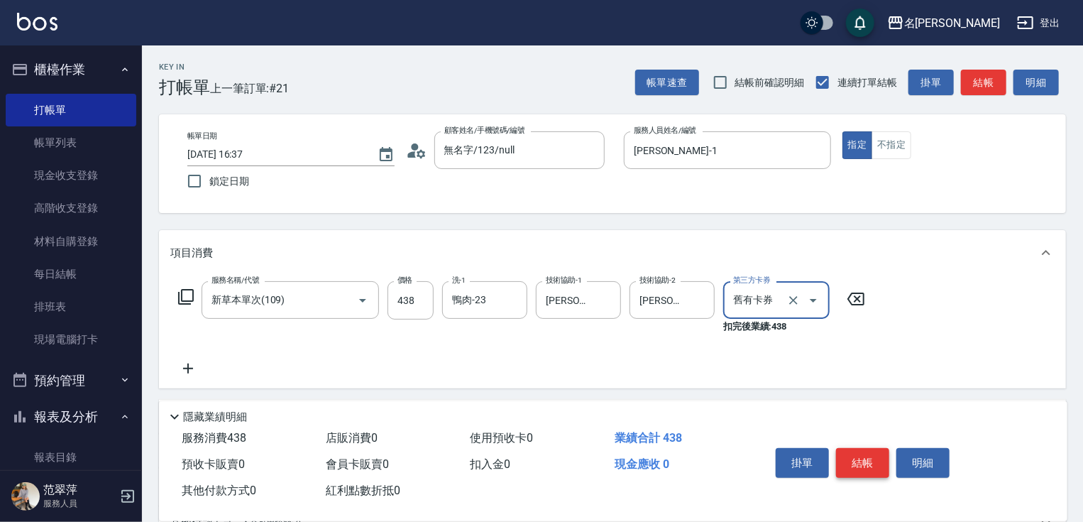
click at [849, 448] on button "結帳" at bounding box center [862, 463] width 53 height 30
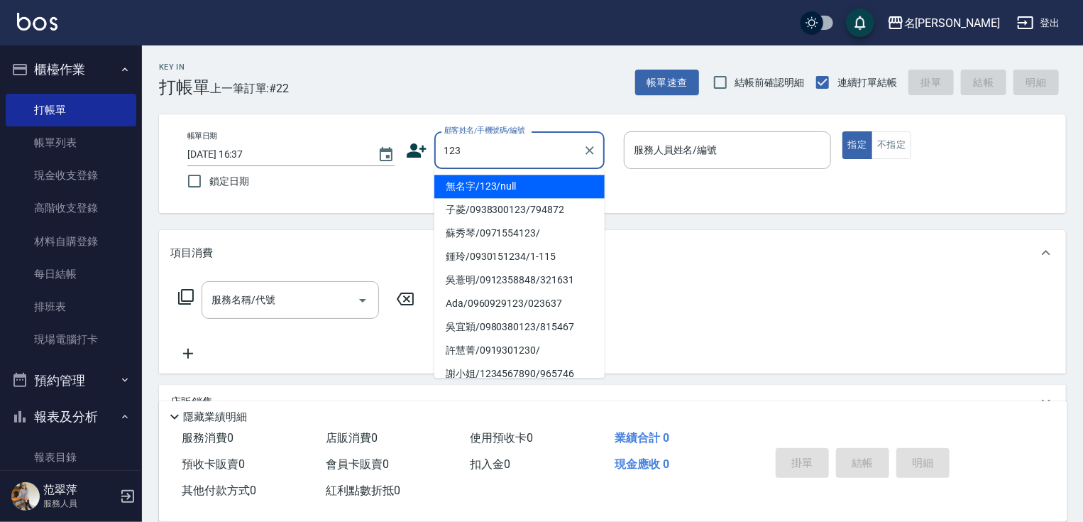
click at [520, 182] on li "無名字/123/null" at bounding box center [520, 186] width 170 height 23
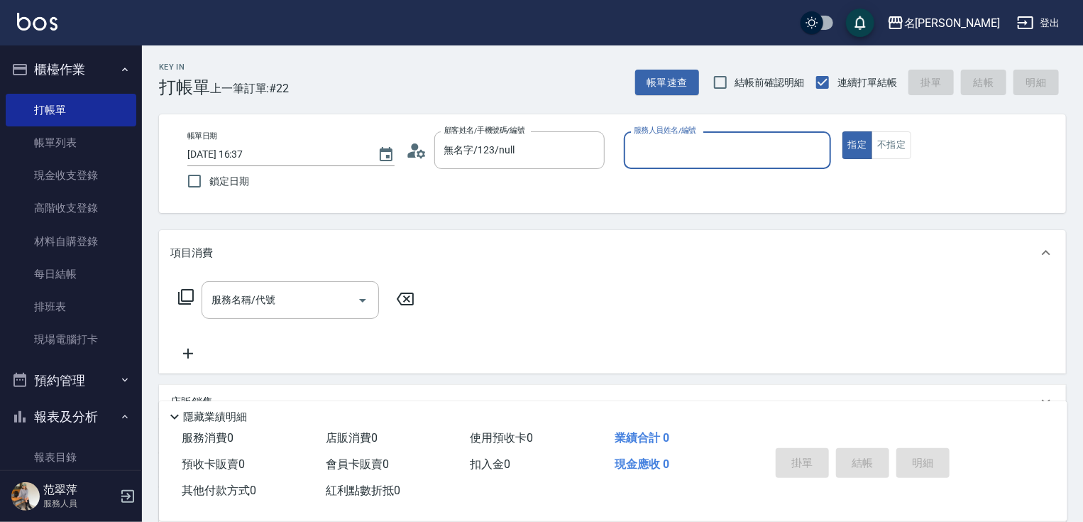
click at [662, 146] on input "服務人員姓名/編號" at bounding box center [727, 150] width 195 height 25
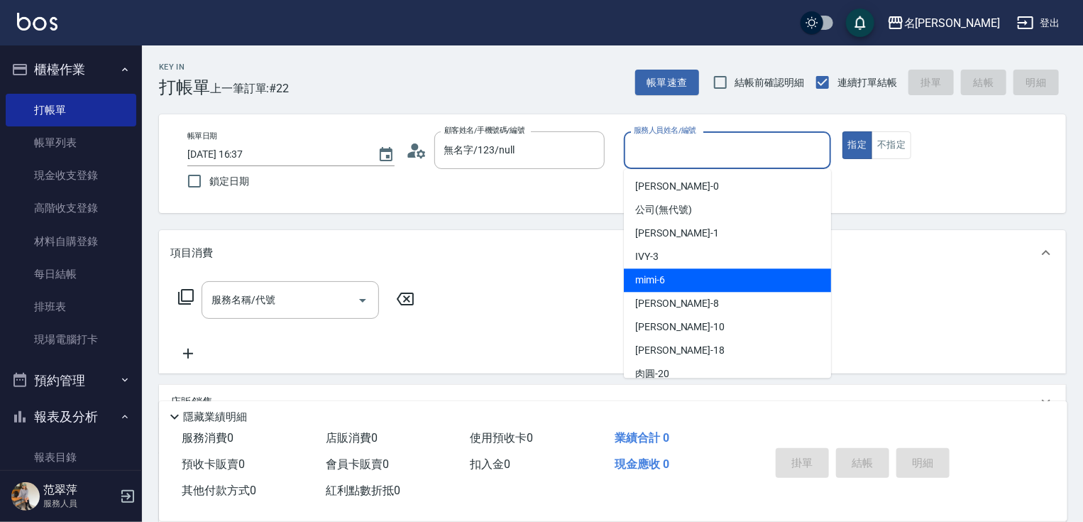
click at [643, 278] on span "mimi -6" at bounding box center [650, 280] width 30 height 15
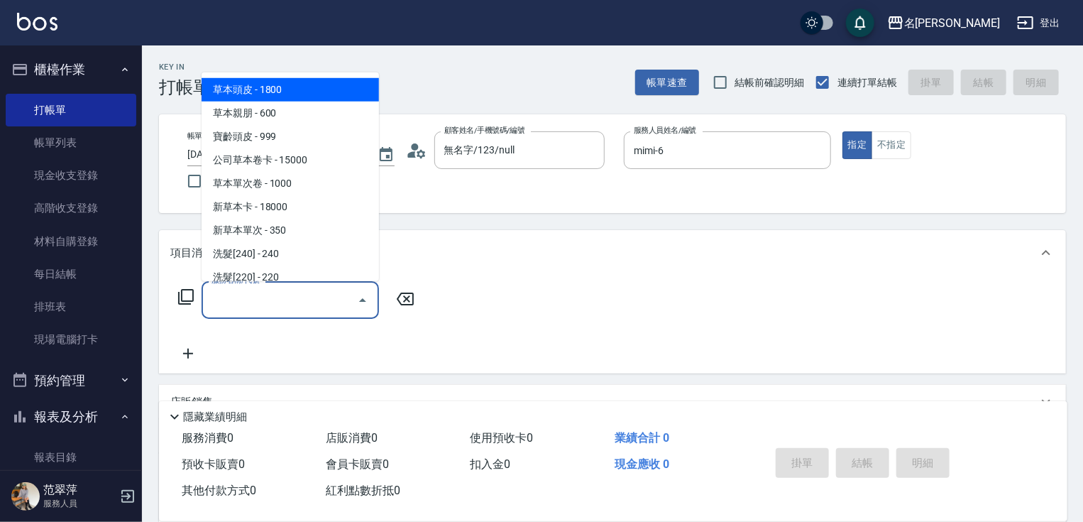
click at [279, 298] on input "服務名稱/代號" at bounding box center [279, 300] width 143 height 25
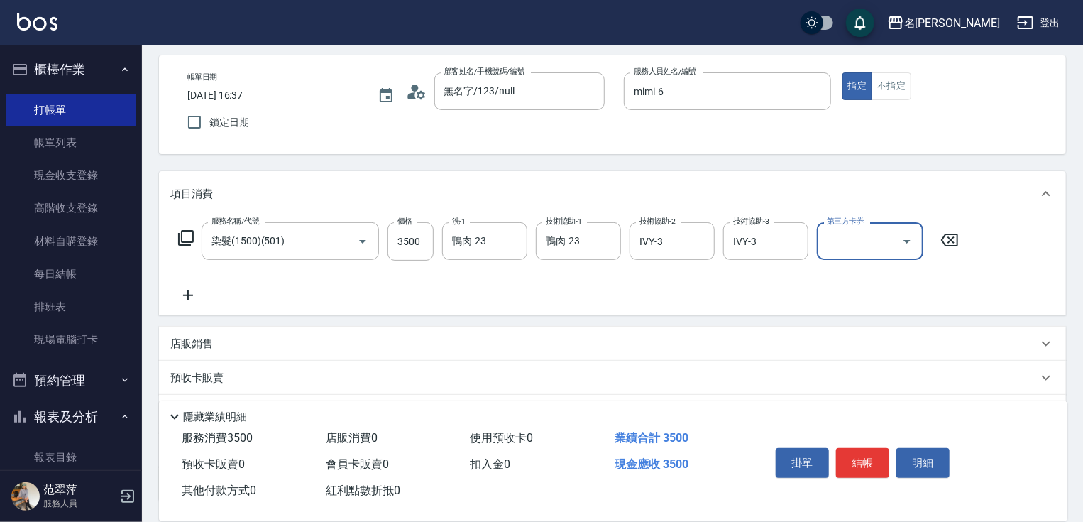
scroll to position [68, 0]
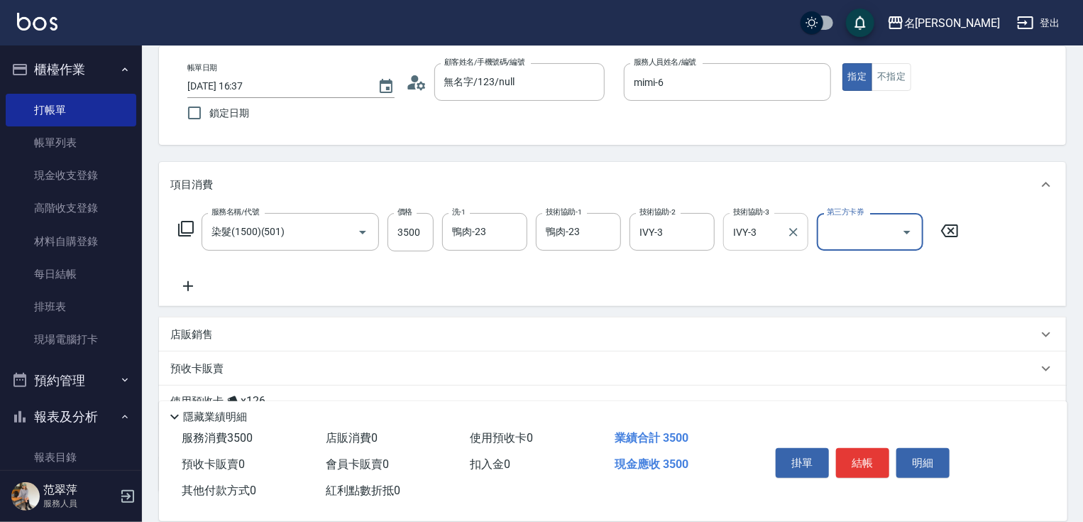
click at [736, 234] on input "IVY-3" at bounding box center [755, 231] width 51 height 25
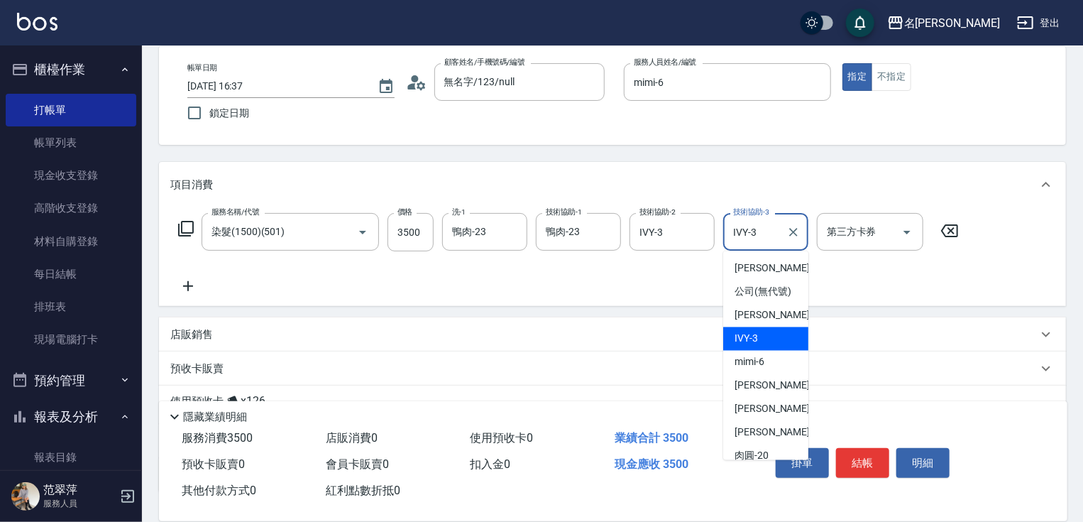
click at [736, 234] on input "IVY-3" at bounding box center [755, 231] width 51 height 25
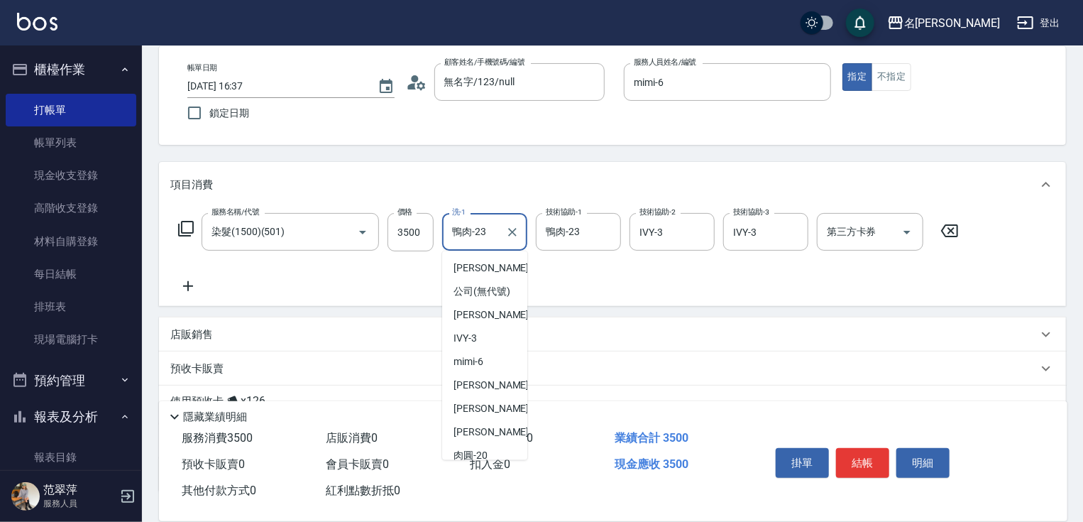
scroll to position [45, 0]
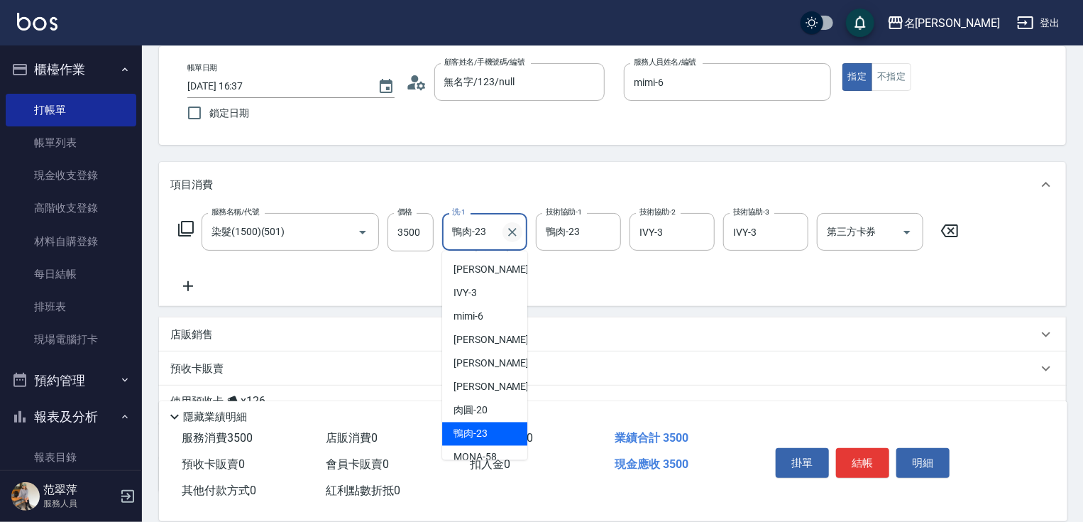
drag, startPoint x: 452, startPoint y: 229, endPoint x: 508, endPoint y: 239, distance: 57.5
click at [508, 239] on div "鴨肉-23 洗-1" at bounding box center [484, 232] width 85 height 38
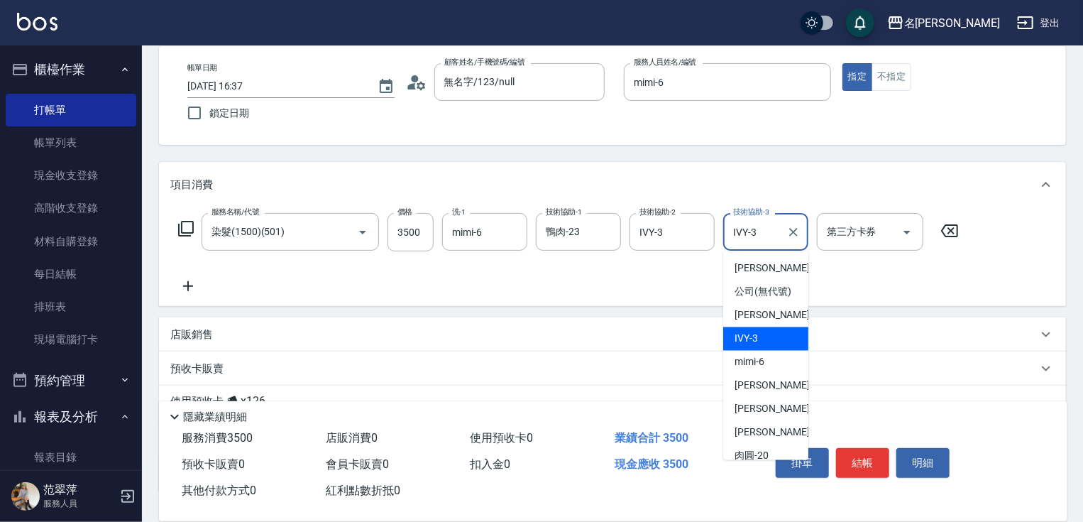
drag, startPoint x: 732, startPoint y: 230, endPoint x: 770, endPoint y: 227, distance: 38.4
click at [770, 227] on input "IVY-3" at bounding box center [755, 231] width 51 height 25
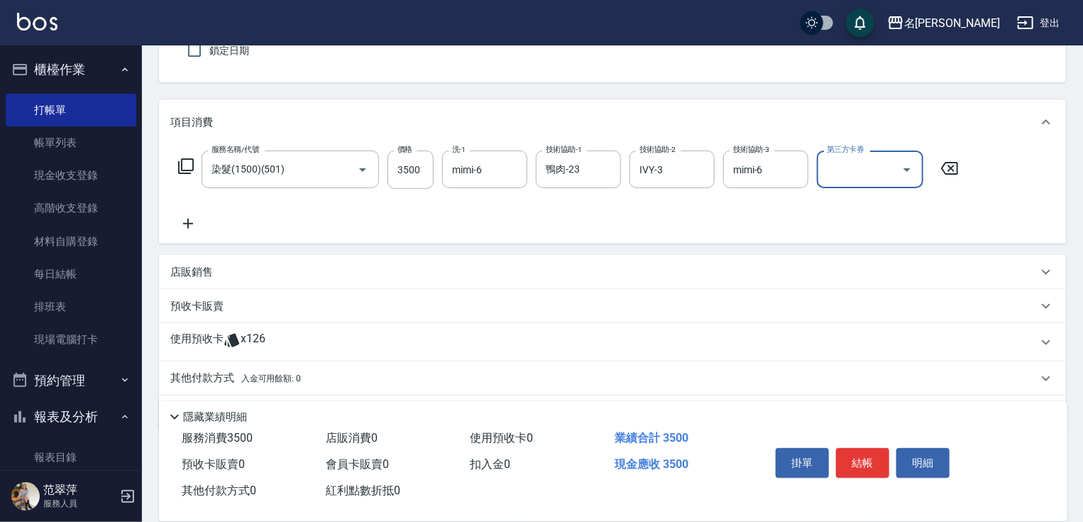
scroll to position [173, 0]
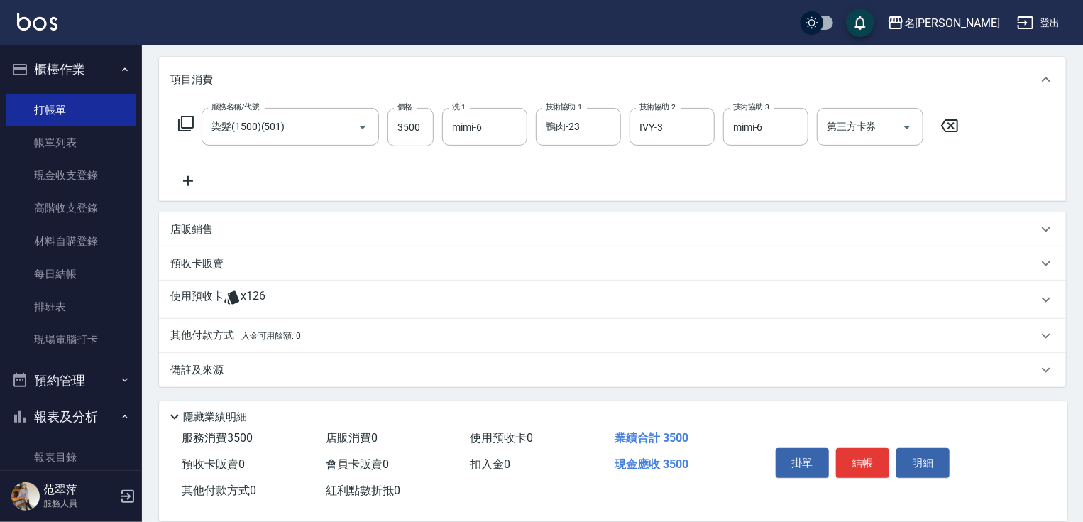
click at [206, 330] on p "其他付款方式 入金可用餘額: 0" at bounding box center [235, 336] width 131 height 16
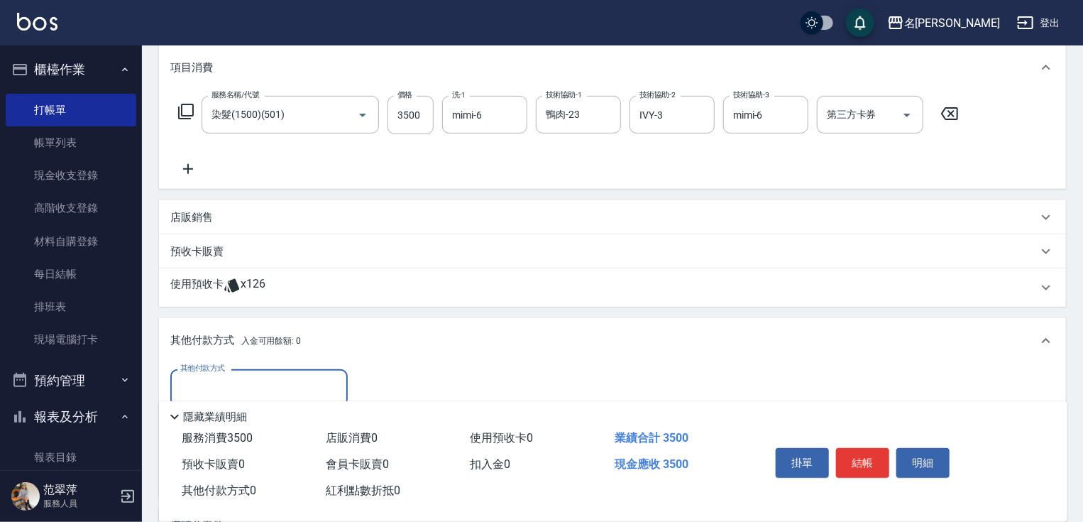
scroll to position [214, 0]
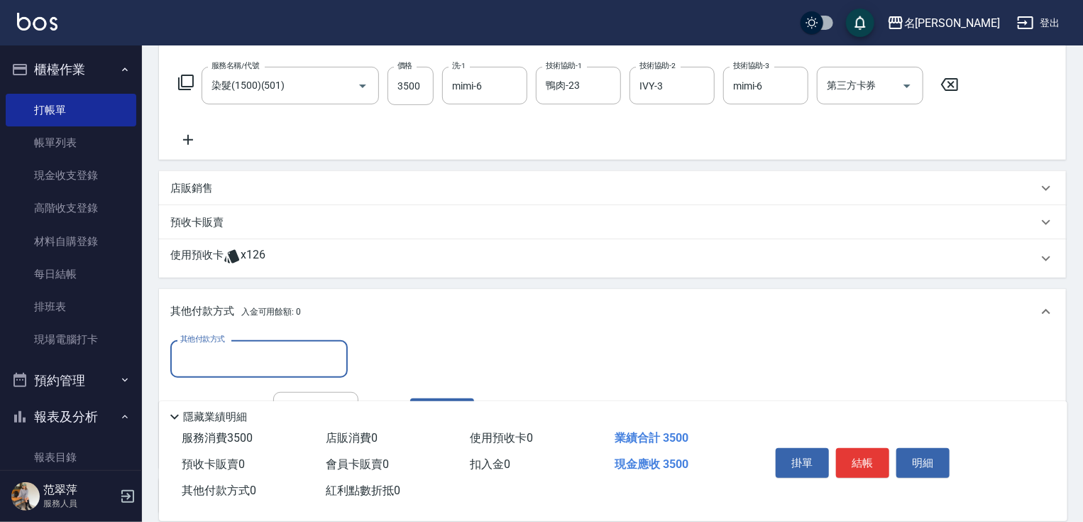
click at [185, 182] on p "店販銷售" at bounding box center [191, 188] width 43 height 15
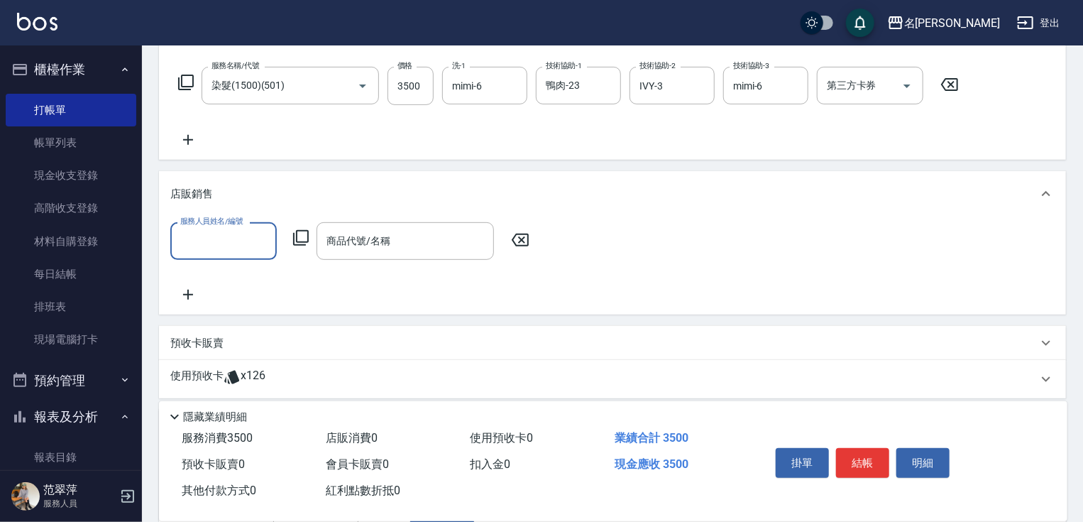
scroll to position [0, 0]
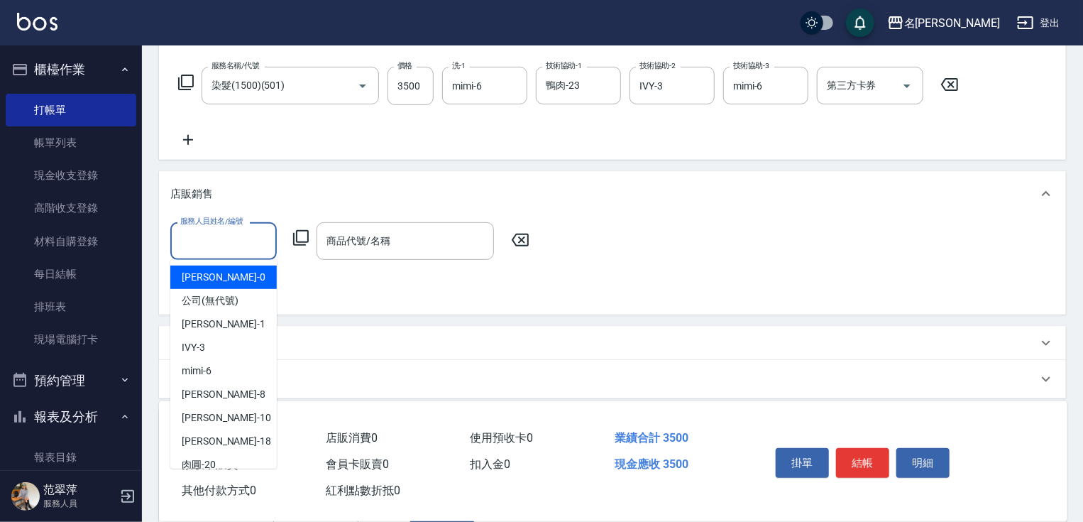
drag, startPoint x: 227, startPoint y: 241, endPoint x: 226, endPoint y: 250, distance: 8.5
click at [227, 247] on input "服務人員姓名/編號" at bounding box center [224, 241] width 94 height 25
click at [231, 364] on div "mimi -6" at bounding box center [223, 370] width 106 height 23
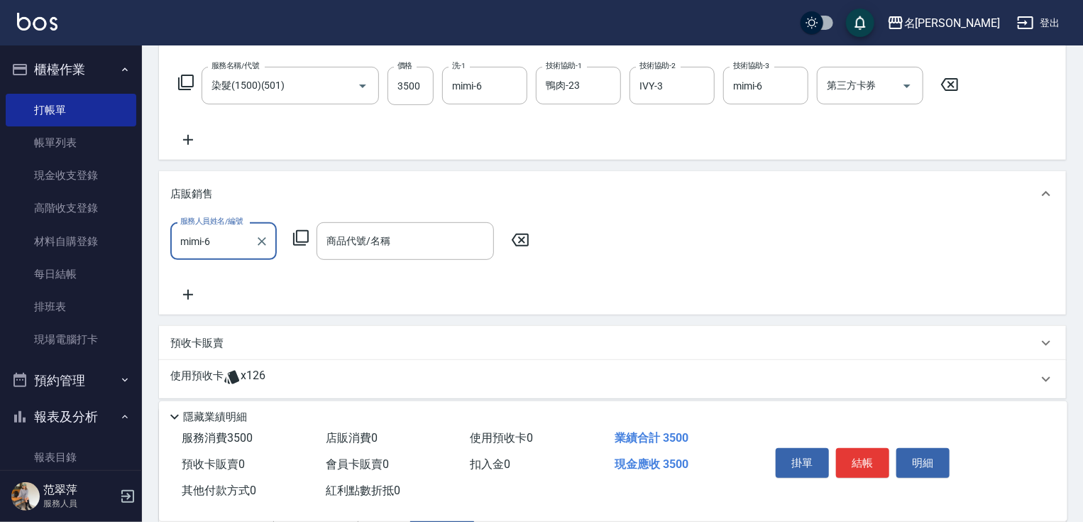
click at [300, 236] on icon at bounding box center [301, 237] width 17 height 17
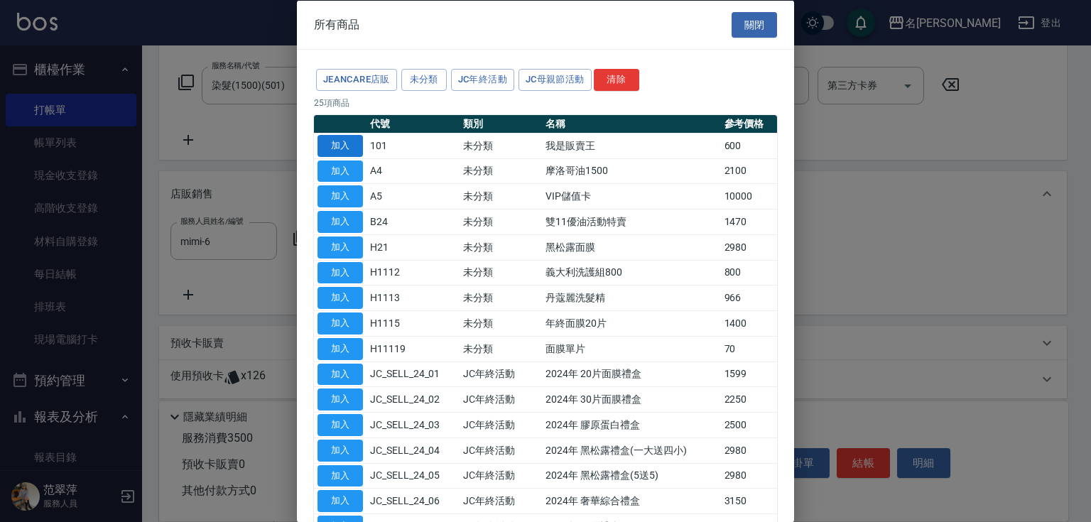
click at [352, 138] on button "加入" at bounding box center [339, 145] width 45 height 22
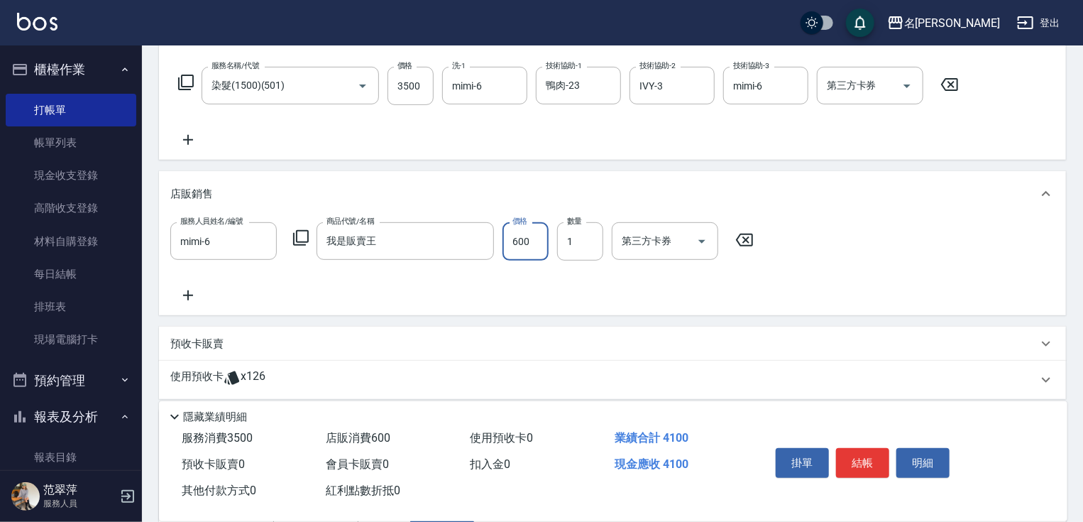
click at [521, 236] on input "600" at bounding box center [526, 241] width 46 height 38
click at [860, 470] on button "結帳" at bounding box center [862, 463] width 53 height 30
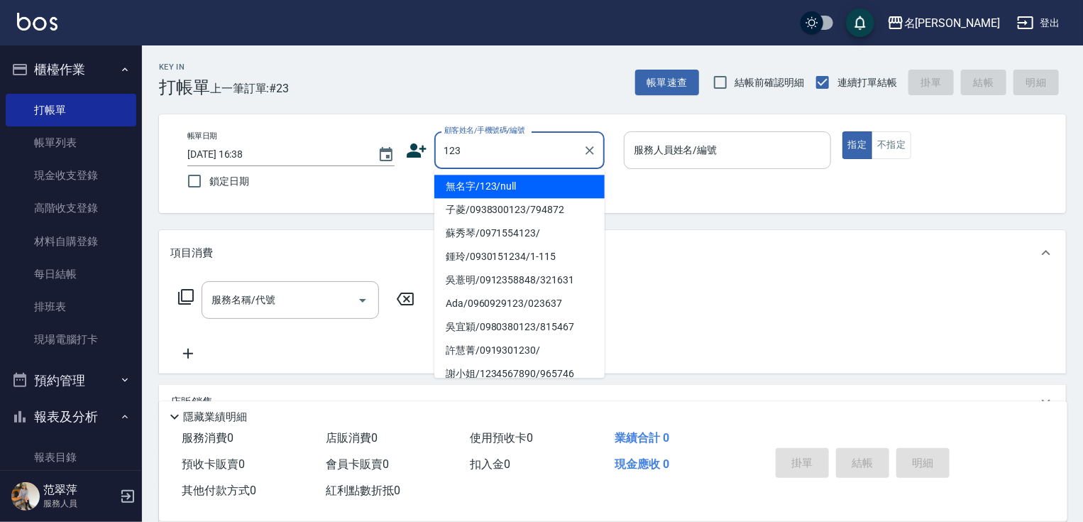
drag, startPoint x: 535, startPoint y: 185, endPoint x: 634, endPoint y: 162, distance: 102.0
click at [536, 183] on li "無名字/123/null" at bounding box center [520, 186] width 170 height 23
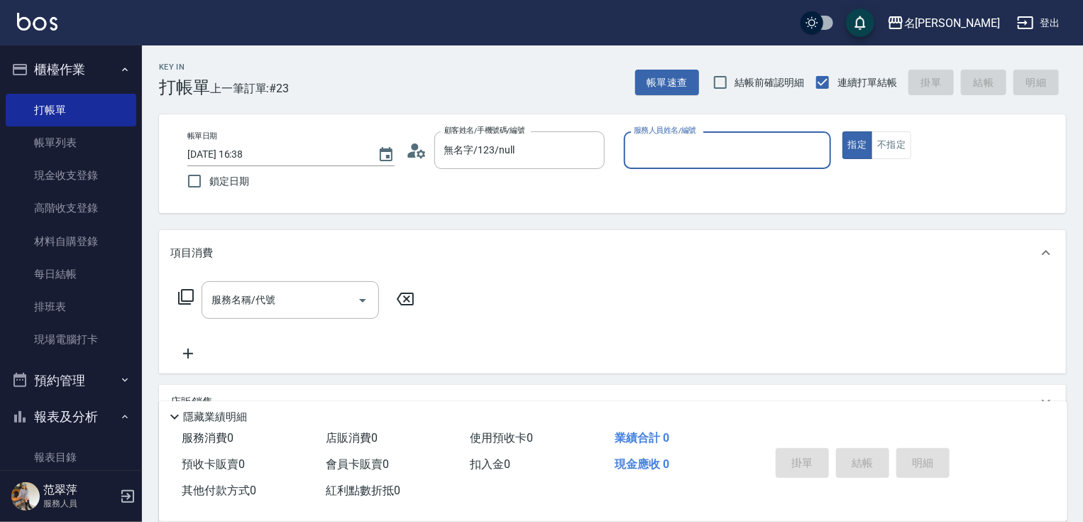
drag, startPoint x: 665, startPoint y: 154, endPoint x: 668, endPoint y: 168, distance: 14.6
click at [666, 157] on input "服務人員姓名/編號" at bounding box center [727, 150] width 195 height 25
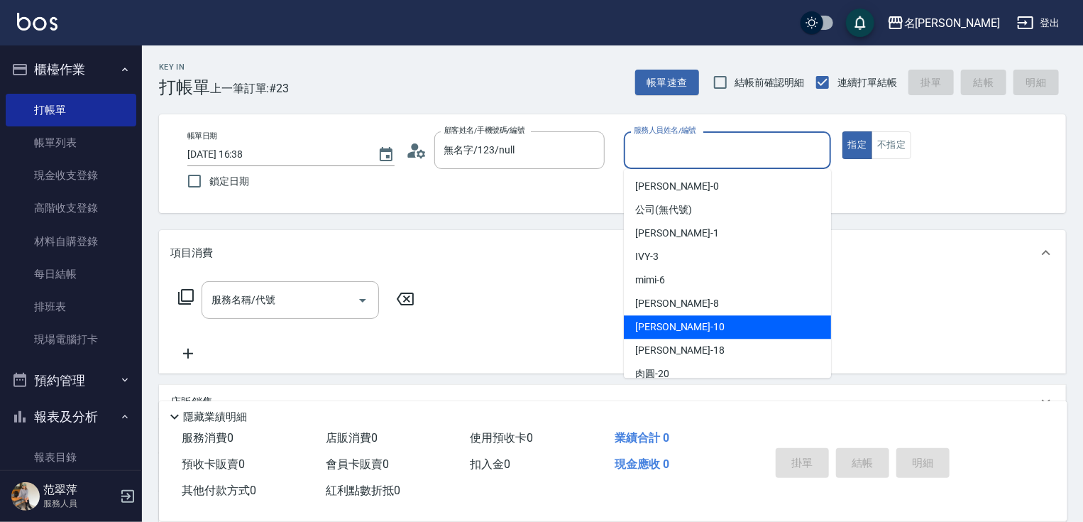
click at [692, 324] on div "[PERSON_NAME] -10" at bounding box center [727, 326] width 207 height 23
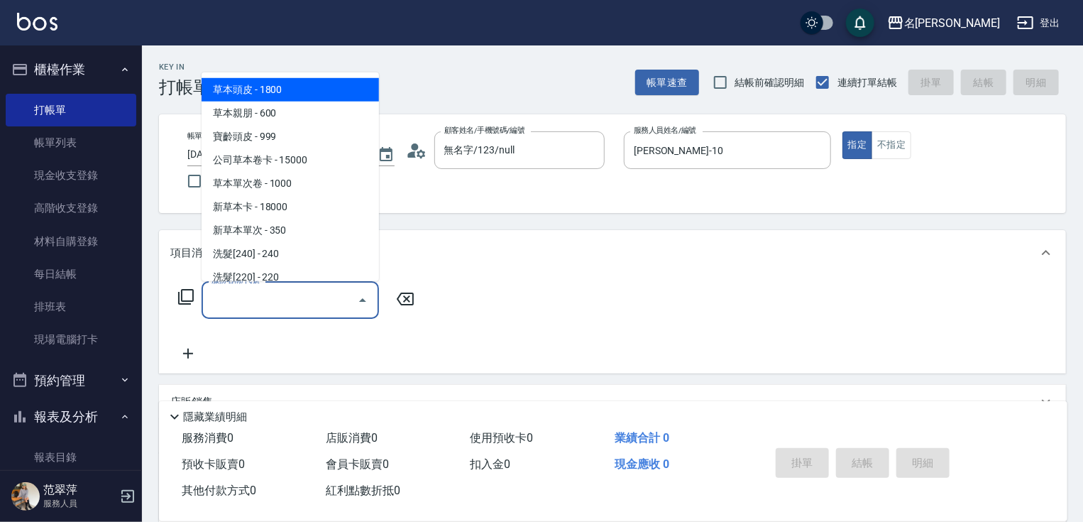
click at [307, 294] on input "服務名稱/代號" at bounding box center [279, 300] width 143 height 25
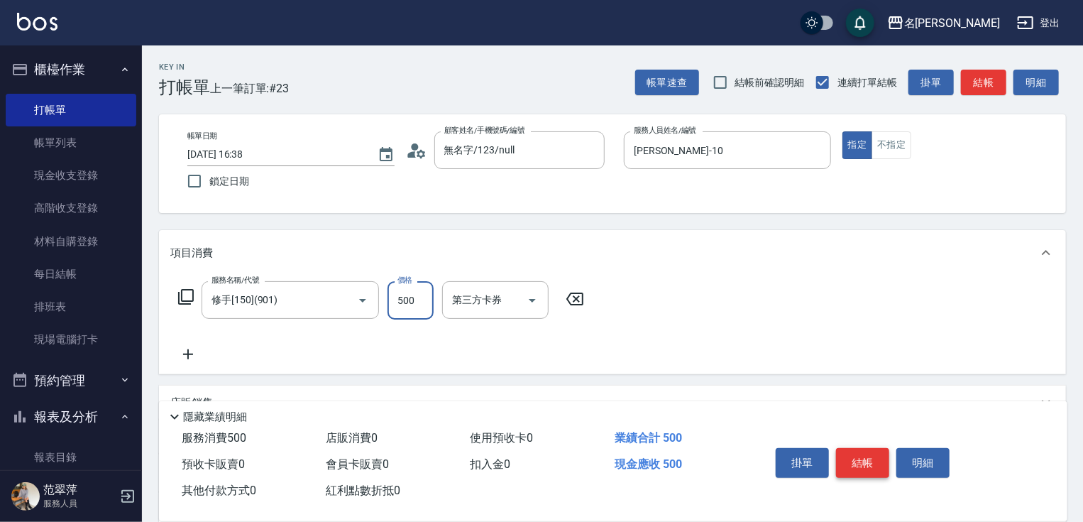
click at [866, 460] on button "結帳" at bounding box center [862, 463] width 53 height 30
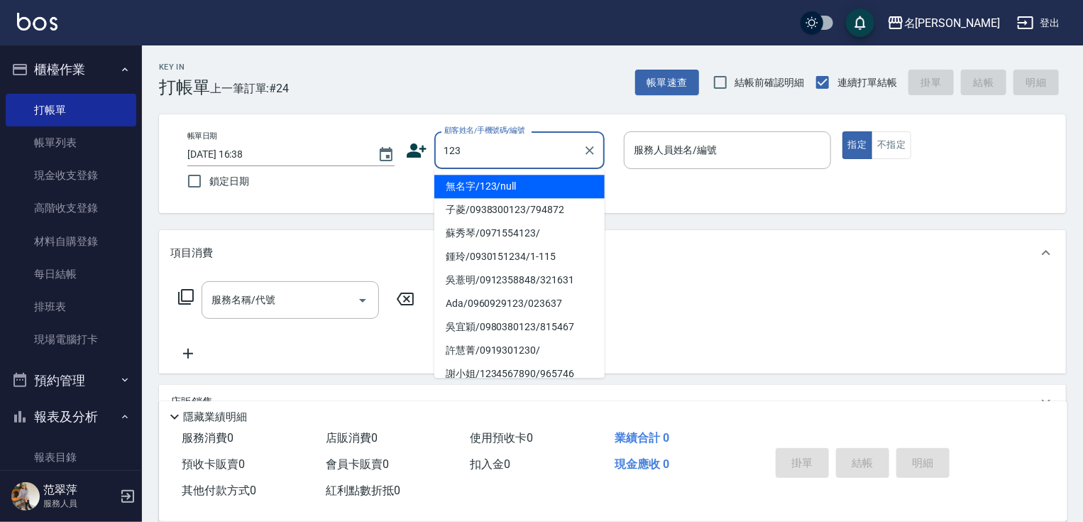
click at [518, 185] on li "無名字/123/null" at bounding box center [520, 186] width 170 height 23
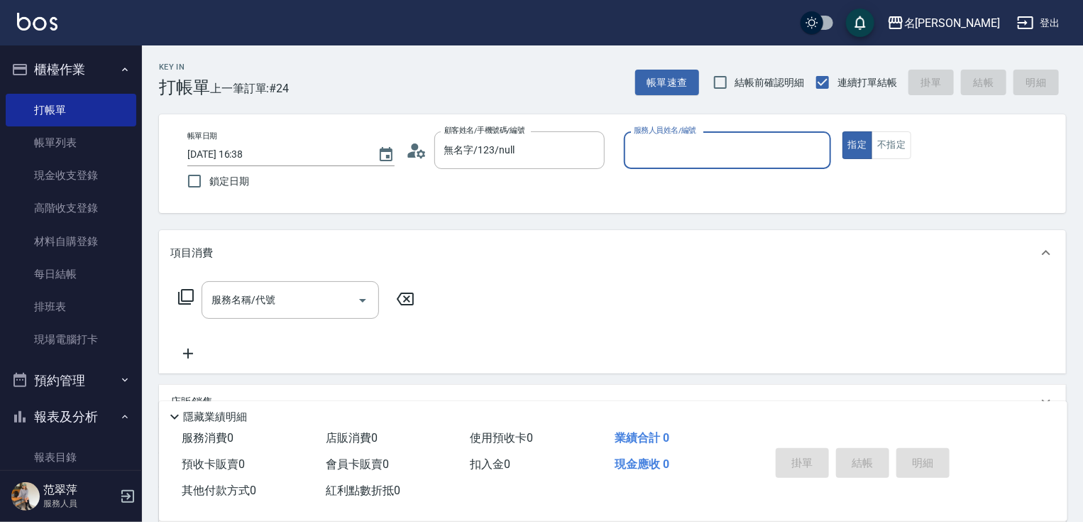
click at [661, 152] on input "服務人員姓名/編號" at bounding box center [727, 150] width 195 height 25
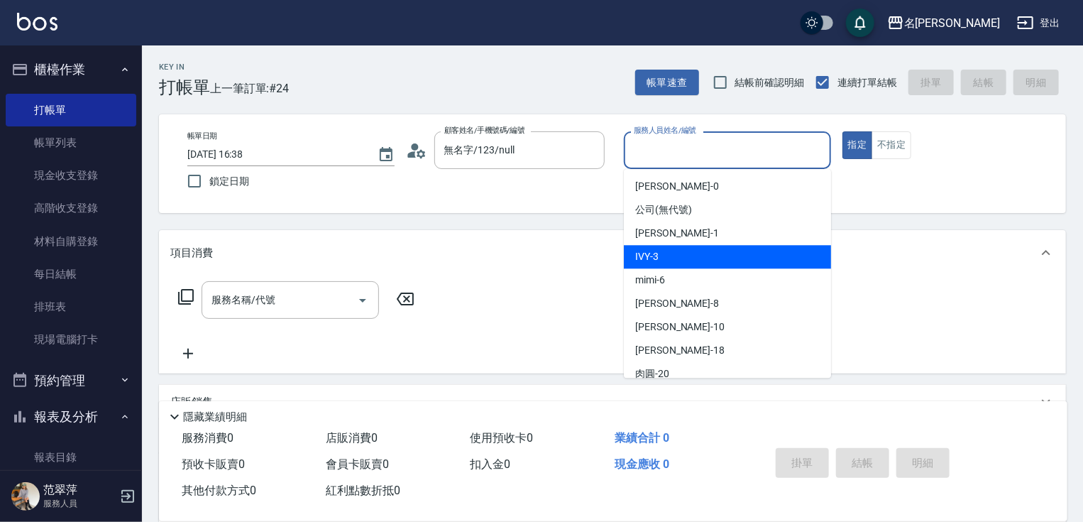
click at [671, 258] on div "IVY -3" at bounding box center [727, 256] width 207 height 23
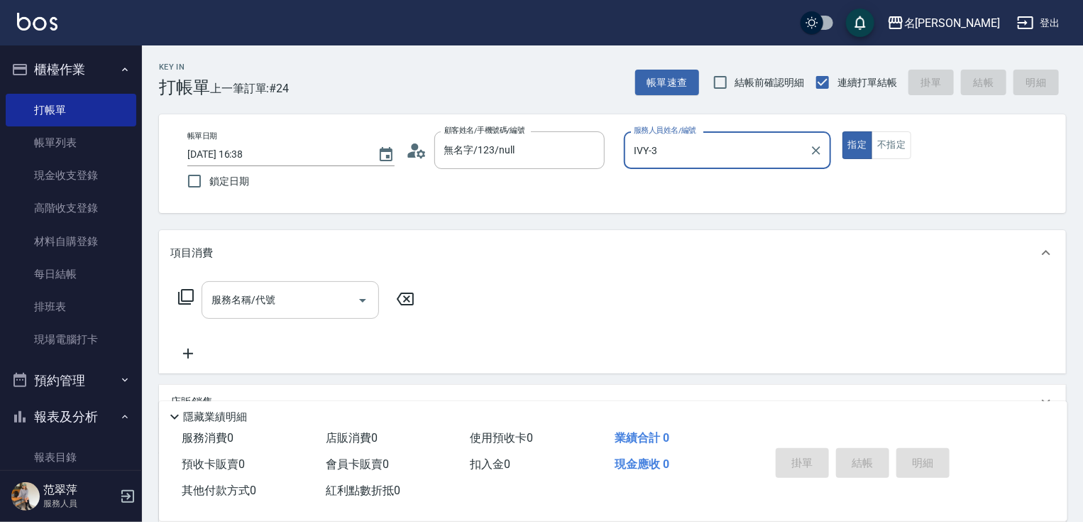
click at [284, 296] on input "服務名稱/代號" at bounding box center [279, 300] width 143 height 25
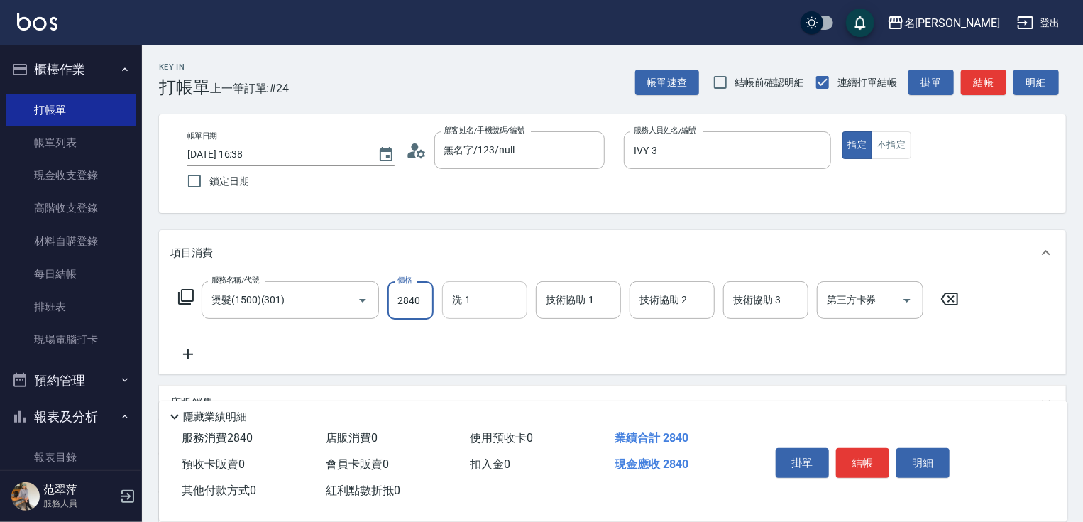
click at [460, 313] on div "洗-1" at bounding box center [484, 300] width 85 height 38
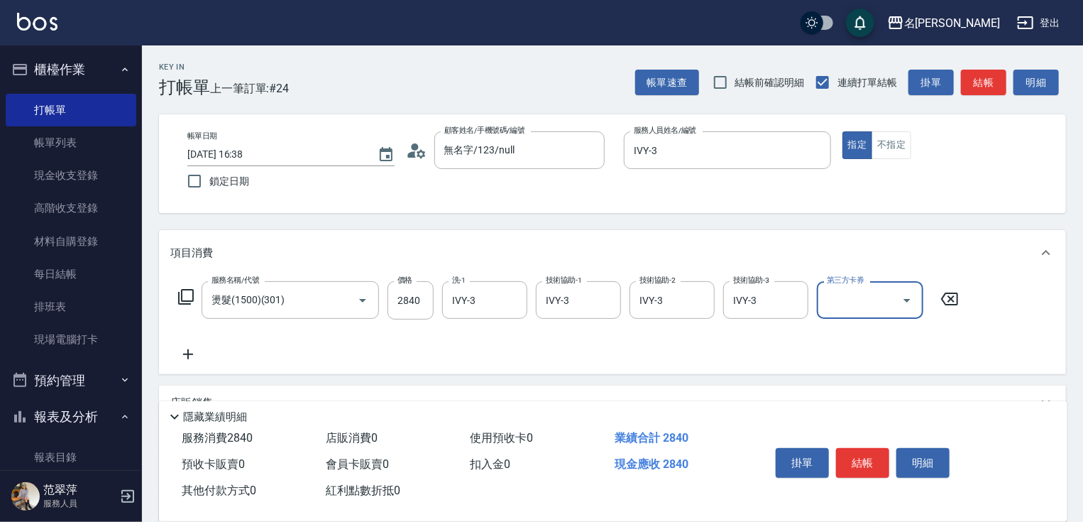
click at [872, 442] on div "掛單 結帳 明細" at bounding box center [862, 464] width 185 height 45
click at [870, 452] on button "結帳" at bounding box center [862, 463] width 53 height 30
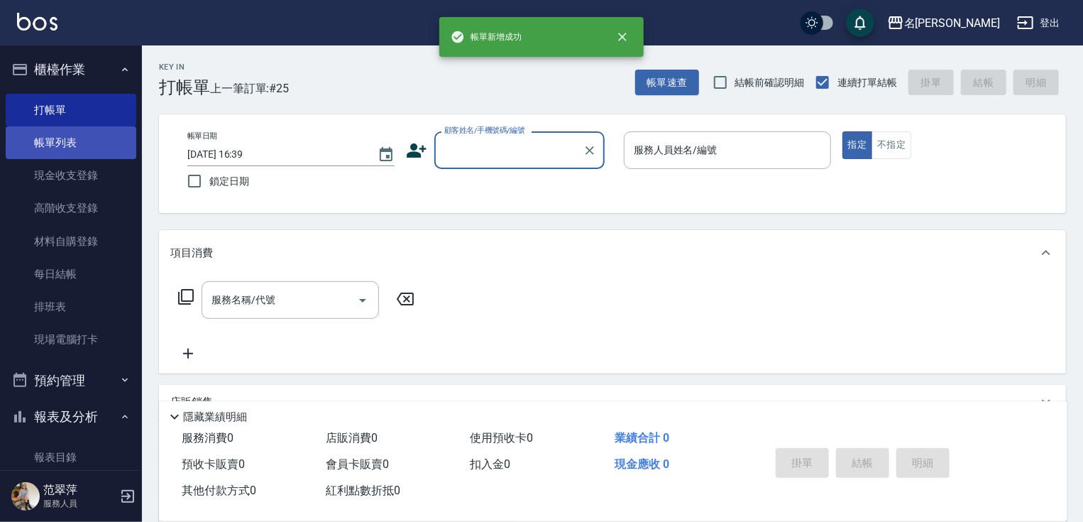
click at [70, 138] on link "帳單列表" at bounding box center [71, 142] width 131 height 33
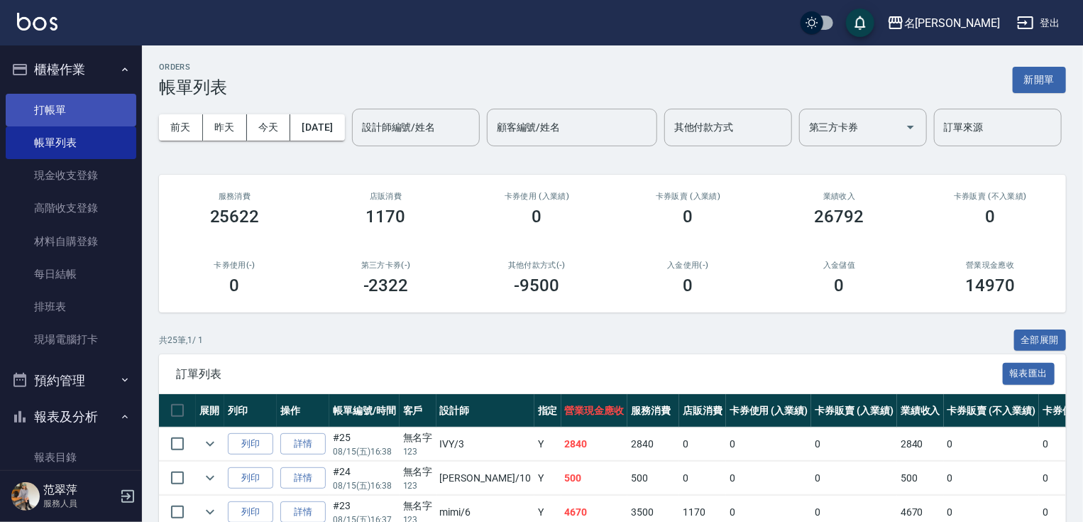
click at [94, 101] on link "打帳單" at bounding box center [71, 110] width 131 height 33
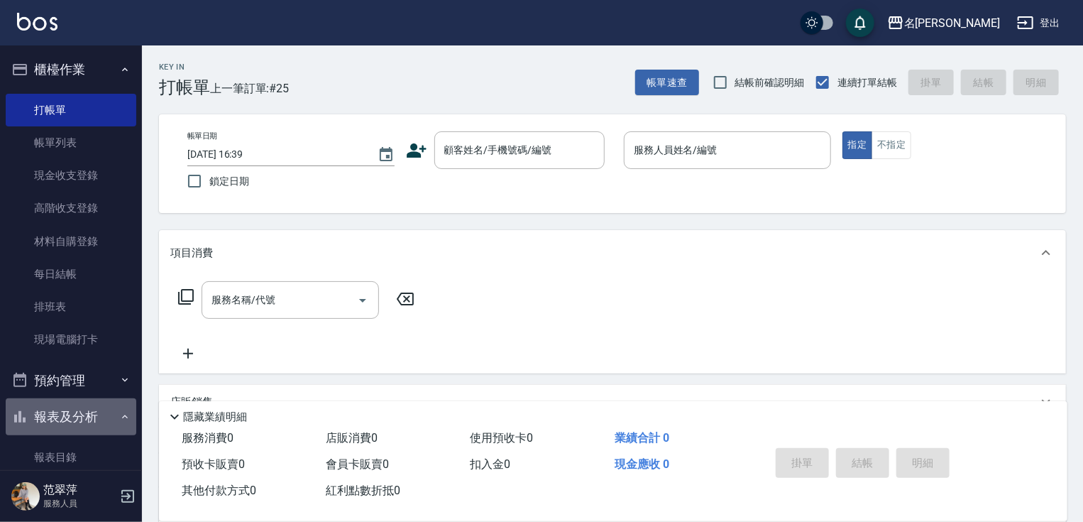
click at [77, 412] on button "報表及分析" at bounding box center [71, 416] width 131 height 37
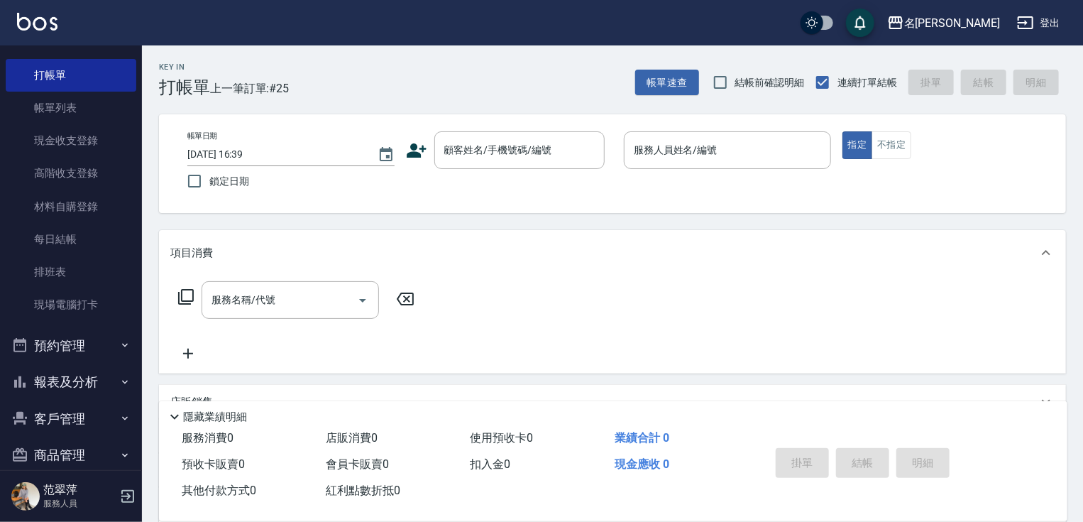
scroll to position [54, 0]
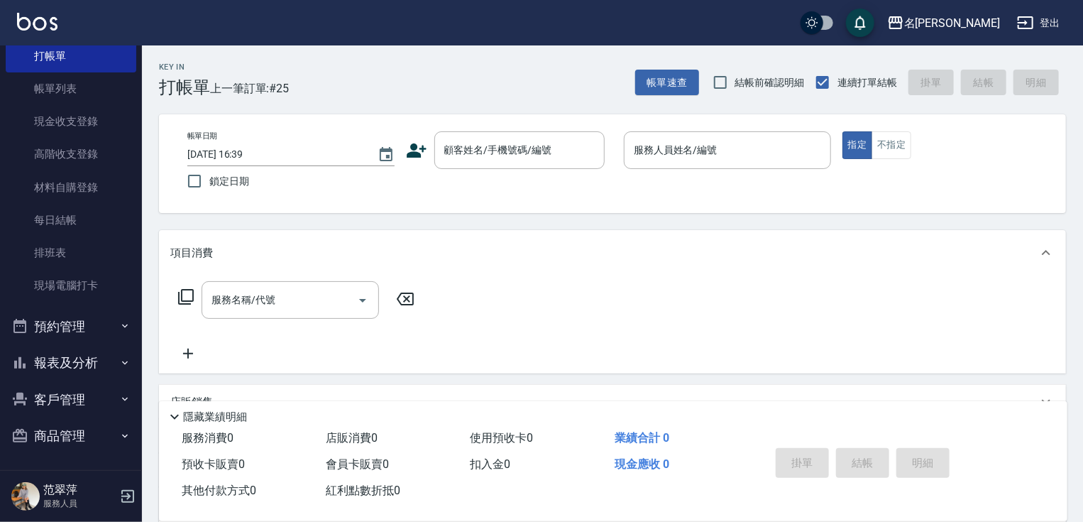
click at [87, 357] on button "報表及分析" at bounding box center [71, 362] width 131 height 37
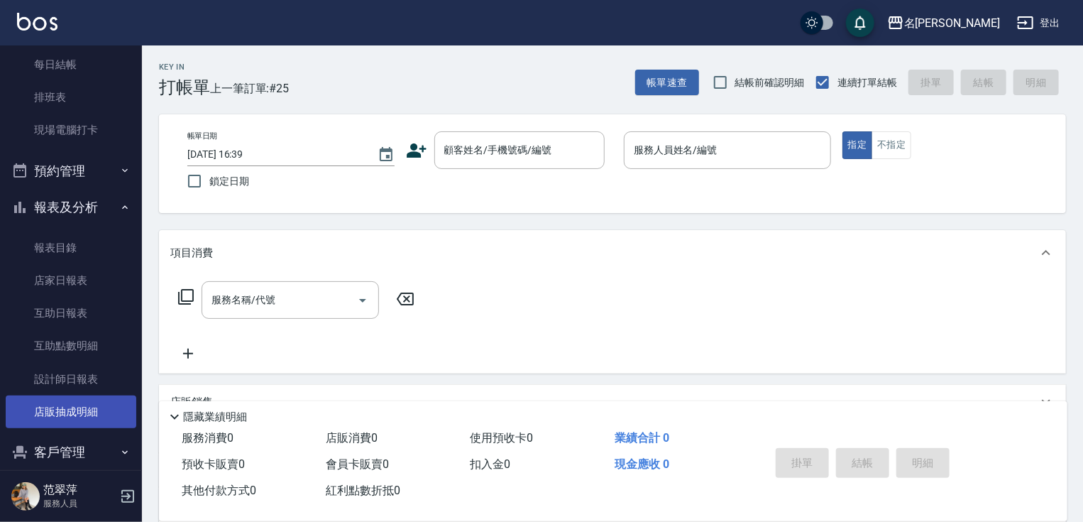
scroll to position [212, 0]
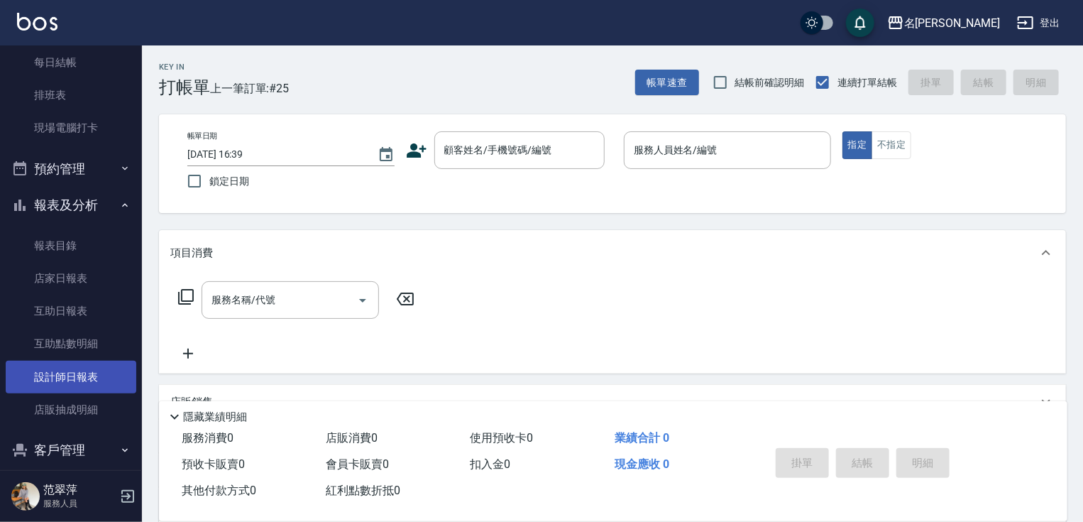
click at [61, 371] on link "設計師日報表" at bounding box center [71, 377] width 131 height 33
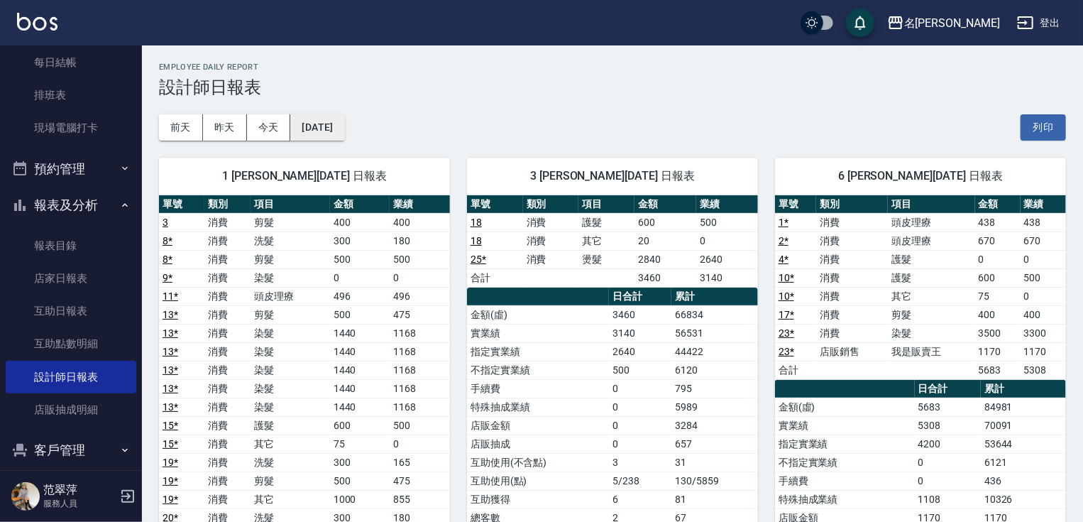
click at [344, 133] on button "[DATE]" at bounding box center [317, 127] width 54 height 26
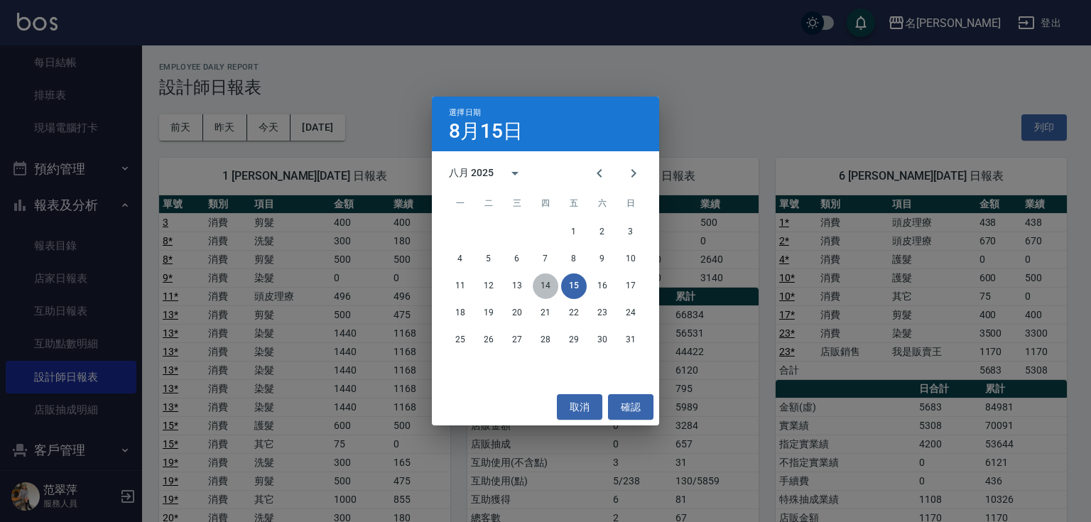
click at [545, 283] on button "14" at bounding box center [545, 286] width 26 height 26
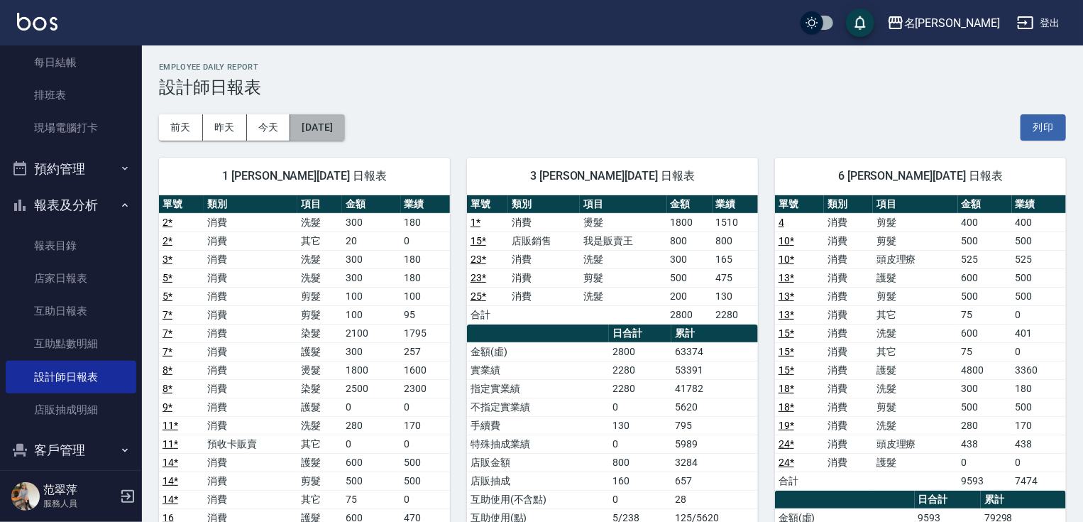
click at [341, 130] on button "[DATE]" at bounding box center [317, 127] width 54 height 26
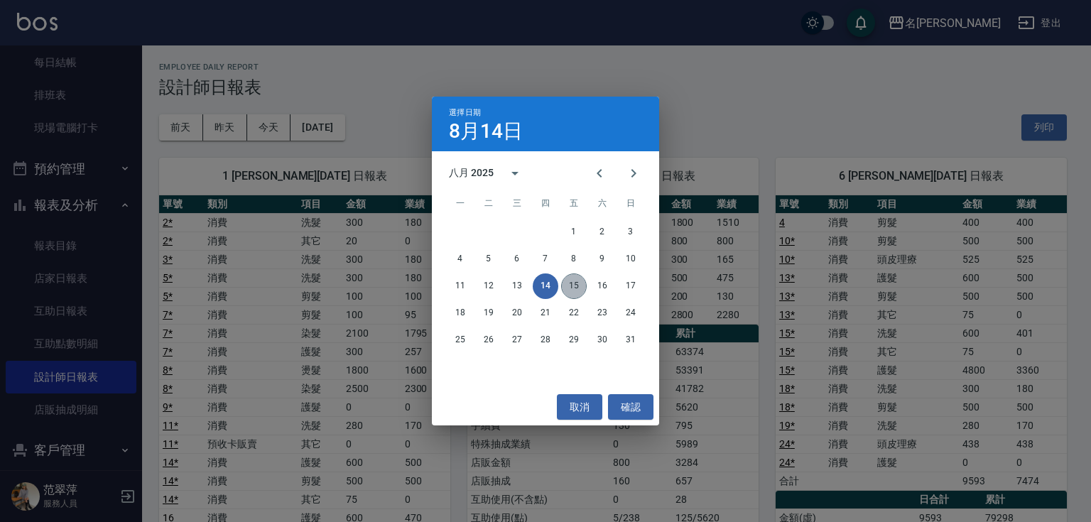
click at [577, 283] on button "15" at bounding box center [574, 286] width 26 height 26
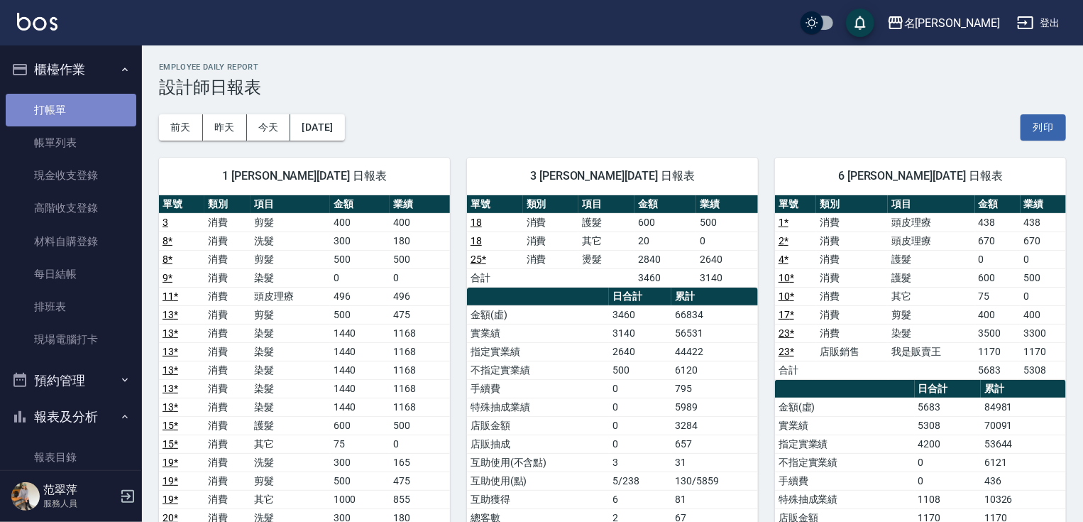
click at [70, 104] on link "打帳單" at bounding box center [71, 110] width 131 height 33
